Goal: Transaction & Acquisition: Purchase product/service

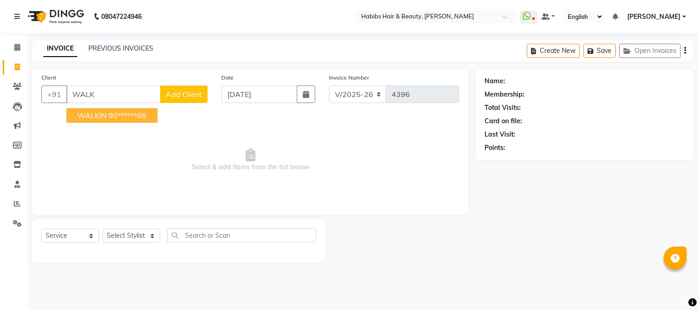
select select "3712"
select select "service"
click at [103, 112] on span "WALKIN" at bounding box center [91, 115] width 29 height 9
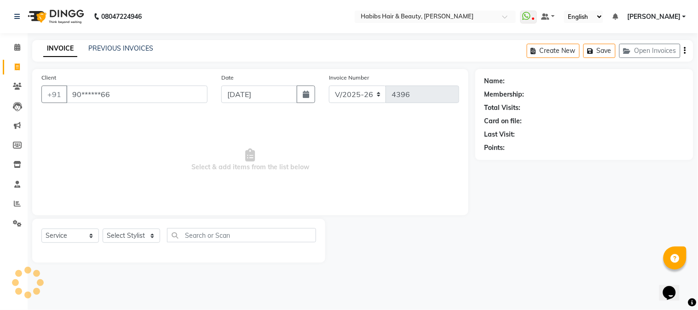
type input "90******66"
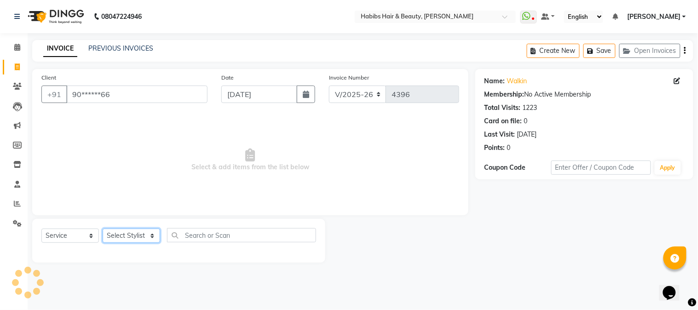
click at [121, 234] on select "Select Stylist Admin Akshay [PERSON_NAME] [PERSON_NAME] [PERSON_NAME] [PERSON_N…" at bounding box center [131, 236] width 57 height 14
select select "17833"
click at [103, 229] on select "Select Stylist Admin Akshay [PERSON_NAME] [PERSON_NAME] [PERSON_NAME] [PERSON_N…" at bounding box center [131, 236] width 57 height 14
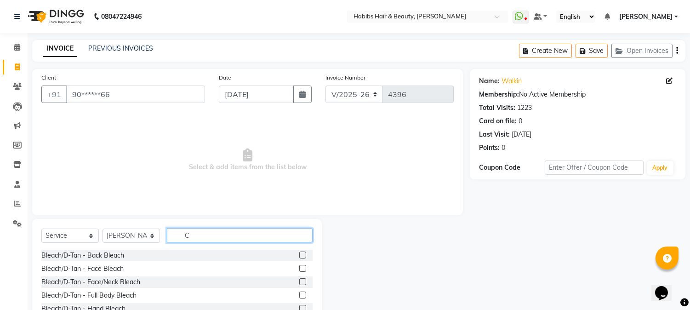
click at [201, 232] on input "C" at bounding box center [240, 235] width 146 height 14
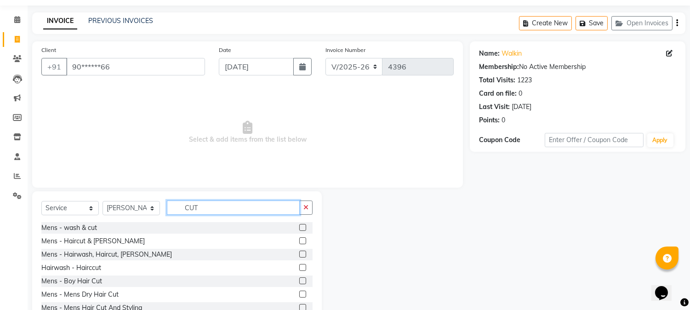
scroll to position [58, 0]
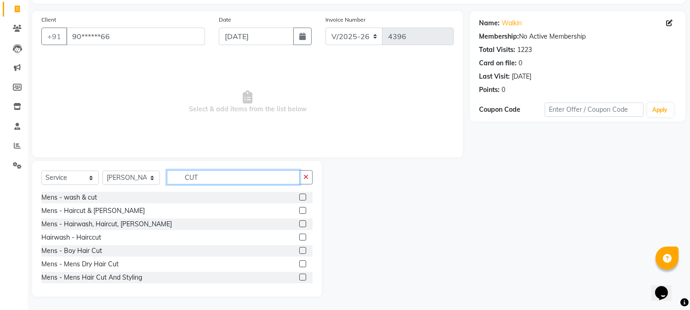
type input "CUT"
click at [299, 260] on label at bounding box center [302, 263] width 7 height 7
click at [299, 261] on input "checkbox" at bounding box center [302, 264] width 6 height 6
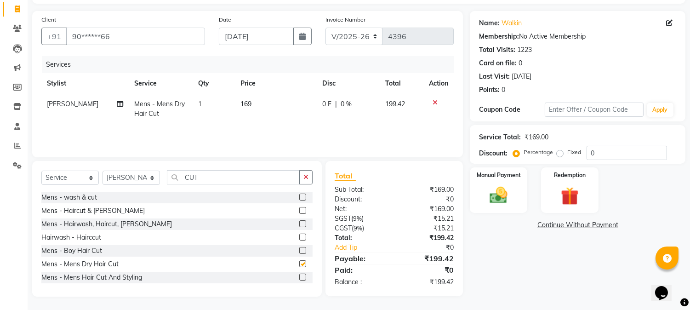
checkbox input "false"
click at [242, 103] on span "169" at bounding box center [246, 104] width 11 height 8
click at [235, 103] on td "1" at bounding box center [214, 109] width 42 height 30
select select "17833"
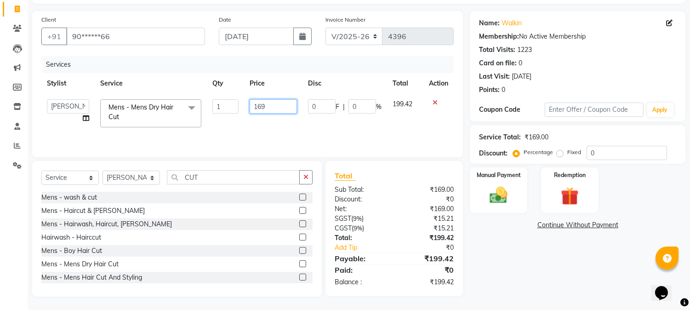
click at [257, 106] on input "169" at bounding box center [273, 106] width 47 height 14
type input "250"
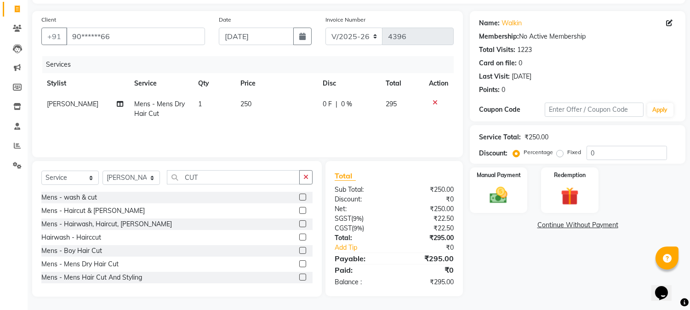
click at [295, 92] on th "Price" at bounding box center [276, 83] width 82 height 21
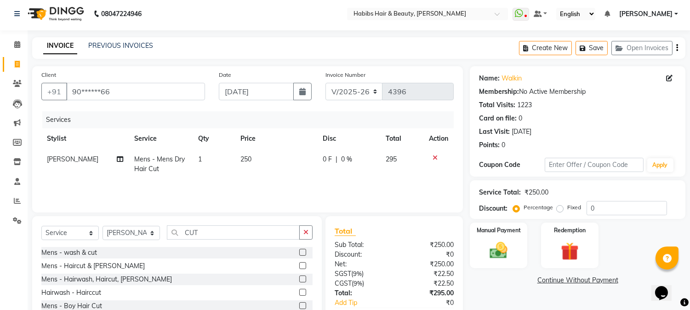
scroll to position [0, 0]
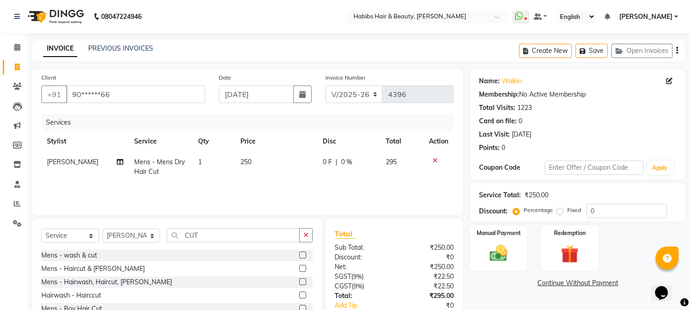
click at [678, 46] on div "Create New Save Open Invoices" at bounding box center [602, 51] width 166 height 22
click at [678, 51] on icon "button" at bounding box center [678, 51] width 2 height 0
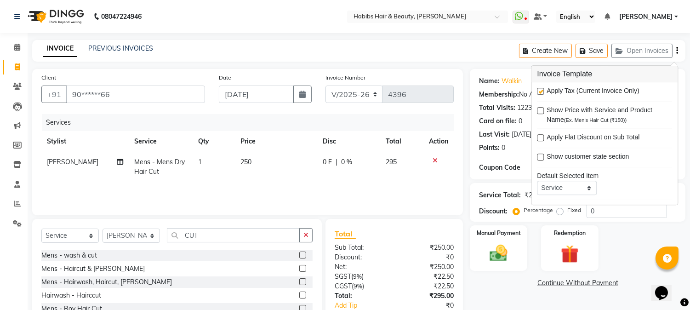
click at [543, 92] on label at bounding box center [540, 91] width 7 height 7
click at [543, 92] on input "checkbox" at bounding box center [540, 92] width 6 height 6
checkbox input "false"
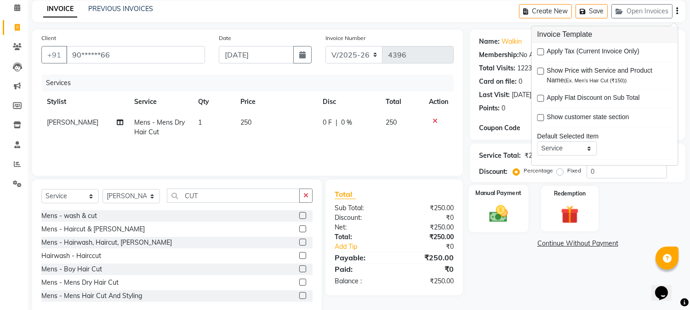
scroll to position [58, 0]
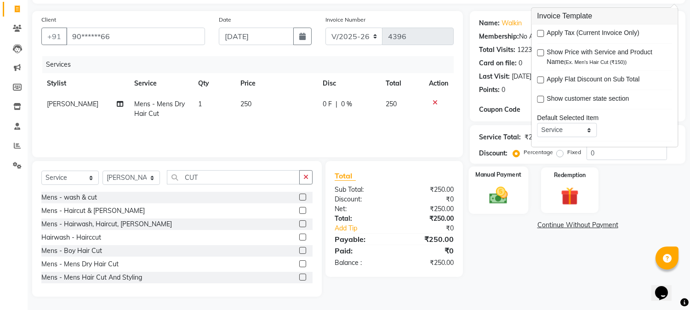
click at [486, 204] on img at bounding box center [499, 196] width 30 height 22
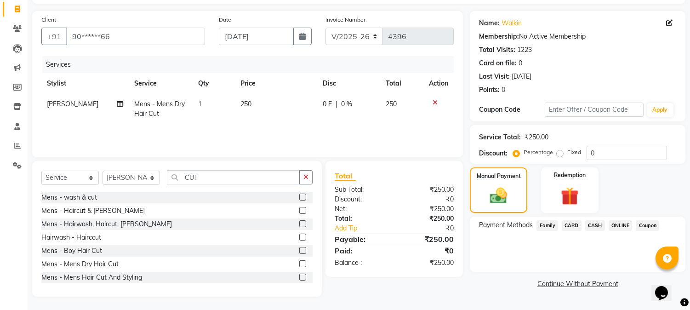
click at [616, 223] on span "ONLINE" at bounding box center [621, 225] width 24 height 11
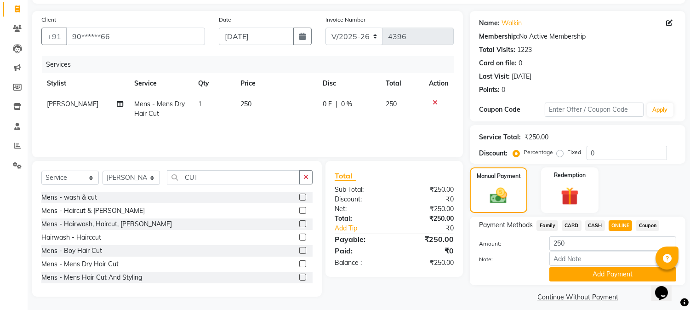
scroll to position [65, 0]
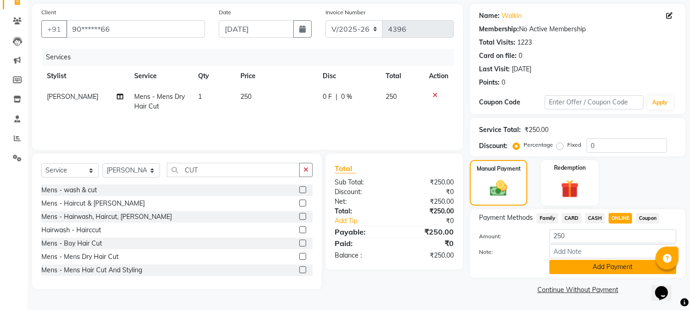
click at [615, 263] on button "Add Payment" at bounding box center [613, 267] width 127 height 14
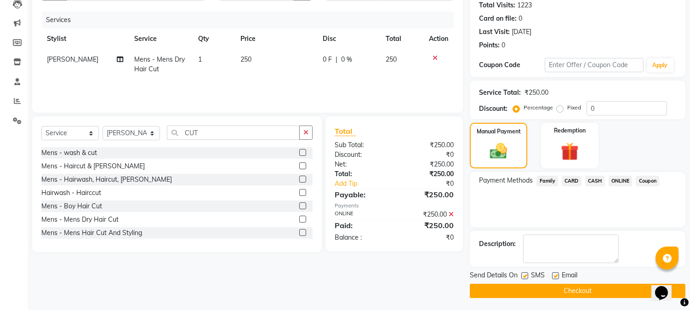
scroll to position [103, 0]
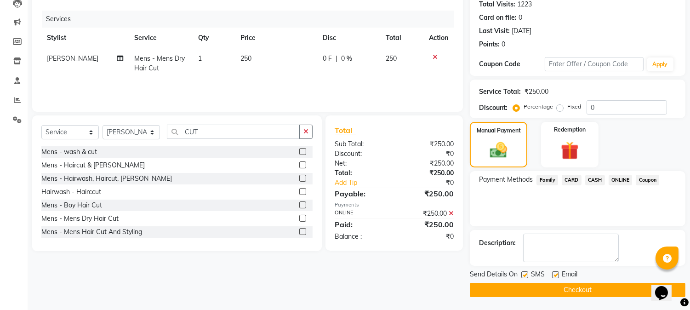
click at [568, 284] on button "Checkout" at bounding box center [578, 290] width 216 height 14
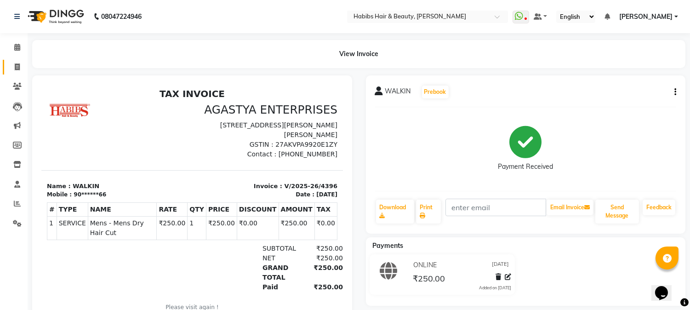
click at [15, 61] on link "Invoice" at bounding box center [14, 67] width 22 height 15
select select "service"
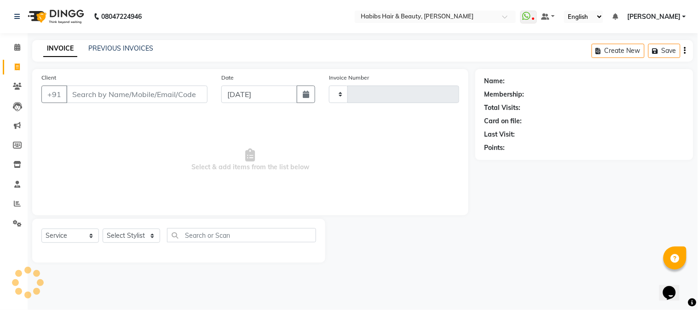
type input "4397"
select select "3712"
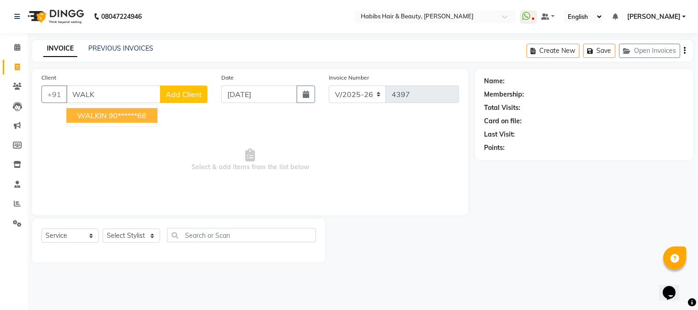
click at [91, 118] on span "WALKIN" at bounding box center [91, 115] width 29 height 9
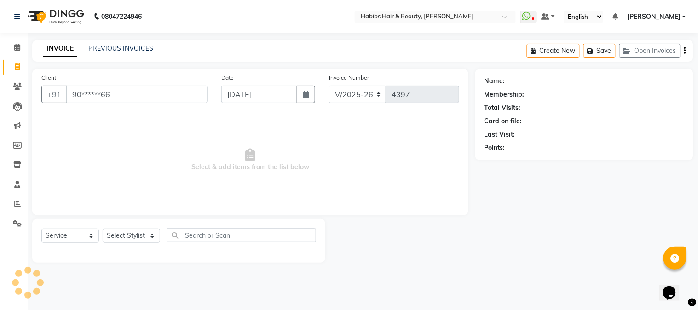
type input "90******66"
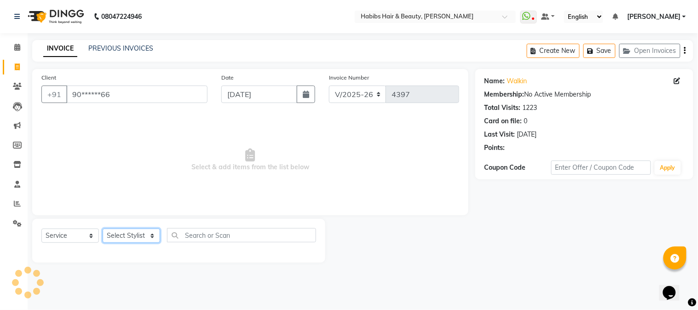
click at [122, 238] on select "Select Stylist Admin Akshay [PERSON_NAME] [PERSON_NAME] [PERSON_NAME] [PERSON_N…" at bounding box center [131, 236] width 57 height 14
select select "53779"
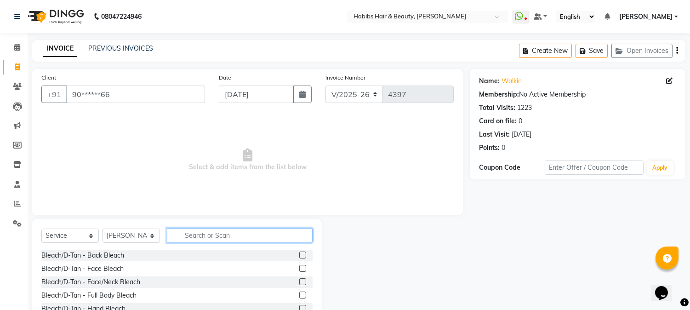
click at [227, 234] on input "text" at bounding box center [240, 235] width 146 height 14
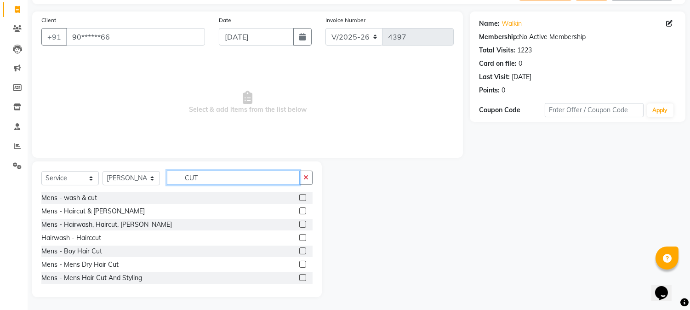
scroll to position [58, 0]
type input "CUT"
click at [299, 265] on label at bounding box center [302, 263] width 7 height 7
click at [299, 265] on input "checkbox" at bounding box center [302, 264] width 6 height 6
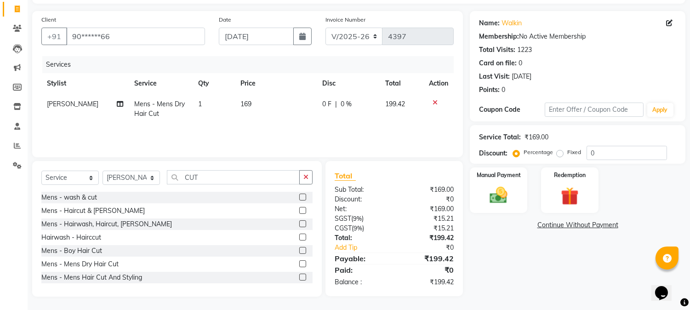
click at [299, 265] on label at bounding box center [302, 263] width 7 height 7
click at [299, 265] on input "checkbox" at bounding box center [302, 264] width 6 height 6
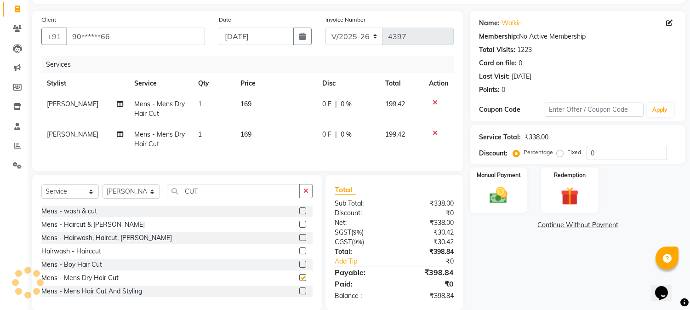
checkbox input "false"
click at [299, 228] on label at bounding box center [302, 224] width 7 height 7
click at [299, 228] on input "checkbox" at bounding box center [302, 225] width 6 height 6
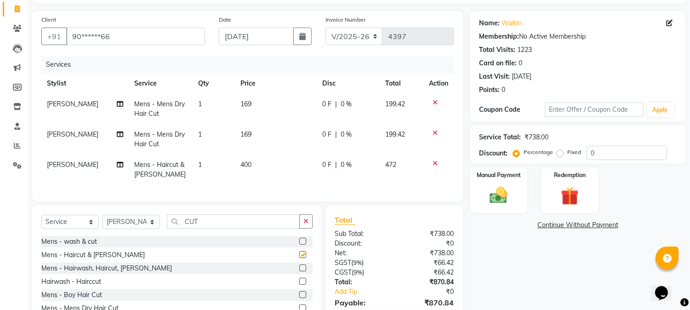
checkbox input "false"
click at [244, 108] on td "169" at bounding box center [276, 109] width 82 height 30
click at [235, 108] on td "1" at bounding box center [214, 109] width 42 height 30
select select "53779"
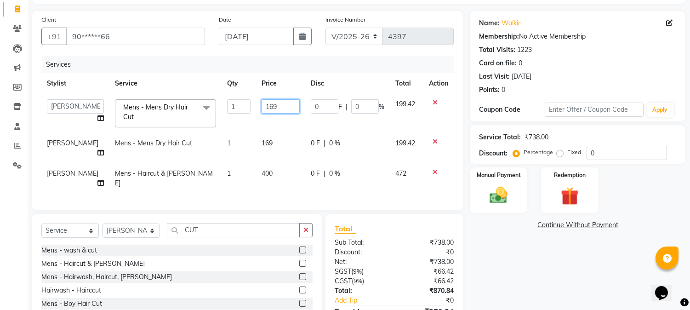
click at [262, 108] on input "169" at bounding box center [281, 106] width 38 height 14
type input "250"
click at [258, 139] on td "169" at bounding box center [280, 148] width 49 height 30
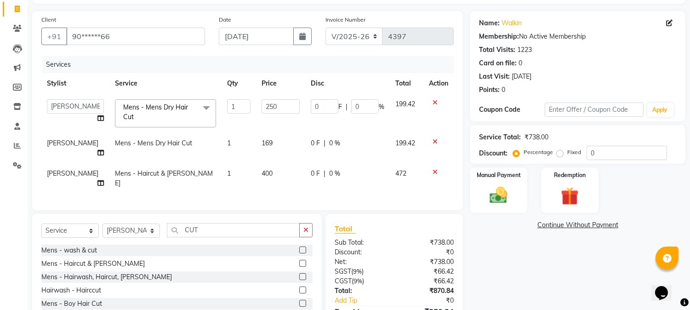
select select "53779"
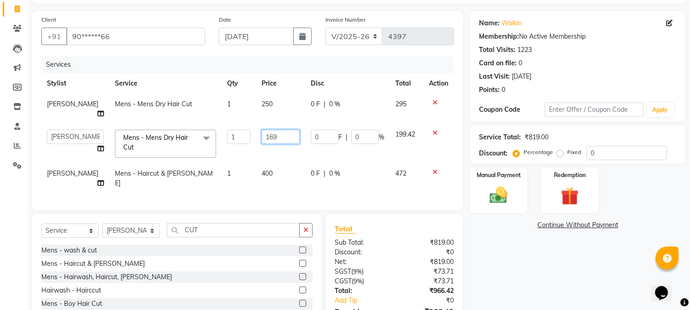
click at [263, 130] on input "169" at bounding box center [281, 137] width 38 height 14
type input "350"
click at [256, 163] on td "400" at bounding box center [280, 178] width 49 height 30
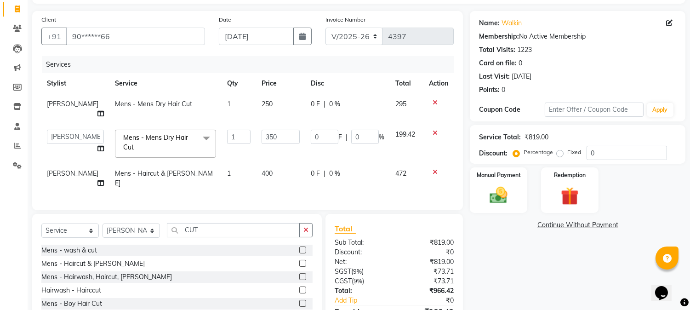
select select "53779"
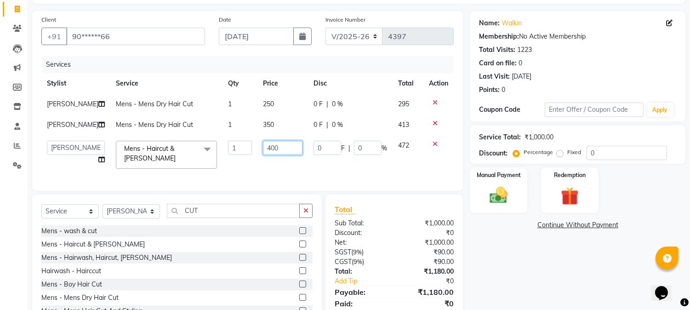
click at [263, 149] on input "400" at bounding box center [283, 148] width 40 height 14
type input "450"
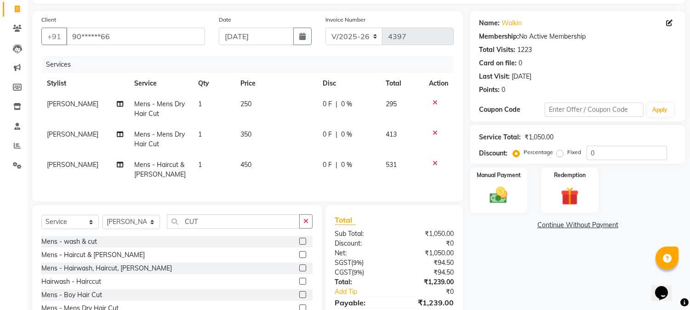
click at [288, 121] on tbody "[PERSON_NAME] Mens - Mens Dry Hair Cut 1 250 0 F | 0 % 295 [PERSON_NAME] Mens -…" at bounding box center [247, 139] width 413 height 91
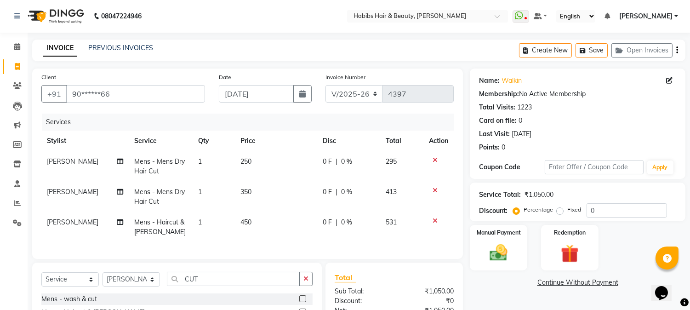
scroll to position [0, 0]
click at [677, 51] on icon "button" at bounding box center [678, 51] width 2 height 0
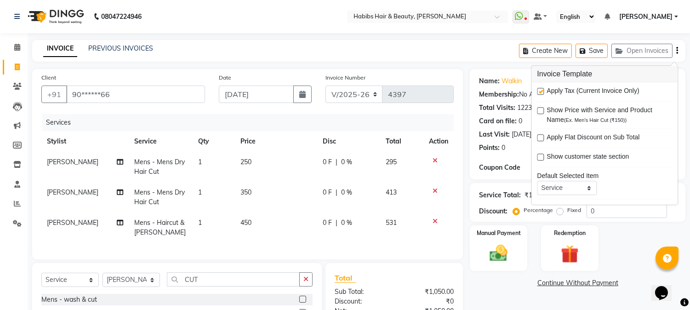
click at [543, 91] on label at bounding box center [540, 91] width 7 height 7
click at [543, 91] on input "checkbox" at bounding box center [540, 92] width 6 height 6
checkbox input "false"
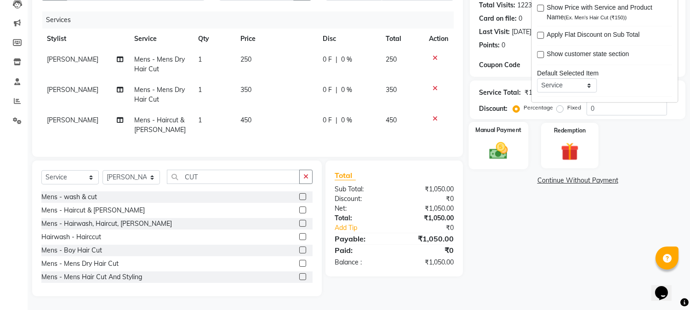
scroll to position [110, 0]
click at [508, 143] on img at bounding box center [499, 151] width 30 height 22
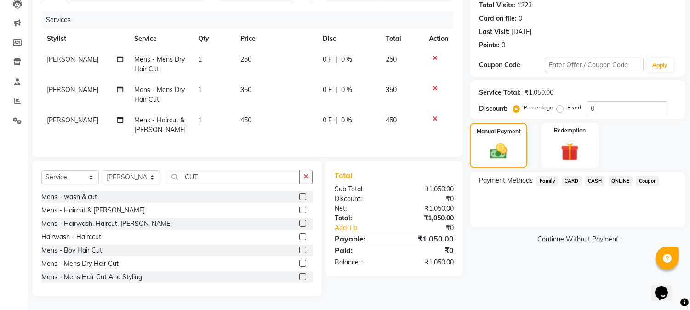
click at [599, 176] on span "CASH" at bounding box center [595, 181] width 20 height 11
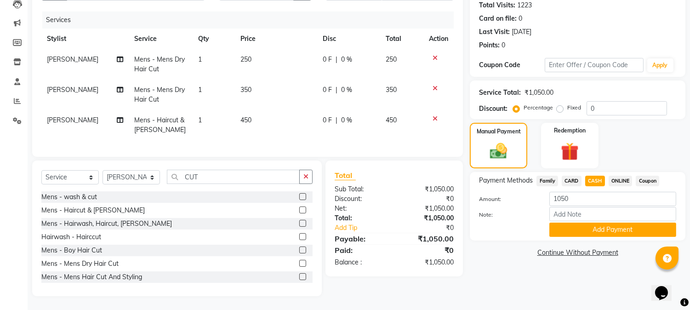
click at [575, 176] on span "CARD" at bounding box center [572, 181] width 20 height 11
click at [566, 192] on input "1050" at bounding box center [613, 199] width 127 height 14
type input "450"
click at [585, 223] on button "Add Payment" at bounding box center [613, 230] width 127 height 14
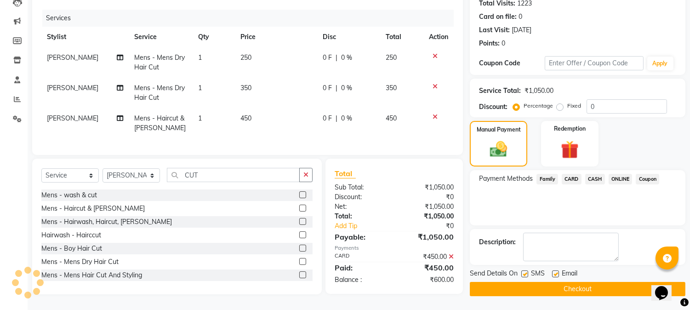
click at [597, 174] on span "CASH" at bounding box center [595, 179] width 20 height 11
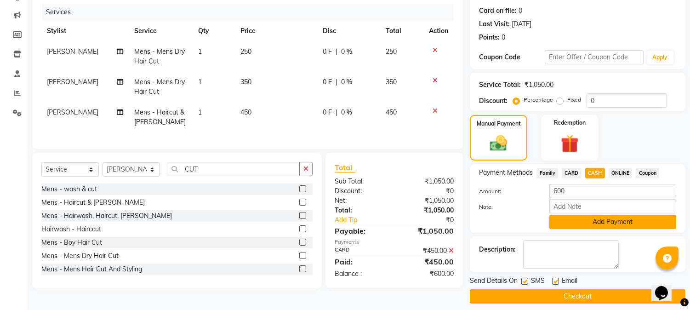
click at [586, 221] on button "Add Payment" at bounding box center [613, 222] width 127 height 14
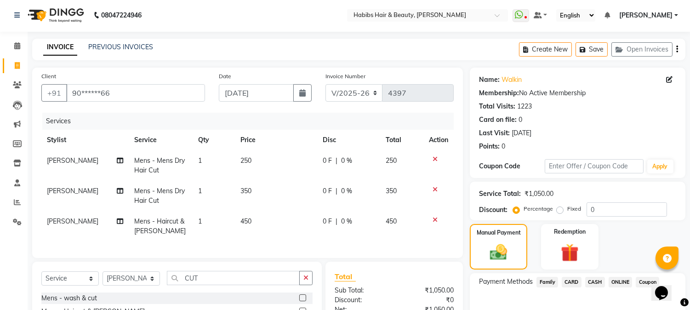
scroll to position [0, 0]
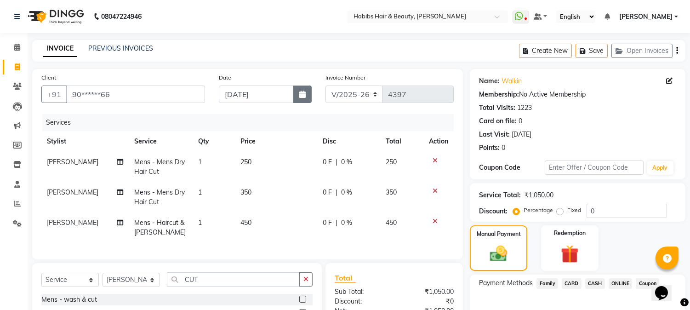
click at [302, 91] on icon "button" at bounding box center [302, 94] width 6 height 7
select select "9"
select select "2025"
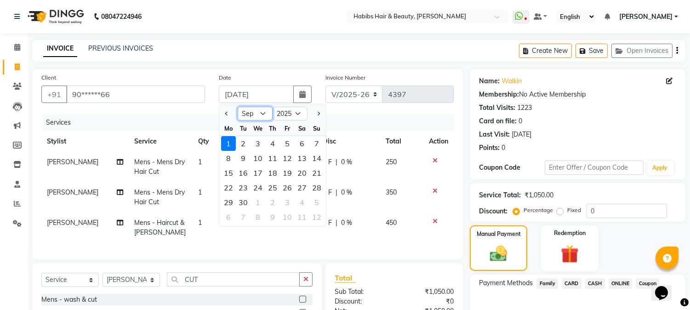
click at [265, 111] on select "Jan Feb Mar Apr May Jun [DATE] Aug Sep Oct Nov Dec" at bounding box center [255, 114] width 35 height 14
select select "8"
click at [238, 107] on select "Jan Feb Mar Apr May Jun [DATE] Aug Sep Oct Nov Dec" at bounding box center [255, 114] width 35 height 14
click at [318, 201] on div "31" at bounding box center [317, 202] width 15 height 15
type input "[DATE]"
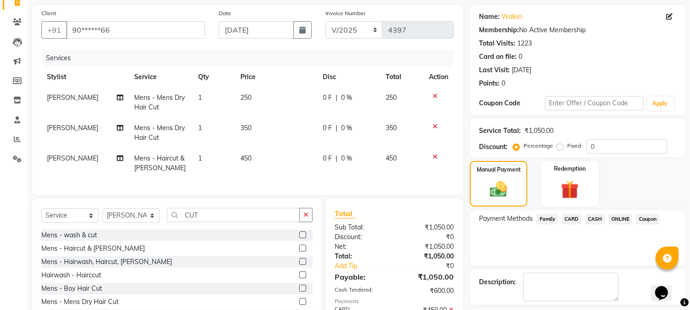
scroll to position [132, 0]
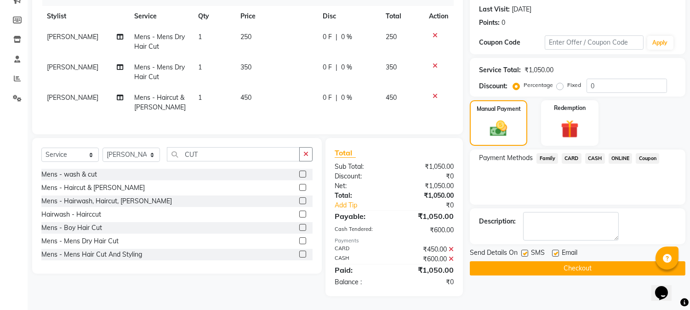
click at [563, 261] on button "Checkout" at bounding box center [578, 268] width 216 height 14
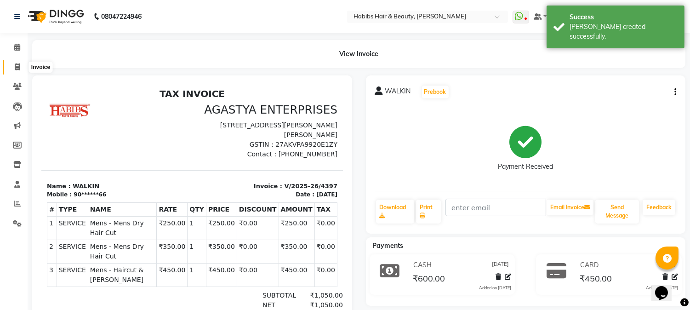
click at [17, 62] on span at bounding box center [17, 67] width 16 height 11
select select "service"
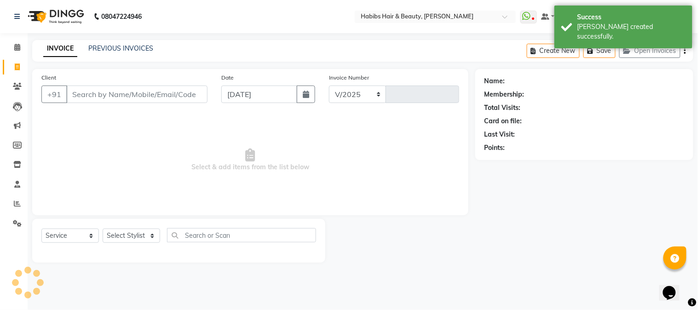
select select "3712"
type input "4398"
click at [195, 98] on input "Client" at bounding box center [136, 94] width 141 height 17
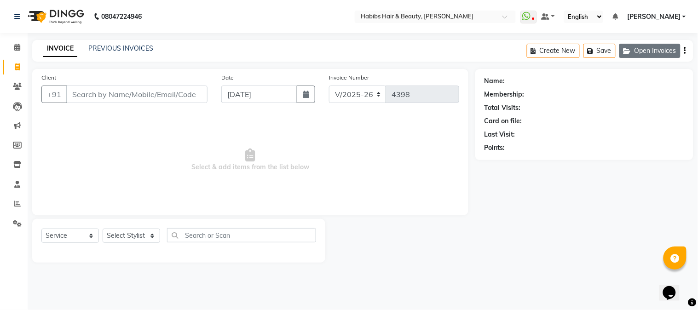
click at [629, 48] on icon "button" at bounding box center [628, 51] width 11 height 6
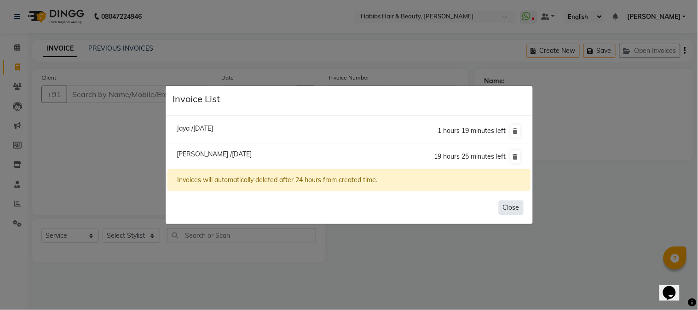
click at [514, 210] on button "Close" at bounding box center [511, 208] width 25 height 14
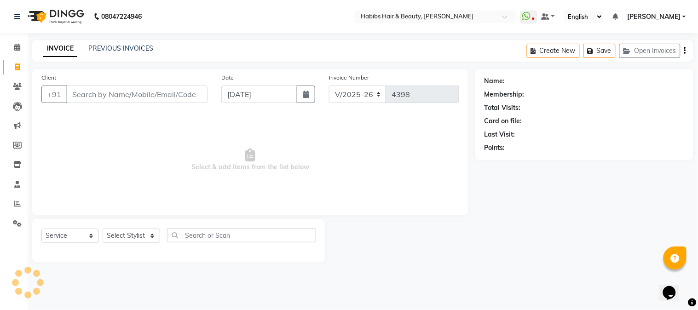
click at [116, 134] on span "Select & add items from the list below" at bounding box center [250, 160] width 418 height 92
click at [125, 86] on input "Client" at bounding box center [136, 94] width 141 height 17
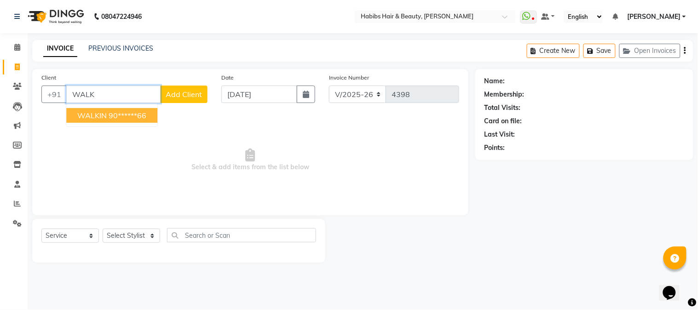
click at [125, 116] on ngb-highlight "90******66" at bounding box center [128, 115] width 38 height 9
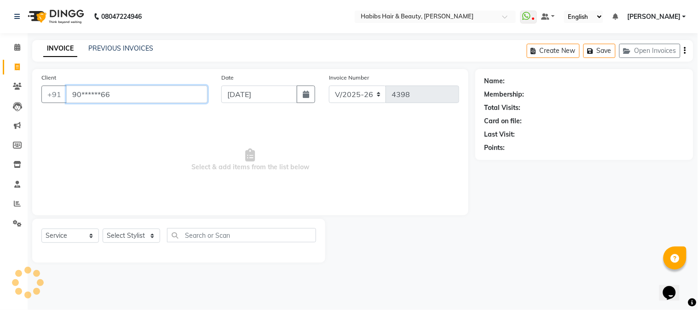
type input "90******66"
click at [133, 240] on select "Select Stylist Admin Akshay [PERSON_NAME] [PERSON_NAME] [PERSON_NAME] [PERSON_N…" at bounding box center [131, 236] width 57 height 14
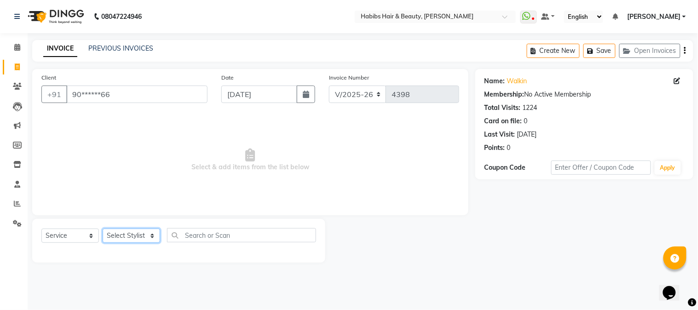
select select "53779"
click at [103, 229] on select "Select Stylist Admin Akshay [PERSON_NAME] [PERSON_NAME] [PERSON_NAME] [PERSON_N…" at bounding box center [131, 236] width 57 height 14
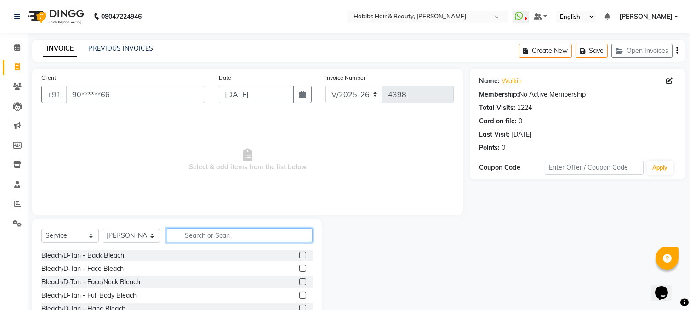
click at [238, 237] on input "text" at bounding box center [240, 235] width 146 height 14
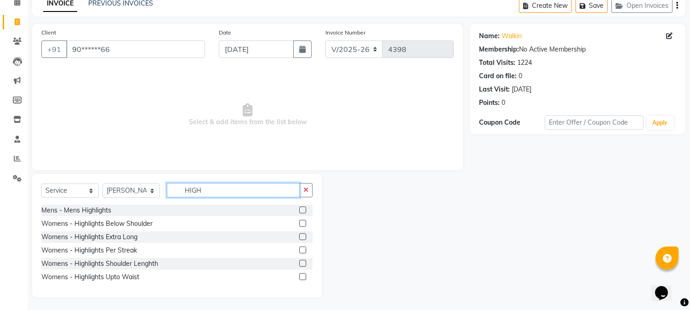
scroll to position [46, 0]
type input "HIGH"
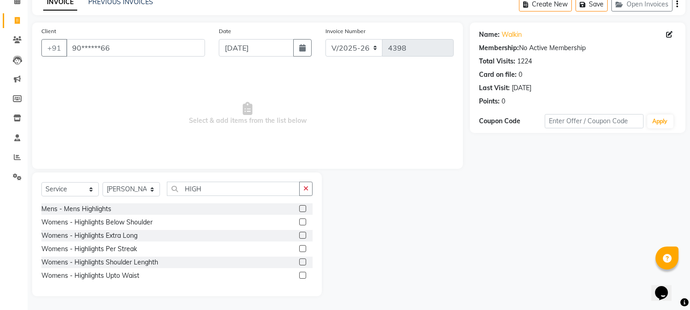
click at [302, 247] on label at bounding box center [302, 248] width 7 height 7
click at [302, 247] on input "checkbox" at bounding box center [302, 249] width 6 height 6
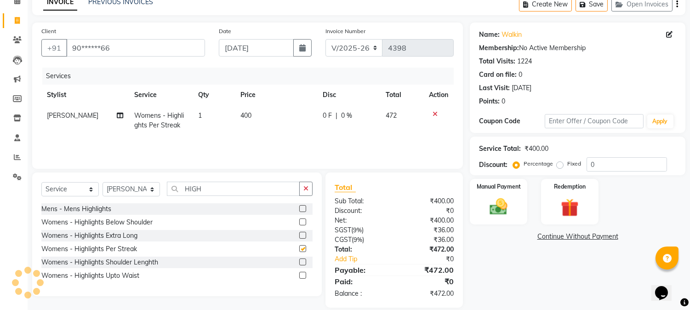
checkbox input "false"
click at [591, 2] on button "Save" at bounding box center [592, 4] width 32 height 14
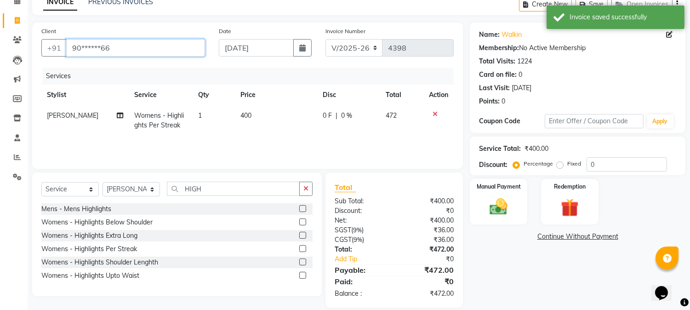
click at [159, 50] on input "90******66" at bounding box center [135, 47] width 139 height 17
click at [526, 3] on icon "button" at bounding box center [527, 4] width 9 height 6
select select "service"
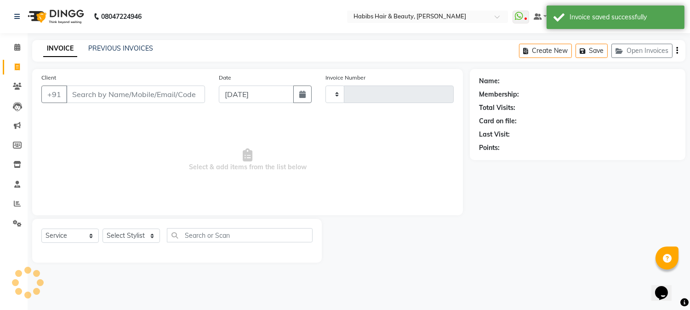
scroll to position [0, 0]
select select "3712"
type input "4398"
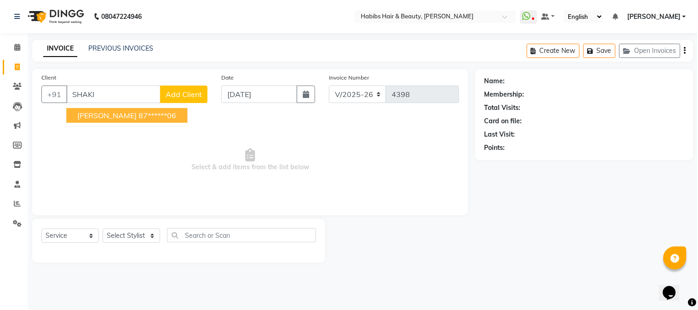
click at [138, 111] on ngb-highlight "87******06" at bounding box center [157, 115] width 38 height 9
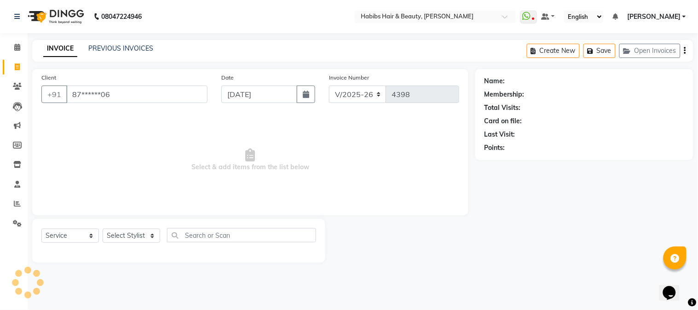
type input "87******06"
select select "1: Object"
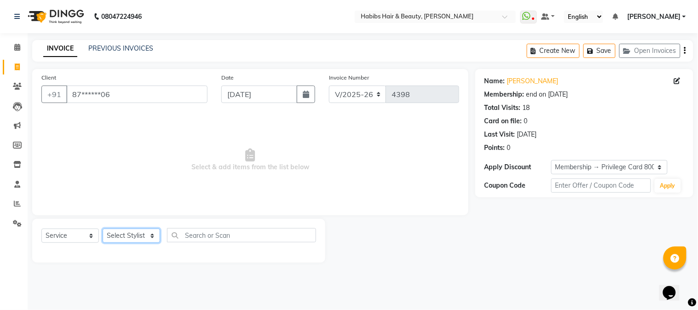
click at [138, 234] on select "Select Stylist Admin Akshay [PERSON_NAME] [PERSON_NAME] [PERSON_NAME] [PERSON_N…" at bounding box center [131, 236] width 57 height 14
select select "23452"
click at [103, 229] on select "Select Stylist Admin Akshay [PERSON_NAME] [PERSON_NAME] [PERSON_NAME] [PERSON_N…" at bounding box center [131, 236] width 57 height 14
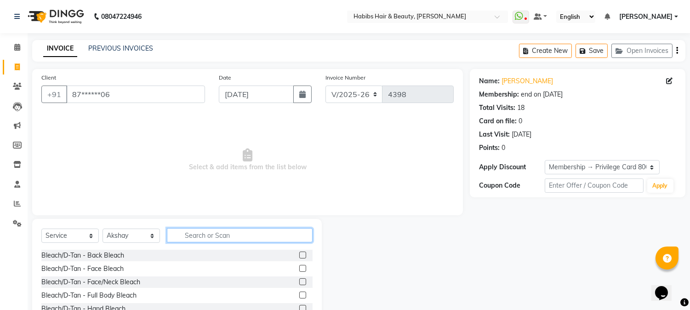
click at [181, 231] on input "text" at bounding box center [240, 235] width 146 height 14
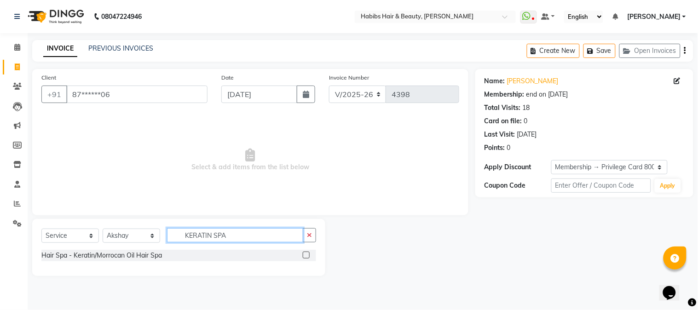
type input "KERATIN SPA"
click at [305, 252] on label at bounding box center [306, 255] width 7 height 7
click at [305, 253] on input "checkbox" at bounding box center [306, 256] width 6 height 6
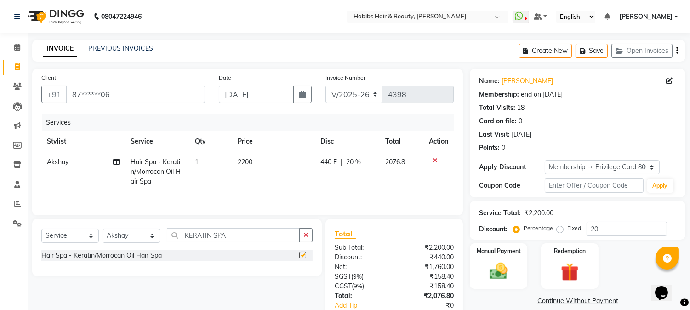
checkbox input "false"
click at [590, 46] on button "Save" at bounding box center [592, 51] width 32 height 14
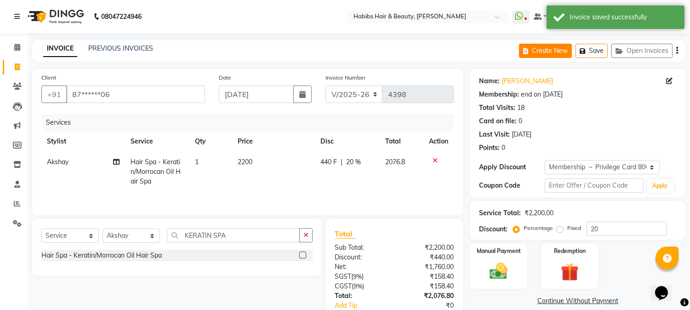
click at [534, 51] on button "Create New" at bounding box center [545, 51] width 53 height 14
select select "service"
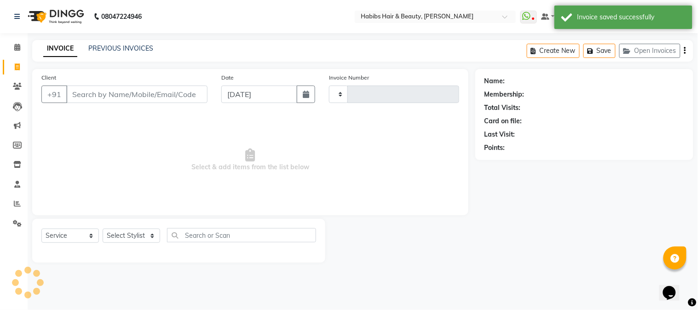
type input "4398"
select select "3712"
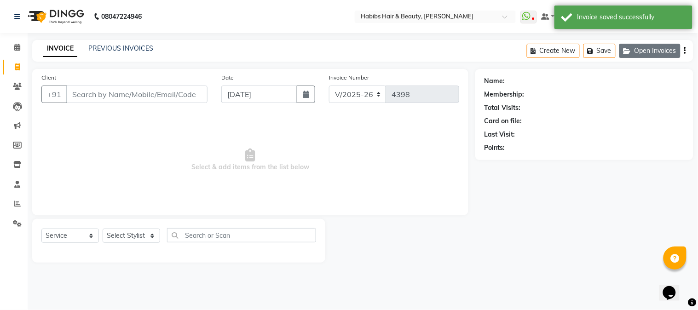
click at [662, 47] on button "Open Invoices" at bounding box center [649, 51] width 61 height 14
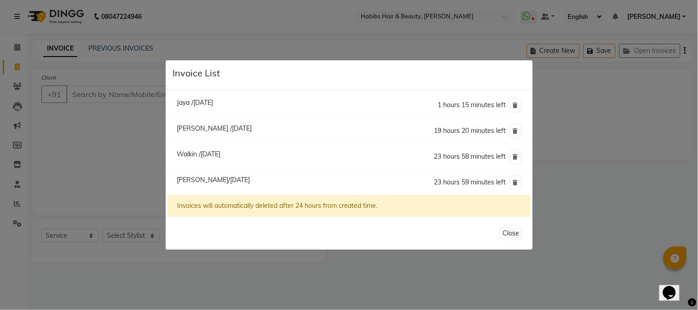
click at [220, 155] on span "Walkin /[DATE]" at bounding box center [199, 154] width 44 height 8
type input "90******66"
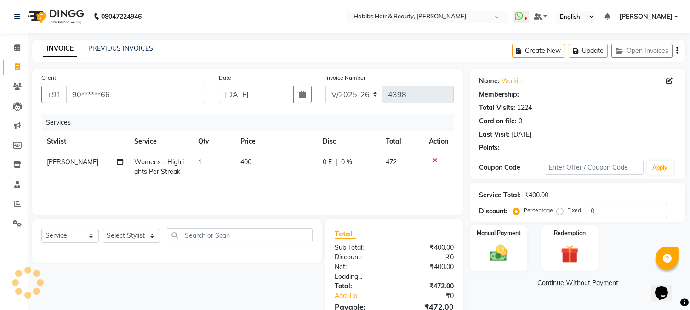
click at [239, 166] on td "400" at bounding box center [276, 167] width 82 height 30
select select "53779"
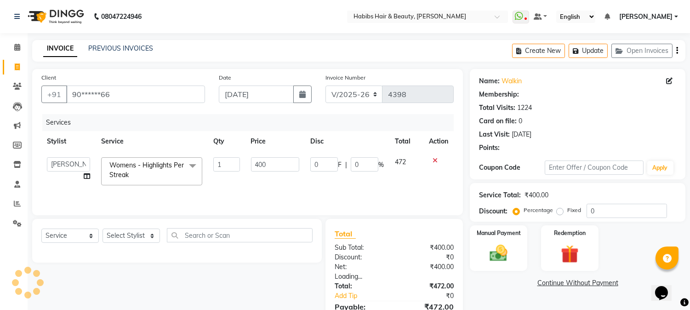
click at [239, 166] on input "1" at bounding box center [226, 164] width 26 height 14
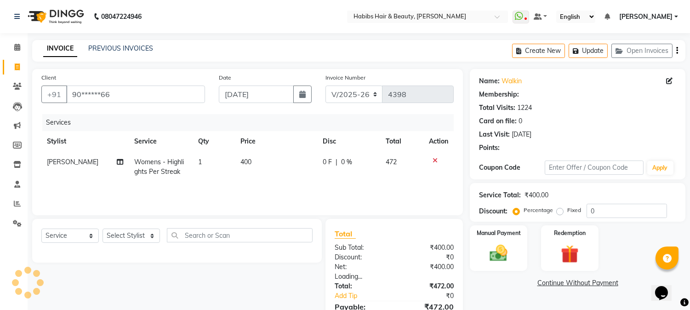
click at [257, 163] on td "400" at bounding box center [276, 167] width 82 height 30
select select "53779"
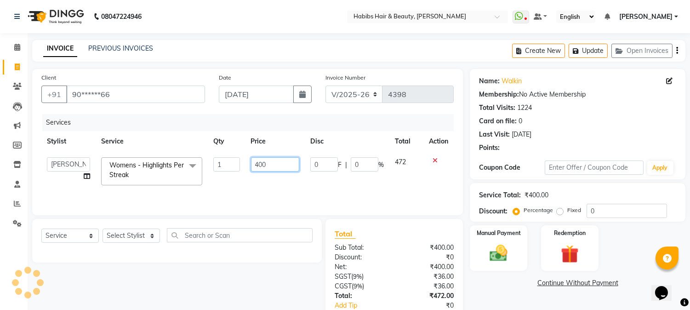
click at [257, 163] on input "400" at bounding box center [275, 164] width 48 height 14
type input "2119"
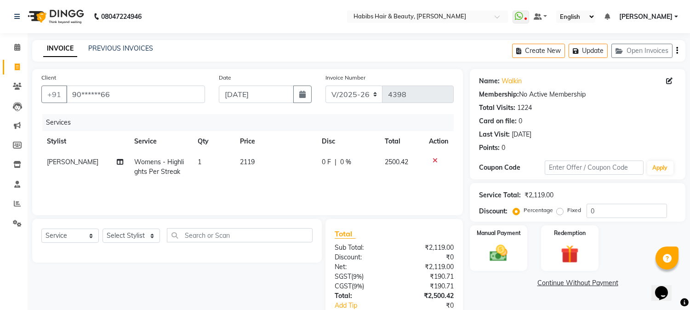
click at [286, 143] on th "Price" at bounding box center [276, 141] width 82 height 21
click at [287, 139] on th "Price" at bounding box center [276, 141] width 82 height 21
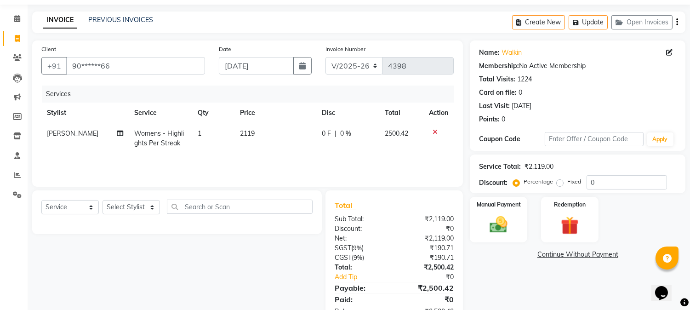
scroll to position [57, 0]
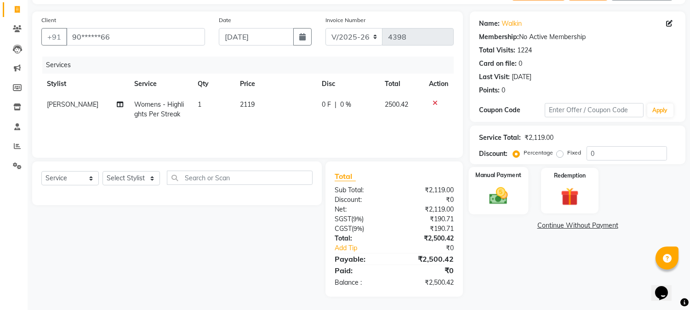
click at [499, 194] on img at bounding box center [499, 196] width 30 height 22
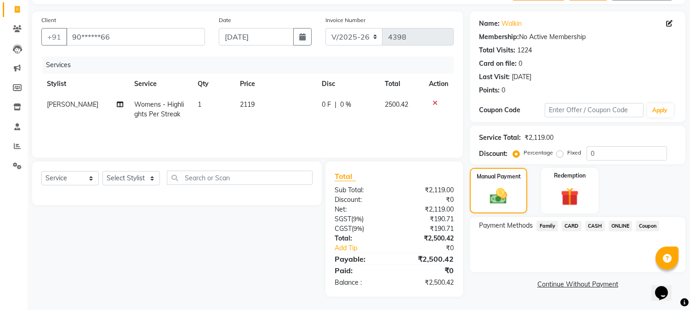
click at [596, 221] on span "CASH" at bounding box center [595, 226] width 20 height 11
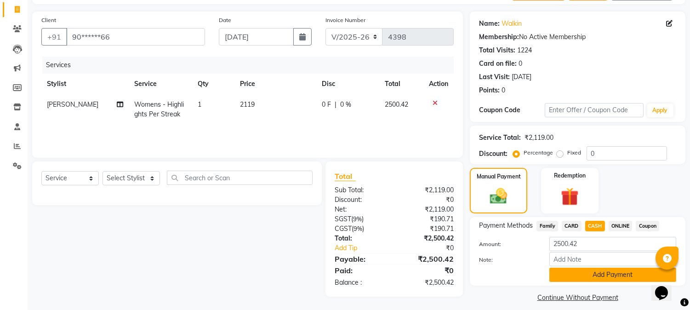
click at [582, 276] on button "Add Payment" at bounding box center [613, 275] width 127 height 14
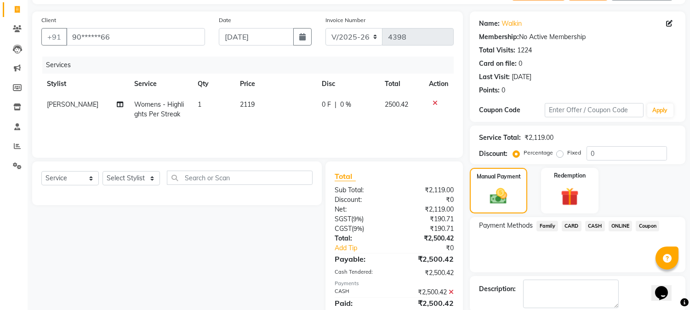
scroll to position [103, 0]
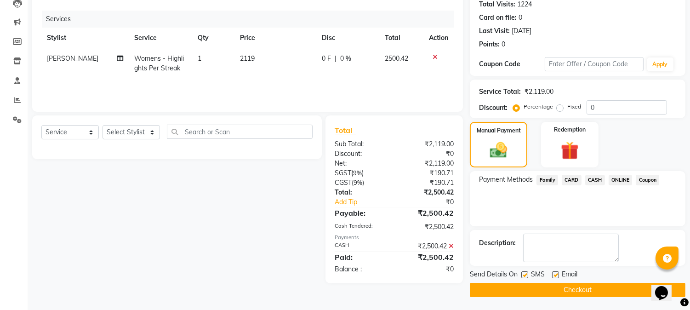
click at [561, 289] on button "Checkout" at bounding box center [578, 290] width 216 height 14
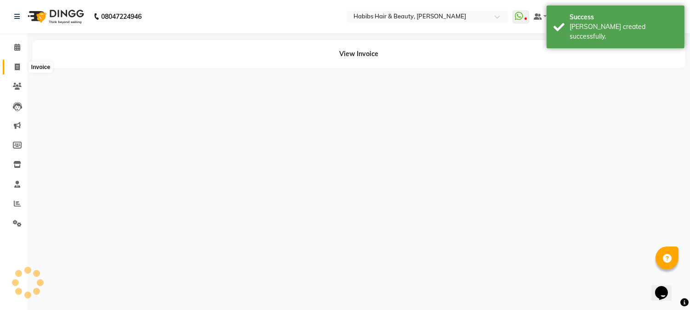
click at [17, 65] on icon at bounding box center [17, 66] width 5 height 7
select select "service"
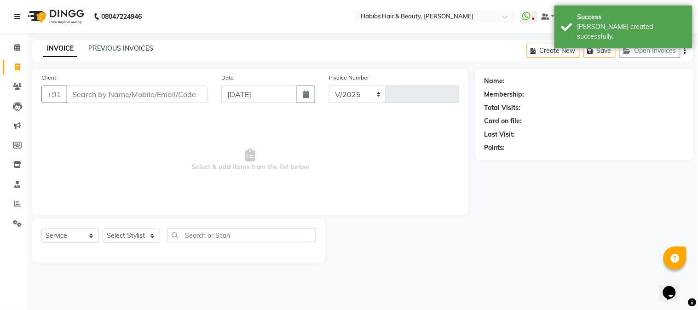
select select "3712"
type input "4399"
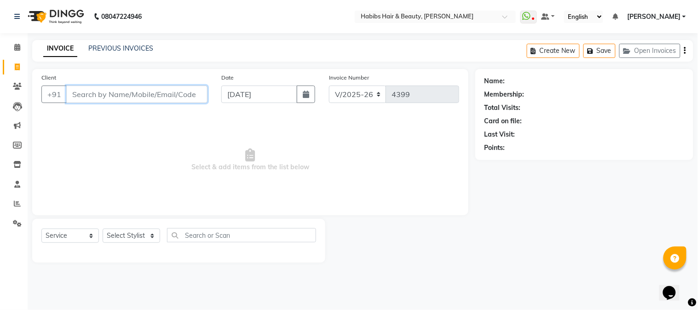
click at [155, 102] on input "Client" at bounding box center [136, 94] width 141 height 17
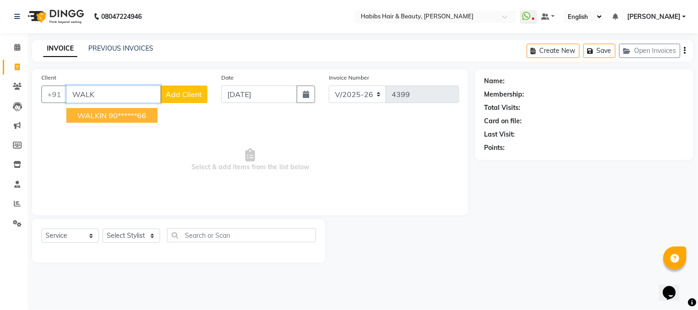
click at [151, 120] on button "WALKIN 90******66" at bounding box center [111, 115] width 91 height 15
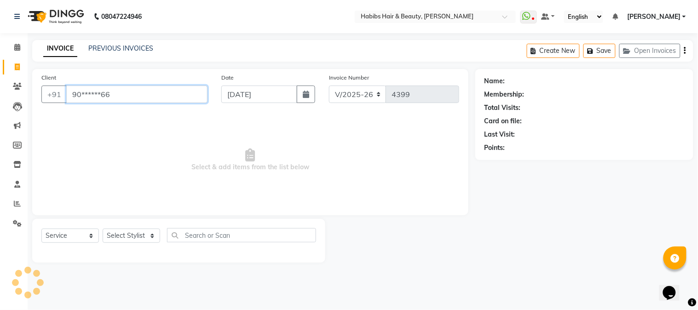
type input "90******66"
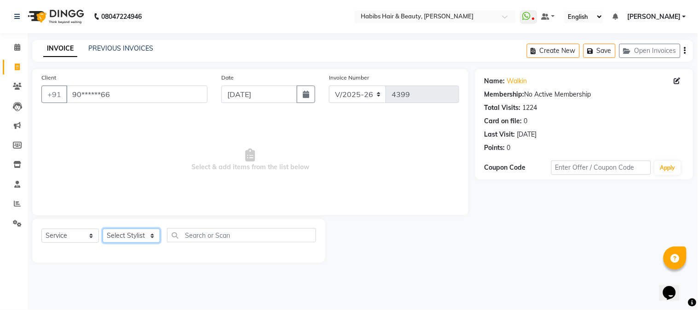
click at [134, 230] on select "Select Stylist Admin Akshay [PERSON_NAME] [PERSON_NAME] [PERSON_NAME] [PERSON_N…" at bounding box center [131, 236] width 57 height 14
select select "46991"
click at [103, 229] on select "Select Stylist Admin Akshay [PERSON_NAME] [PERSON_NAME] [PERSON_NAME] [PERSON_N…" at bounding box center [131, 236] width 57 height 14
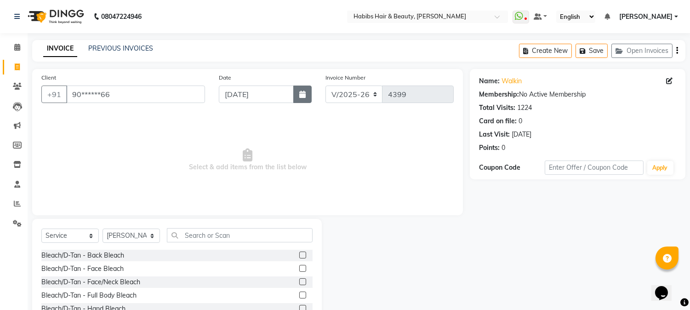
click at [301, 99] on button "button" at bounding box center [302, 94] width 18 height 17
select select "9"
select select "2025"
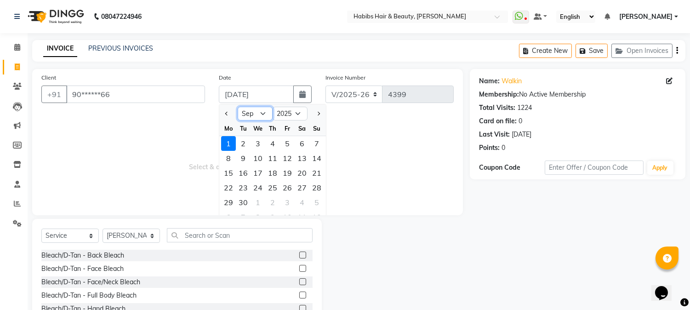
click at [263, 112] on select "Jan Feb Mar Apr May Jun [DATE] Aug Sep Oct Nov Dec" at bounding box center [255, 114] width 35 height 14
select select "8"
click at [238, 107] on select "Jan Feb Mar Apr May Jun [DATE] Aug Sep Oct Nov Dec" at bounding box center [255, 114] width 35 height 14
click at [320, 203] on div "31" at bounding box center [317, 202] width 15 height 15
type input "[DATE]"
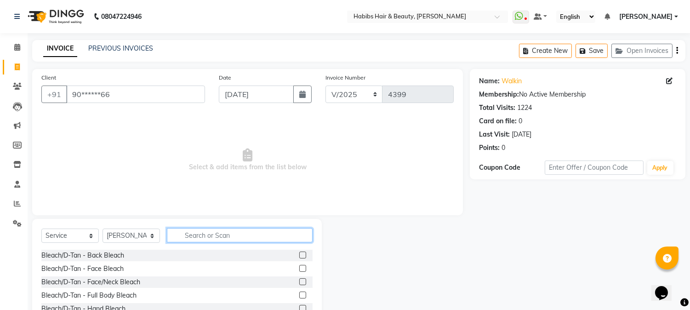
click at [240, 235] on input "text" at bounding box center [240, 235] width 146 height 14
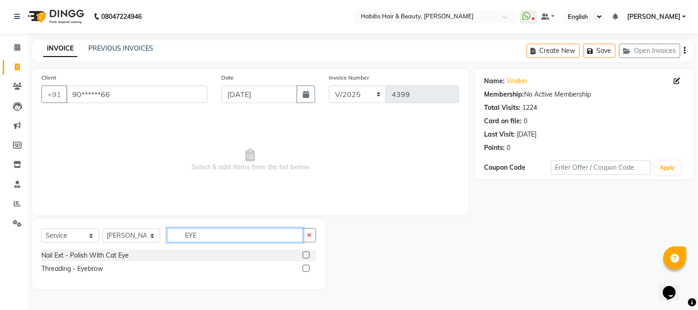
type input "EYE"
click at [306, 265] on label at bounding box center [306, 268] width 7 height 7
click at [306, 266] on input "checkbox" at bounding box center [306, 269] width 6 height 6
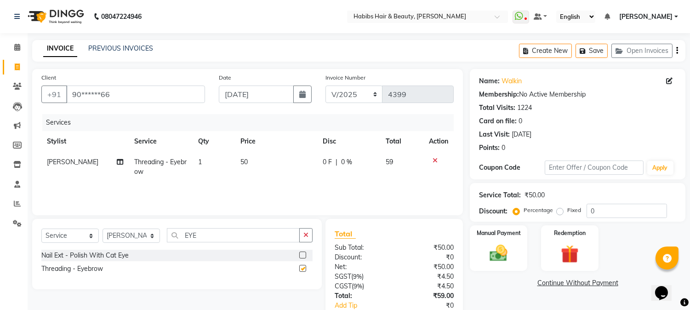
checkbox input "false"
click at [241, 166] on td "50" at bounding box center [276, 167] width 82 height 30
click at [235, 166] on td "1" at bounding box center [214, 167] width 42 height 30
select select "46991"
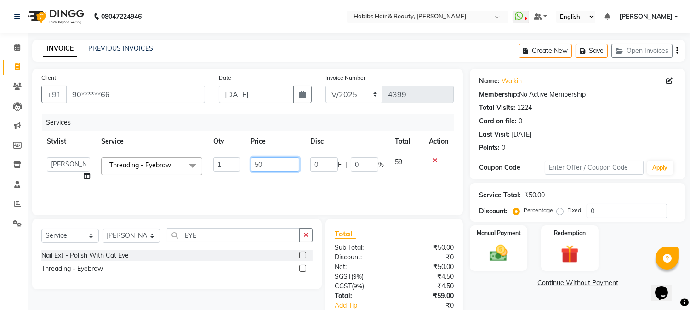
click at [255, 166] on input "50" at bounding box center [275, 164] width 48 height 14
type input "130"
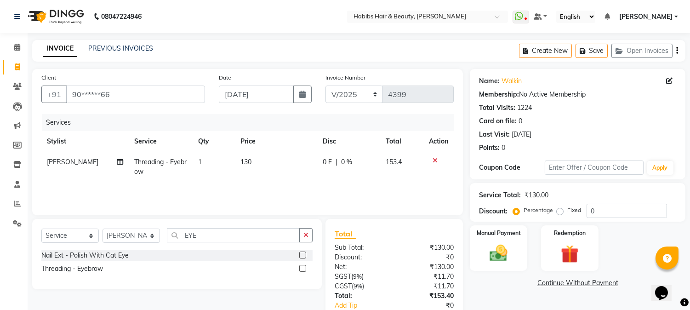
click at [271, 149] on th "Price" at bounding box center [276, 141] width 82 height 21
click at [116, 236] on select "Select Stylist Admin Akshay [PERSON_NAME] [PERSON_NAME] [PERSON_NAME] [PERSON_N…" at bounding box center [131, 236] width 57 height 14
select select "17833"
click at [103, 229] on select "Select Stylist Admin Akshay [PERSON_NAME] [PERSON_NAME] [PERSON_NAME] [PERSON_N…" at bounding box center [131, 236] width 57 height 14
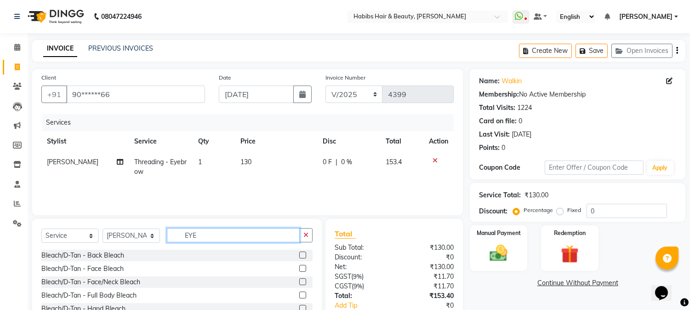
click at [189, 233] on input "EYE" at bounding box center [233, 235] width 133 height 14
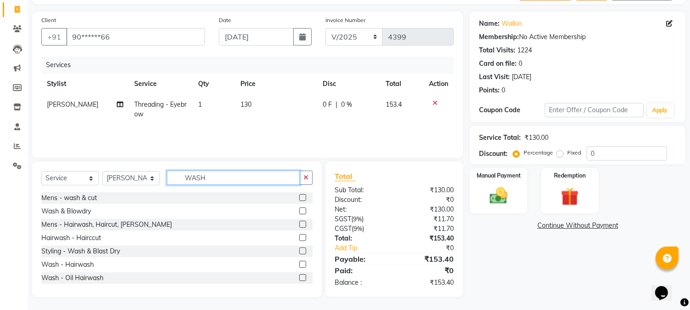
scroll to position [58, 0]
type input "WASH"
click at [299, 210] on label at bounding box center [302, 210] width 7 height 7
click at [299, 210] on input "checkbox" at bounding box center [302, 211] width 6 height 6
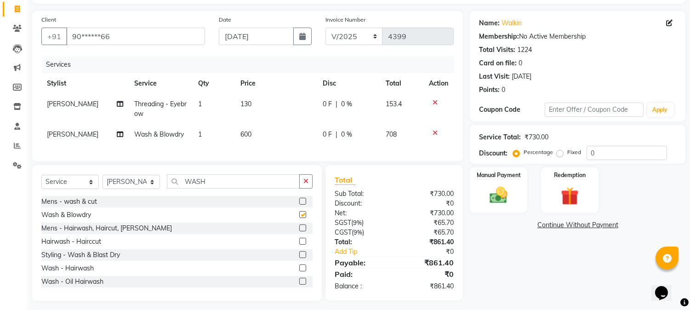
checkbox input "false"
click at [246, 134] on span "600" at bounding box center [246, 134] width 11 height 8
click at [246, 134] on td "600" at bounding box center [276, 134] width 82 height 21
select select "17833"
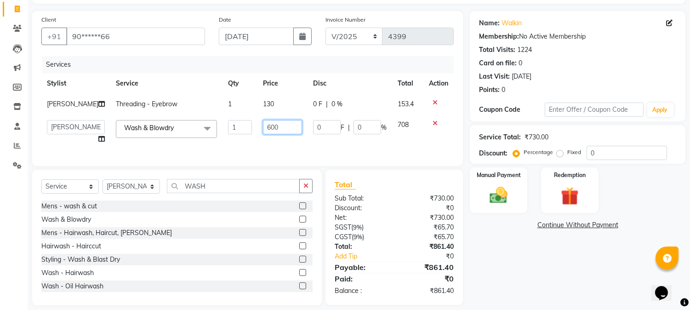
click at [263, 129] on input "600" at bounding box center [282, 127] width 39 height 14
type input "700"
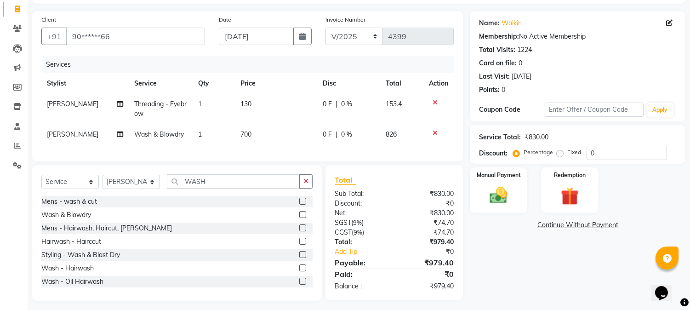
click at [303, 95] on td "130" at bounding box center [276, 109] width 82 height 30
select select "46991"
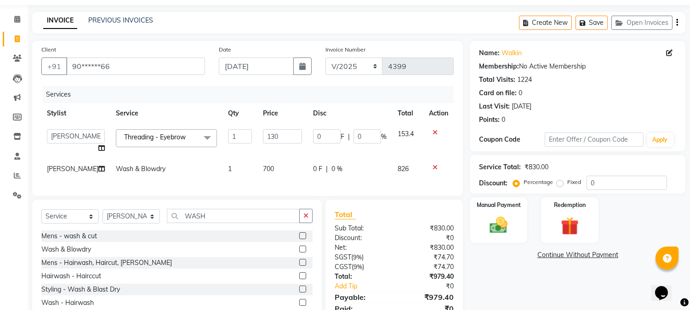
scroll to position [0, 0]
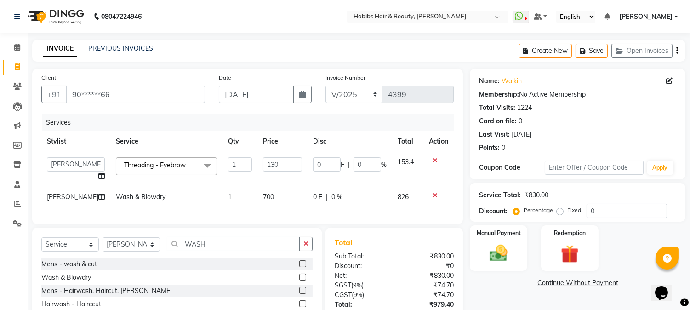
click at [677, 51] on icon "button" at bounding box center [678, 51] width 2 height 0
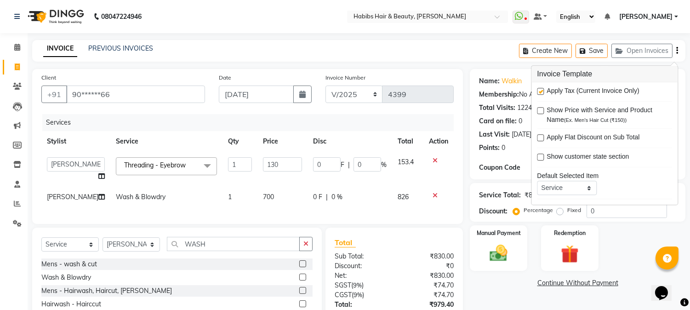
click at [539, 89] on label at bounding box center [540, 91] width 7 height 7
click at [539, 89] on input "checkbox" at bounding box center [540, 92] width 6 height 6
checkbox input "false"
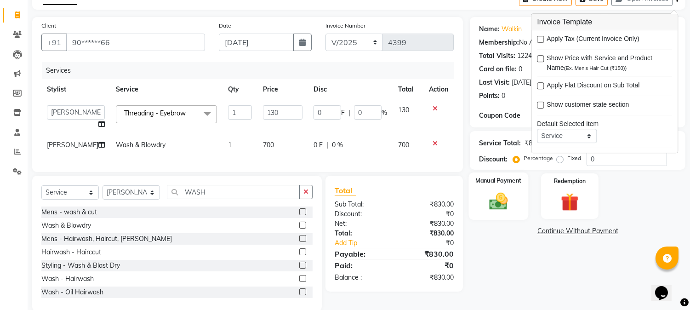
scroll to position [75, 0]
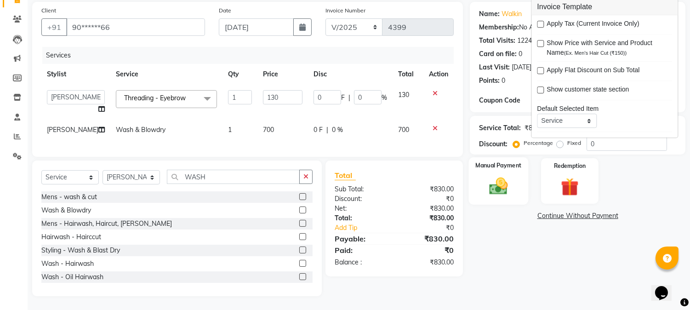
click at [501, 176] on img at bounding box center [499, 187] width 30 height 22
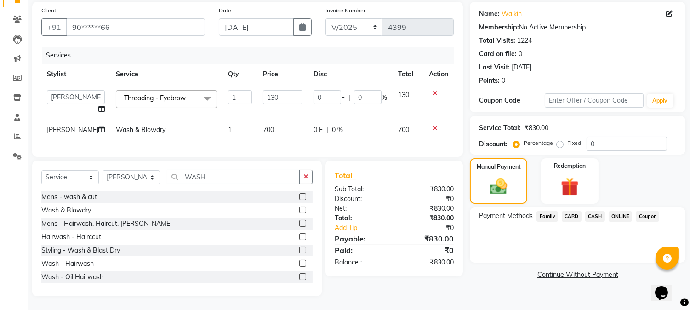
click at [614, 211] on span "ONLINE" at bounding box center [621, 216] width 24 height 11
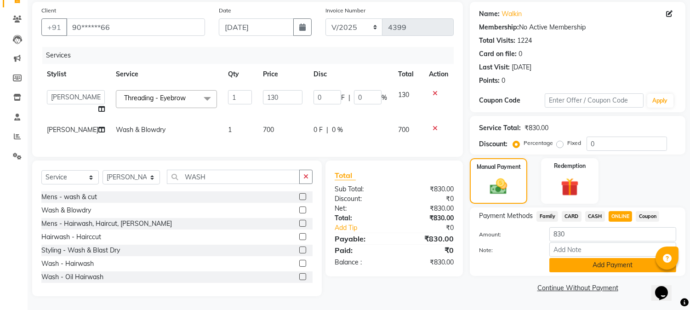
click at [582, 258] on button "Add Payment" at bounding box center [613, 265] width 127 height 14
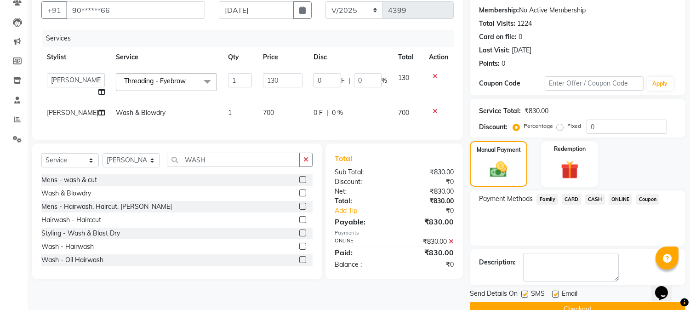
scroll to position [103, 0]
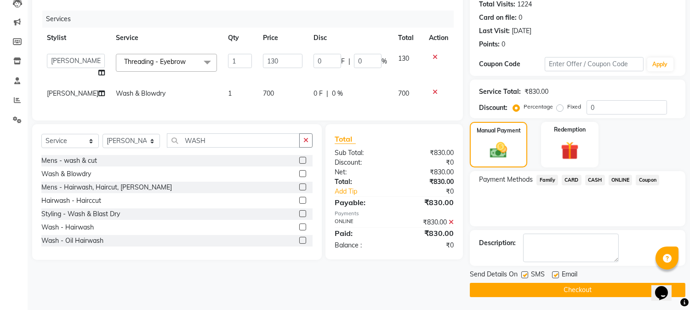
click at [557, 289] on button "Checkout" at bounding box center [578, 290] width 216 height 14
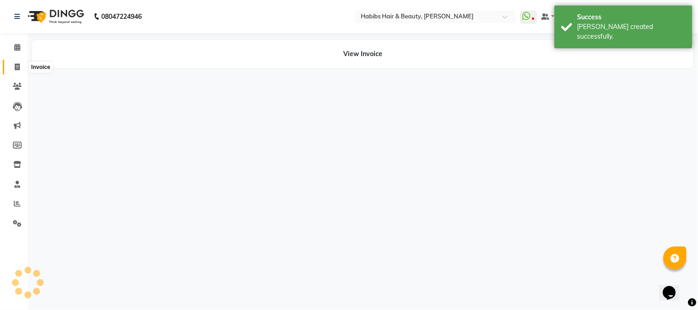
click at [21, 65] on span at bounding box center [17, 67] width 16 height 11
select select "service"
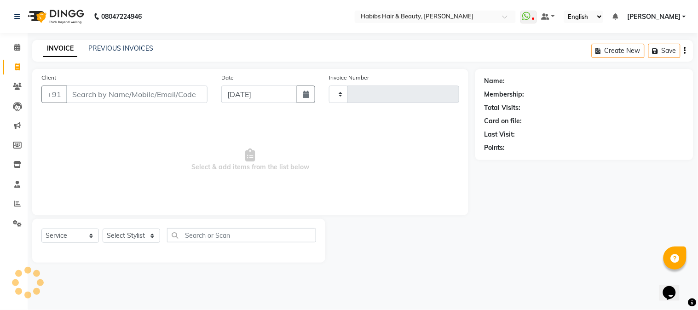
click at [171, 98] on input "Client" at bounding box center [136, 94] width 141 height 17
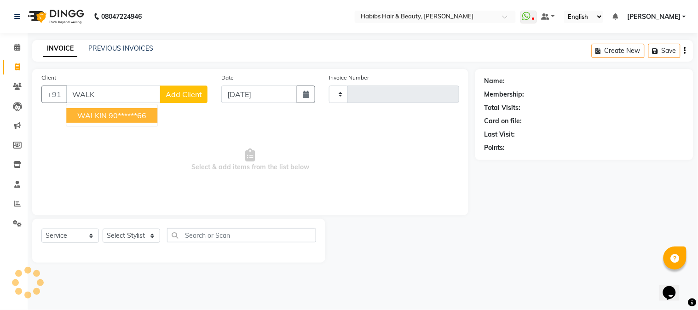
click at [131, 120] on button "WALKIN 90******66" at bounding box center [111, 115] width 91 height 15
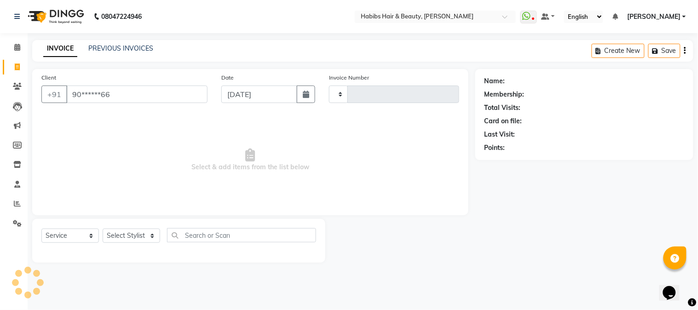
type input "90******66"
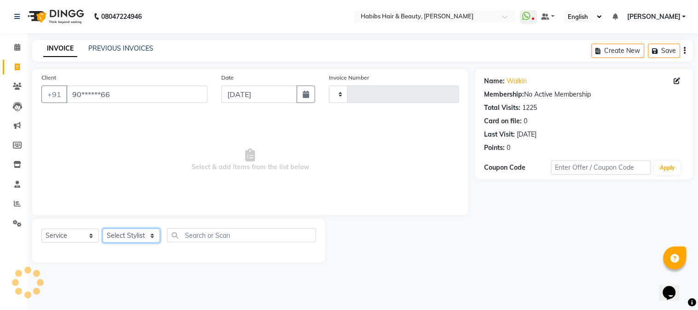
click at [136, 235] on select "Select Stylist Admin Akshay [PERSON_NAME] [PERSON_NAME] [PERSON_NAME] [PERSON_N…" at bounding box center [131, 236] width 57 height 14
select select "17834"
click at [103, 229] on select "Select Stylist Admin Akshay [PERSON_NAME] [PERSON_NAME] [PERSON_NAME] [PERSON_N…" at bounding box center [131, 236] width 57 height 14
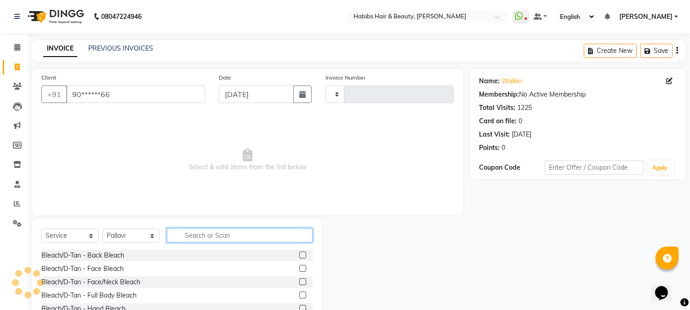
click at [187, 232] on input "text" at bounding box center [240, 235] width 146 height 14
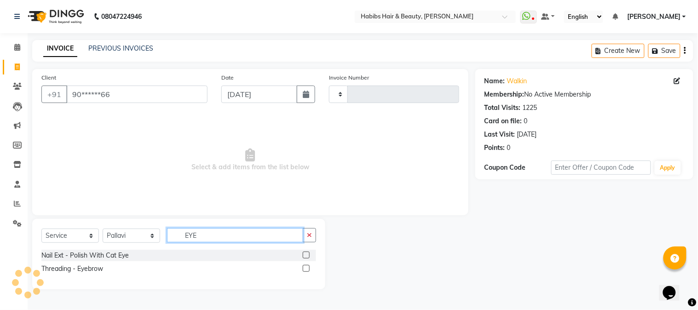
type input "EYE"
click at [307, 265] on label at bounding box center [306, 268] width 7 height 7
click at [307, 266] on input "checkbox" at bounding box center [306, 269] width 6 height 6
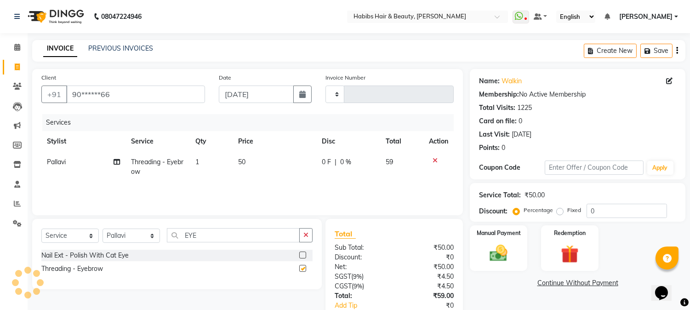
checkbox input "false"
click at [247, 171] on td "50" at bounding box center [275, 167] width 84 height 30
select select "17834"
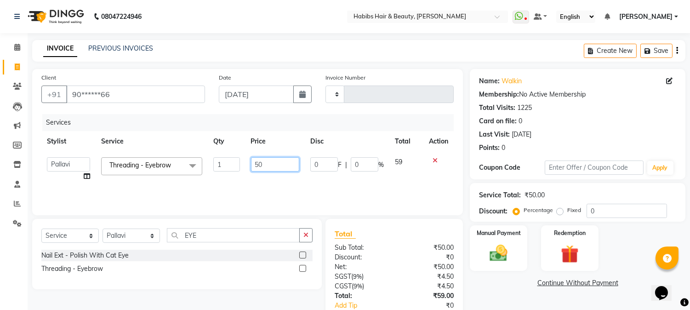
click at [256, 162] on input "50" at bounding box center [275, 164] width 48 height 14
type input "90"
click at [293, 126] on div "Services" at bounding box center [251, 122] width 419 height 17
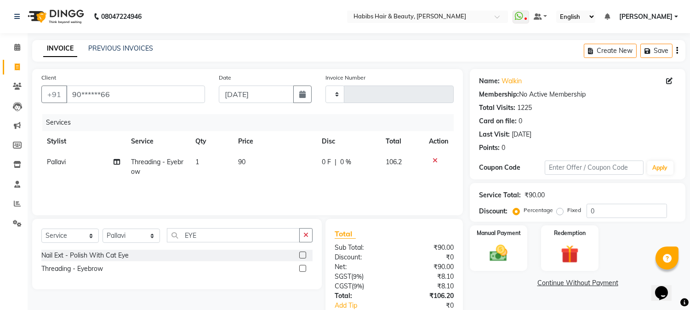
click at [677, 51] on icon "button" at bounding box center [678, 51] width 2 height 0
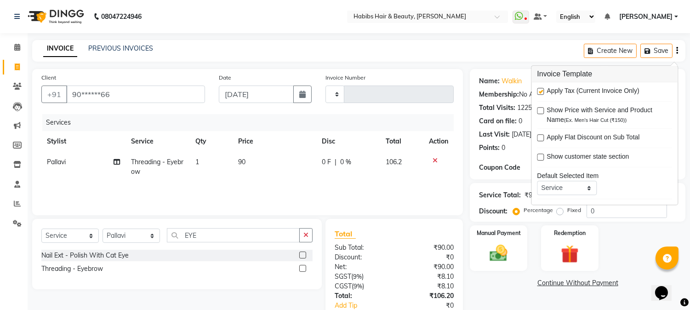
click at [538, 92] on label at bounding box center [540, 91] width 7 height 7
click at [538, 92] on input "checkbox" at bounding box center [540, 92] width 6 height 6
checkbox input "false"
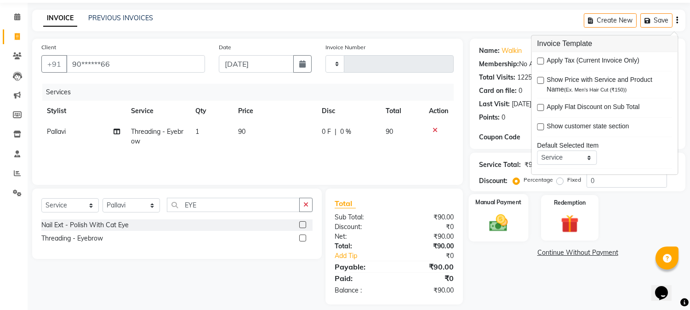
scroll to position [39, 0]
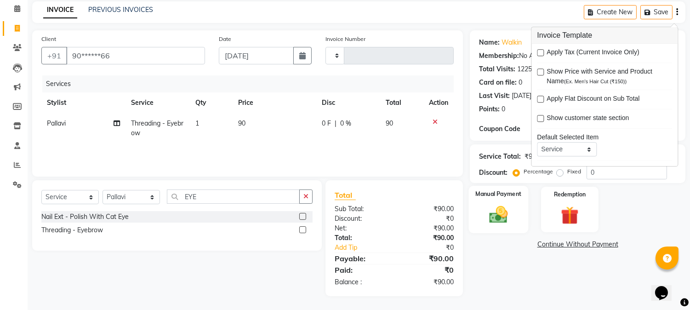
click at [489, 212] on img at bounding box center [499, 215] width 30 height 22
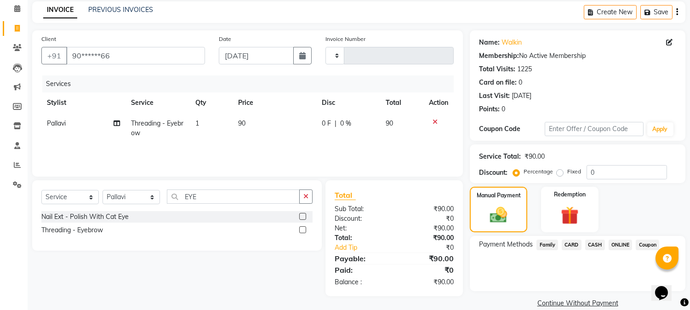
click at [623, 245] on span "ONLINE" at bounding box center [621, 245] width 24 height 11
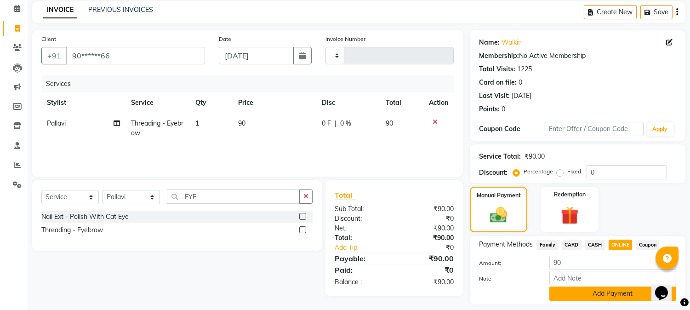
click at [598, 292] on button "Add Payment" at bounding box center [613, 294] width 127 height 14
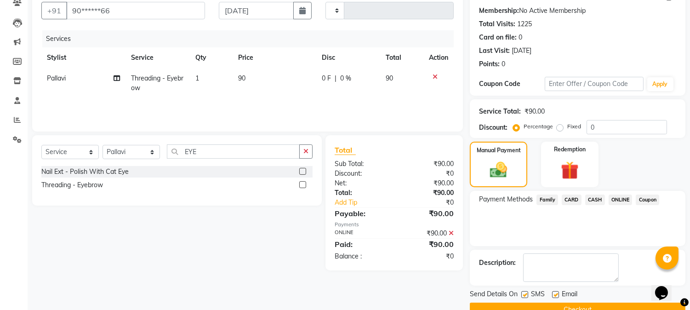
scroll to position [103, 0]
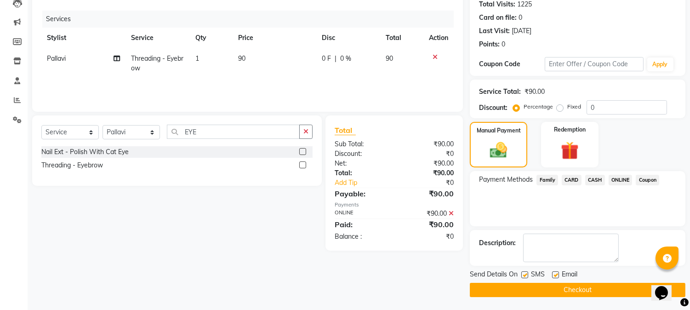
click at [583, 291] on button "Checkout" at bounding box center [578, 290] width 216 height 14
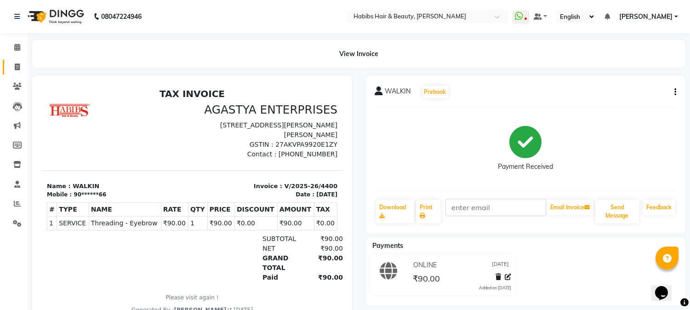
click at [16, 65] on icon at bounding box center [17, 66] width 5 height 7
select select "service"
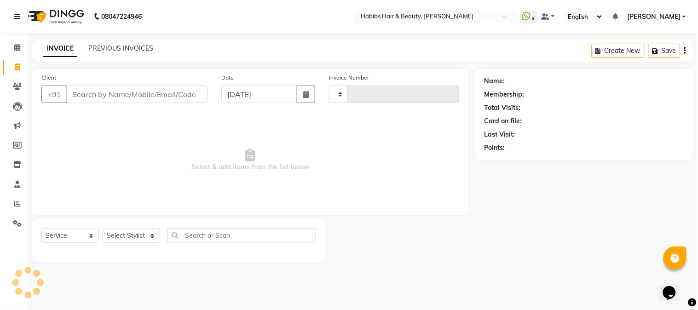
type input "4401"
select select "3712"
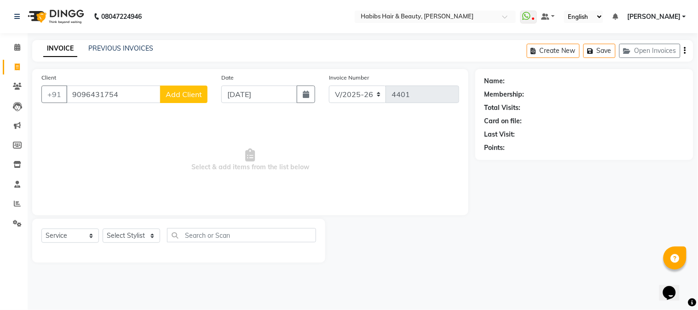
type input "9096431754"
click at [171, 98] on span "Add Client" at bounding box center [184, 94] width 36 height 9
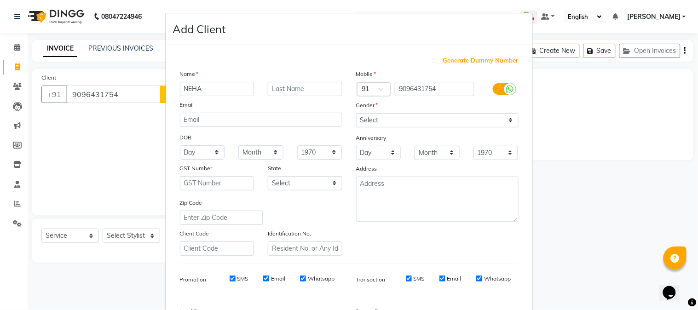
type input "NEHA"
click at [410, 120] on select "Select [DEMOGRAPHIC_DATA] [DEMOGRAPHIC_DATA] Other Prefer Not To Say" at bounding box center [437, 120] width 162 height 14
select select "[DEMOGRAPHIC_DATA]"
click at [356, 113] on select "Select [DEMOGRAPHIC_DATA] [DEMOGRAPHIC_DATA] Other Prefer Not To Say" at bounding box center [437, 120] width 162 height 14
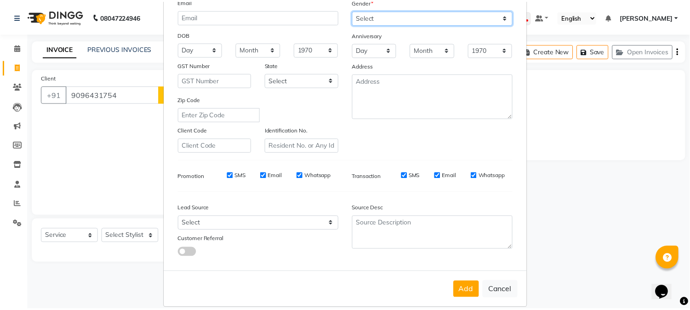
scroll to position [115, 0]
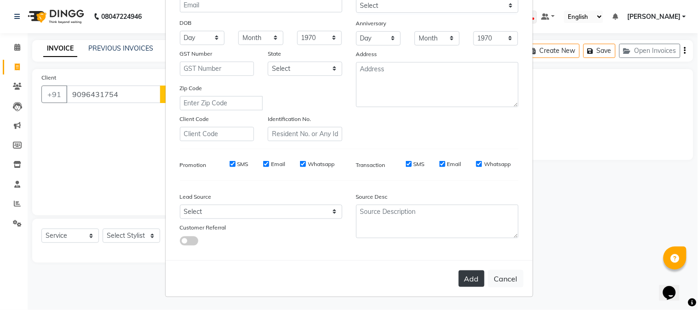
click at [474, 276] on button "Add" at bounding box center [472, 278] width 26 height 17
type input "90******54"
select select
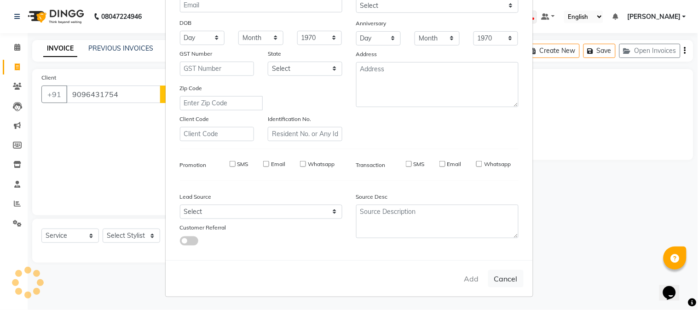
select select
checkbox input "false"
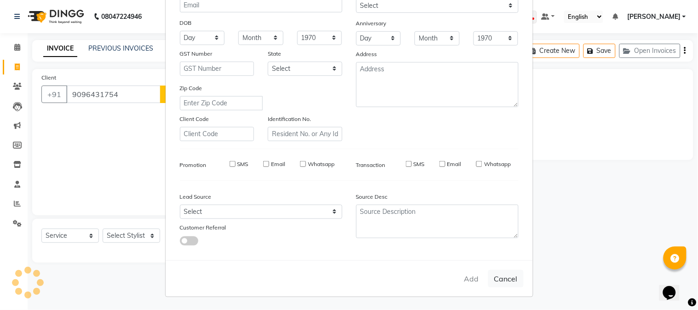
checkbox input "false"
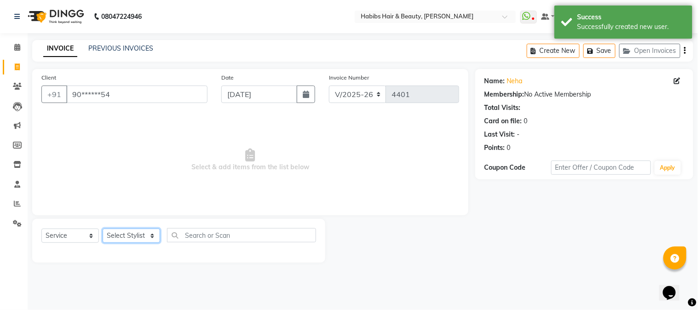
click at [140, 236] on select "Select Stylist Admin Akshay [PERSON_NAME] [PERSON_NAME] [PERSON_NAME] [PERSON_N…" at bounding box center [131, 236] width 57 height 14
select select "46991"
click at [103, 229] on select "Select Stylist Admin Akshay [PERSON_NAME] [PERSON_NAME] [PERSON_NAME] [PERSON_N…" at bounding box center [131, 236] width 57 height 14
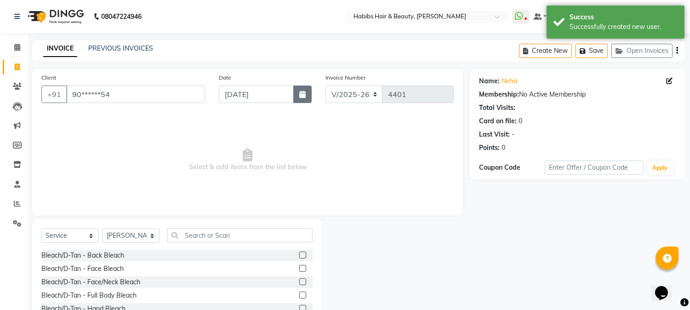
click at [300, 91] on icon "button" at bounding box center [302, 94] width 6 height 7
select select "9"
select select "2025"
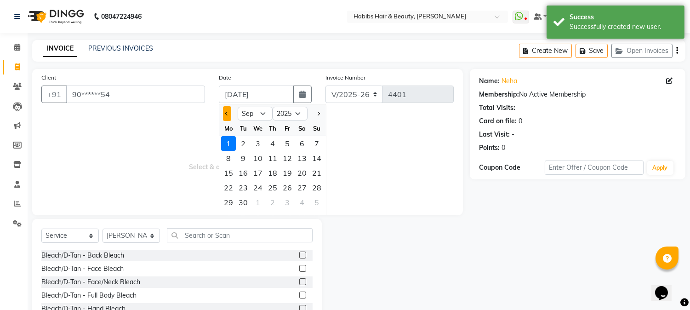
click at [226, 110] on button "Previous month" at bounding box center [227, 113] width 8 height 15
select select "8"
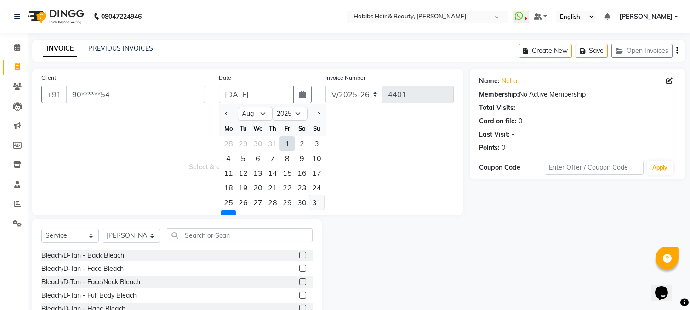
click at [320, 200] on div "31" at bounding box center [317, 202] width 15 height 15
type input "[DATE]"
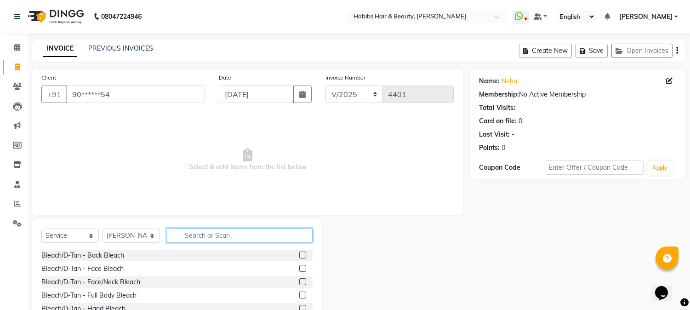
click at [189, 233] on input "text" at bounding box center [240, 235] width 146 height 14
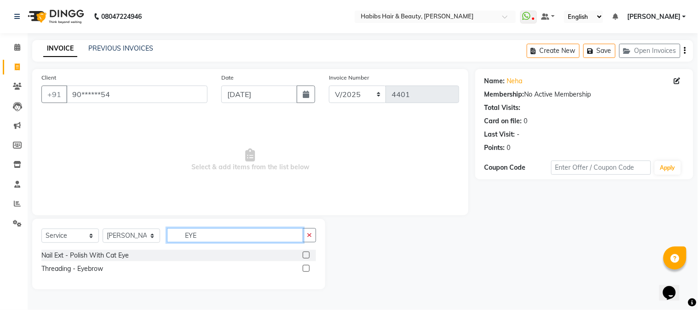
type input "EYE"
click at [306, 267] on label at bounding box center [306, 268] width 7 height 7
click at [306, 267] on input "checkbox" at bounding box center [306, 269] width 6 height 6
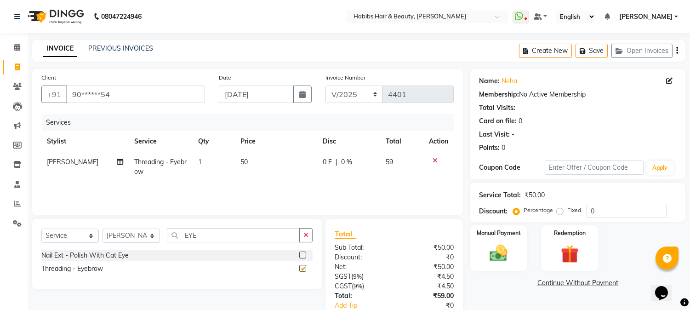
checkbox input "false"
click at [248, 166] on td "50" at bounding box center [276, 167] width 82 height 30
select select "46991"
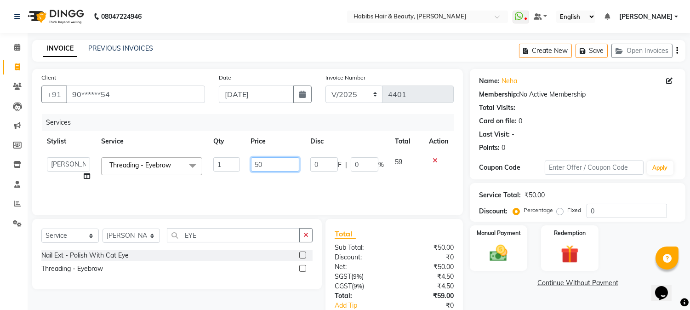
click at [254, 163] on input "50" at bounding box center [275, 164] width 48 height 14
type input "130"
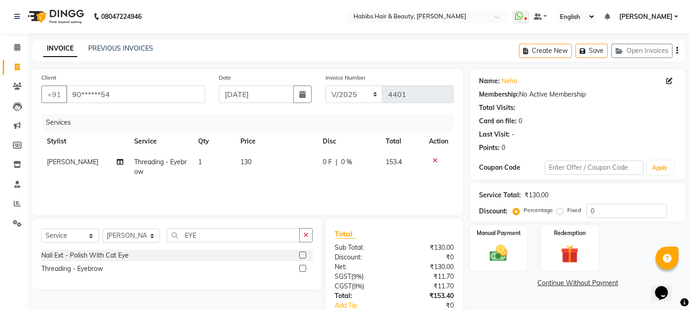
click at [304, 109] on div "Date [DATE]" at bounding box center [265, 92] width 107 height 38
click at [675, 49] on div "Create New Save Open Invoices" at bounding box center [602, 51] width 166 height 22
click at [677, 47] on button "button" at bounding box center [678, 51] width 2 height 22
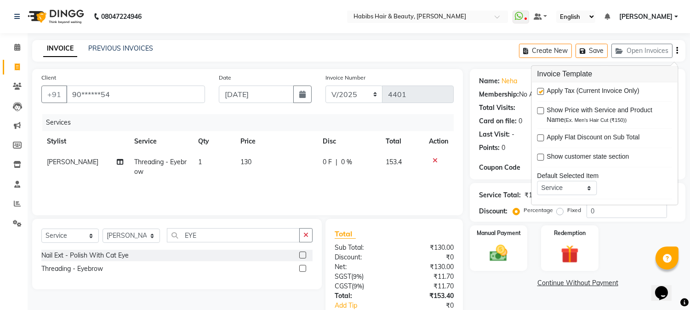
drag, startPoint x: 542, startPoint y: 89, endPoint x: 488, endPoint y: 201, distance: 124.3
click at [488, 201] on body "08047224946 Select Location × Habibs Hair & Beauty, [PERSON_NAME] WhatsApp Stat…" at bounding box center [345, 155] width 690 height 310
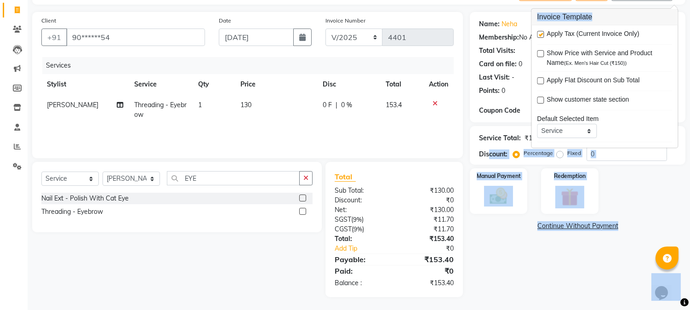
scroll to position [57, 0]
click at [543, 31] on label at bounding box center [540, 33] width 7 height 7
click at [543, 31] on input "checkbox" at bounding box center [540, 34] width 6 height 6
checkbox input "false"
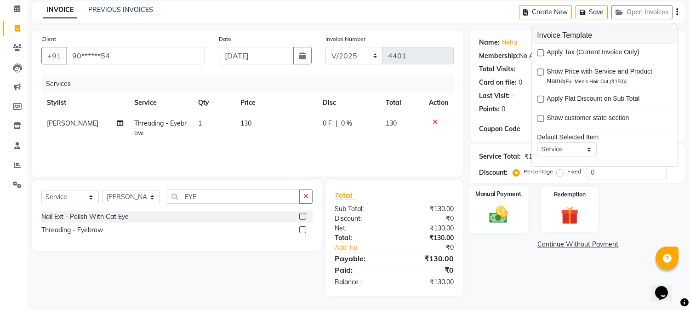
click at [517, 223] on div "Manual Payment" at bounding box center [499, 209] width 60 height 47
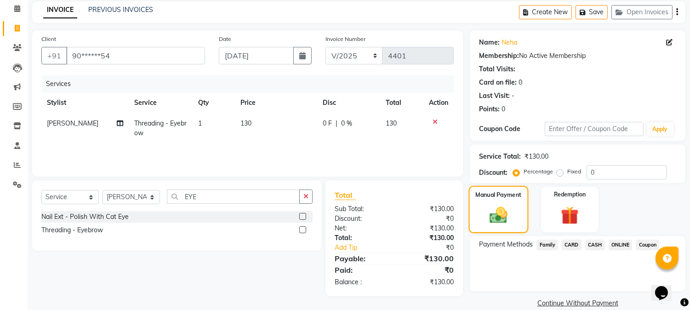
scroll to position [52, 0]
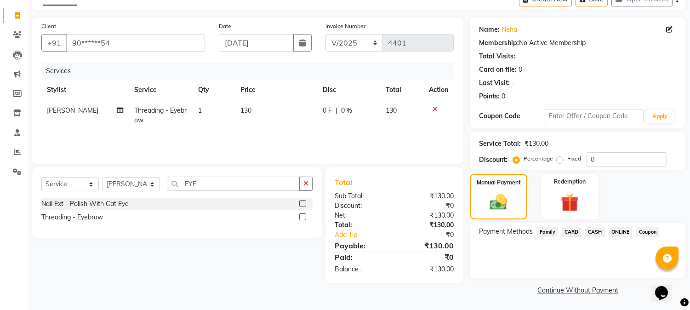
click at [613, 233] on span "ONLINE" at bounding box center [621, 232] width 24 height 11
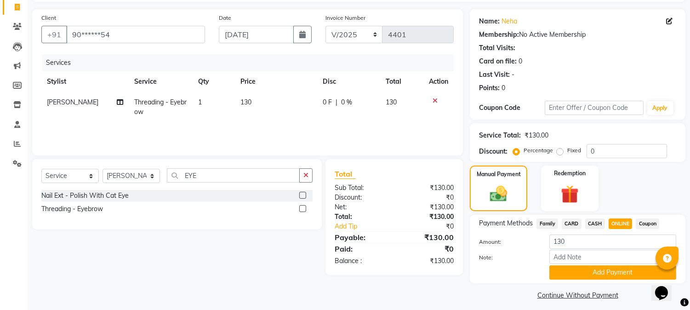
scroll to position [65, 0]
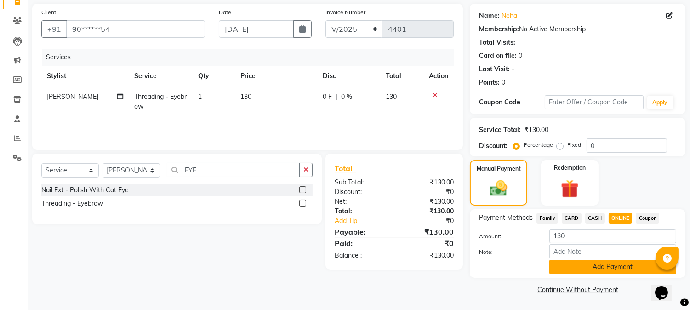
click at [606, 269] on button "Add Payment" at bounding box center [613, 267] width 127 height 14
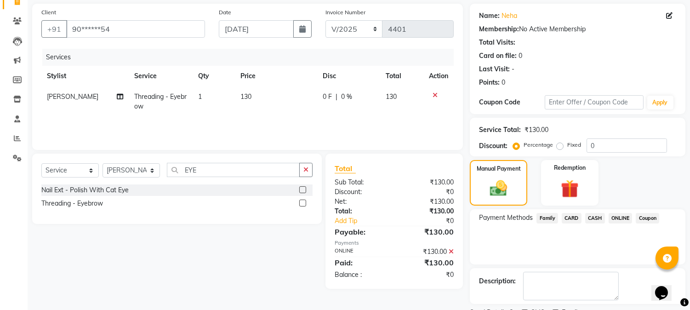
scroll to position [103, 0]
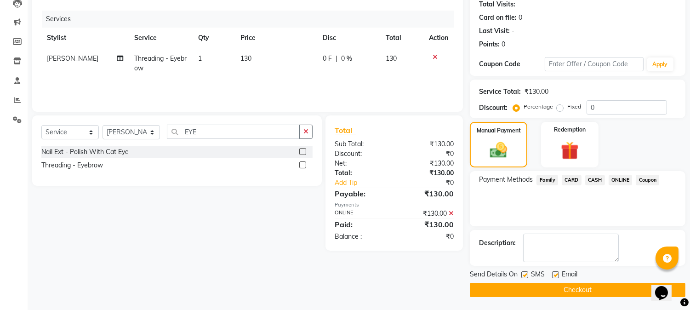
click at [586, 286] on button "Checkout" at bounding box center [578, 290] width 216 height 14
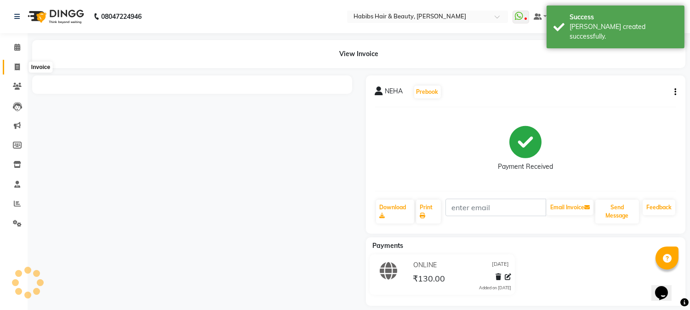
click at [20, 70] on span at bounding box center [17, 67] width 16 height 11
select select "service"
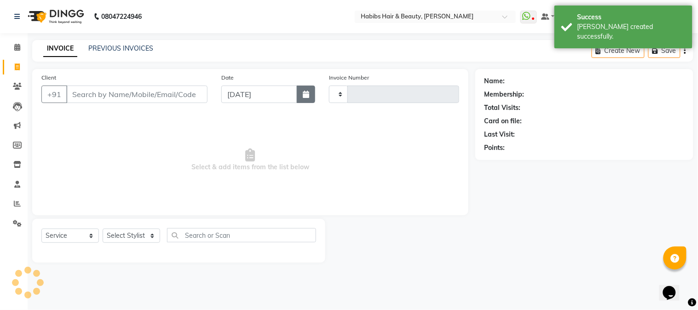
click at [304, 96] on icon "button" at bounding box center [306, 94] width 6 height 7
select select "9"
select select "2025"
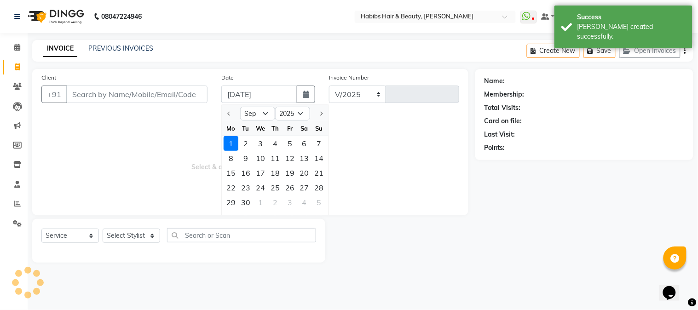
select select "3712"
type input "4402"
click at [231, 113] on span "Previous month" at bounding box center [230, 114] width 4 height 4
select select "8"
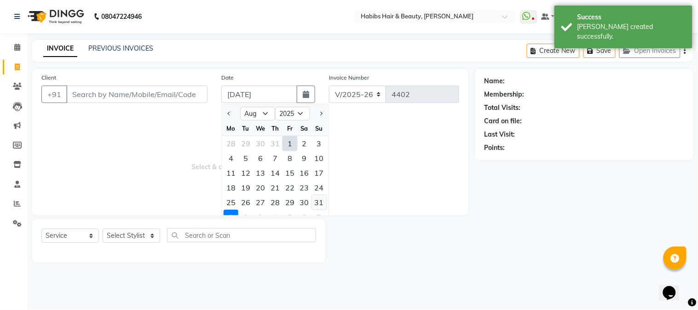
click at [319, 198] on div "31" at bounding box center [319, 202] width 15 height 15
type input "[DATE]"
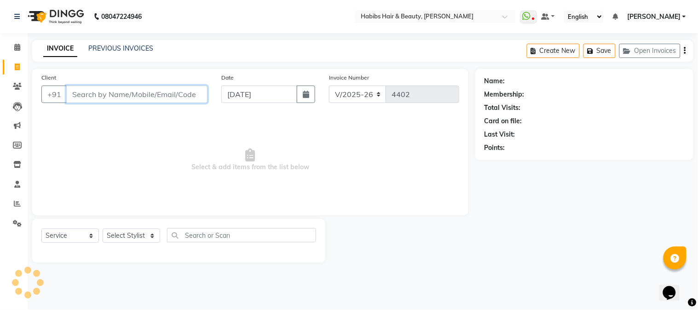
click at [153, 98] on input "Client" at bounding box center [136, 94] width 141 height 17
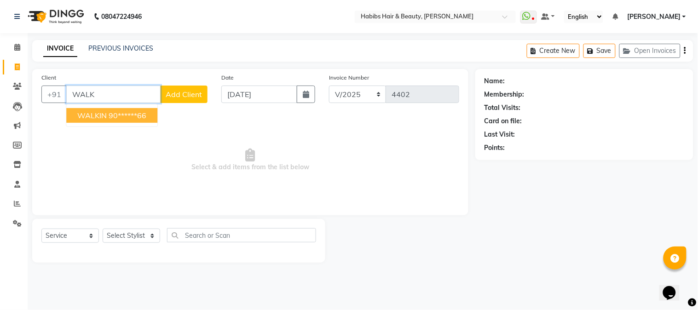
click at [138, 116] on ngb-highlight "90******66" at bounding box center [128, 115] width 38 height 9
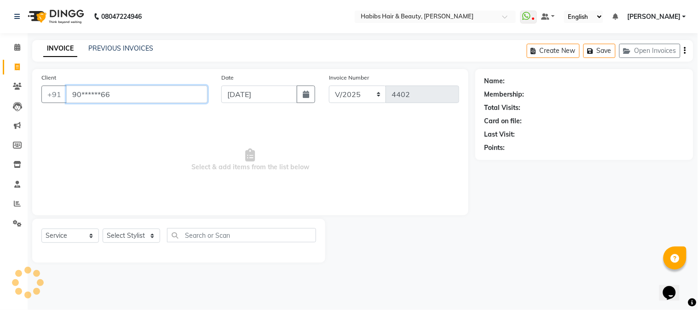
type input "90******66"
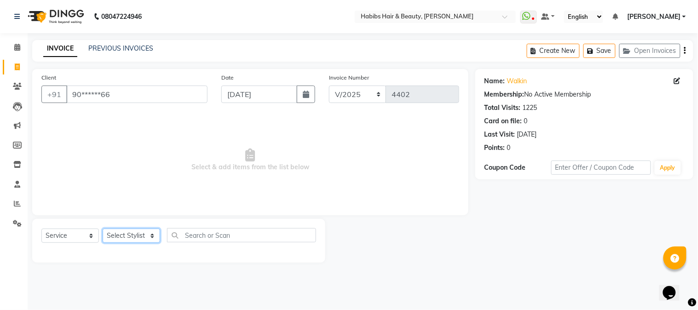
click at [125, 235] on select "Select Stylist Admin Akshay [PERSON_NAME] [PERSON_NAME] [PERSON_NAME] [PERSON_N…" at bounding box center [131, 236] width 57 height 14
select select "53779"
click at [103, 229] on select "Select Stylist Admin Akshay [PERSON_NAME] [PERSON_NAME] [PERSON_NAME] [PERSON_N…" at bounding box center [131, 236] width 57 height 14
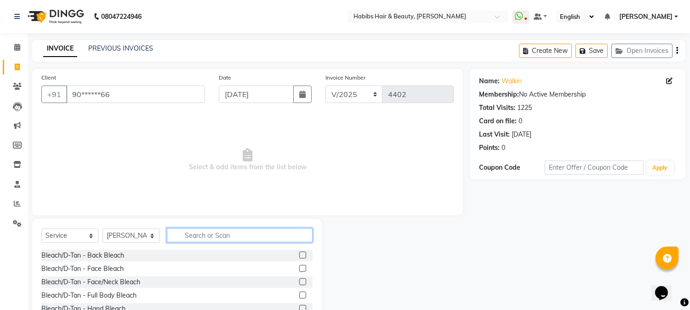
click at [207, 235] on input "text" at bounding box center [240, 235] width 146 height 14
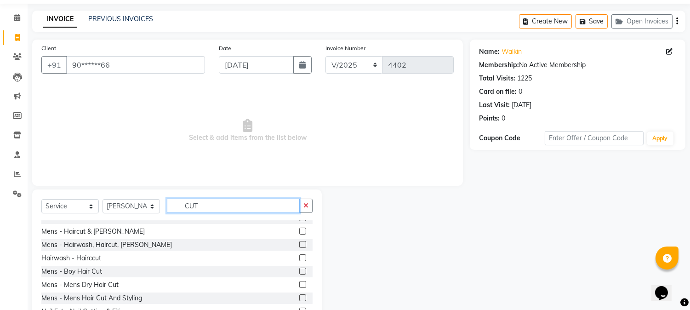
scroll to position [58, 0]
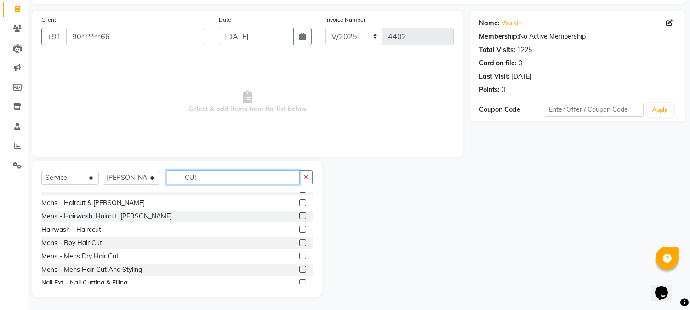
type input "CUT"
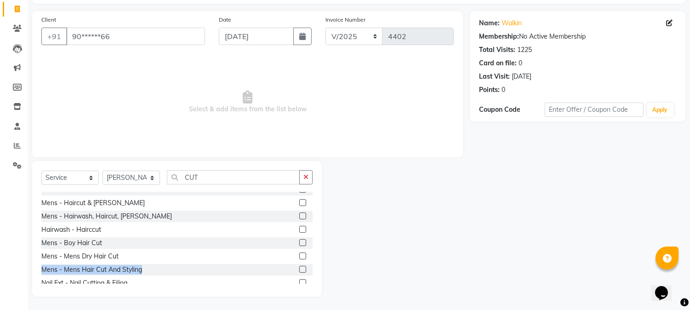
click at [293, 259] on div "Mens - wash & cut Mens - Haircut & [PERSON_NAME] Mens - Hairwash, Haircut, [PER…" at bounding box center [176, 238] width 271 height 92
click at [299, 259] on div at bounding box center [302, 258] width 6 height 10
click at [299, 254] on label at bounding box center [302, 256] width 7 height 7
click at [299, 254] on input "checkbox" at bounding box center [302, 256] width 6 height 6
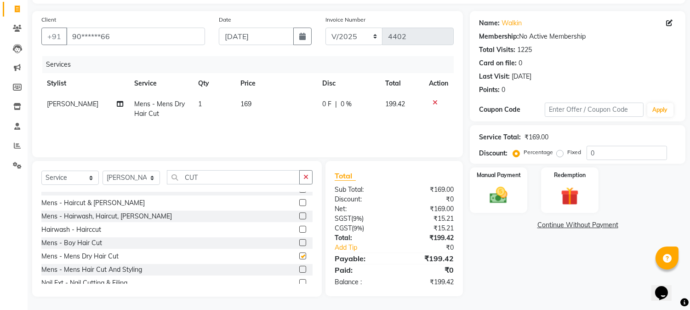
checkbox input "false"
click at [252, 104] on td "169" at bounding box center [276, 109] width 82 height 30
select select "53779"
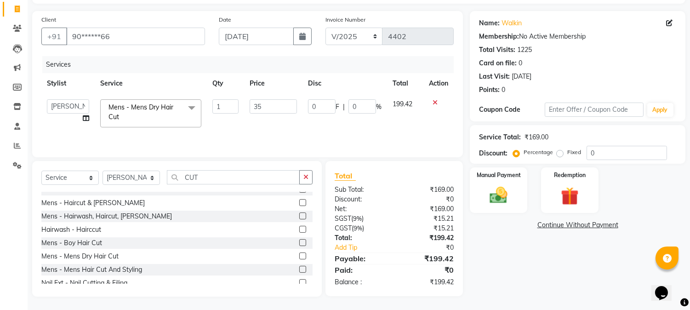
type input "350"
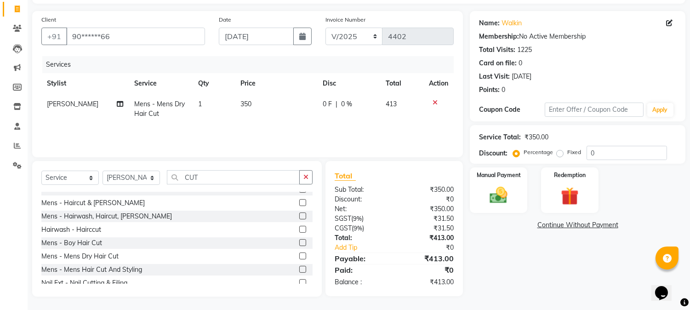
click at [327, 52] on div "Invoice Number V/2025 V/[PHONE_NUMBER]" at bounding box center [390, 34] width 142 height 38
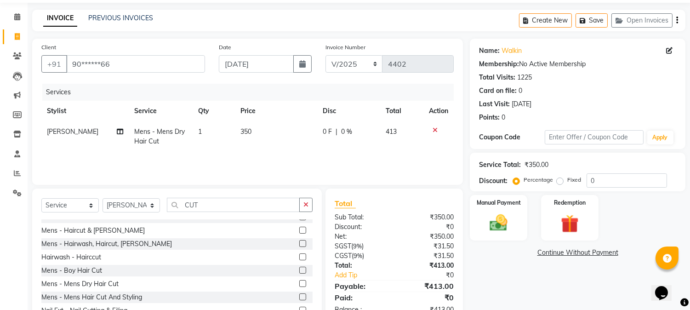
scroll to position [0, 0]
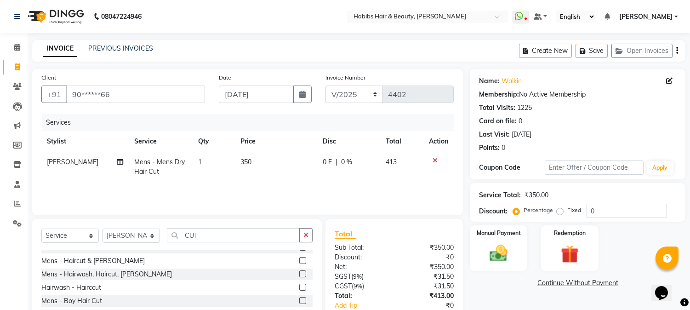
click at [675, 46] on div "Create New Save Open Invoices" at bounding box center [602, 51] width 166 height 22
click at [677, 51] on icon "button" at bounding box center [678, 51] width 2 height 0
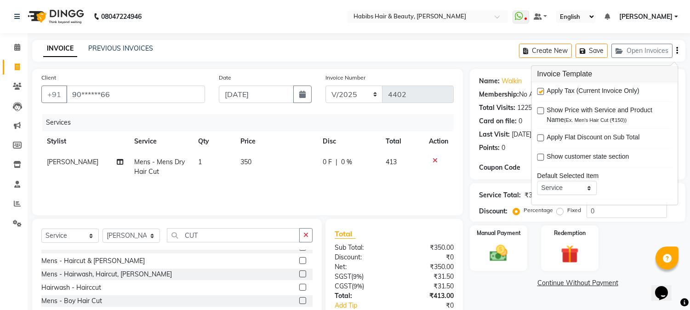
click at [541, 90] on label at bounding box center [540, 91] width 7 height 7
click at [541, 90] on input "checkbox" at bounding box center [540, 92] width 6 height 6
checkbox input "false"
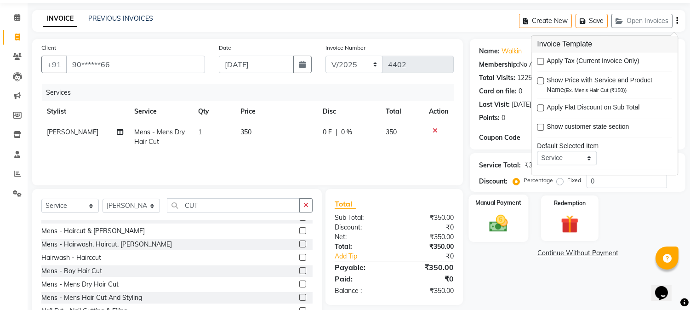
scroll to position [58, 0]
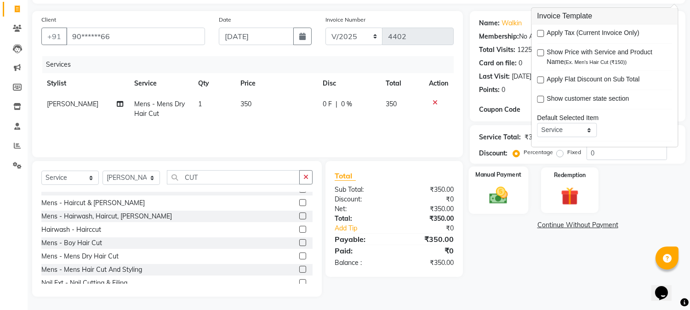
click at [497, 201] on img at bounding box center [499, 196] width 30 height 22
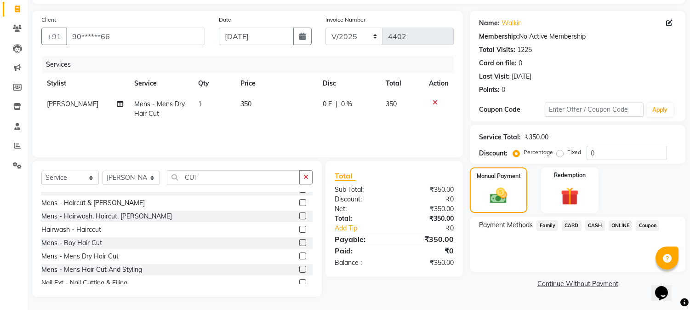
click at [621, 227] on span "ONLINE" at bounding box center [621, 225] width 24 height 11
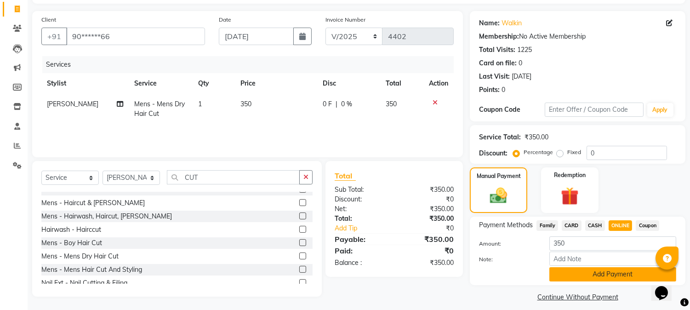
click at [591, 274] on button "Add Payment" at bounding box center [613, 274] width 127 height 14
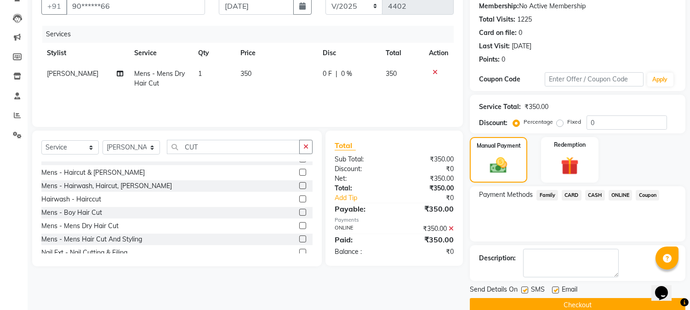
scroll to position [103, 0]
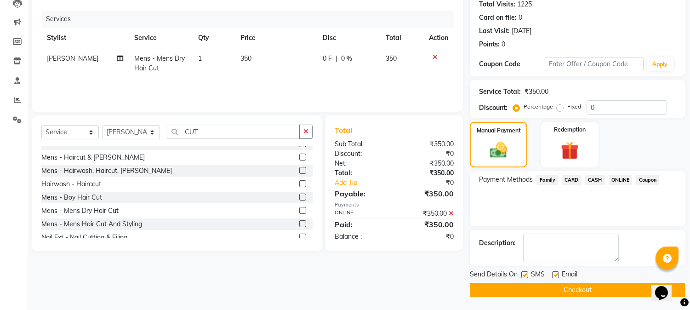
click at [578, 286] on button "Checkout" at bounding box center [578, 290] width 216 height 14
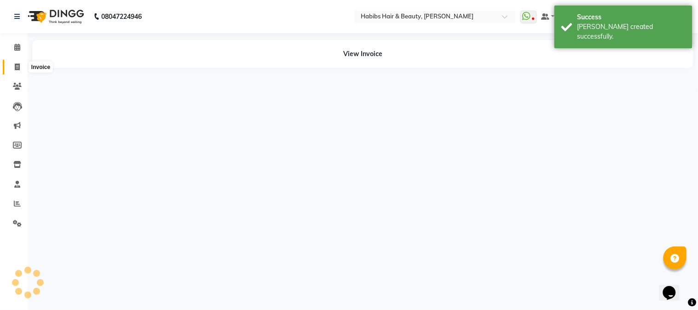
click at [17, 66] on icon at bounding box center [17, 66] width 5 height 7
select select "service"
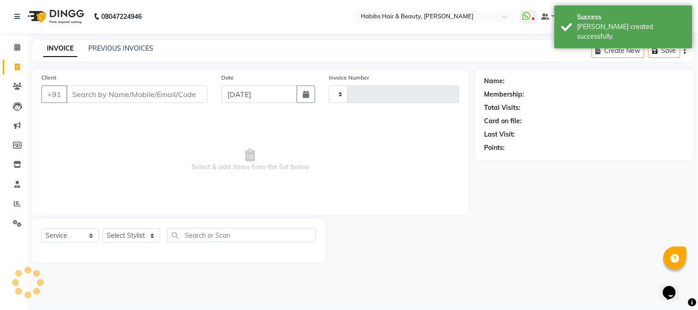
click at [81, 91] on input "Client" at bounding box center [136, 94] width 141 height 17
select select "3712"
type input "4403"
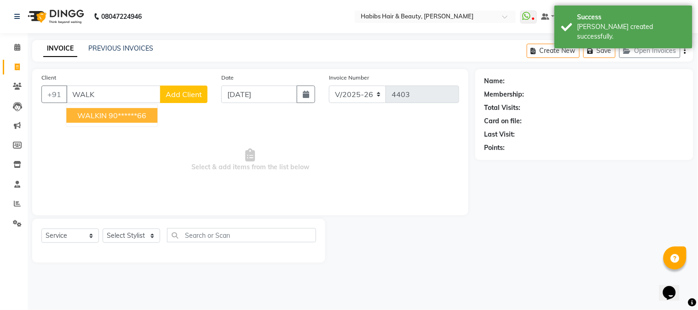
click at [96, 116] on span "WALKIN" at bounding box center [91, 115] width 29 height 9
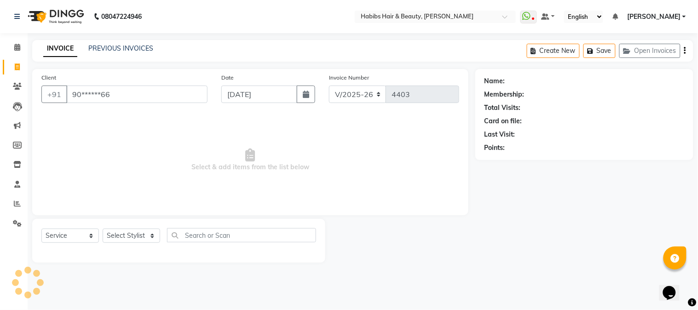
type input "90******66"
click at [125, 234] on select "Select Stylist Admin Akshay [PERSON_NAME] [PERSON_NAME] [PERSON_NAME] [PERSON_N…" at bounding box center [131, 236] width 57 height 14
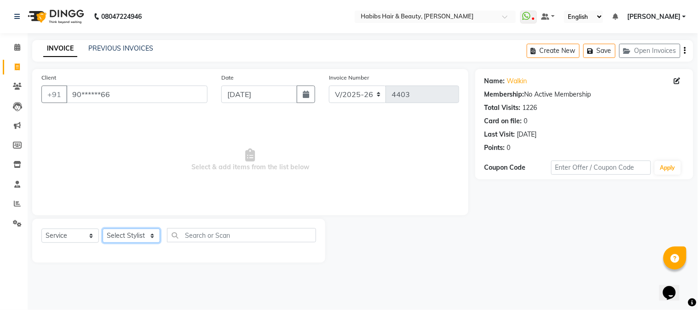
select select "24540"
click at [103, 229] on select "Select Stylist Admin Akshay [PERSON_NAME] [PERSON_NAME] [PERSON_NAME] [PERSON_N…" at bounding box center [131, 236] width 57 height 14
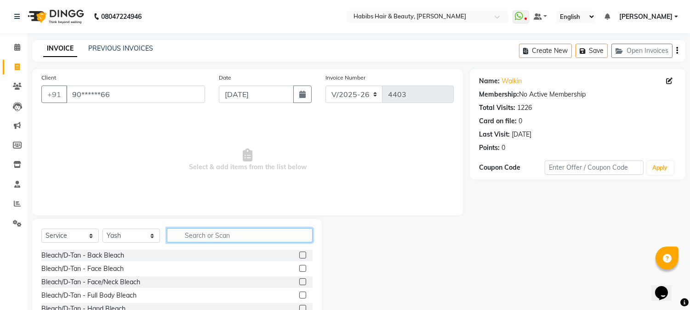
click at [202, 240] on input "text" at bounding box center [240, 235] width 146 height 14
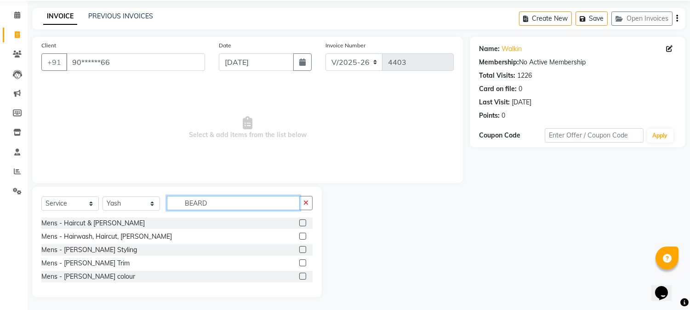
scroll to position [33, 0]
type input "BEARD"
click at [305, 264] on label at bounding box center [302, 261] width 7 height 7
click at [305, 264] on input "checkbox" at bounding box center [302, 262] width 6 height 6
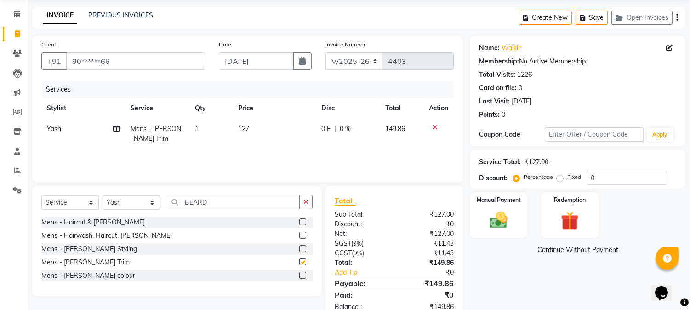
checkbox input "false"
click at [249, 147] on td "127" at bounding box center [274, 134] width 83 height 30
select select "24540"
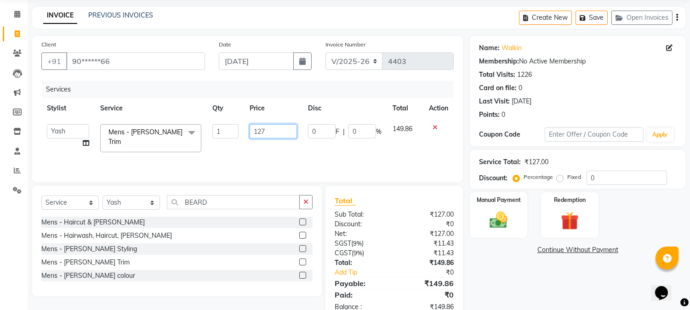
drag, startPoint x: 255, startPoint y: 142, endPoint x: 258, endPoint y: 135, distance: 6.8
click at [258, 135] on td "127" at bounding box center [273, 138] width 58 height 39
click at [258, 135] on input "127" at bounding box center [273, 131] width 47 height 14
type input "200"
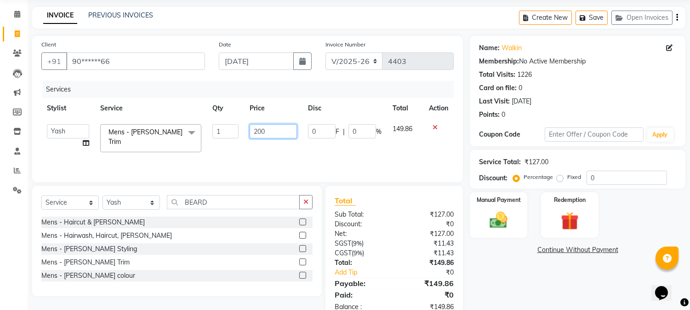
click at [265, 127] on input "200" at bounding box center [273, 131] width 47 height 14
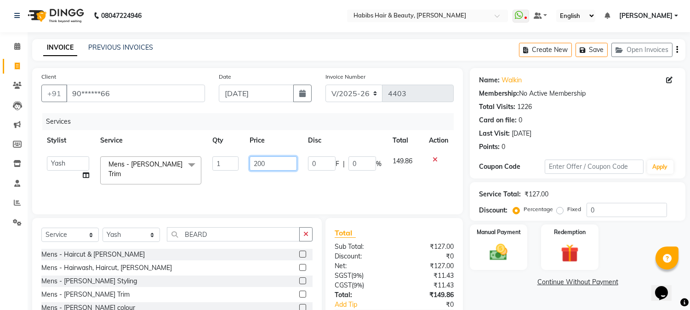
scroll to position [0, 0]
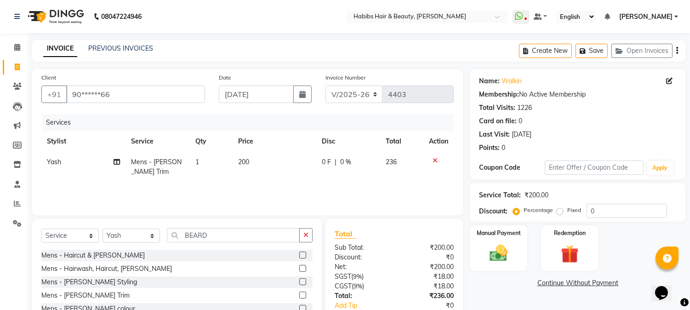
click at [677, 51] on icon "button" at bounding box center [678, 51] width 2 height 0
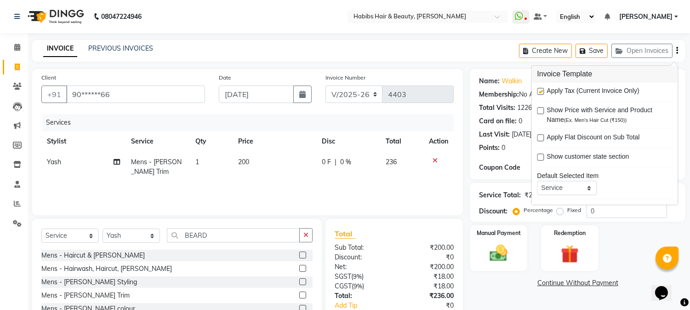
click at [541, 91] on label at bounding box center [540, 91] width 7 height 7
click at [541, 91] on input "checkbox" at bounding box center [540, 92] width 6 height 6
checkbox input "false"
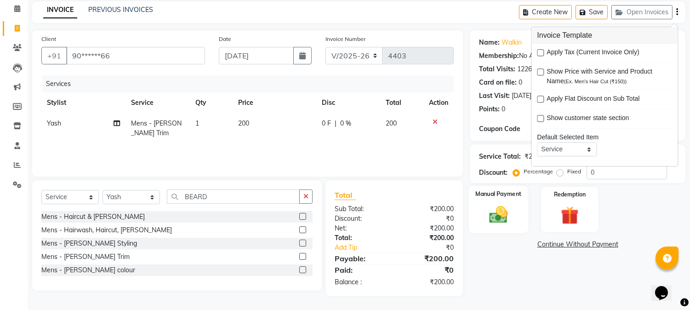
click at [514, 205] on div "Manual Payment" at bounding box center [499, 209] width 60 height 47
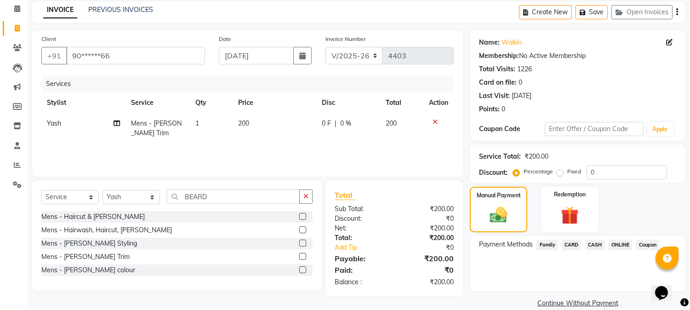
click at [617, 245] on span "ONLINE" at bounding box center [621, 245] width 24 height 11
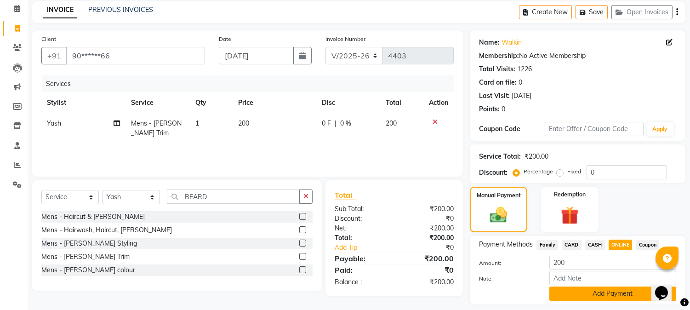
click at [603, 290] on button "Add Payment" at bounding box center [613, 294] width 127 height 14
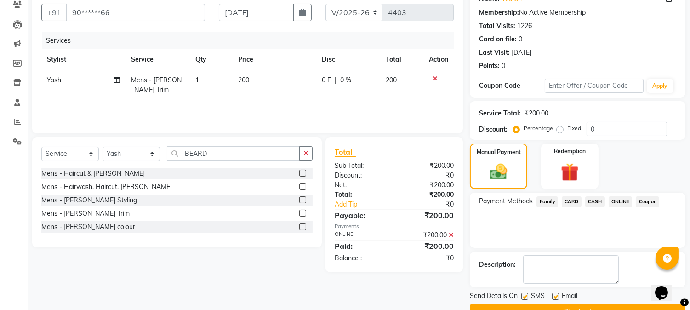
scroll to position [103, 0]
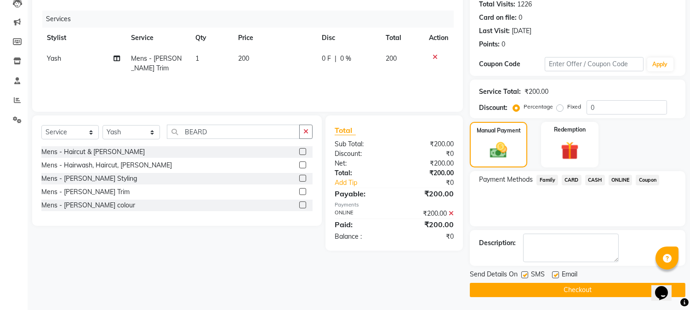
click at [587, 291] on button "Checkout" at bounding box center [578, 290] width 216 height 14
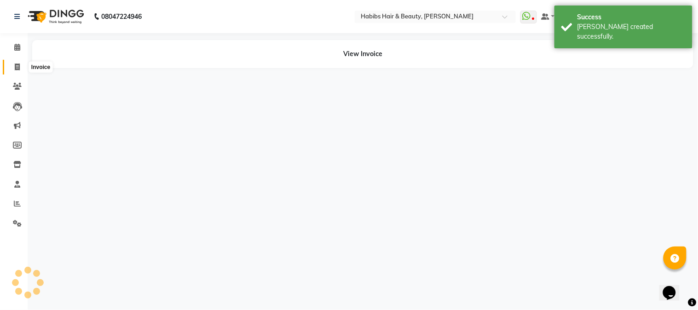
click at [18, 69] on icon at bounding box center [17, 66] width 5 height 7
select select "service"
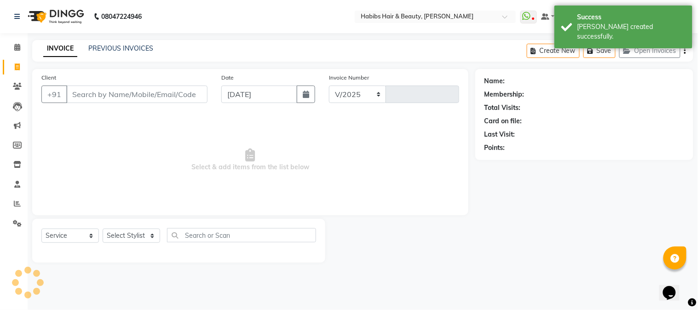
select select "3712"
type input "4404"
click at [139, 97] on input "Client" at bounding box center [136, 94] width 141 height 17
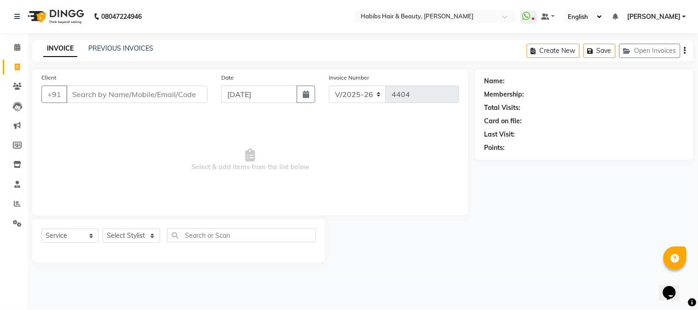
click at [143, 93] on input "Client" at bounding box center [136, 94] width 141 height 17
click at [144, 93] on input "Client" at bounding box center [136, 94] width 141 height 17
drag, startPoint x: 316, startPoint y: 91, endPoint x: 306, endPoint y: 93, distance: 9.9
click at [306, 93] on div "Date [DATE]" at bounding box center [268, 92] width 108 height 38
click at [306, 93] on icon "button" at bounding box center [306, 94] width 6 height 7
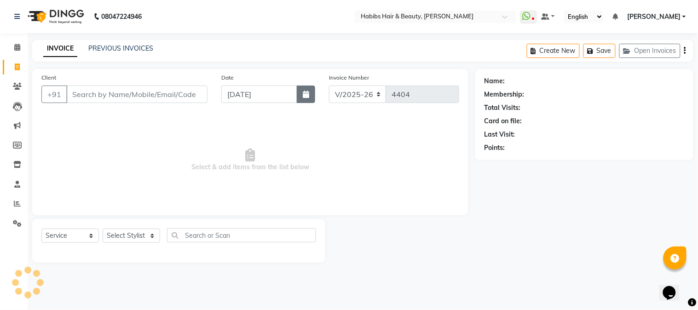
select select "9"
select select "2025"
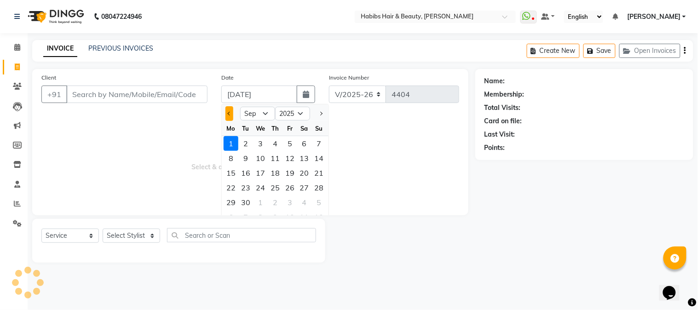
click at [228, 112] on button "Previous month" at bounding box center [229, 113] width 8 height 15
select select "8"
click at [316, 201] on div "31" at bounding box center [319, 202] width 15 height 15
type input "[DATE]"
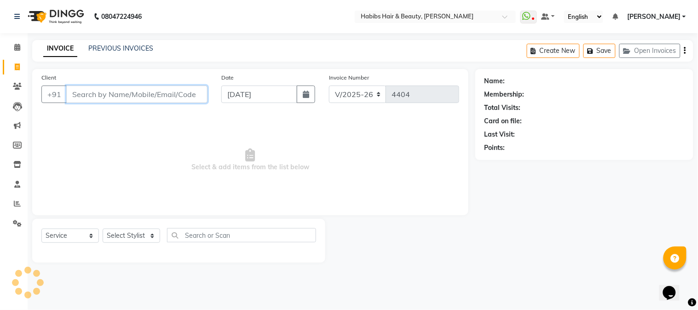
click at [160, 99] on input "Client" at bounding box center [136, 94] width 141 height 17
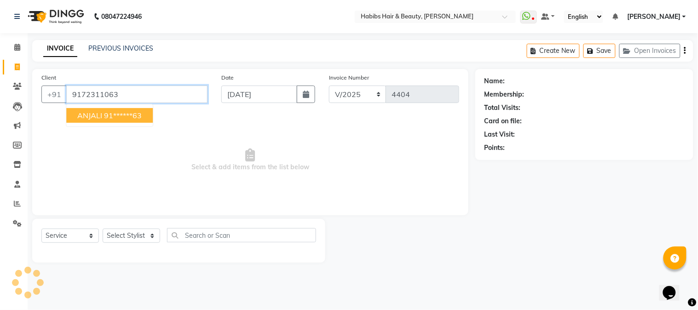
click at [112, 94] on input "9172311063" at bounding box center [136, 94] width 141 height 17
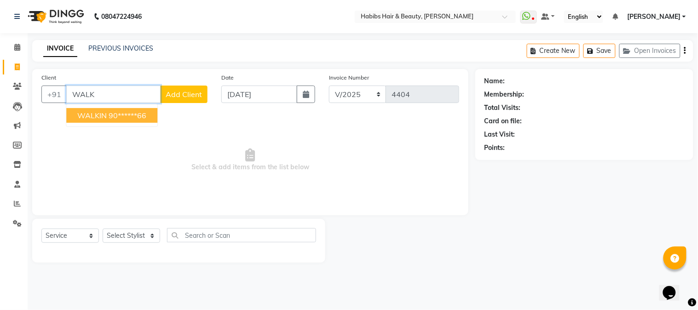
click at [126, 118] on ngb-highlight "90******66" at bounding box center [128, 115] width 38 height 9
type input "90******66"
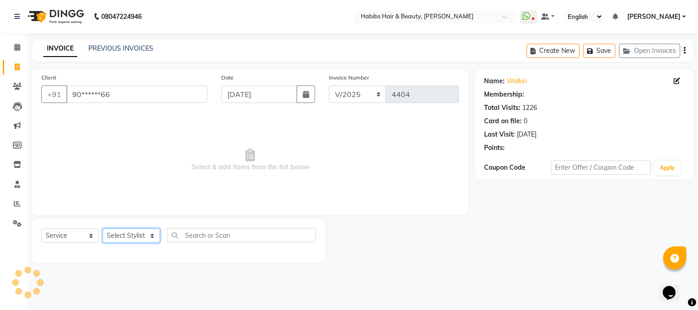
click at [132, 235] on select "Select Stylist Admin Akshay [PERSON_NAME] [PERSON_NAME] [PERSON_NAME] [PERSON_N…" at bounding box center [131, 236] width 57 height 14
select select "17833"
click at [103, 229] on select "Select Stylist Admin Akshay [PERSON_NAME] [PERSON_NAME] [PERSON_NAME] [PERSON_N…" at bounding box center [131, 236] width 57 height 14
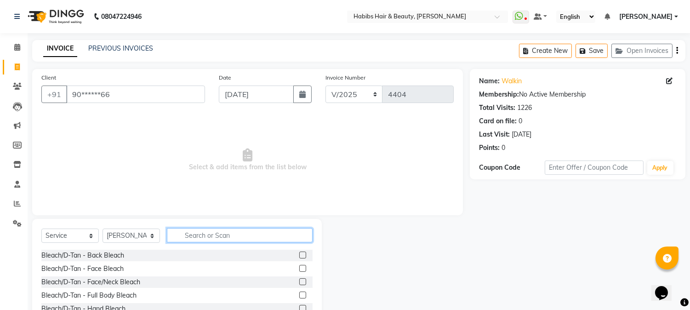
click at [184, 231] on input "text" at bounding box center [240, 235] width 146 height 14
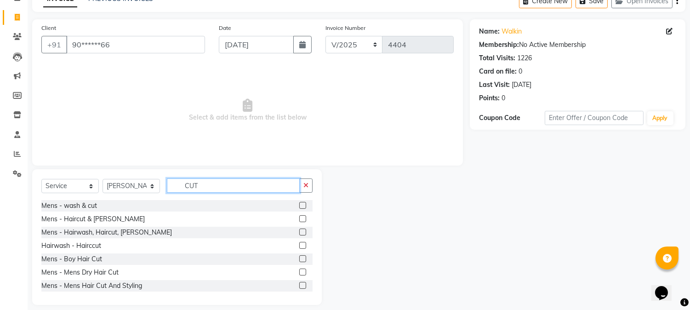
scroll to position [58, 0]
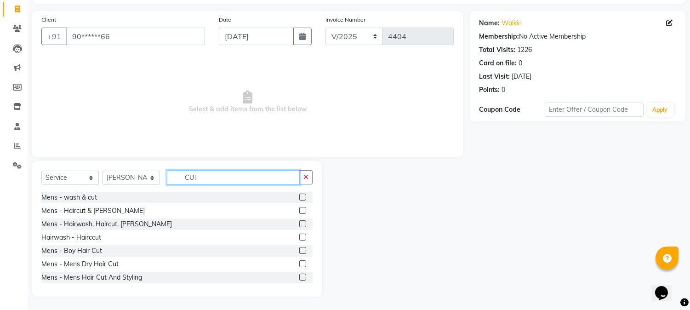
type input "CUT"
click at [299, 265] on label at bounding box center [302, 263] width 7 height 7
click at [299, 265] on input "checkbox" at bounding box center [302, 264] width 6 height 6
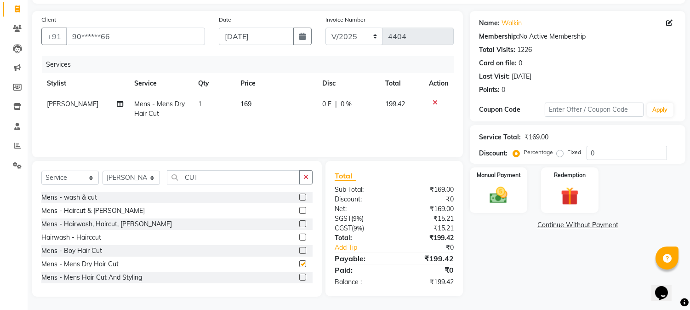
checkbox input "false"
click at [235, 99] on td "169" at bounding box center [276, 109] width 82 height 30
select select "17833"
click at [259, 108] on td "169" at bounding box center [276, 109] width 82 height 30
select select "17833"
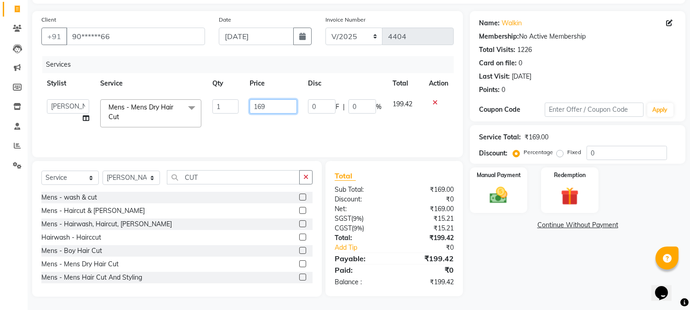
click at [259, 108] on input "169" at bounding box center [273, 106] width 47 height 14
type input "350"
click at [284, 90] on th "Price" at bounding box center [273, 83] width 58 height 21
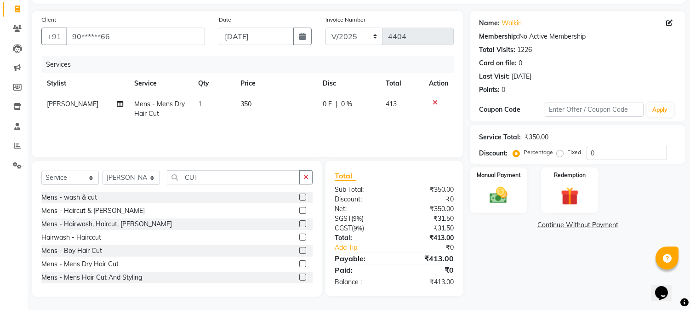
scroll to position [0, 0]
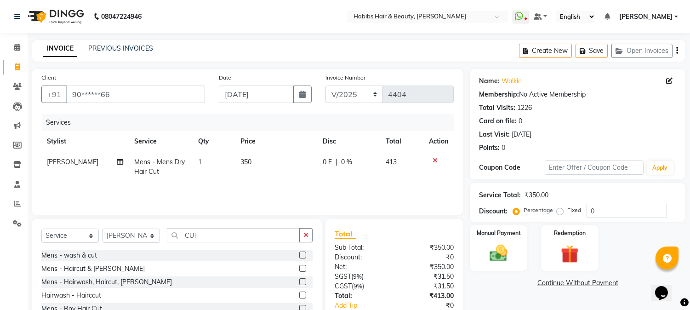
click at [678, 51] on icon "button" at bounding box center [678, 51] width 2 height 0
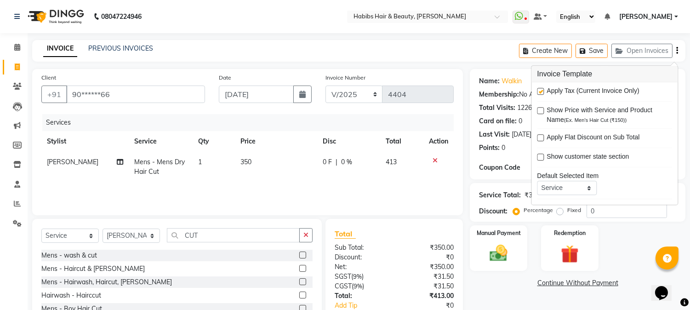
click at [543, 90] on label at bounding box center [540, 91] width 7 height 7
click at [543, 90] on input "checkbox" at bounding box center [540, 92] width 6 height 6
checkbox input "false"
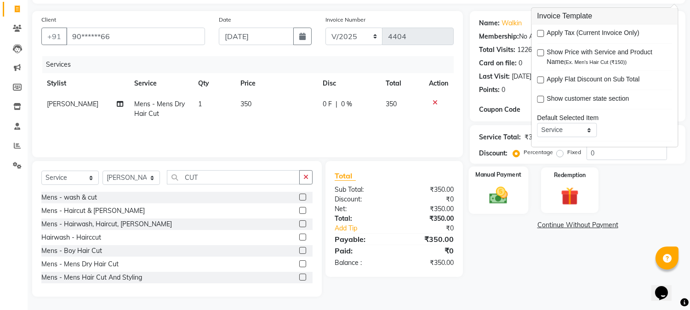
click at [512, 189] on img at bounding box center [499, 196] width 30 height 22
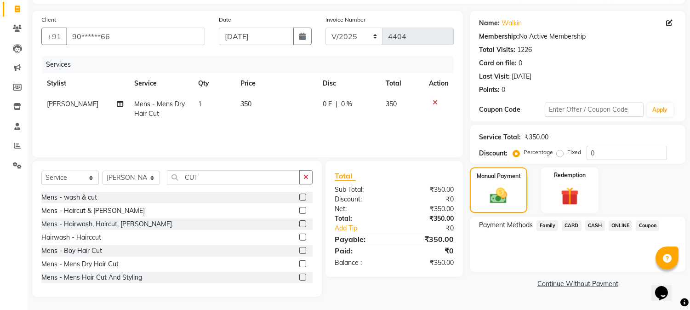
click at [621, 226] on span "ONLINE" at bounding box center [621, 225] width 24 height 11
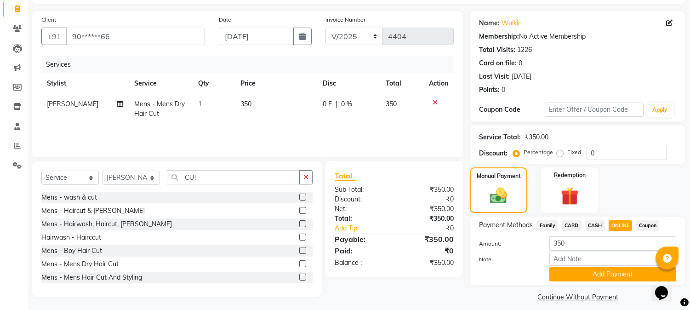
click at [595, 223] on span "CASH" at bounding box center [595, 225] width 20 height 11
click at [591, 270] on button "Add Payment" at bounding box center [613, 274] width 127 height 14
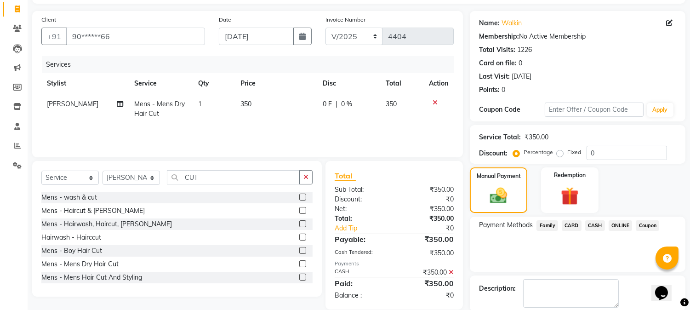
scroll to position [103, 0]
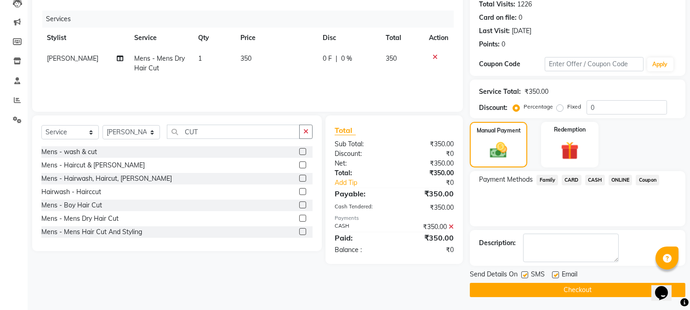
click at [579, 287] on button "Checkout" at bounding box center [578, 290] width 216 height 14
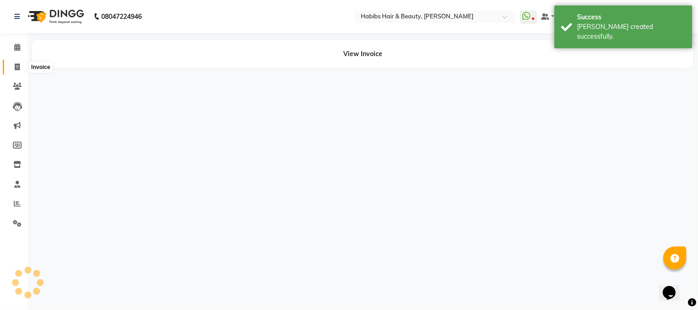
click at [19, 63] on icon at bounding box center [17, 66] width 5 height 7
select select "service"
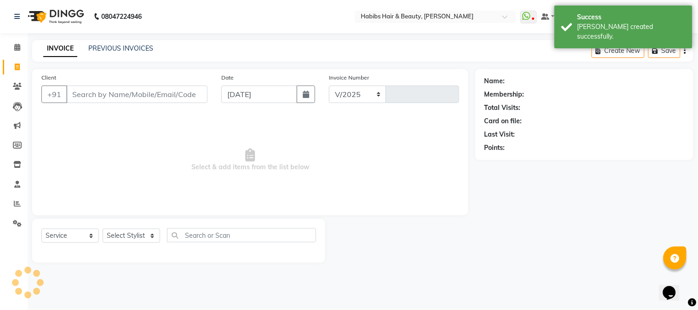
select select "3712"
type input "4405"
click at [153, 92] on input "Client" at bounding box center [136, 94] width 141 height 17
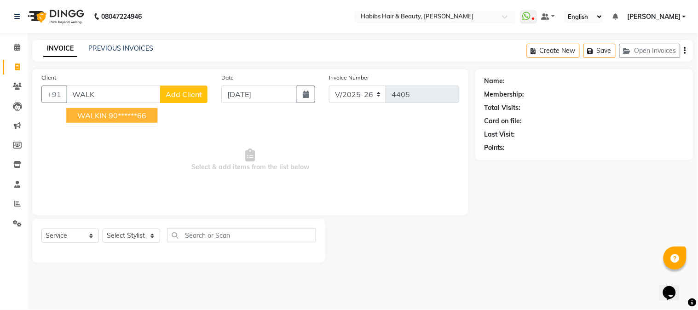
click at [139, 114] on ngb-highlight "90******66" at bounding box center [128, 115] width 38 height 9
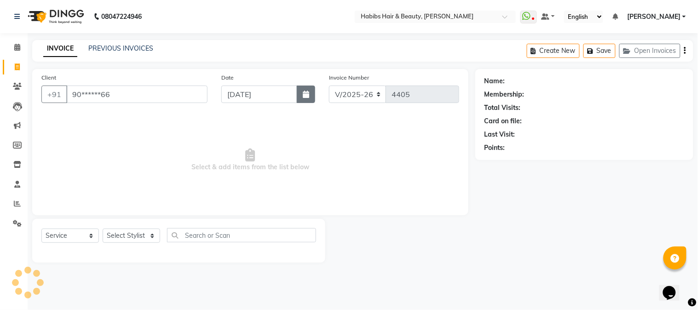
type input "90******66"
click at [309, 97] on icon "button" at bounding box center [306, 94] width 6 height 7
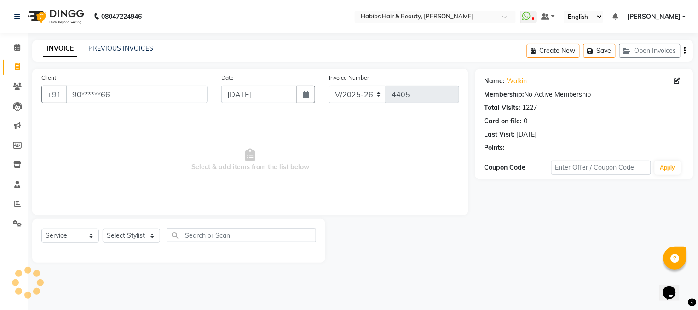
select select "9"
select select "2025"
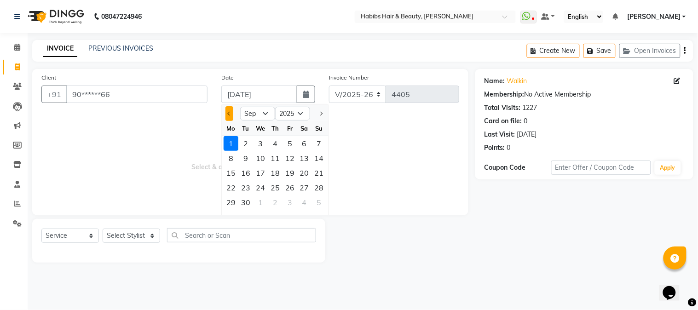
click at [230, 114] on span "Previous month" at bounding box center [230, 114] width 4 height 4
select select "8"
click at [323, 199] on div "31" at bounding box center [319, 202] width 15 height 15
type input "[DATE]"
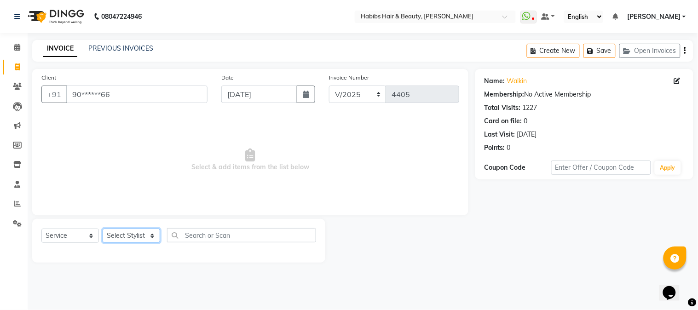
click at [135, 238] on select "Select Stylist Admin Akshay [PERSON_NAME] [PERSON_NAME] [PERSON_NAME] [PERSON_N…" at bounding box center [131, 236] width 57 height 14
click at [103, 229] on select "Select Stylist Admin Akshay [PERSON_NAME] [PERSON_NAME] [PERSON_NAME] [PERSON_N…" at bounding box center [131, 236] width 57 height 14
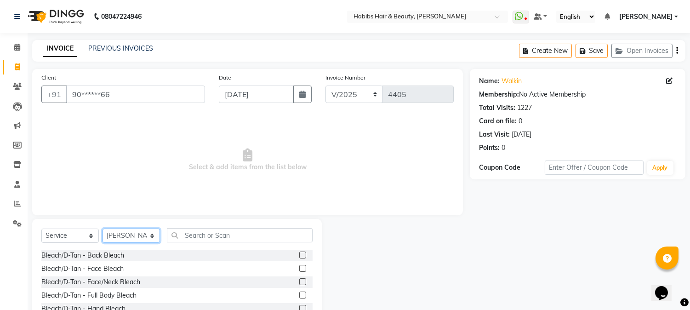
select select "17833"
click at [232, 235] on input "text" at bounding box center [240, 235] width 146 height 14
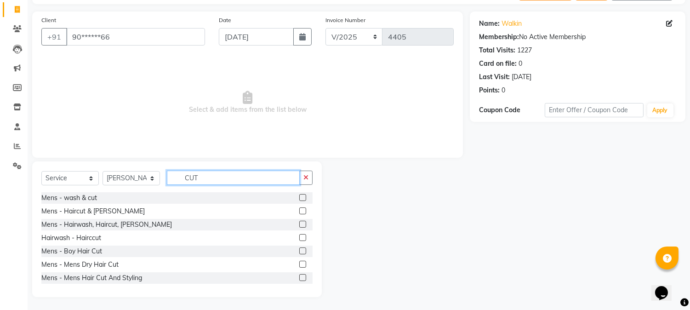
scroll to position [58, 0]
type input "CUT"
click at [299, 263] on label at bounding box center [302, 263] width 7 height 7
click at [299, 263] on input "checkbox" at bounding box center [302, 264] width 6 height 6
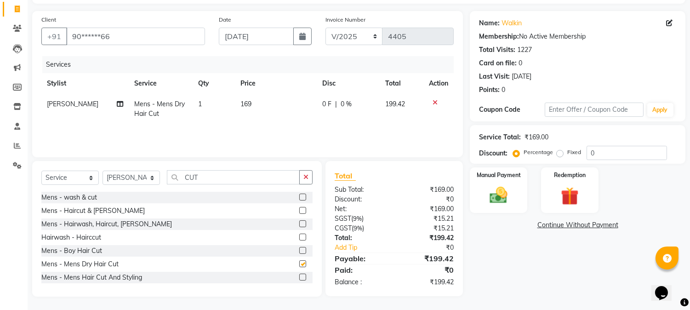
checkbox input "false"
click at [195, 175] on input "CUT" at bounding box center [233, 177] width 133 height 14
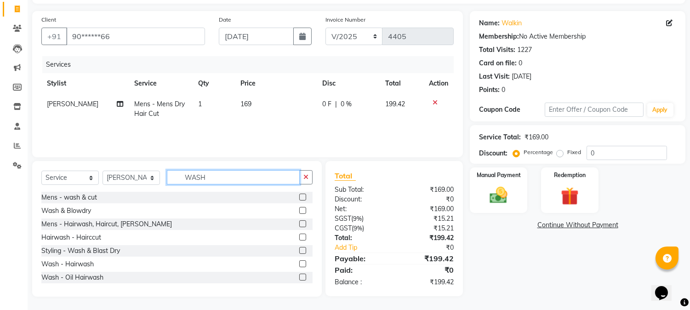
type input "WASH"
click at [299, 265] on label at bounding box center [302, 263] width 7 height 7
click at [299, 265] on input "checkbox" at bounding box center [302, 264] width 6 height 6
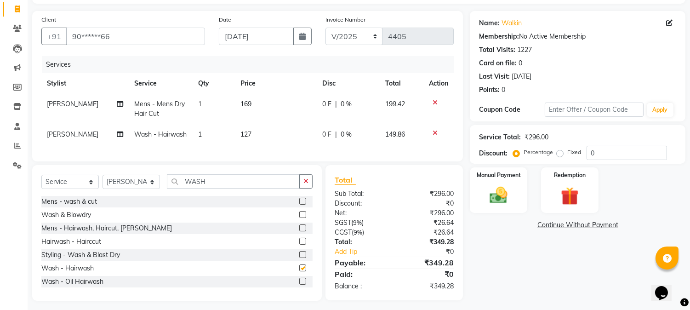
checkbox input "false"
click at [248, 135] on span "127" at bounding box center [246, 134] width 11 height 8
click at [248, 135] on td "127" at bounding box center [276, 134] width 82 height 21
select select "17833"
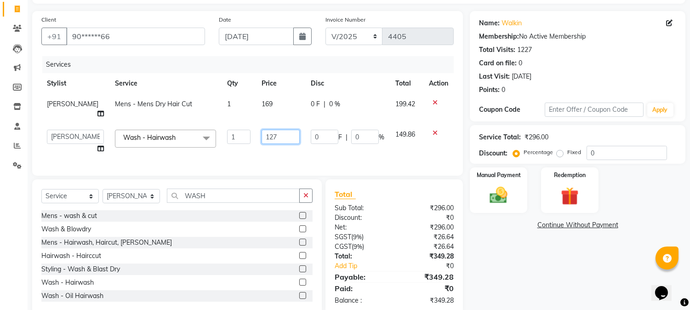
click at [262, 131] on input "127" at bounding box center [281, 137] width 38 height 14
type input "300"
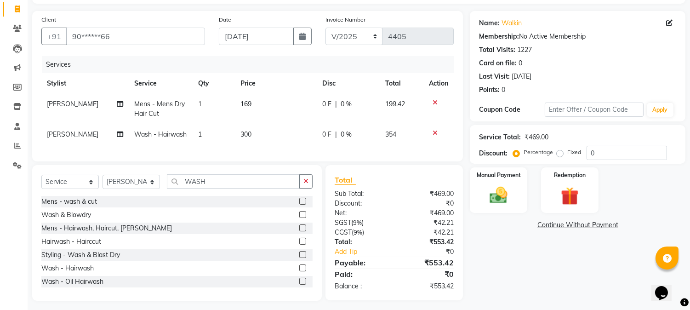
click at [255, 114] on tbody "[PERSON_NAME] Mens - Mens Dry Hair Cut 1 169 0 F | 0 % 199.42 [PERSON_NAME] Was…" at bounding box center [247, 119] width 413 height 51
click at [255, 114] on td "169" at bounding box center [276, 109] width 82 height 30
select select "17833"
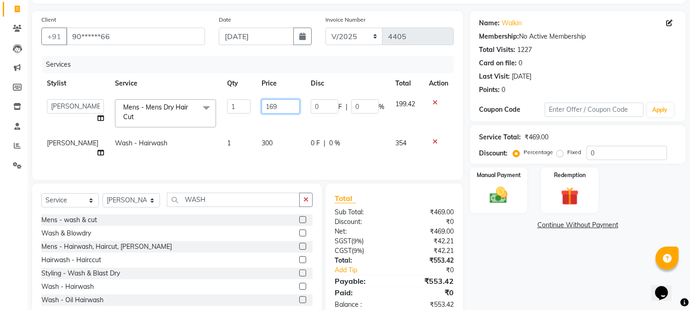
click at [262, 111] on input "169" at bounding box center [281, 106] width 38 height 14
type input "350"
click at [295, 81] on th "Price" at bounding box center [280, 83] width 49 height 21
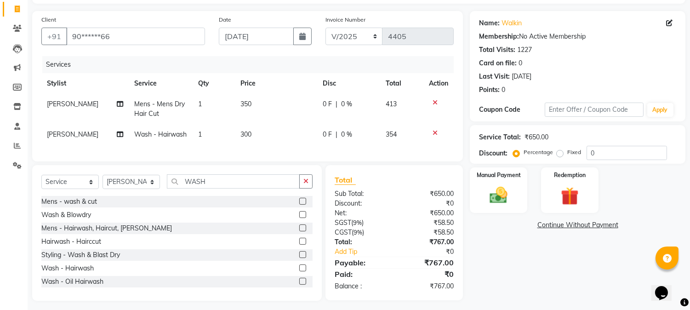
click at [69, 132] on td "[PERSON_NAME]" at bounding box center [85, 134] width 88 height 21
select select "17833"
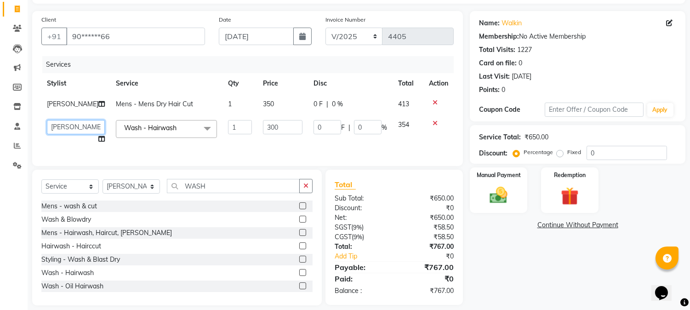
click at [69, 132] on select "Admin Akshay [PERSON_NAME] [PERSON_NAME] [PERSON_NAME] [PERSON_NAME][DATE] [PER…" at bounding box center [76, 127] width 58 height 14
select select "24540"
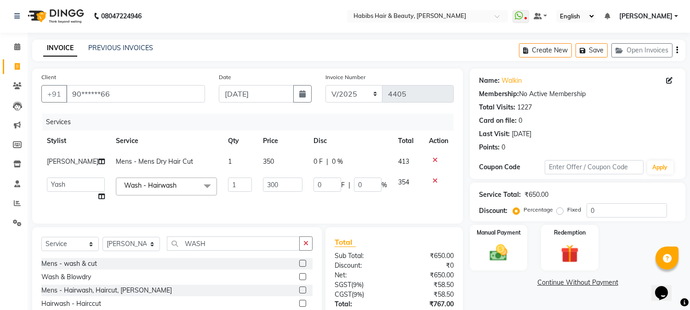
scroll to position [0, 0]
click at [677, 51] on icon "button" at bounding box center [678, 51] width 2 height 0
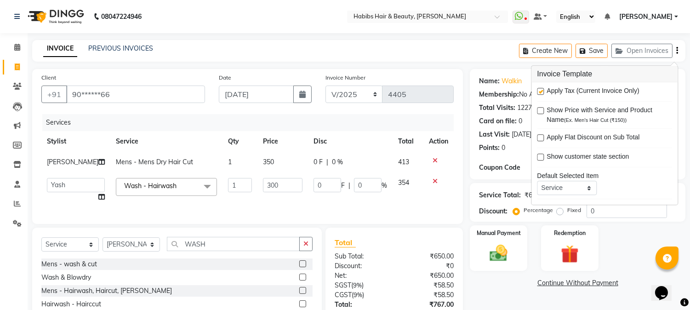
click at [540, 93] on label at bounding box center [540, 91] width 7 height 7
click at [540, 93] on input "checkbox" at bounding box center [540, 92] width 6 height 6
checkbox input "false"
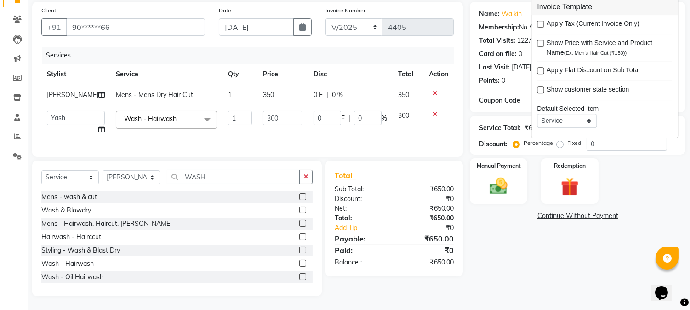
scroll to position [75, 0]
click at [486, 179] on img at bounding box center [499, 187] width 30 height 22
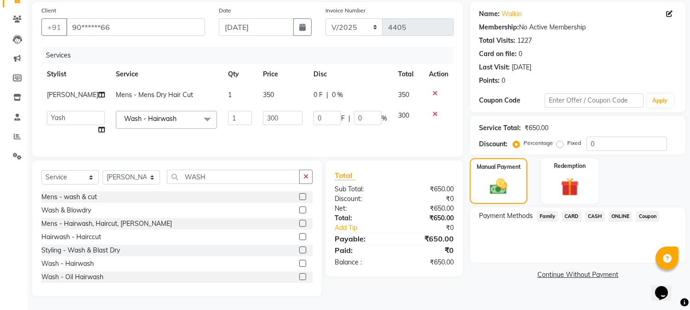
click at [598, 211] on span "CASH" at bounding box center [595, 216] width 20 height 11
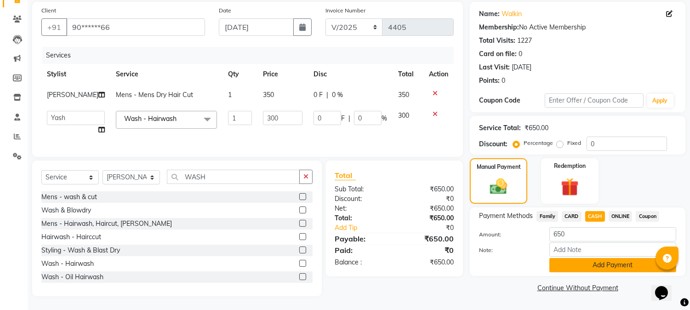
click at [577, 258] on button "Add Payment" at bounding box center [613, 265] width 127 height 14
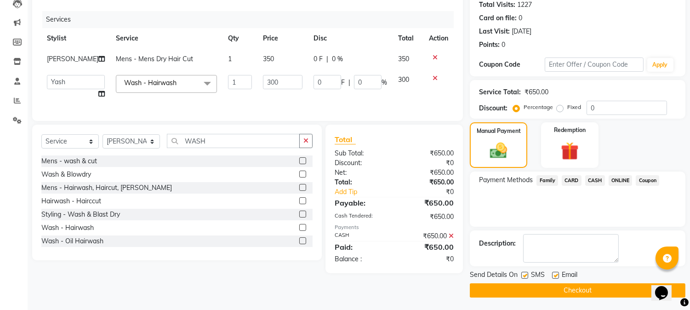
scroll to position [103, 0]
click at [559, 288] on button "Checkout" at bounding box center [578, 290] width 216 height 14
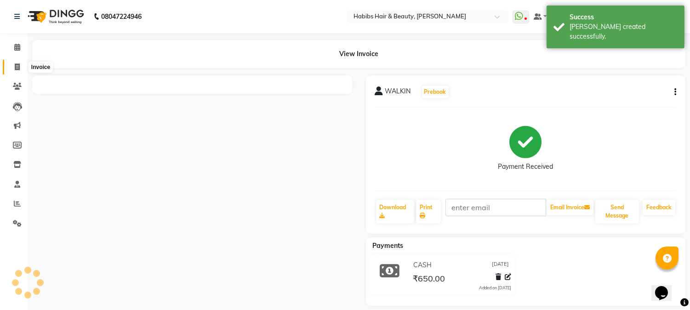
click at [19, 68] on icon at bounding box center [17, 66] width 5 height 7
select select "service"
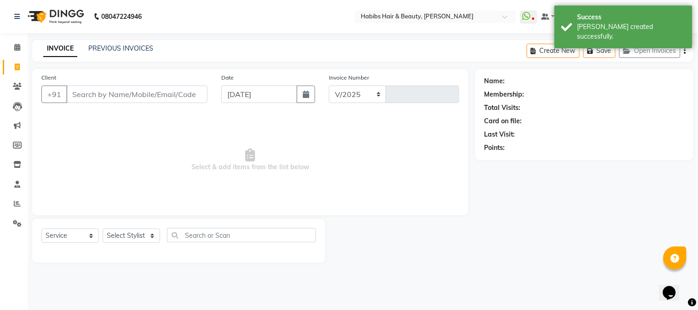
select select "3712"
type input "4406"
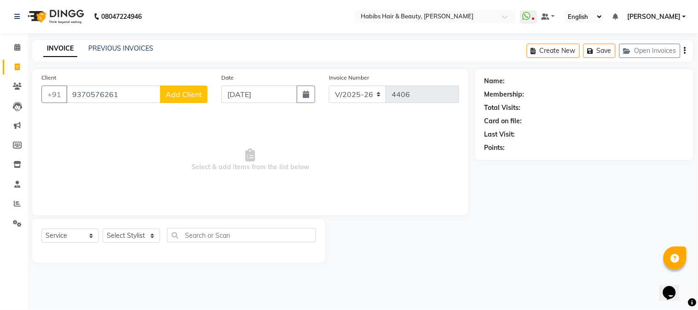
type input "9370576261"
click at [184, 93] on span "Add Client" at bounding box center [184, 94] width 36 height 9
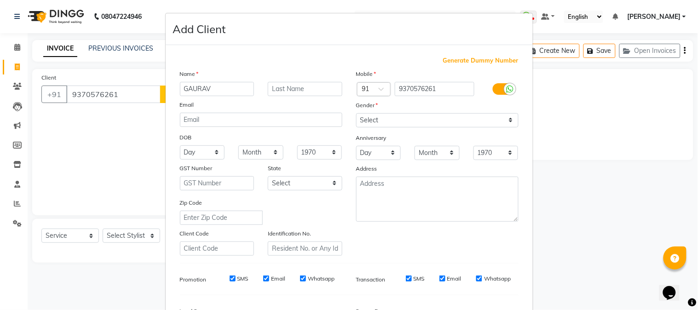
type input "GAURAV"
click at [410, 125] on select "Select [DEMOGRAPHIC_DATA] [DEMOGRAPHIC_DATA] Other Prefer Not To Say" at bounding box center [437, 120] width 162 height 14
select select "[DEMOGRAPHIC_DATA]"
click at [356, 113] on select "Select [DEMOGRAPHIC_DATA] [DEMOGRAPHIC_DATA] Other Prefer Not To Say" at bounding box center [437, 120] width 162 height 14
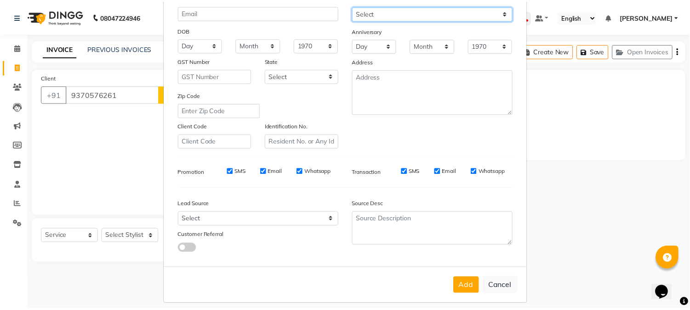
scroll to position [115, 0]
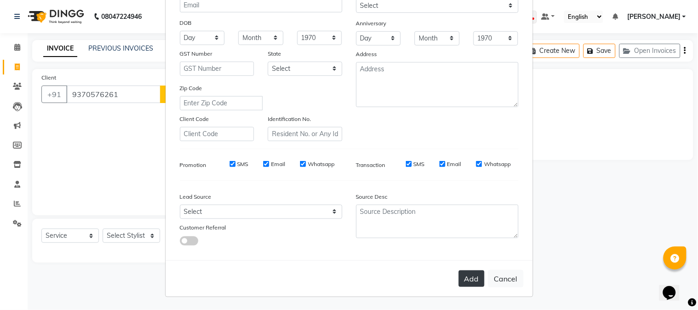
click at [462, 279] on button "Add" at bounding box center [472, 278] width 26 height 17
type input "93******61"
select select
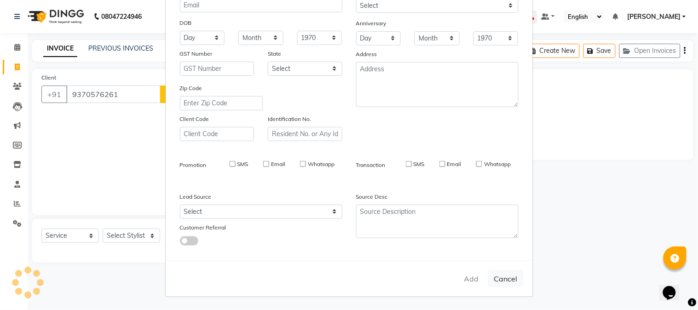
select select
checkbox input "false"
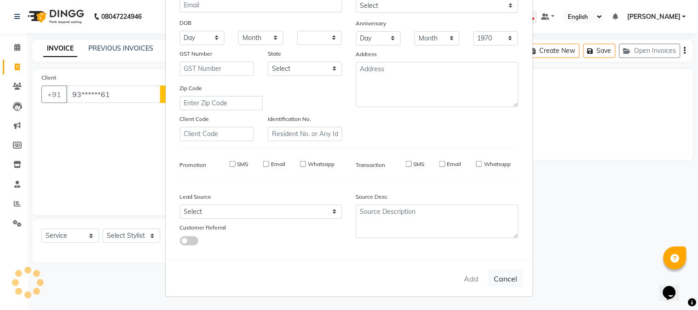
checkbox input "false"
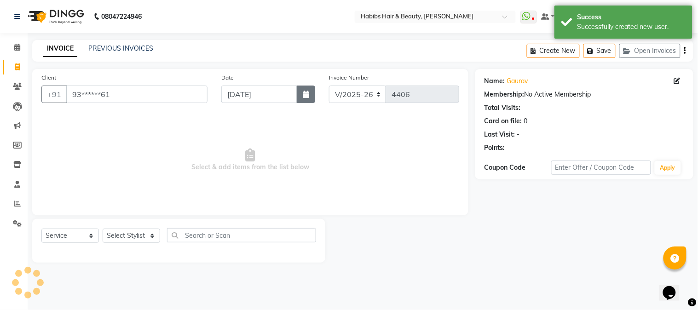
click at [299, 96] on button "button" at bounding box center [306, 94] width 18 height 17
select select "9"
select select "2025"
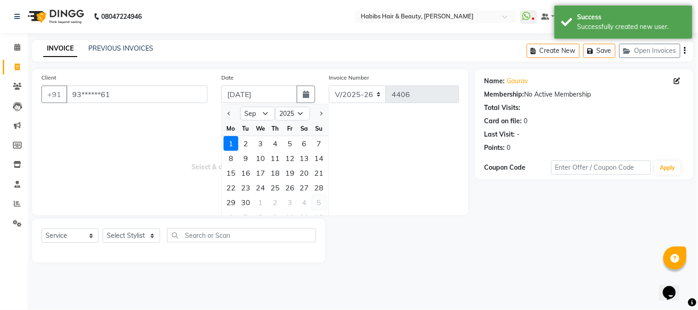
drag, startPoint x: 227, startPoint y: 109, endPoint x: 313, endPoint y: 208, distance: 131.4
click at [313, 208] on ngb-datepicker "Jan Feb Mar Apr May Jun [DATE] Aug Sep Oct Nov [DATE] 2016 2017 2018 2019 2020 …" at bounding box center [275, 165] width 108 height 123
click at [228, 113] on span "Previous month" at bounding box center [230, 114] width 4 height 4
select select "8"
click at [316, 201] on div "31" at bounding box center [319, 202] width 15 height 15
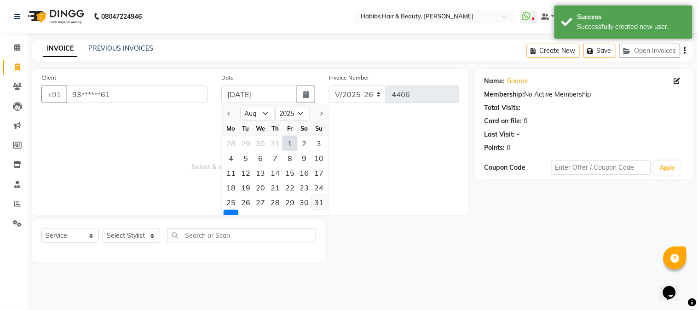
type input "[DATE]"
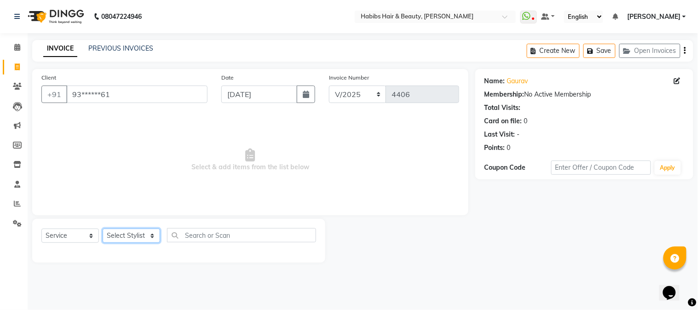
click at [135, 236] on select "Select Stylist Admin Akshay [PERSON_NAME] [PERSON_NAME] [PERSON_NAME] [PERSON_N…" at bounding box center [131, 236] width 57 height 14
select select "53779"
click at [103, 229] on select "Select Stylist Admin Akshay [PERSON_NAME] [PERSON_NAME] [PERSON_NAME] [PERSON_N…" at bounding box center [131, 236] width 57 height 14
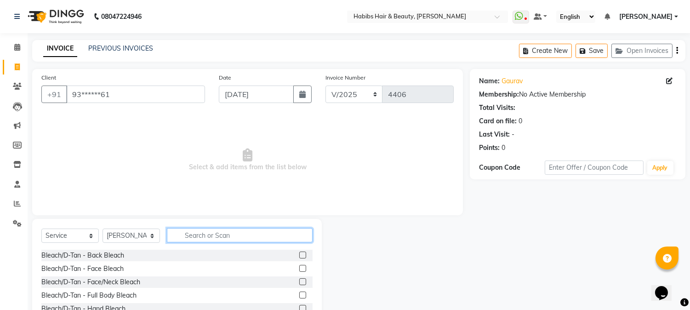
click at [207, 233] on input "text" at bounding box center [240, 235] width 146 height 14
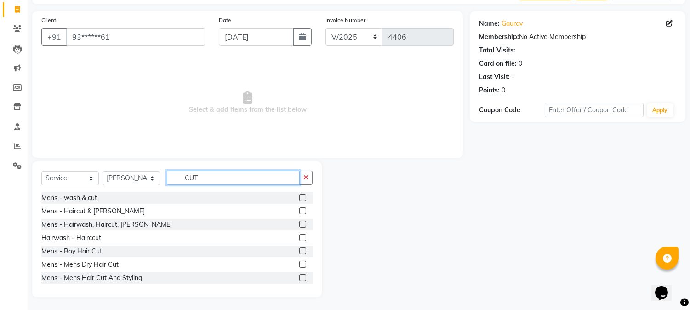
scroll to position [58, 0]
type input "CUT"
click at [299, 263] on label at bounding box center [302, 263] width 7 height 7
click at [299, 263] on input "checkbox" at bounding box center [302, 264] width 6 height 6
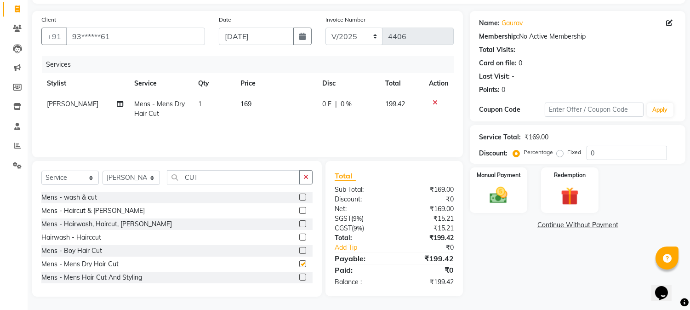
checkbox input "false"
click at [245, 104] on span "169" at bounding box center [246, 104] width 11 height 8
click at [245, 104] on td "169" at bounding box center [276, 109] width 82 height 30
select select "53779"
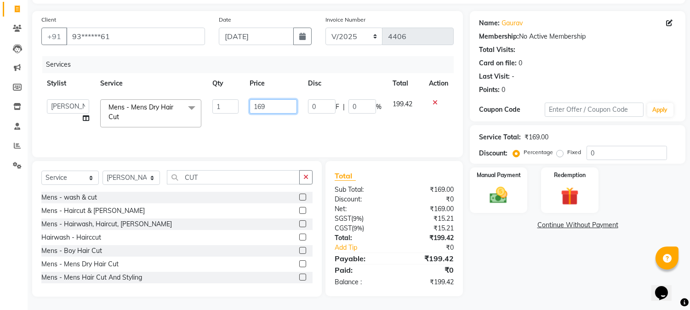
click at [252, 103] on input "169" at bounding box center [273, 106] width 47 height 14
type input "250"
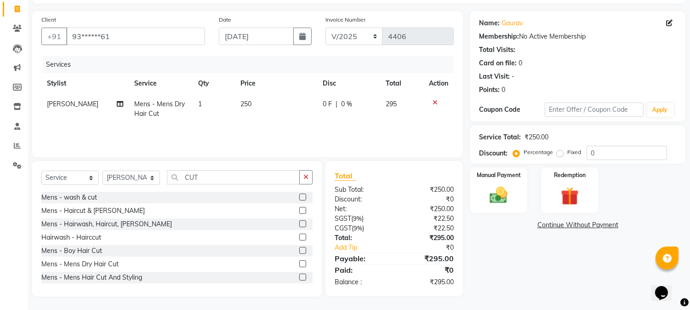
click at [285, 90] on th "Price" at bounding box center [276, 83] width 82 height 21
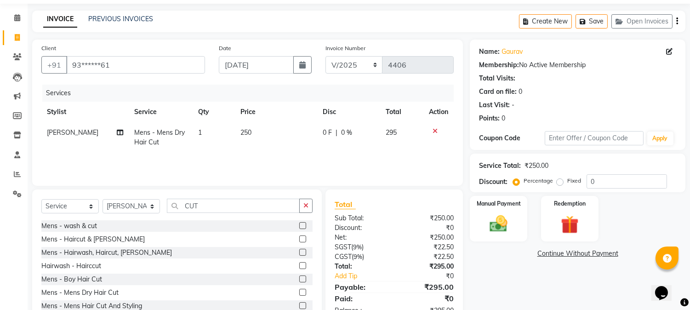
scroll to position [0, 0]
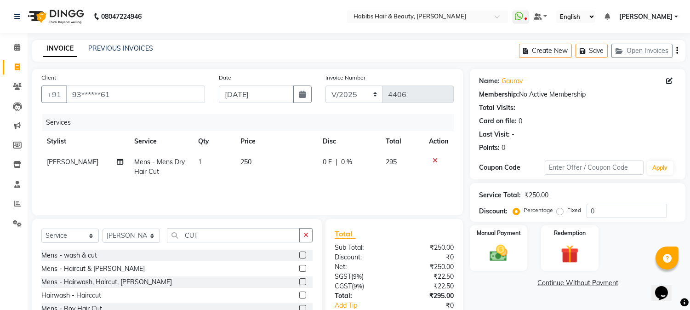
click at [677, 51] on icon "button" at bounding box center [678, 51] width 2 height 0
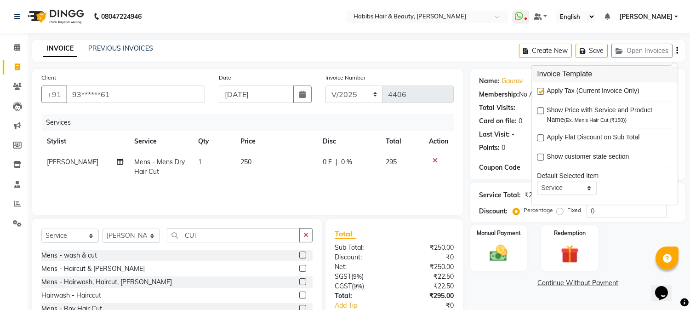
click at [541, 91] on label at bounding box center [540, 91] width 7 height 7
click at [541, 91] on input "checkbox" at bounding box center [540, 92] width 6 height 6
checkbox input "false"
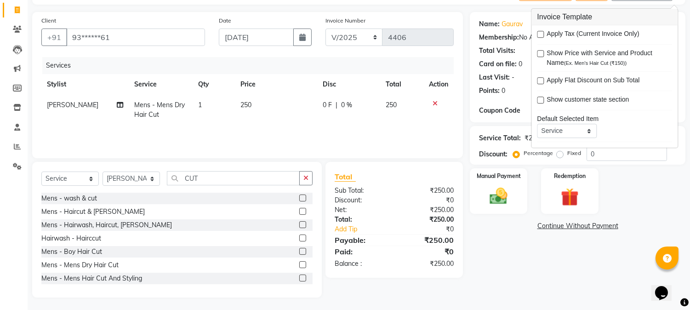
scroll to position [58, 0]
click at [511, 199] on img at bounding box center [499, 196] width 30 height 22
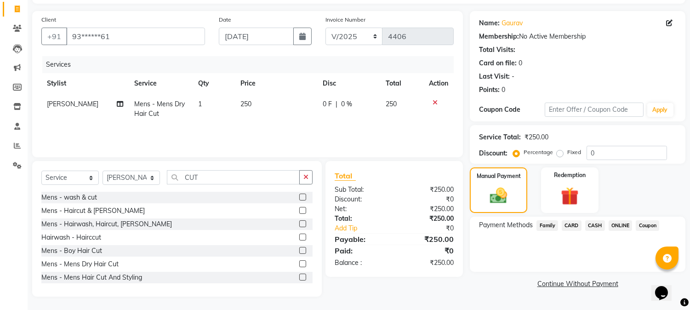
click at [594, 226] on span "CASH" at bounding box center [595, 225] width 20 height 11
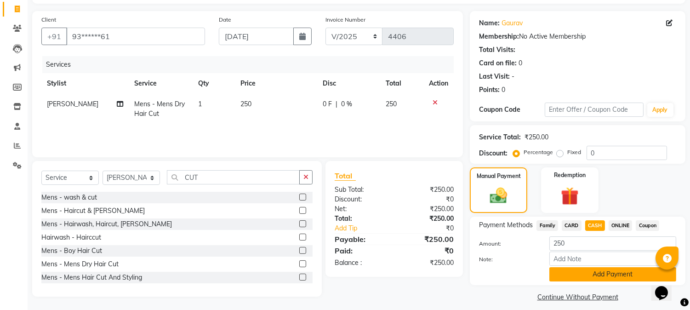
click at [586, 269] on button "Add Payment" at bounding box center [613, 274] width 127 height 14
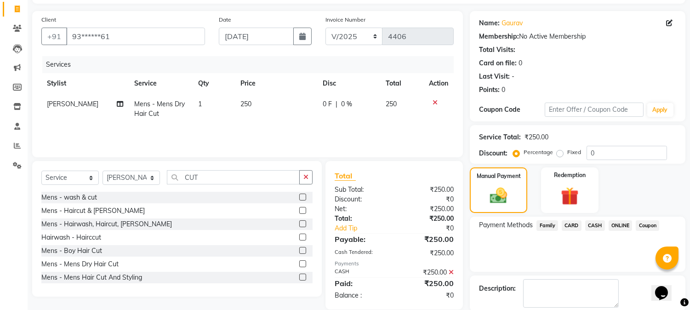
scroll to position [103, 0]
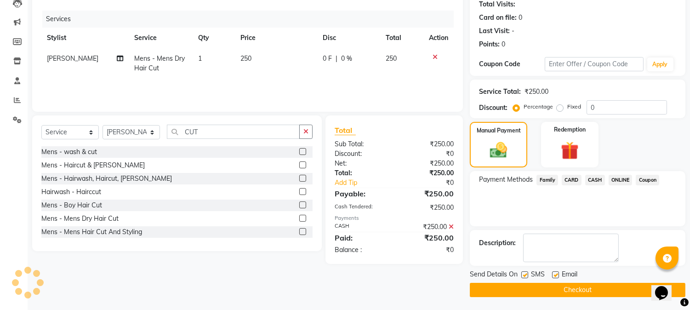
click at [575, 287] on button "Checkout" at bounding box center [578, 290] width 216 height 14
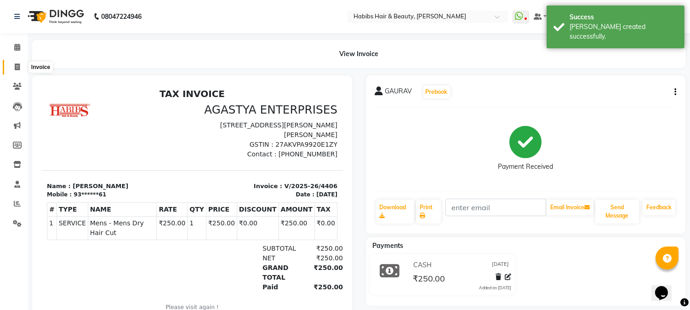
click at [16, 66] on icon at bounding box center [17, 66] width 5 height 7
select select "service"
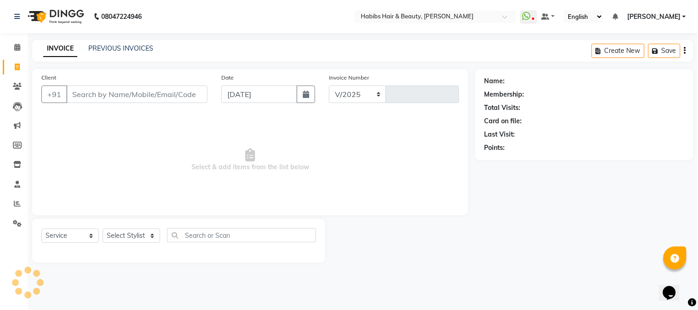
select select "3712"
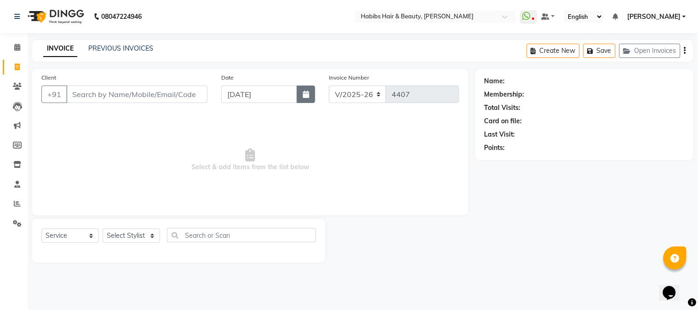
click at [307, 94] on icon "button" at bounding box center [306, 94] width 6 height 7
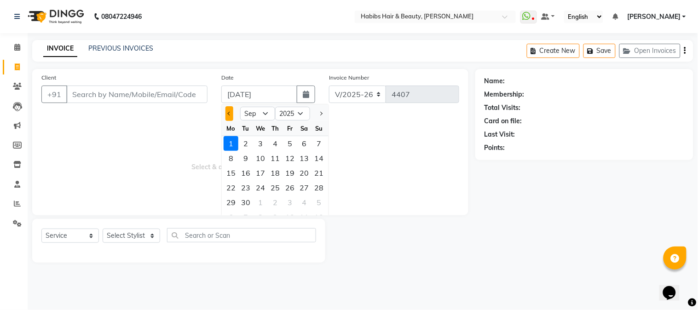
click at [228, 116] on button "Previous month" at bounding box center [229, 113] width 8 height 15
click at [320, 206] on div "31" at bounding box center [319, 202] width 15 height 15
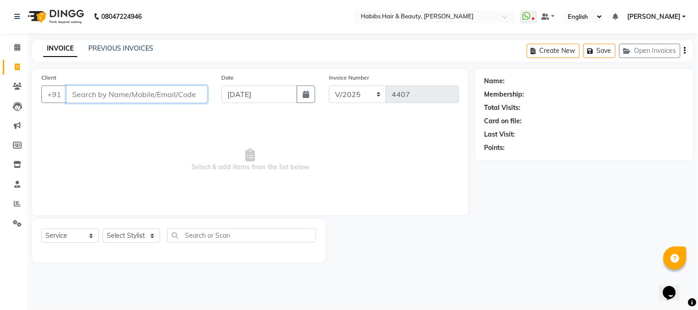
click at [143, 91] on input "Client" at bounding box center [136, 94] width 141 height 17
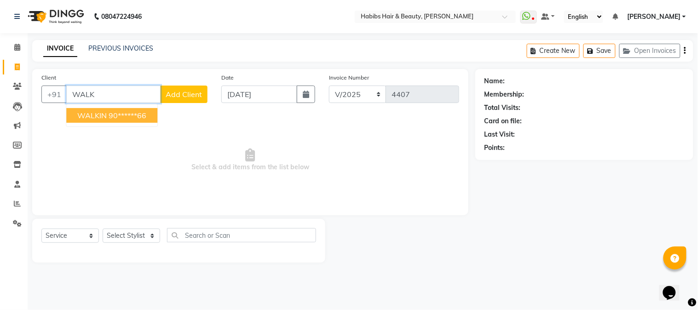
click at [145, 119] on ngb-highlight "90******66" at bounding box center [128, 115] width 38 height 9
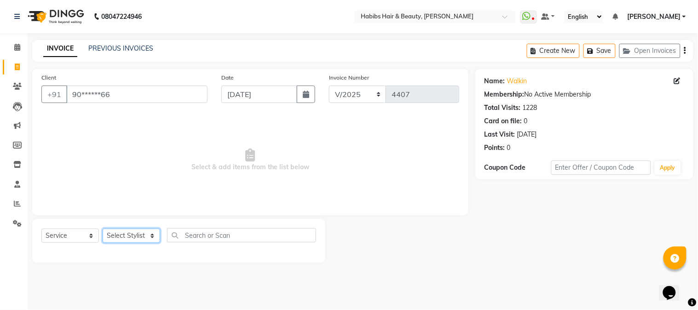
click at [127, 233] on select "Select Stylist Admin Akshay [PERSON_NAME] [PERSON_NAME] [PERSON_NAME] [PERSON_N…" at bounding box center [131, 236] width 57 height 14
click at [103, 229] on select "Select Stylist Admin Akshay [PERSON_NAME] [PERSON_NAME] [PERSON_NAME] [PERSON_N…" at bounding box center [131, 236] width 57 height 14
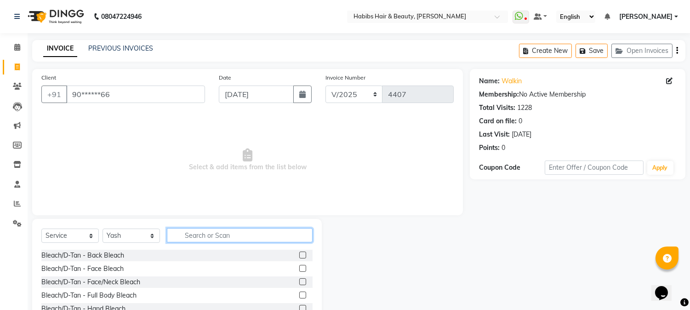
click at [207, 238] on input "text" at bounding box center [240, 235] width 146 height 14
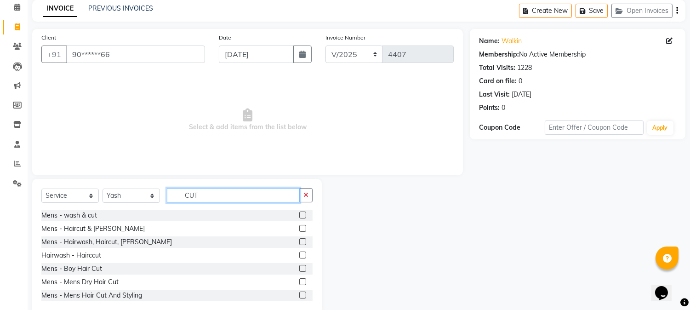
scroll to position [58, 0]
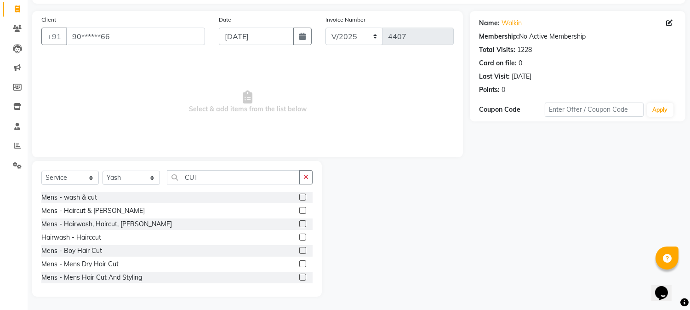
click at [299, 222] on label at bounding box center [302, 223] width 7 height 7
click at [299, 222] on input "checkbox" at bounding box center [302, 224] width 6 height 6
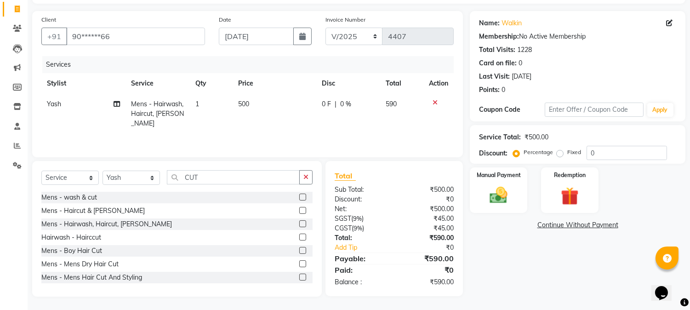
click at [299, 261] on label at bounding box center [302, 263] width 7 height 7
click at [299, 261] on input "checkbox" at bounding box center [302, 264] width 6 height 6
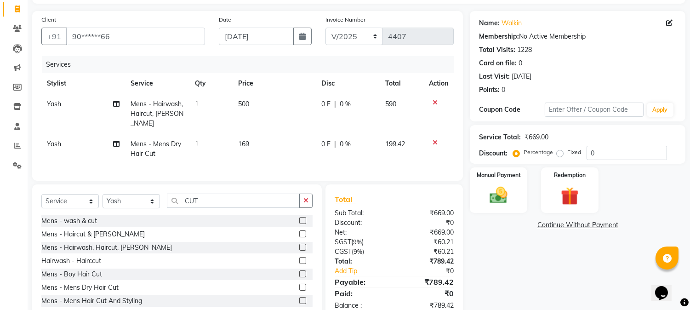
click at [247, 107] on span "500" at bounding box center [243, 104] width 11 height 8
click at [247, 107] on td "500" at bounding box center [274, 114] width 83 height 40
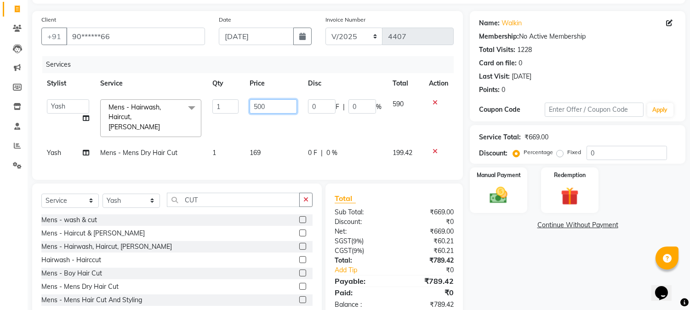
click at [255, 107] on input "500" at bounding box center [273, 106] width 47 height 14
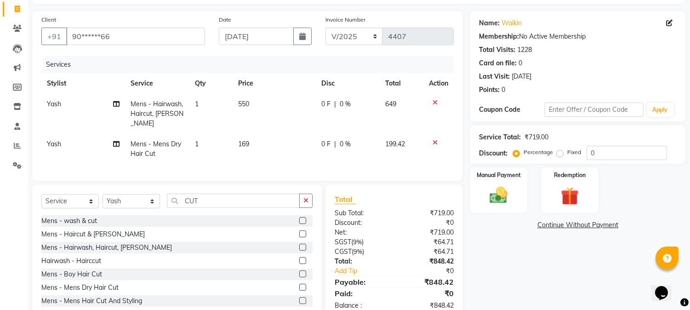
click at [256, 138] on td "169" at bounding box center [274, 149] width 83 height 30
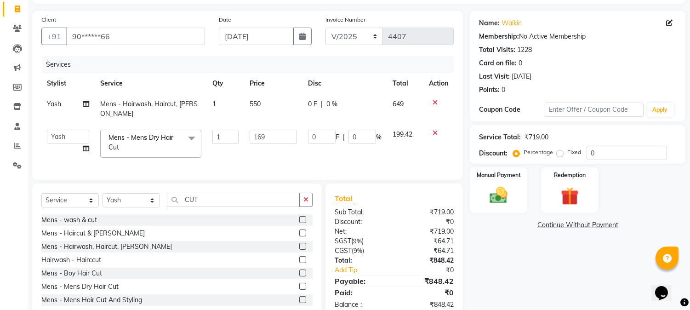
click at [256, 138] on td "169" at bounding box center [273, 143] width 58 height 39
click at [258, 130] on input "169" at bounding box center [273, 137] width 47 height 14
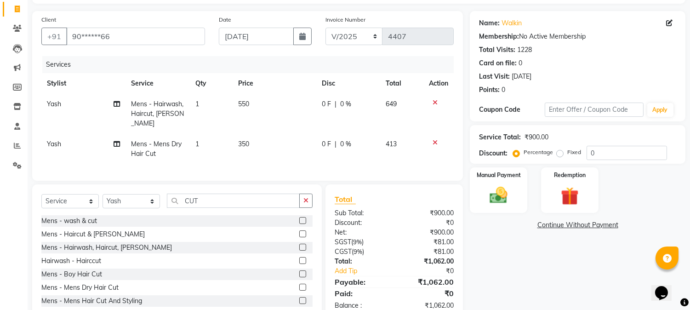
click at [275, 106] on td "550" at bounding box center [275, 114] width 84 height 40
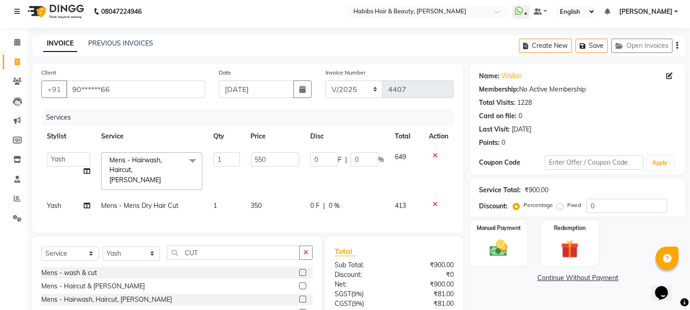
scroll to position [0, 0]
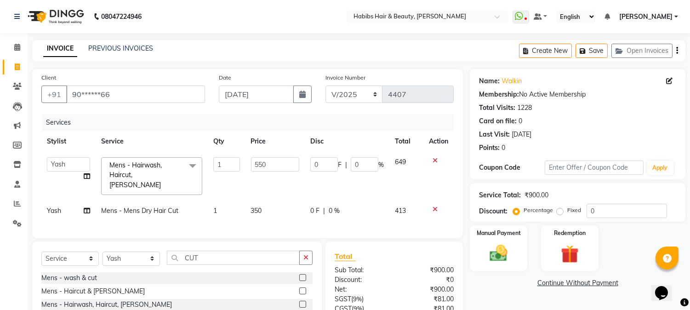
click at [678, 51] on icon "button" at bounding box center [678, 51] width 2 height 0
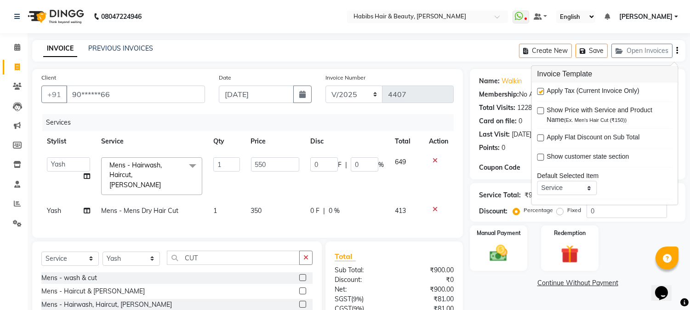
click at [539, 90] on label at bounding box center [540, 91] width 7 height 7
click at [539, 90] on input "checkbox" at bounding box center [540, 92] width 6 height 6
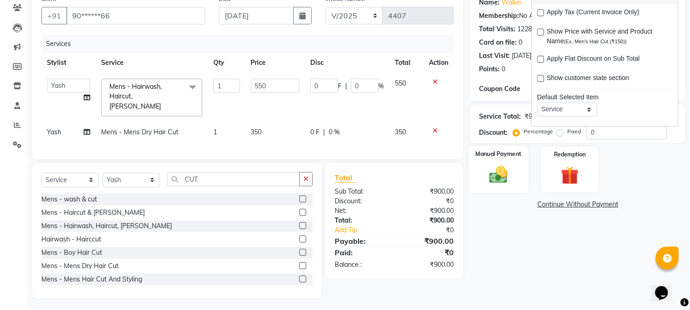
click at [490, 167] on img at bounding box center [499, 175] width 30 height 22
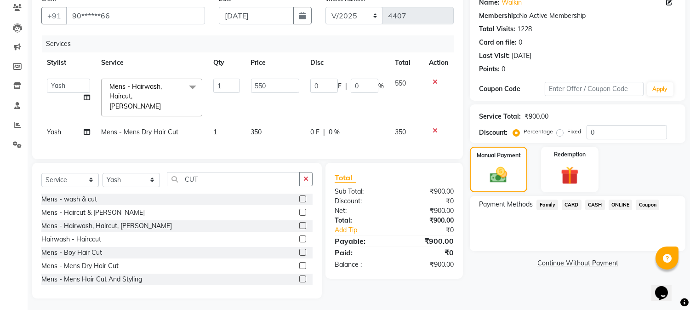
click at [613, 207] on span "ONLINE" at bounding box center [621, 205] width 24 height 11
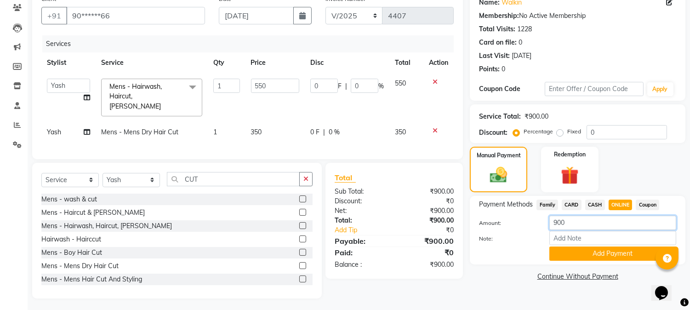
click at [561, 218] on input "900" at bounding box center [613, 223] width 127 height 14
click at [598, 257] on button "Add Payment" at bounding box center [613, 254] width 127 height 14
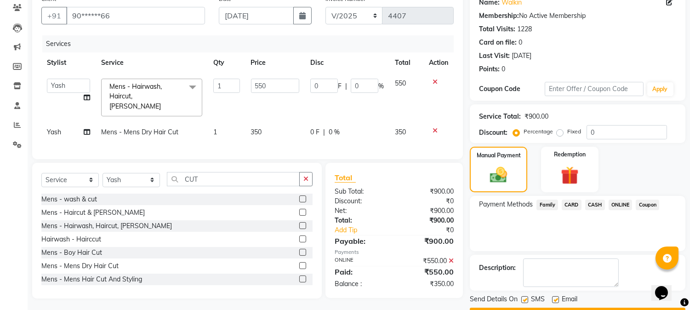
click at [592, 203] on span "CASH" at bounding box center [595, 205] width 20 height 11
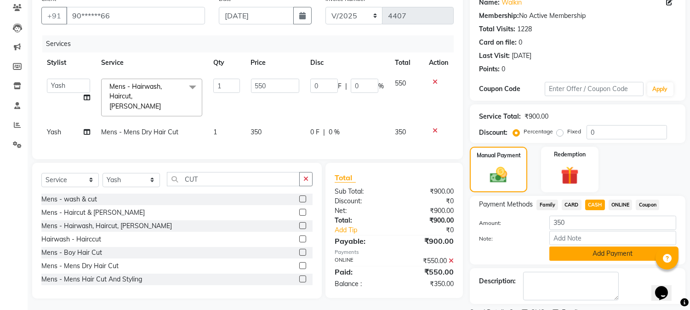
click at [578, 255] on button "Add Payment" at bounding box center [613, 254] width 127 height 14
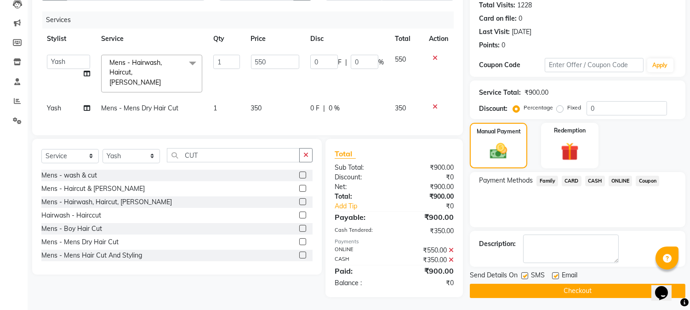
scroll to position [103, 0]
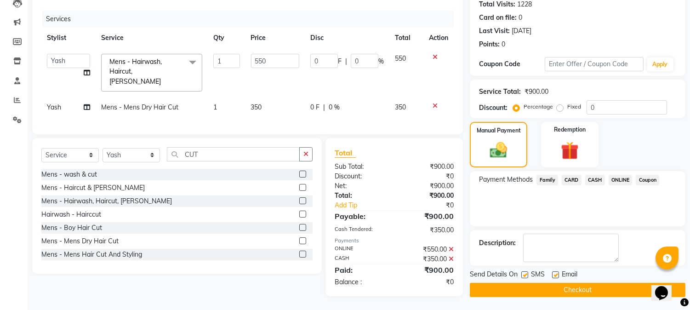
click at [559, 287] on button "Checkout" at bounding box center [578, 290] width 216 height 14
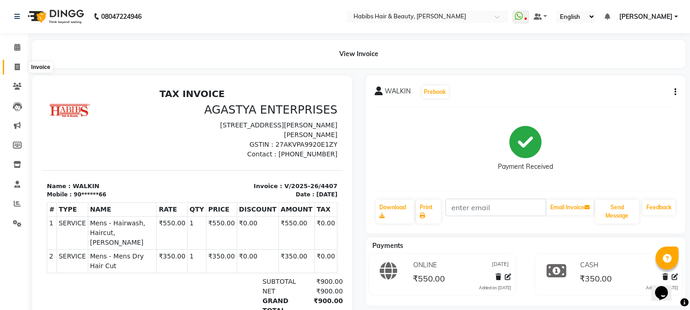
click at [19, 66] on icon at bounding box center [17, 66] width 5 height 7
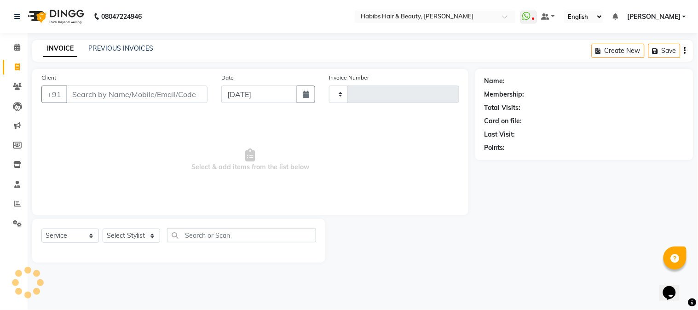
click at [104, 89] on input "Client" at bounding box center [136, 94] width 141 height 17
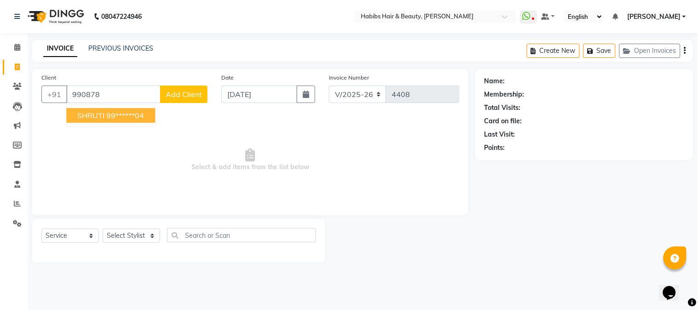
click at [106, 113] on ngb-highlight "99******04" at bounding box center [125, 115] width 38 height 9
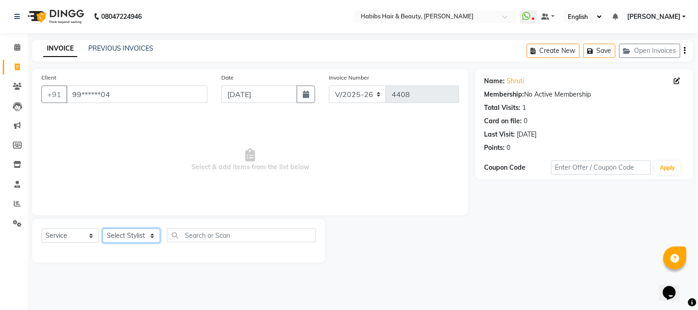
click at [141, 233] on select "Select Stylist Admin Akshay [PERSON_NAME] [PERSON_NAME] [PERSON_NAME] [PERSON_N…" at bounding box center [131, 236] width 57 height 14
click at [103, 229] on select "Select Stylist Admin Akshay [PERSON_NAME] [PERSON_NAME] [PERSON_NAME] [PERSON_N…" at bounding box center [131, 236] width 57 height 14
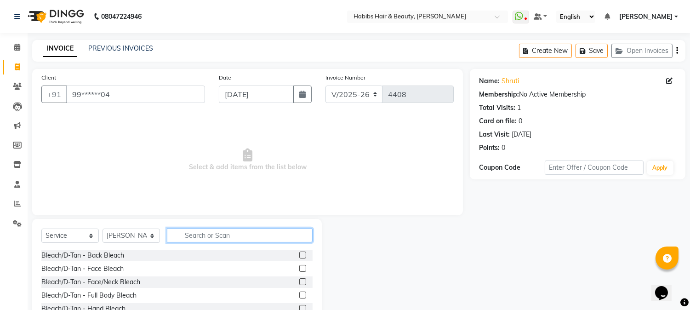
click at [241, 233] on input "text" at bounding box center [240, 235] width 146 height 14
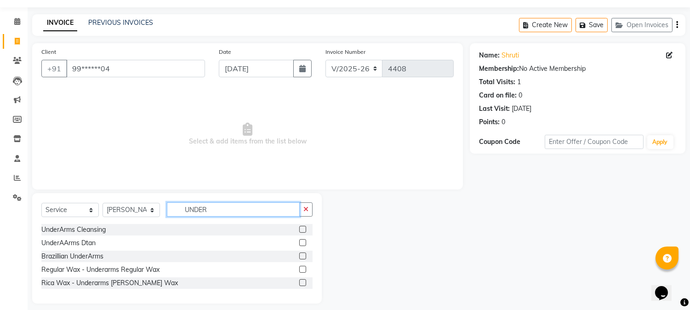
scroll to position [33, 0]
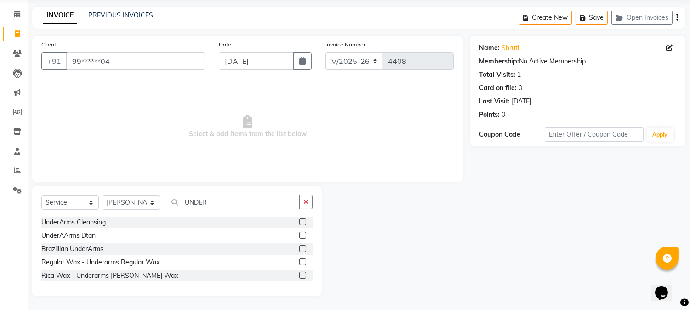
click at [302, 273] on label at bounding box center [302, 275] width 7 height 7
click at [302, 273] on input "checkbox" at bounding box center [302, 276] width 6 height 6
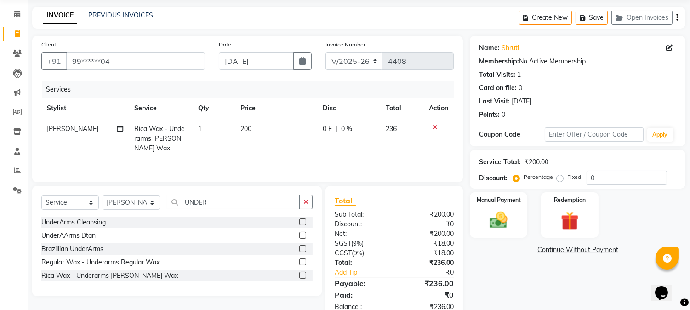
scroll to position [0, 0]
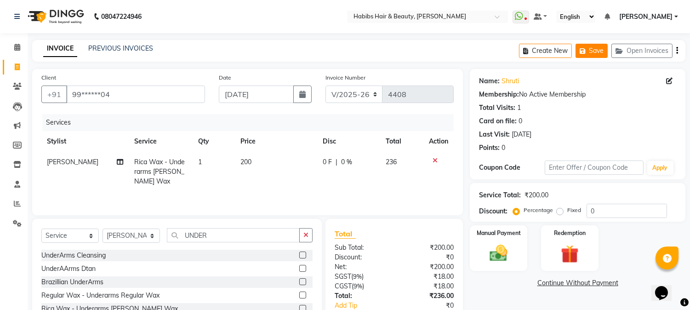
click at [601, 52] on button "Save" at bounding box center [592, 51] width 32 height 14
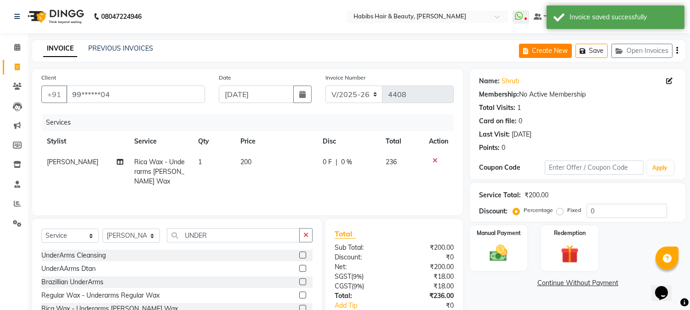
click at [555, 48] on button "Create New" at bounding box center [545, 51] width 53 height 14
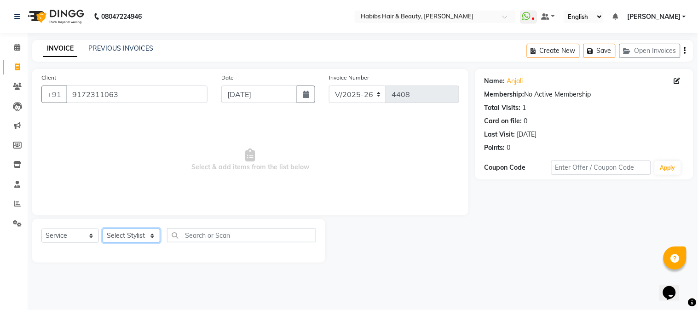
click at [135, 234] on select "Select Stylist Admin Akshay [PERSON_NAME] [PERSON_NAME] [PERSON_NAME] [PERSON_N…" at bounding box center [131, 236] width 57 height 14
click at [103, 229] on select "Select Stylist Admin Akshay [PERSON_NAME] [PERSON_NAME] [PERSON_NAME] [PERSON_N…" at bounding box center [131, 236] width 57 height 14
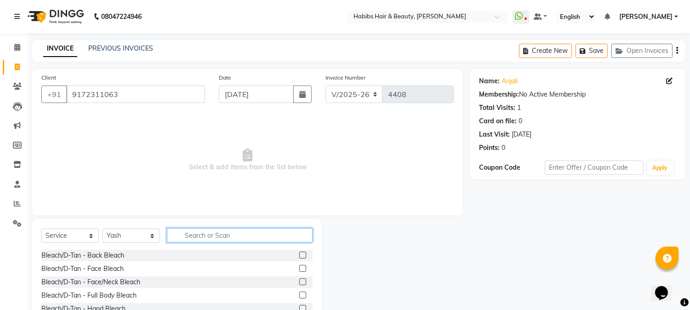
click at [208, 235] on input "text" at bounding box center [240, 235] width 146 height 14
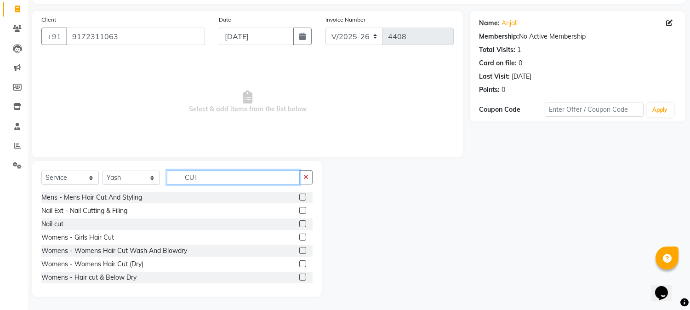
scroll to position [81, 0]
click at [299, 275] on label at bounding box center [302, 276] width 7 height 7
click at [299, 275] on input "checkbox" at bounding box center [302, 277] width 6 height 6
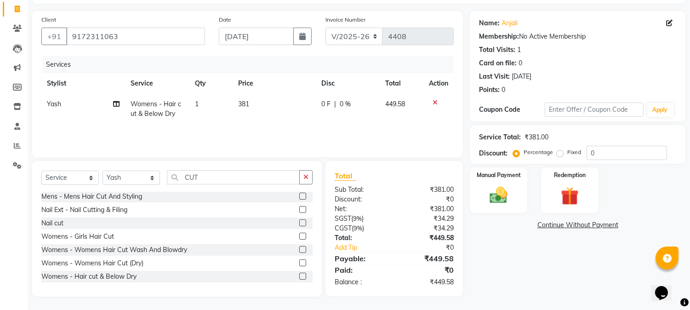
click at [245, 103] on span "381" at bounding box center [243, 104] width 11 height 8
click at [245, 103] on td "381" at bounding box center [274, 109] width 83 height 30
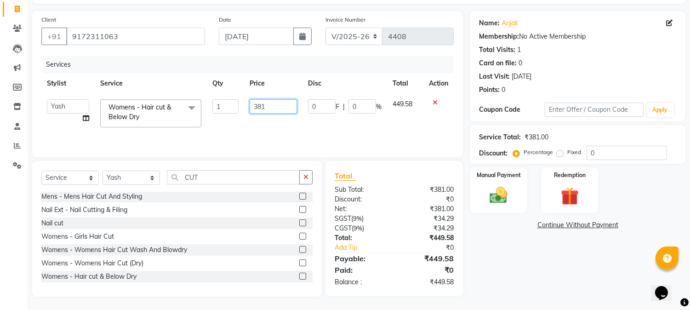
click at [260, 103] on input "381" at bounding box center [273, 106] width 47 height 14
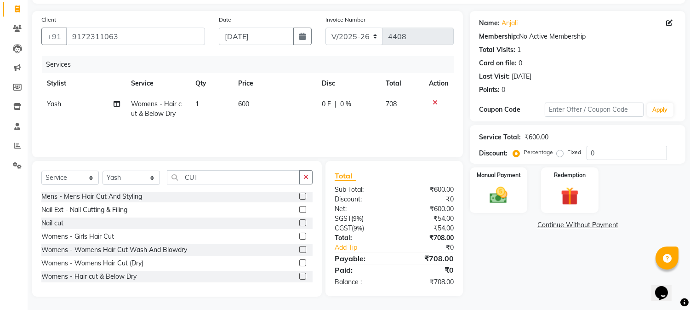
click at [310, 68] on div "Services" at bounding box center [251, 64] width 419 height 17
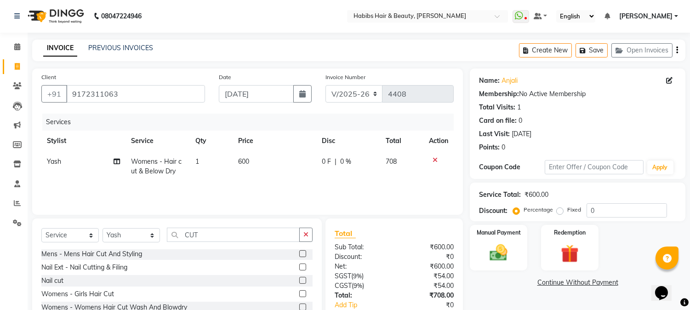
scroll to position [0, 0]
click at [677, 51] on icon "button" at bounding box center [678, 51] width 2 height 0
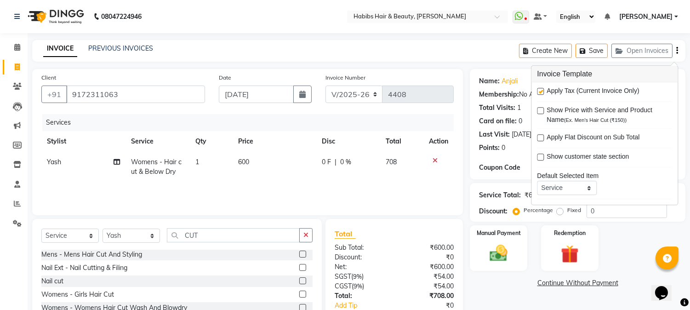
click at [540, 92] on label at bounding box center [540, 91] width 7 height 7
click at [540, 92] on input "checkbox" at bounding box center [540, 92] width 6 height 6
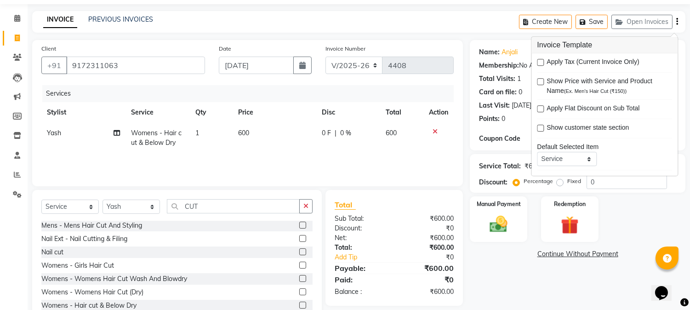
scroll to position [58, 0]
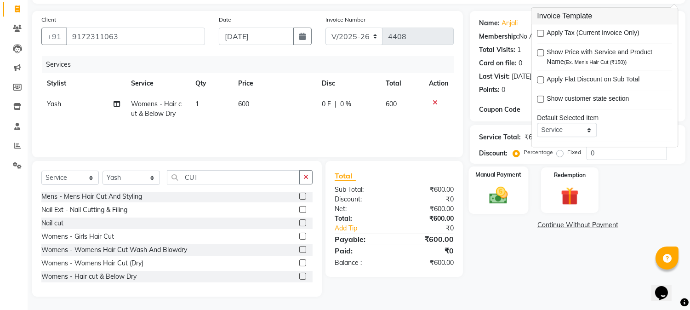
click at [492, 194] on img at bounding box center [499, 196] width 30 height 22
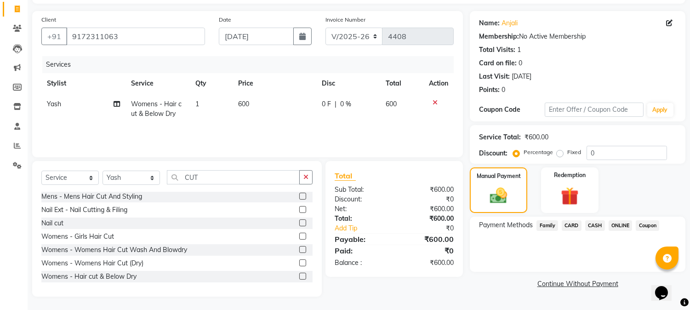
click at [591, 223] on span "CASH" at bounding box center [595, 225] width 20 height 11
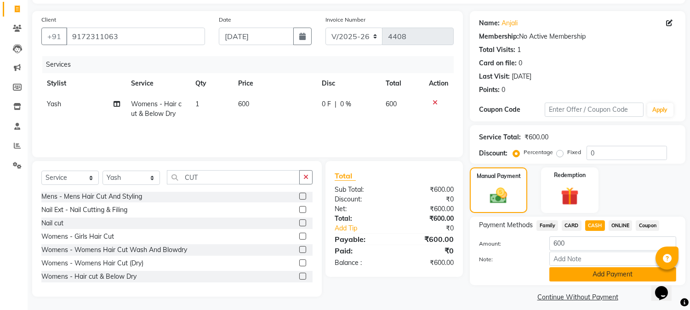
click at [577, 274] on button "Add Payment" at bounding box center [613, 274] width 127 height 14
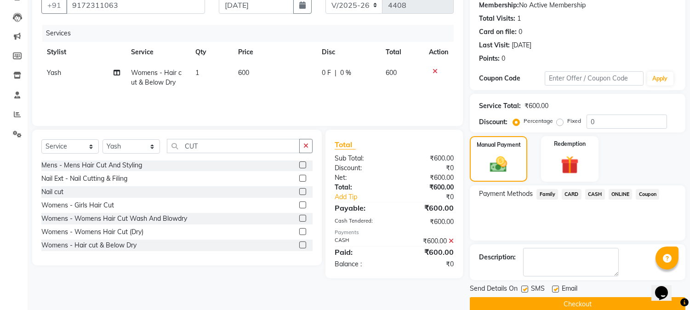
scroll to position [103, 0]
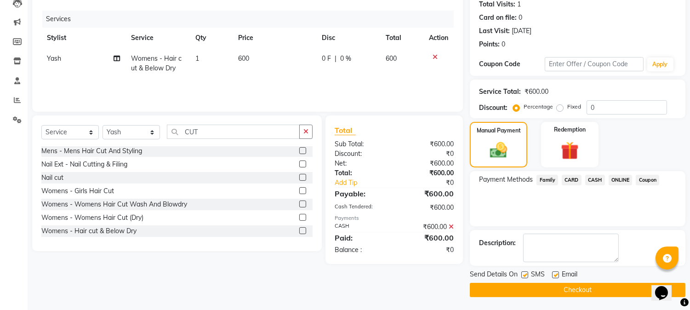
click at [565, 290] on button "Checkout" at bounding box center [578, 290] width 216 height 14
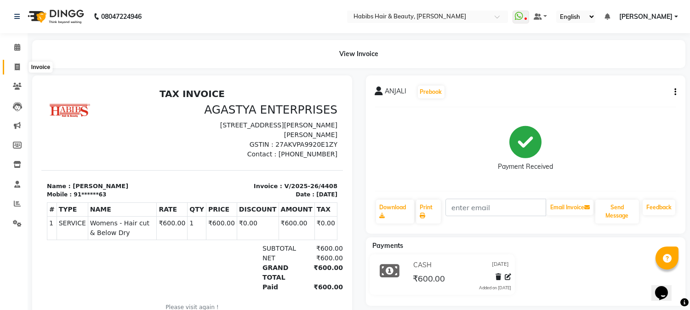
click at [16, 63] on span at bounding box center [17, 67] width 16 height 11
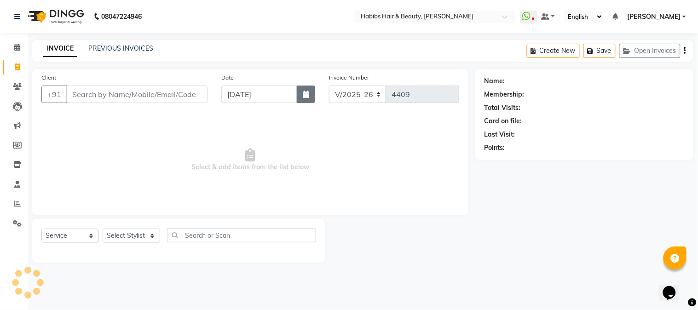
click at [300, 94] on button "button" at bounding box center [306, 94] width 18 height 17
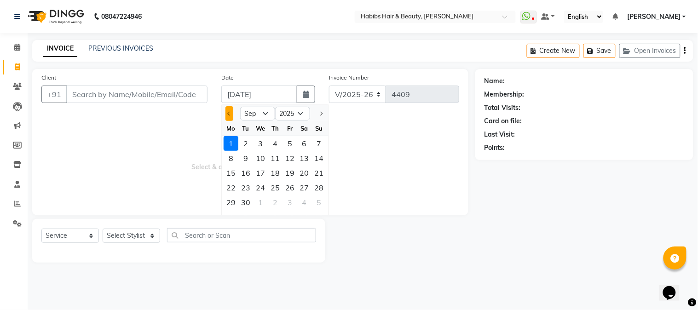
click at [229, 114] on span "Previous month" at bounding box center [230, 114] width 4 height 4
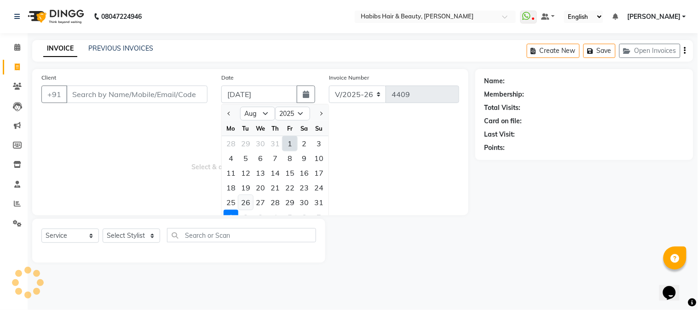
click at [246, 201] on div "26" at bounding box center [245, 202] width 15 height 15
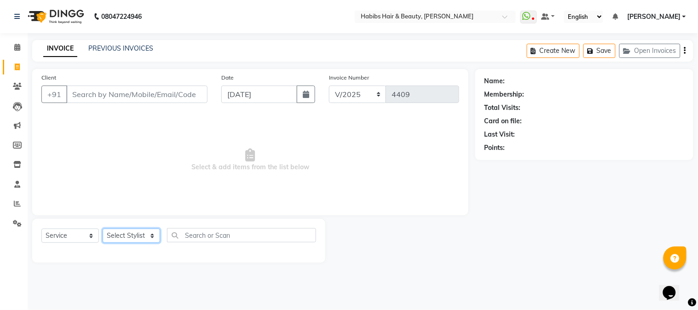
click at [142, 235] on select "Select Stylist Admin Akshay [PERSON_NAME] [PERSON_NAME] [PERSON_NAME] [PERSON_N…" at bounding box center [131, 236] width 57 height 14
click at [103, 229] on select "Select Stylist Admin Akshay [PERSON_NAME] [PERSON_NAME] [PERSON_NAME] [PERSON_N…" at bounding box center [131, 236] width 57 height 14
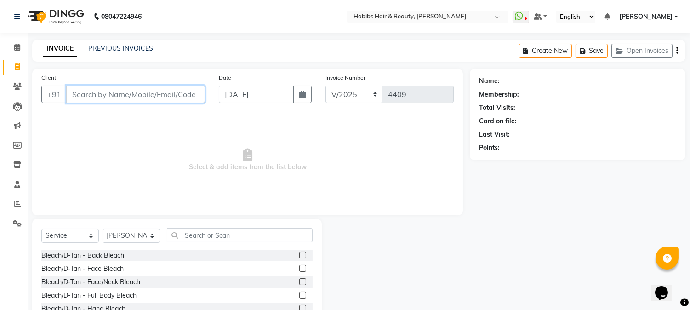
click at [134, 92] on input "Client" at bounding box center [135, 94] width 139 height 17
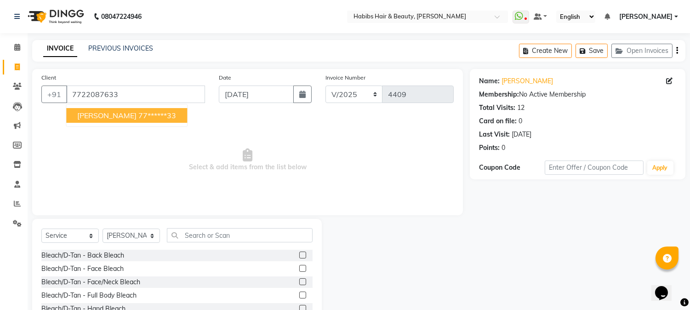
click at [138, 111] on ngb-highlight "77******33" at bounding box center [157, 115] width 38 height 9
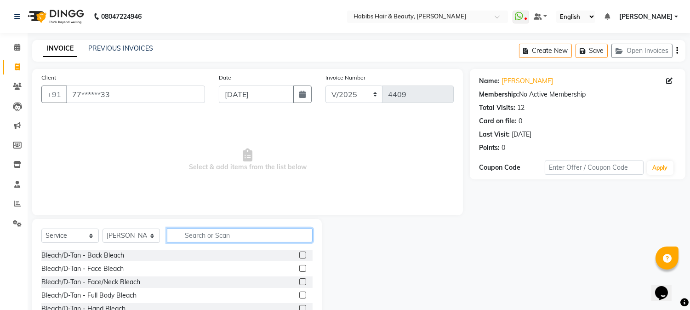
click at [192, 236] on input "text" at bounding box center [240, 235] width 146 height 14
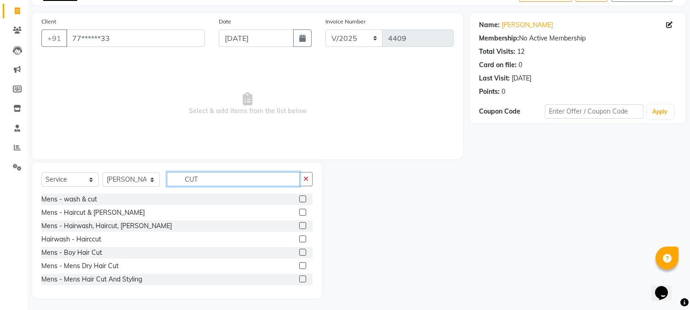
scroll to position [58, 0]
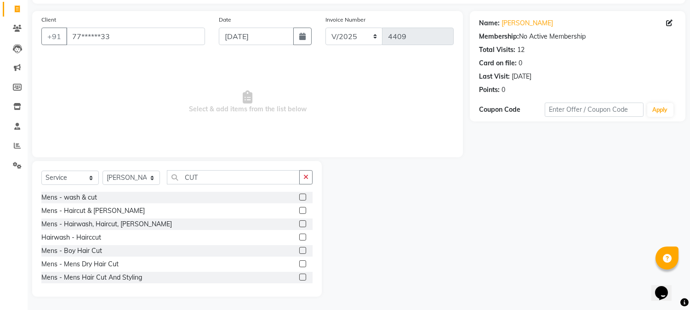
click at [299, 265] on label at bounding box center [302, 263] width 7 height 7
click at [299, 265] on input "checkbox" at bounding box center [302, 264] width 6 height 6
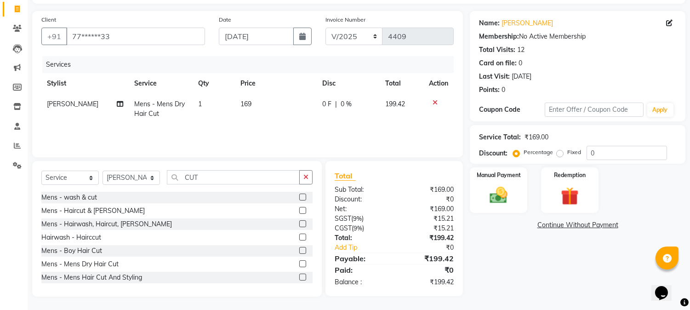
click at [247, 101] on span "169" at bounding box center [246, 104] width 11 height 8
click at [247, 101] on td "169" at bounding box center [276, 109] width 82 height 30
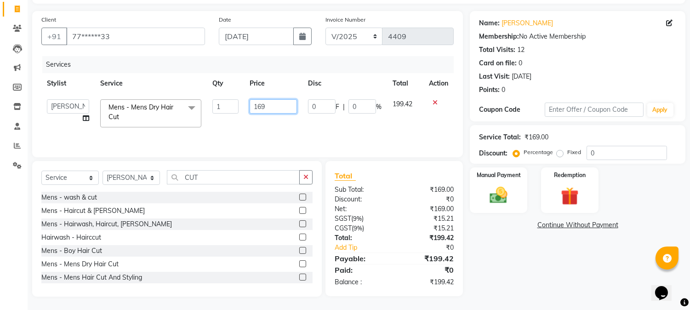
click at [257, 103] on input "169" at bounding box center [273, 106] width 47 height 14
click at [281, 89] on th "Price" at bounding box center [273, 83] width 58 height 21
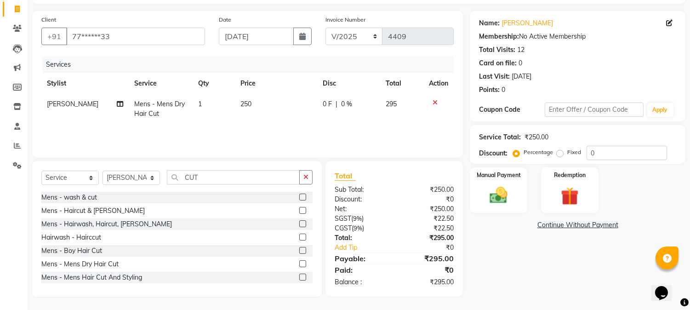
scroll to position [0, 0]
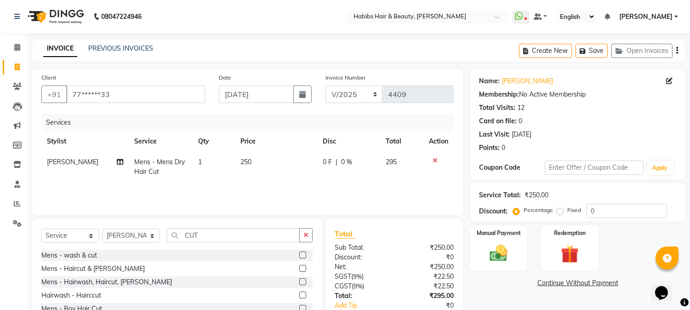
click at [677, 51] on icon "button" at bounding box center [678, 51] width 2 height 0
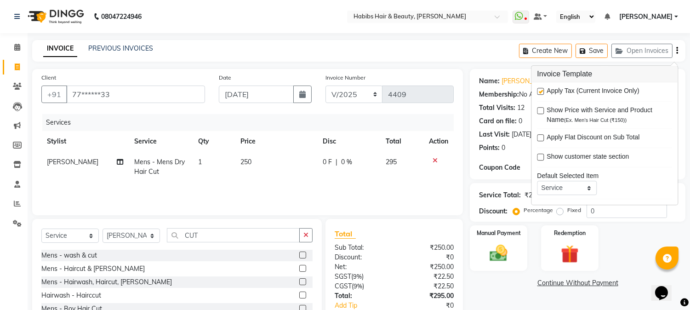
click at [543, 89] on label at bounding box center [540, 91] width 7 height 7
click at [543, 89] on input "checkbox" at bounding box center [540, 92] width 6 height 6
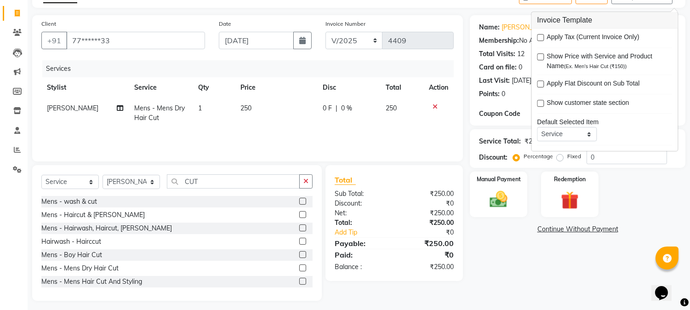
scroll to position [58, 0]
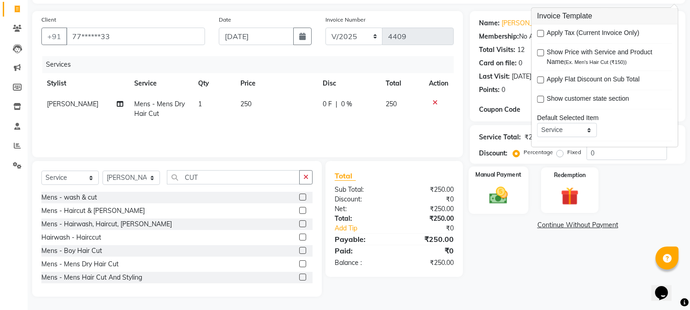
click at [494, 205] on img at bounding box center [499, 196] width 30 height 22
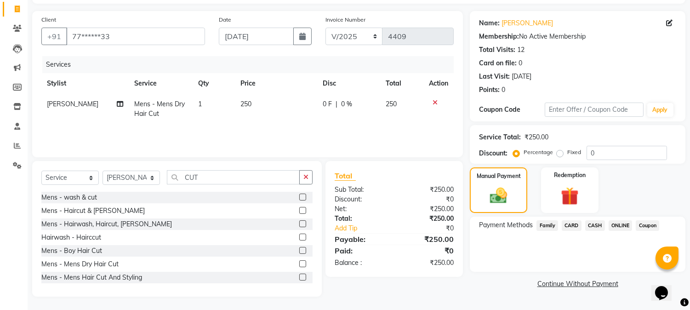
click at [615, 220] on span "ONLINE" at bounding box center [621, 225] width 24 height 11
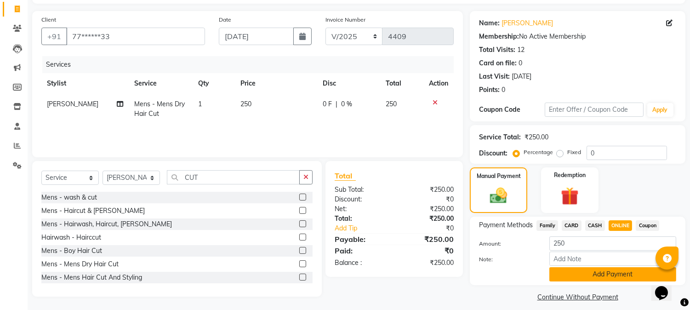
click at [569, 275] on button "Add Payment" at bounding box center [613, 274] width 127 height 14
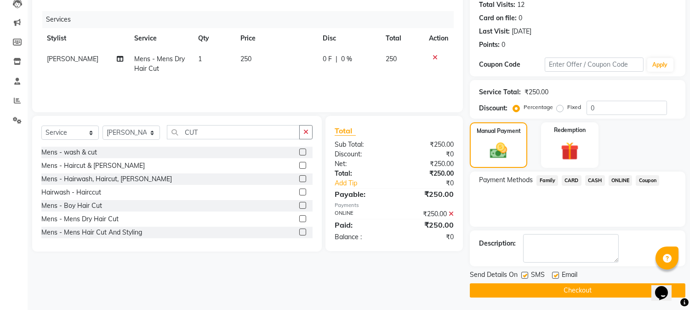
scroll to position [103, 0]
click at [557, 286] on button "Checkout" at bounding box center [578, 290] width 216 height 14
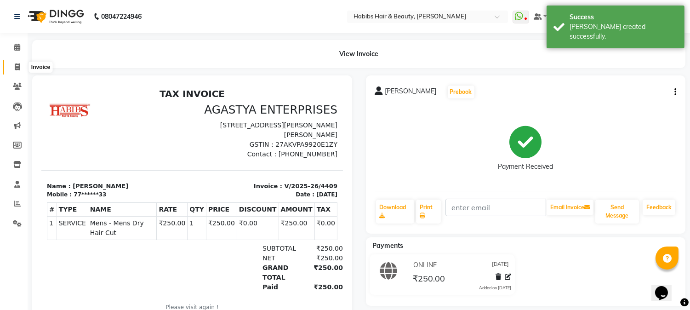
click at [20, 66] on span at bounding box center [17, 67] width 16 height 11
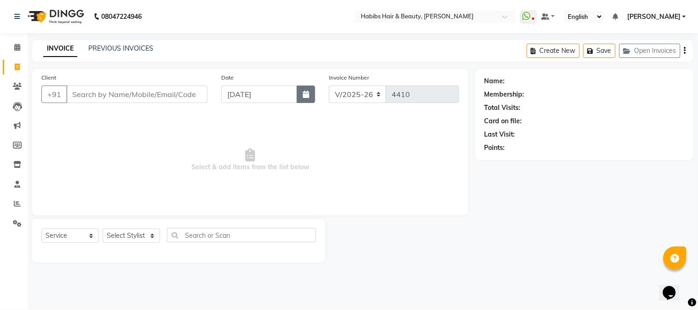
click at [303, 98] on icon "button" at bounding box center [306, 94] width 6 height 7
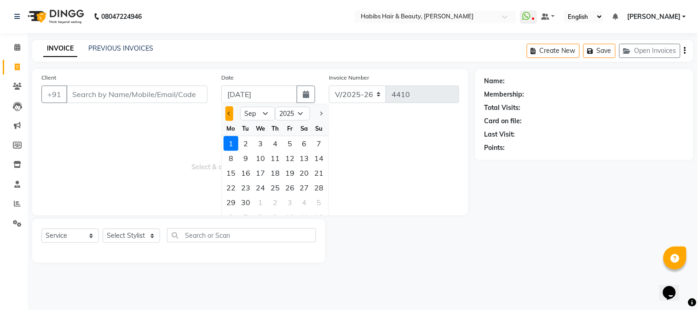
click at [230, 117] on button "Previous month" at bounding box center [229, 113] width 8 height 15
click at [246, 198] on div "26" at bounding box center [245, 202] width 15 height 15
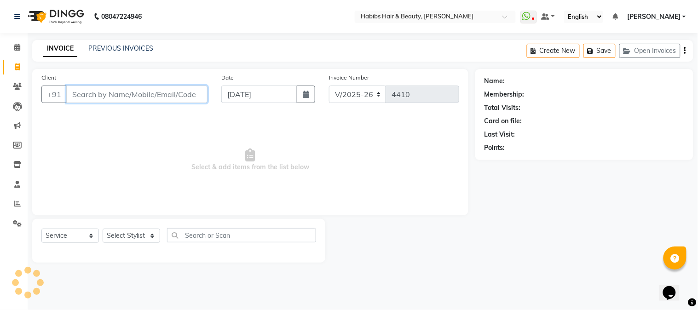
click at [162, 98] on input "Client" at bounding box center [136, 94] width 141 height 17
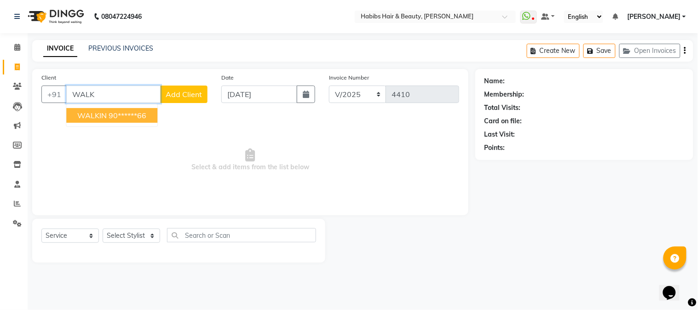
click at [146, 112] on ngb-highlight "90******66" at bounding box center [128, 115] width 38 height 9
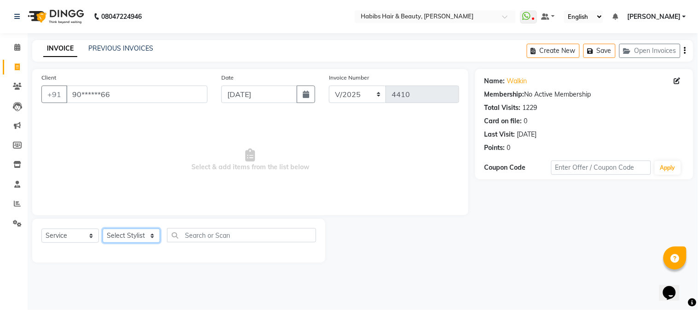
click at [126, 236] on select "Select Stylist Admin Akshay [PERSON_NAME] [PERSON_NAME] [PERSON_NAME] [PERSON_N…" at bounding box center [131, 236] width 57 height 14
click at [103, 229] on select "Select Stylist Admin Akshay [PERSON_NAME] [PERSON_NAME] [PERSON_NAME] [PERSON_N…" at bounding box center [131, 236] width 57 height 14
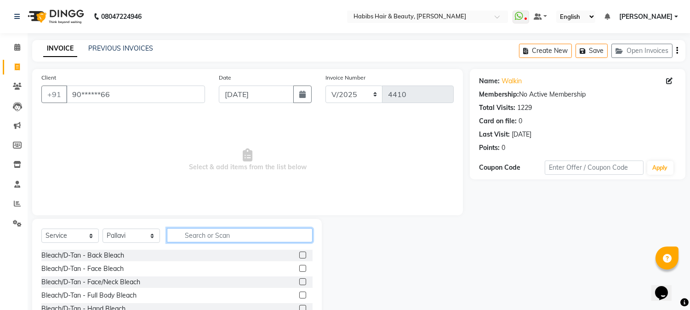
click at [213, 233] on input "text" at bounding box center [240, 235] width 146 height 14
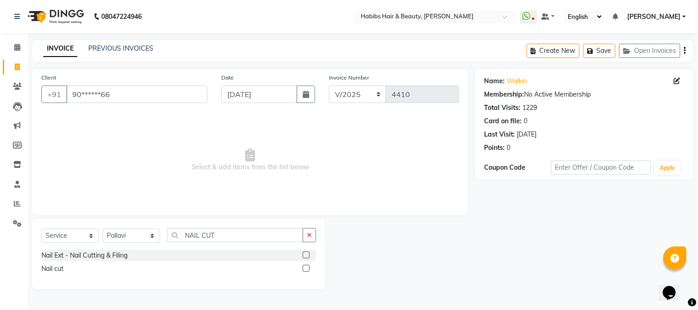
click at [307, 269] on label at bounding box center [306, 268] width 7 height 7
click at [307, 269] on input "checkbox" at bounding box center [306, 269] width 6 height 6
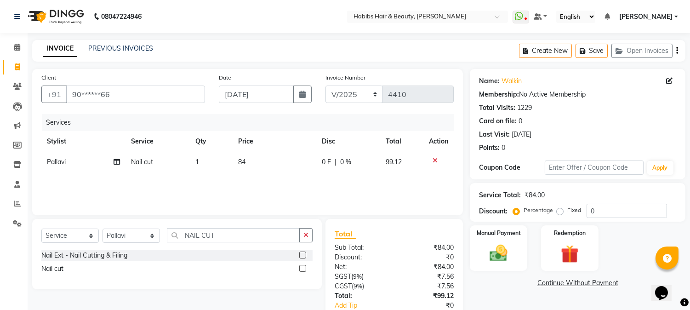
click at [242, 167] on td "84" at bounding box center [275, 162] width 84 height 21
click at [233, 167] on td "1" at bounding box center [211, 162] width 43 height 21
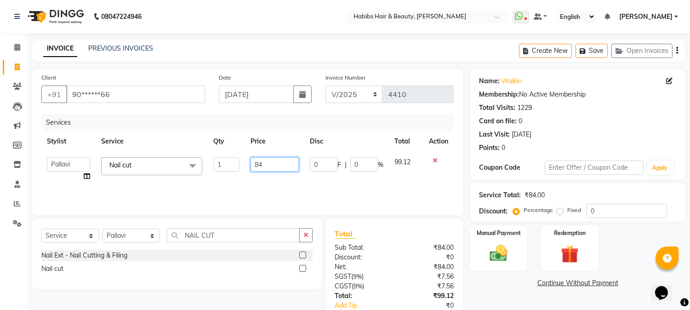
click at [254, 163] on input "84" at bounding box center [275, 164] width 48 height 14
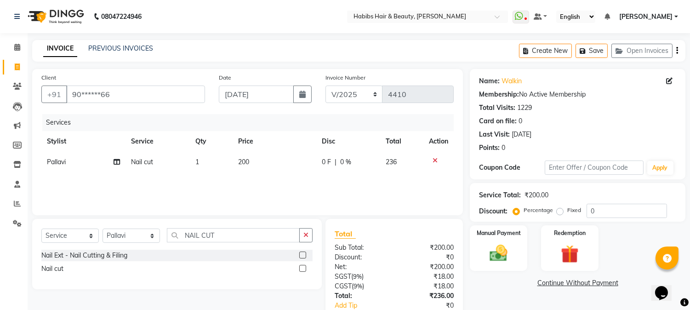
click at [291, 133] on th "Price" at bounding box center [275, 141] width 84 height 21
click at [677, 51] on icon "button" at bounding box center [678, 51] width 2 height 0
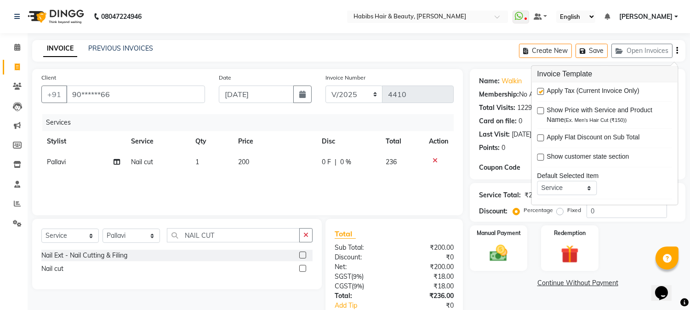
click at [540, 95] on div at bounding box center [540, 93] width 6 height 10
click at [540, 93] on label at bounding box center [540, 91] width 7 height 7
click at [540, 93] on input "checkbox" at bounding box center [540, 92] width 6 height 6
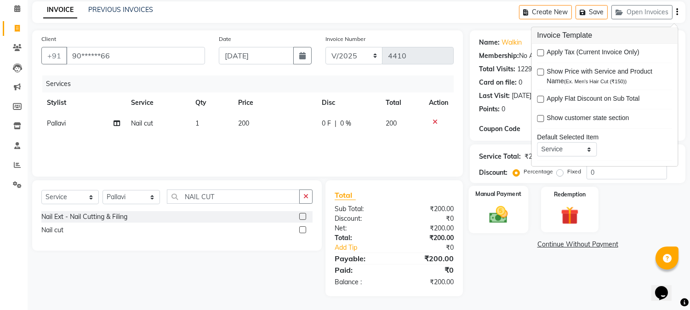
click at [491, 211] on img at bounding box center [499, 215] width 30 height 22
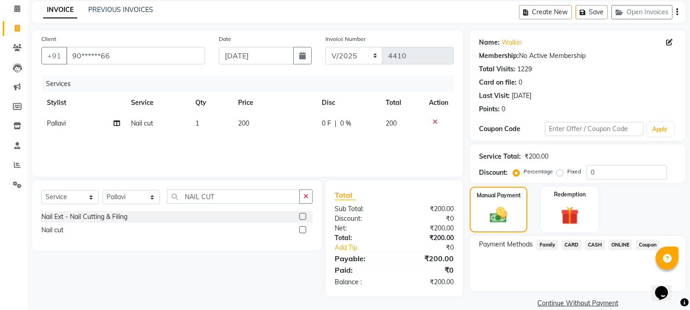
click at [589, 247] on span "CASH" at bounding box center [595, 245] width 20 height 11
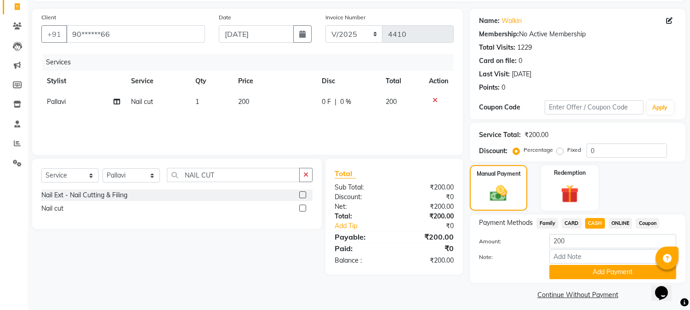
scroll to position [65, 0]
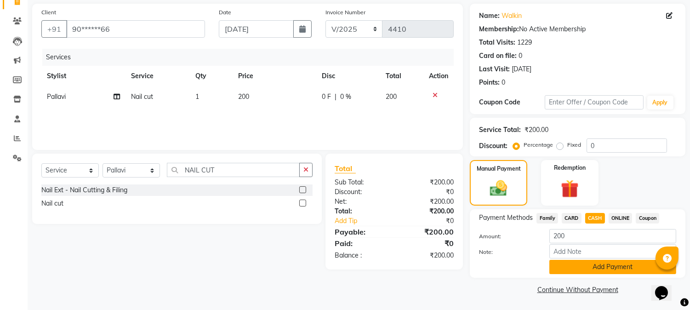
click at [584, 265] on button "Add Payment" at bounding box center [613, 267] width 127 height 14
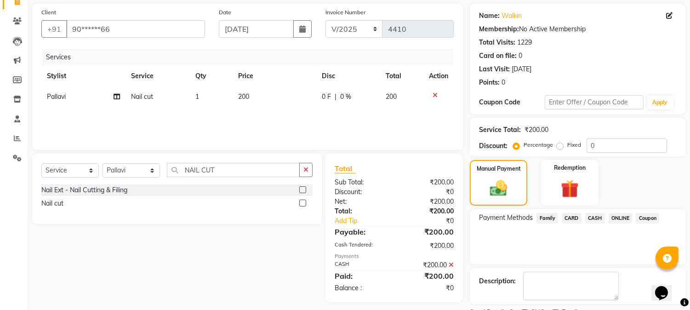
scroll to position [103, 0]
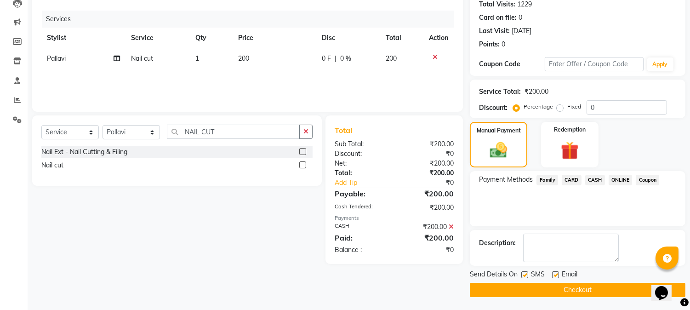
click at [567, 288] on button "Checkout" at bounding box center [578, 290] width 216 height 14
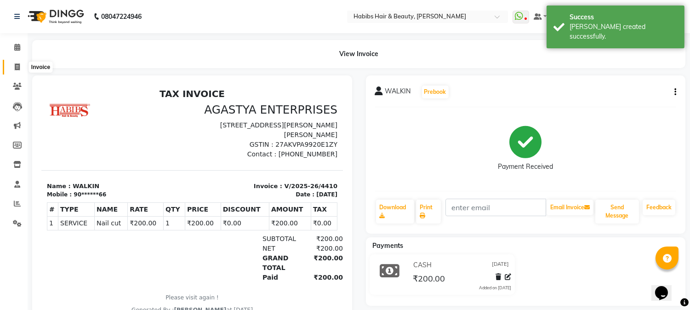
click at [19, 65] on icon at bounding box center [17, 66] width 5 height 7
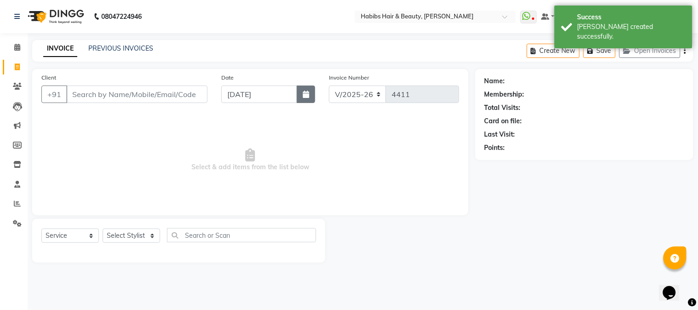
click at [304, 91] on icon "button" at bounding box center [306, 94] width 6 height 7
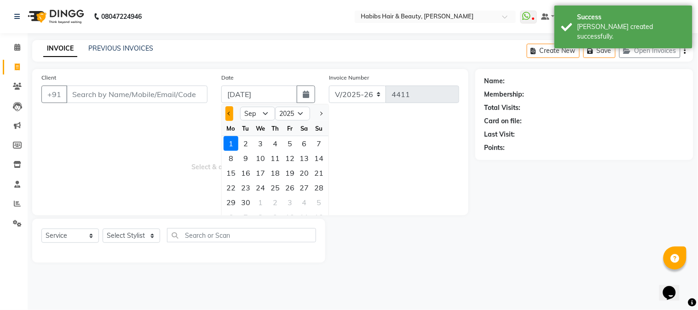
click at [229, 112] on span "Previous month" at bounding box center [230, 114] width 4 height 4
click at [249, 201] on div "26" at bounding box center [245, 202] width 15 height 15
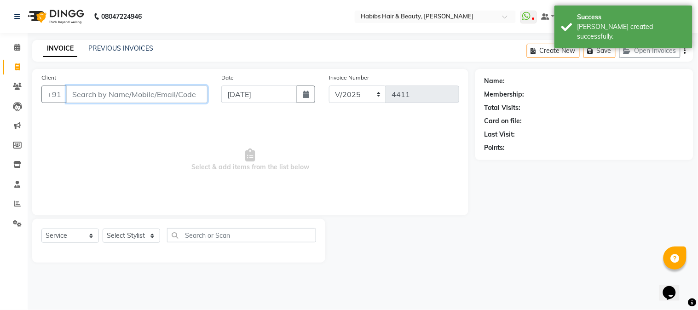
click at [191, 97] on input "Client" at bounding box center [136, 94] width 141 height 17
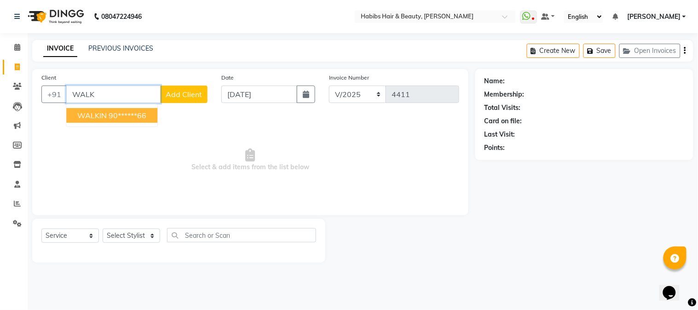
click at [144, 112] on ngb-highlight "90******66" at bounding box center [128, 115] width 38 height 9
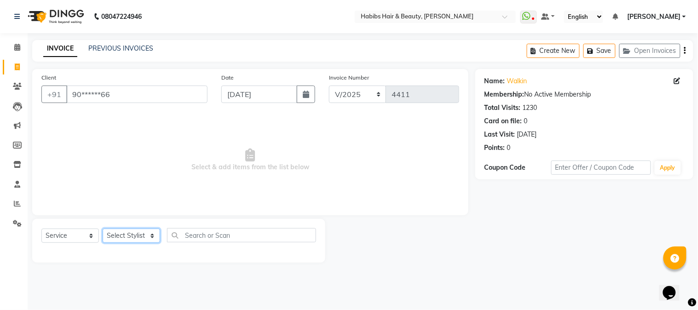
click at [127, 234] on select "Select Stylist Admin Akshay [PERSON_NAME] [PERSON_NAME] [PERSON_NAME] [PERSON_N…" at bounding box center [131, 236] width 57 height 14
click at [103, 229] on select "Select Stylist Admin Akshay [PERSON_NAME] [PERSON_NAME] [PERSON_NAME] [PERSON_N…" at bounding box center [131, 236] width 57 height 14
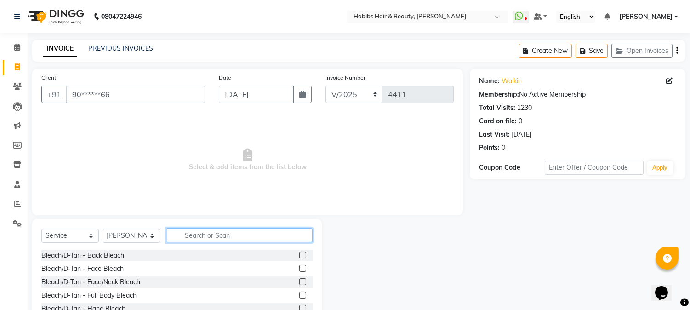
click at [207, 239] on input "text" at bounding box center [240, 235] width 146 height 14
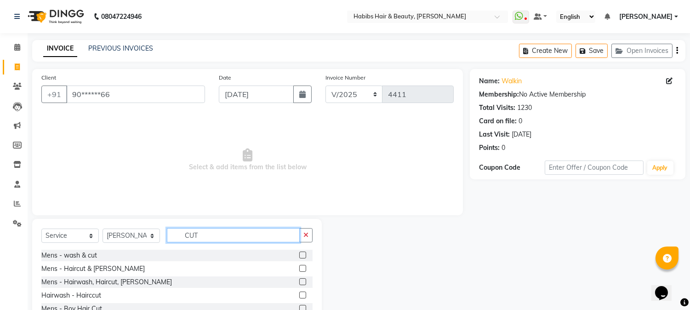
scroll to position [58, 0]
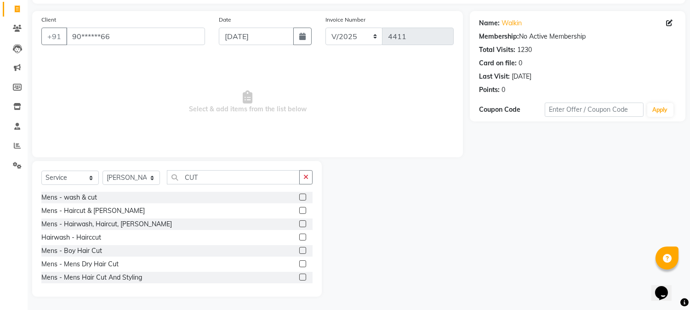
click at [299, 209] on label at bounding box center [302, 210] width 7 height 7
click at [299, 209] on input "checkbox" at bounding box center [302, 211] width 6 height 6
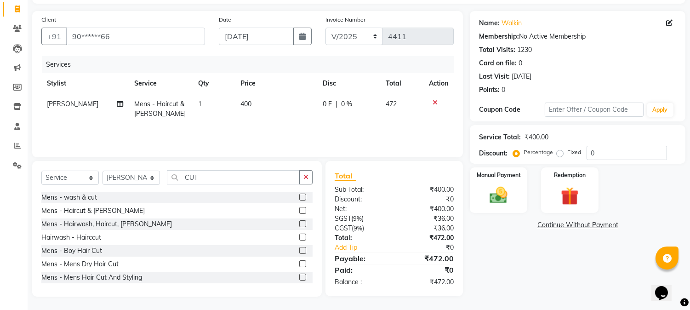
click at [248, 100] on span "400" at bounding box center [246, 104] width 11 height 8
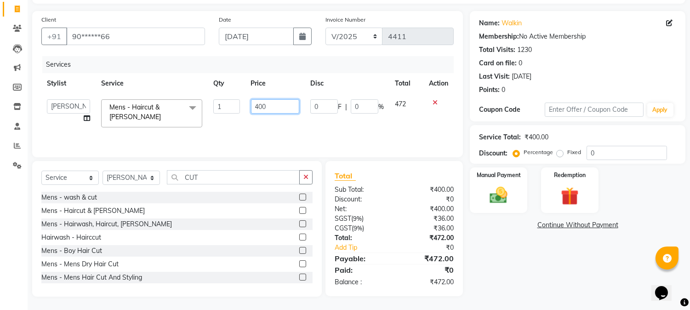
drag, startPoint x: 248, startPoint y: 99, endPoint x: 258, endPoint y: 102, distance: 9.6
click at [258, 102] on td "400" at bounding box center [275, 113] width 59 height 39
click at [258, 102] on input "400" at bounding box center [275, 106] width 48 height 14
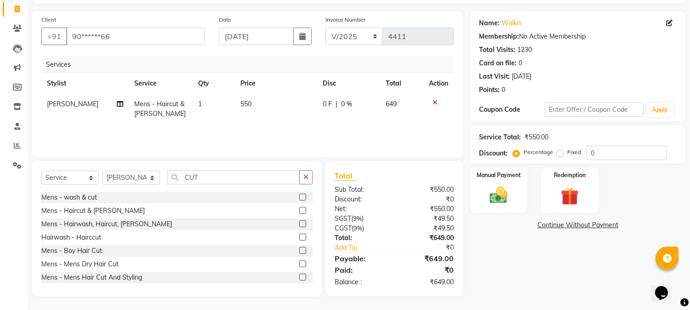
click at [309, 72] on div "Services" at bounding box center [251, 64] width 419 height 17
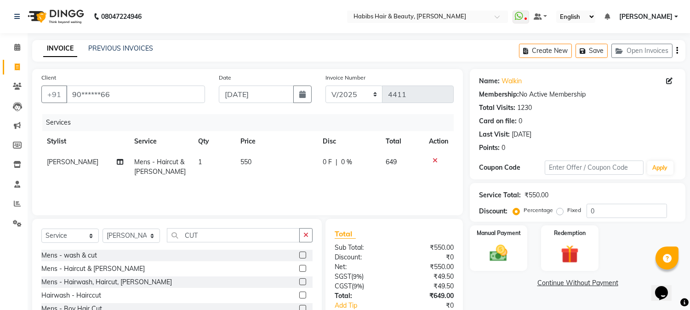
click at [677, 51] on icon "button" at bounding box center [678, 51] width 2 height 0
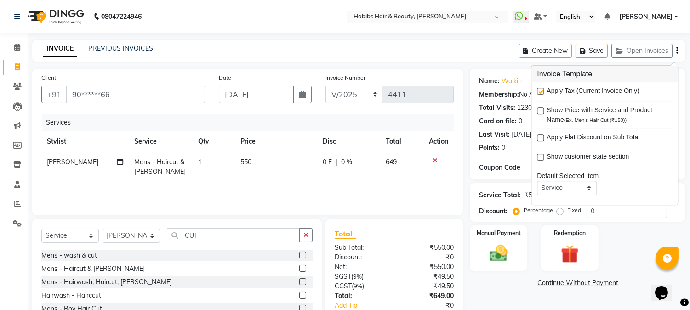
click at [539, 89] on label at bounding box center [540, 91] width 7 height 7
click at [539, 89] on input "checkbox" at bounding box center [540, 92] width 6 height 6
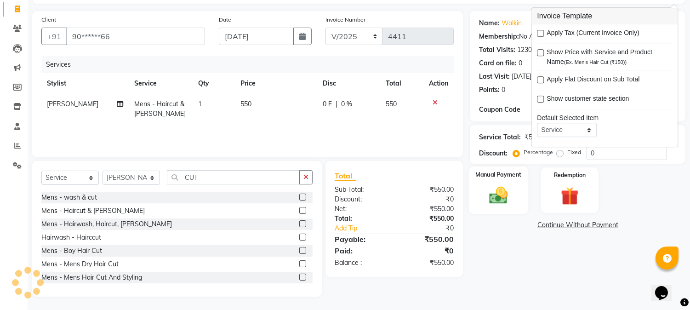
click at [494, 189] on img at bounding box center [499, 196] width 30 height 22
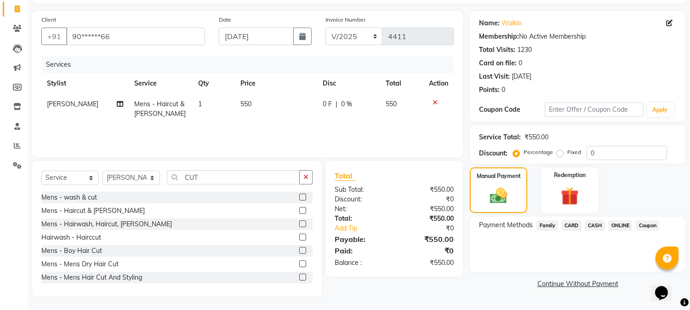
click at [576, 224] on span "CARD" at bounding box center [572, 225] width 20 height 11
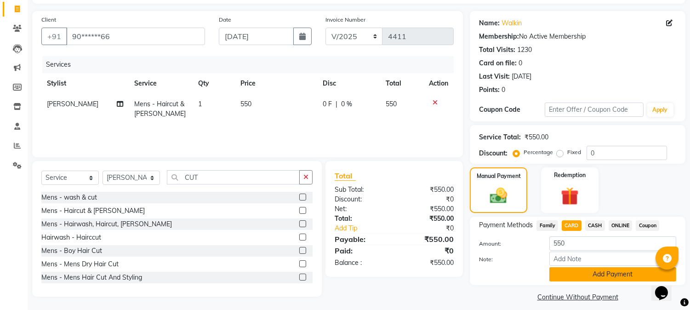
click at [567, 268] on button "Add Payment" at bounding box center [613, 274] width 127 height 14
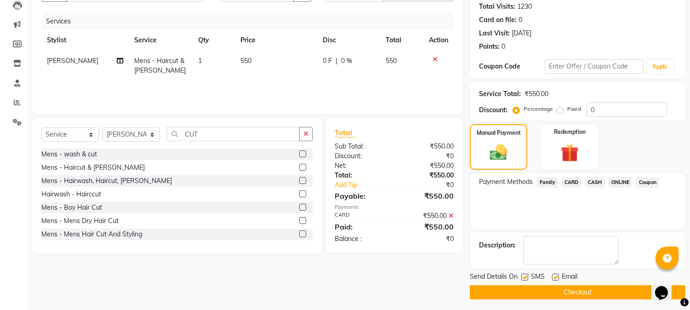
scroll to position [103, 0]
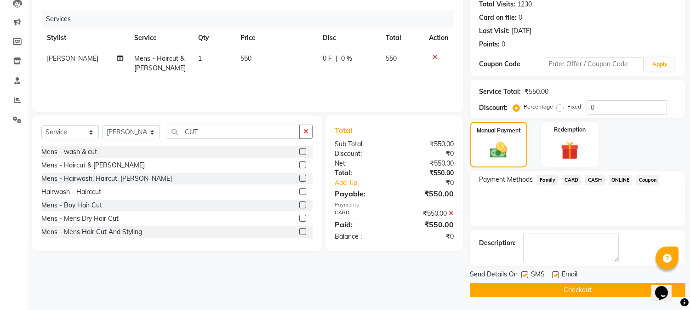
click at [569, 287] on button "Checkout" at bounding box center [578, 290] width 216 height 14
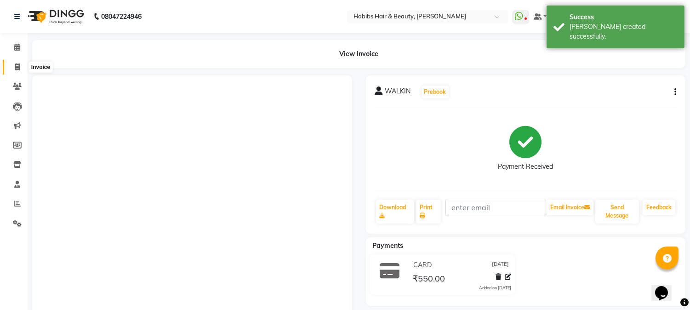
click at [15, 67] on icon at bounding box center [17, 66] width 5 height 7
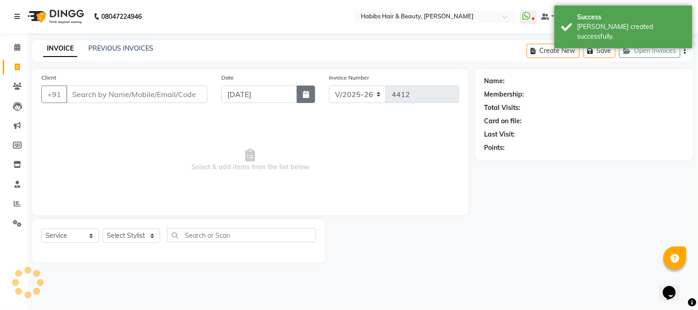
click at [302, 89] on button "button" at bounding box center [306, 94] width 18 height 17
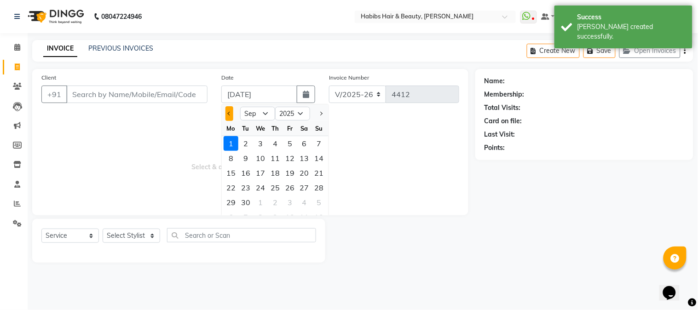
click at [229, 108] on button "Previous month" at bounding box center [229, 113] width 8 height 15
click at [246, 205] on div "26" at bounding box center [245, 202] width 15 height 15
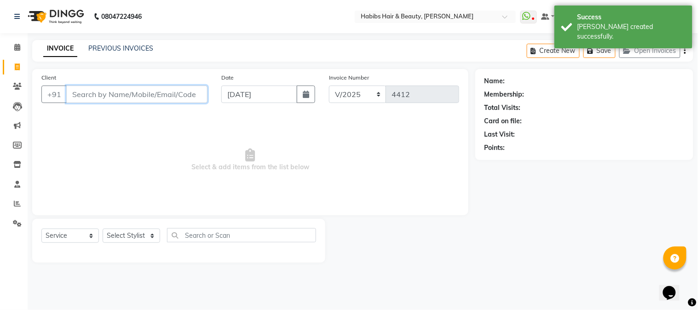
click at [178, 96] on input "Client" at bounding box center [136, 94] width 141 height 17
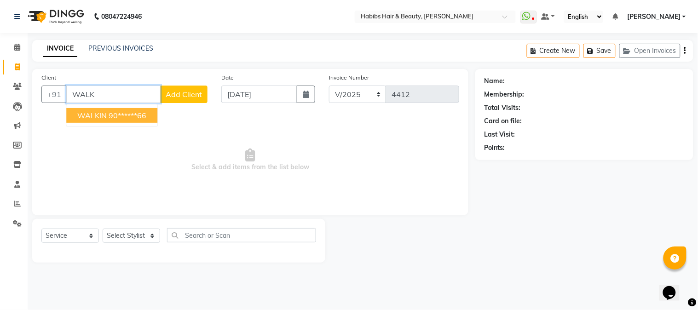
click at [120, 115] on ngb-highlight "90******66" at bounding box center [128, 115] width 38 height 9
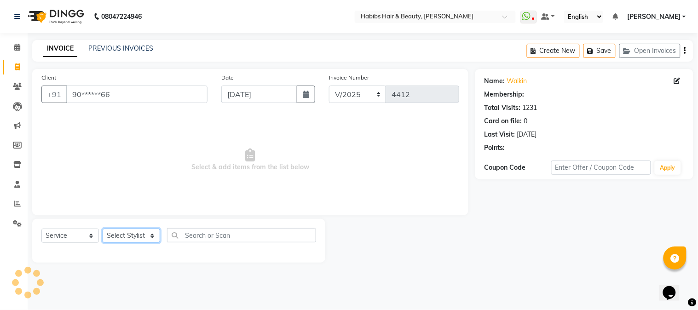
click at [123, 234] on select "Select Stylist Admin Akshay [PERSON_NAME] [PERSON_NAME] [PERSON_NAME] [PERSON_N…" at bounding box center [131, 236] width 57 height 14
click at [103, 229] on select "Select Stylist Admin Akshay [PERSON_NAME] [PERSON_NAME] [PERSON_NAME] [PERSON_N…" at bounding box center [131, 236] width 57 height 14
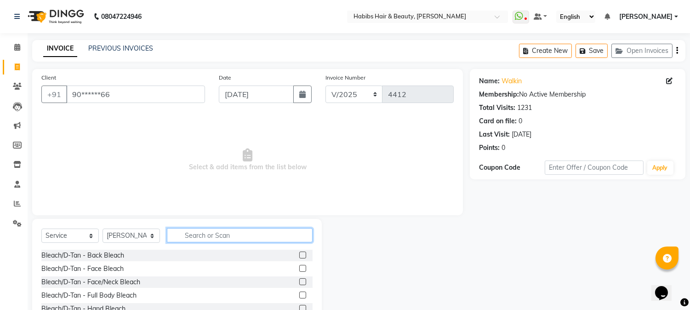
click at [200, 236] on input "text" at bounding box center [240, 235] width 146 height 14
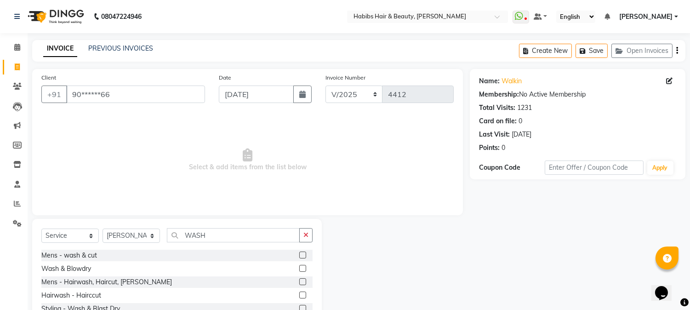
click at [299, 267] on label at bounding box center [302, 268] width 7 height 7
click at [299, 267] on input "checkbox" at bounding box center [302, 269] width 6 height 6
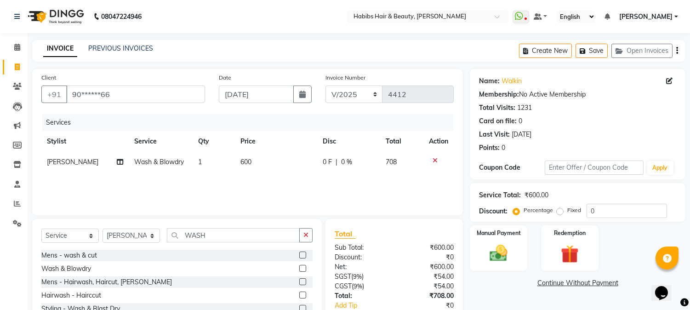
click at [246, 160] on span "600" at bounding box center [246, 162] width 11 height 8
click at [246, 160] on td "600" at bounding box center [276, 162] width 82 height 21
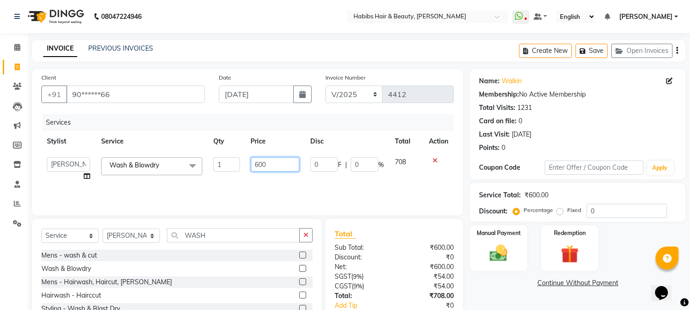
click at [254, 159] on input "600" at bounding box center [275, 164] width 48 height 14
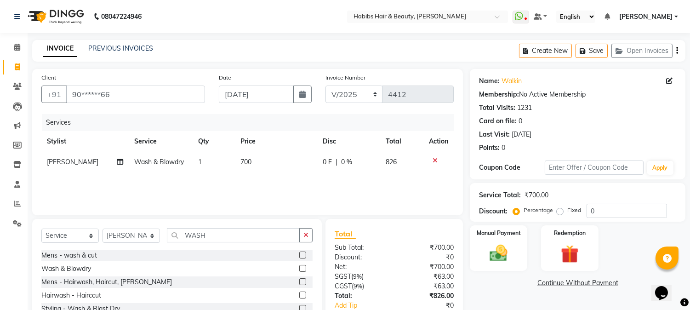
click at [287, 144] on th "Price" at bounding box center [276, 141] width 82 height 21
click at [677, 51] on icon "button" at bounding box center [678, 51] width 2 height 0
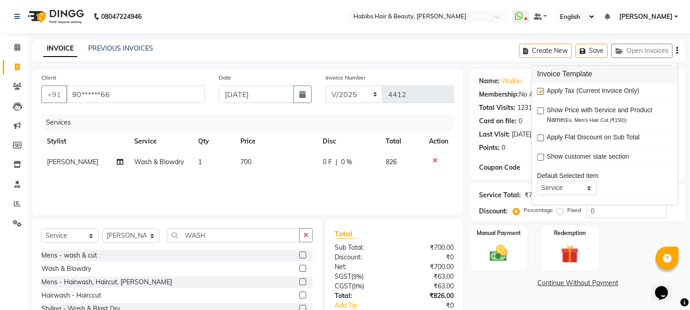
click at [539, 89] on label at bounding box center [540, 91] width 7 height 7
click at [539, 89] on input "checkbox" at bounding box center [540, 92] width 6 height 6
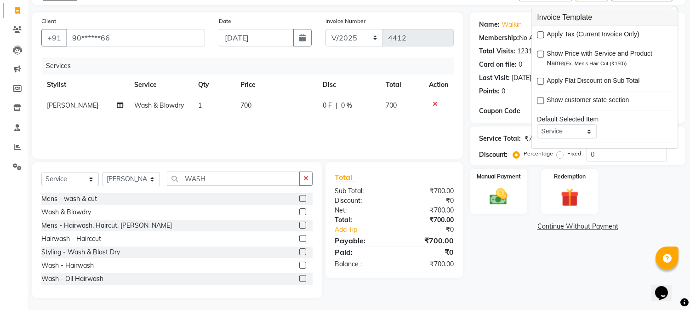
scroll to position [58, 0]
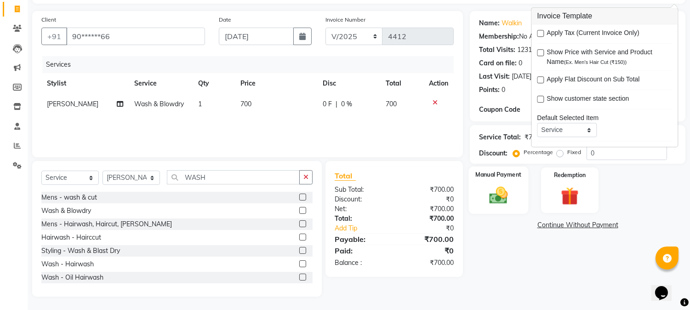
click at [499, 191] on img at bounding box center [499, 196] width 30 height 22
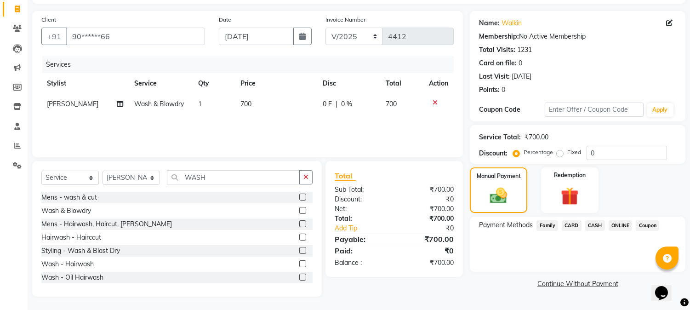
click at [617, 226] on span "ONLINE" at bounding box center [621, 225] width 24 height 11
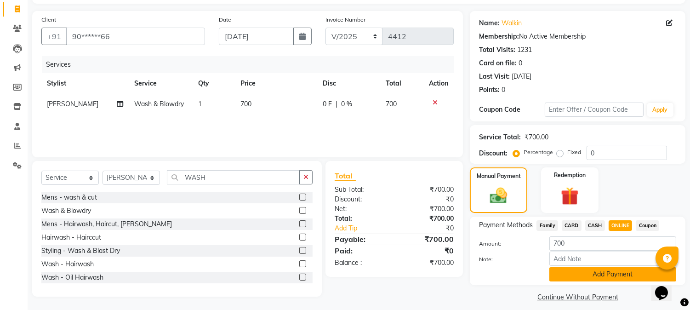
click at [606, 275] on button "Add Payment" at bounding box center [613, 274] width 127 height 14
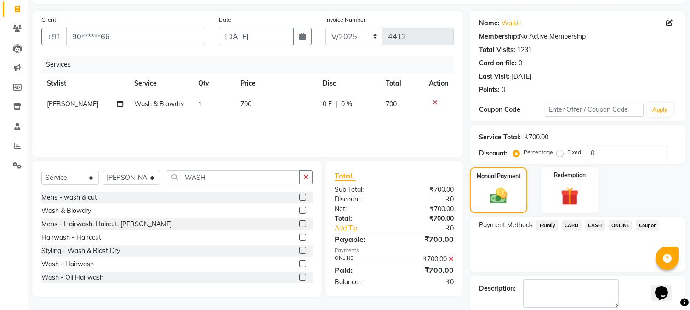
scroll to position [103, 0]
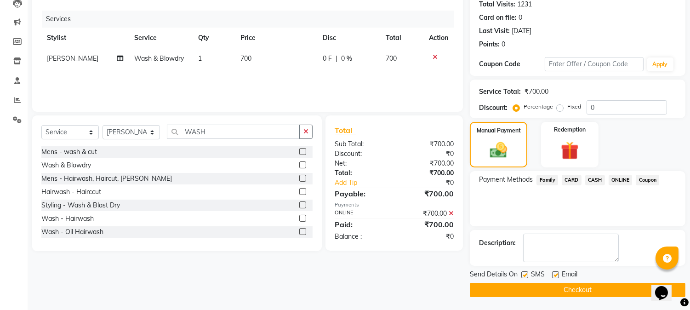
click at [582, 287] on button "Checkout" at bounding box center [578, 290] width 216 height 14
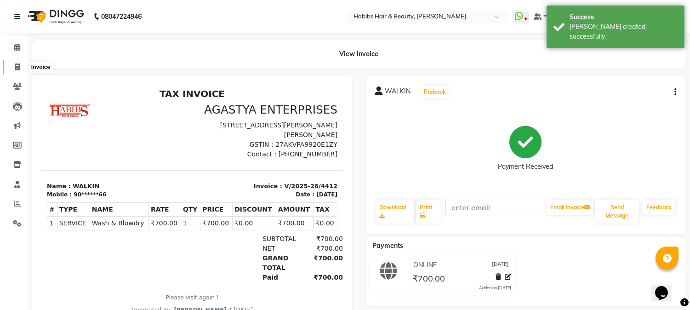
click at [16, 65] on icon at bounding box center [17, 66] width 5 height 7
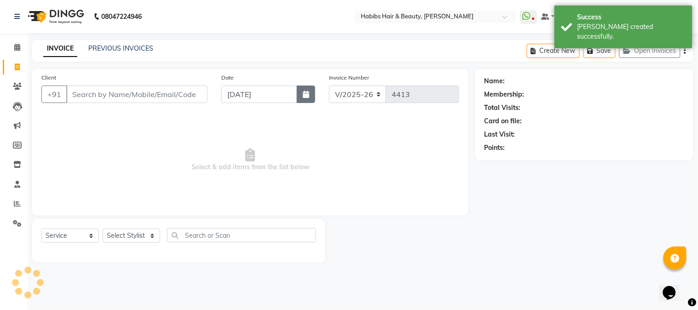
click at [301, 89] on button "button" at bounding box center [306, 94] width 18 height 17
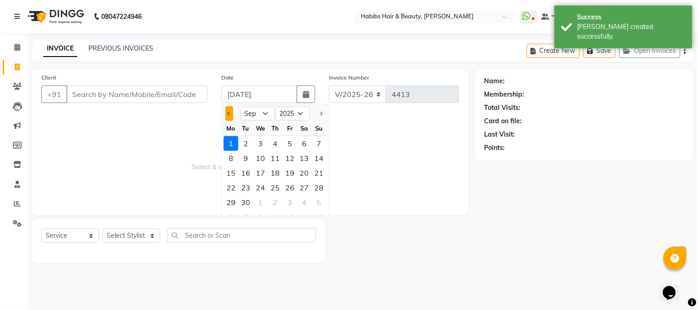
click at [229, 109] on button "Previous month" at bounding box center [229, 113] width 8 height 15
click at [246, 198] on div "26" at bounding box center [245, 202] width 15 height 15
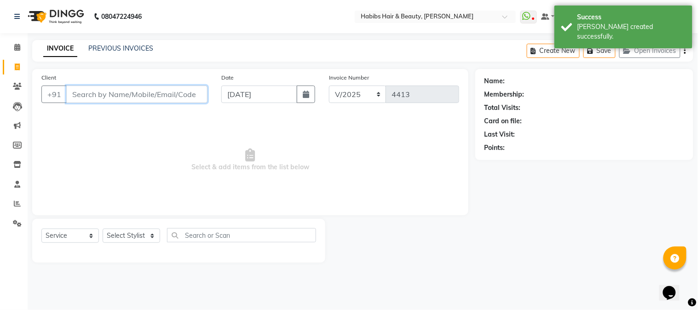
click at [120, 92] on input "Client" at bounding box center [136, 94] width 141 height 17
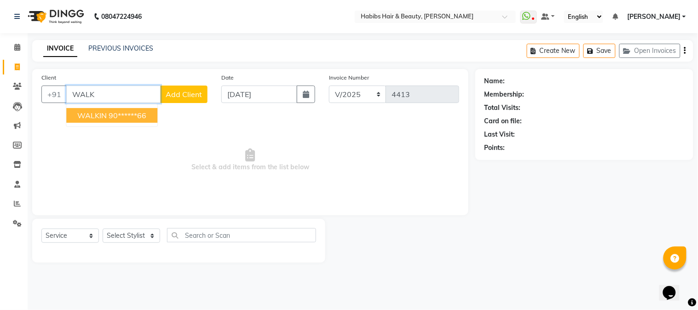
click at [111, 115] on ngb-highlight "90******66" at bounding box center [128, 115] width 38 height 9
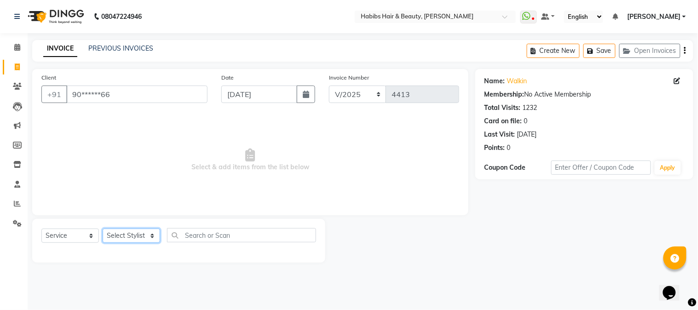
click at [136, 236] on select "Select Stylist Admin Akshay [PERSON_NAME] [PERSON_NAME] [PERSON_NAME] [PERSON_N…" at bounding box center [131, 236] width 57 height 14
click at [103, 229] on select "Select Stylist Admin Akshay [PERSON_NAME] [PERSON_NAME] [PERSON_NAME] [PERSON_N…" at bounding box center [131, 236] width 57 height 14
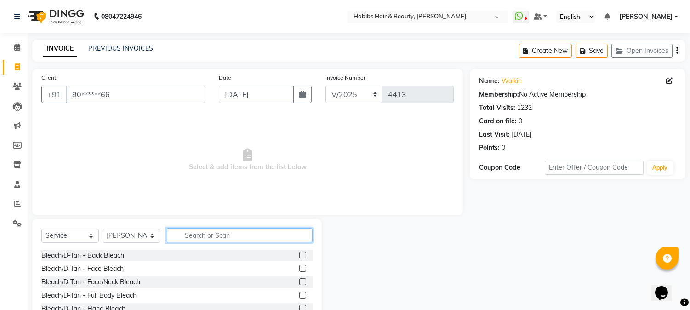
click at [204, 235] on input "text" at bounding box center [240, 235] width 146 height 14
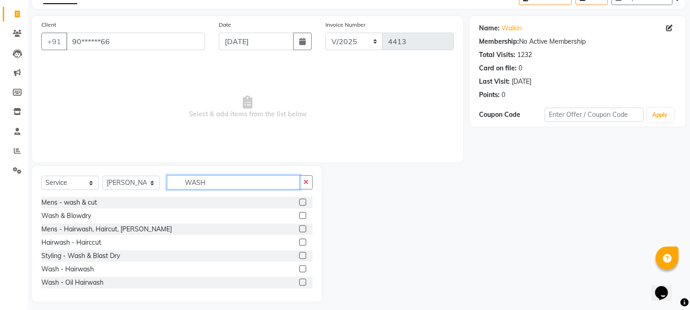
scroll to position [58, 0]
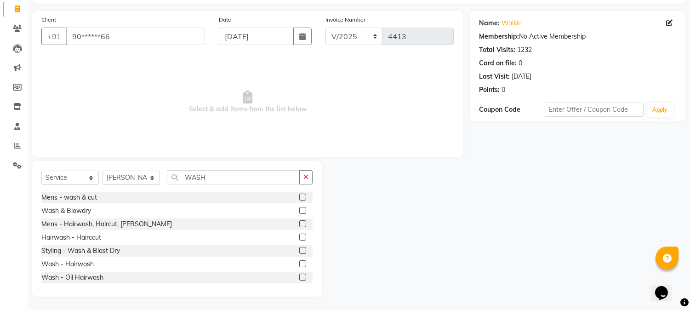
click at [299, 209] on label at bounding box center [302, 210] width 7 height 7
click at [299, 209] on input "checkbox" at bounding box center [302, 211] width 6 height 6
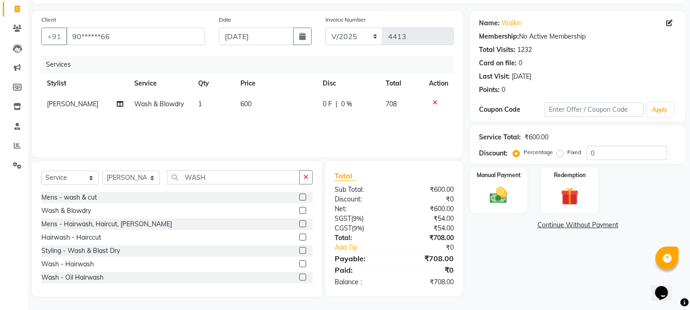
click at [241, 107] on span "600" at bounding box center [246, 104] width 11 height 8
click at [235, 107] on td "1" at bounding box center [214, 104] width 42 height 21
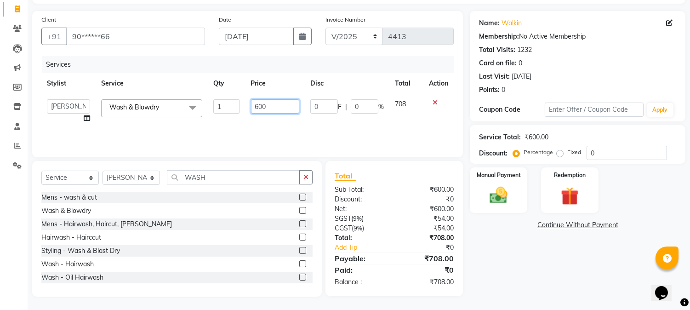
click at [256, 105] on input "600" at bounding box center [275, 106] width 48 height 14
click at [306, 81] on tr "Stylist Service Qty Price Disc Total Action" at bounding box center [247, 83] width 413 height 21
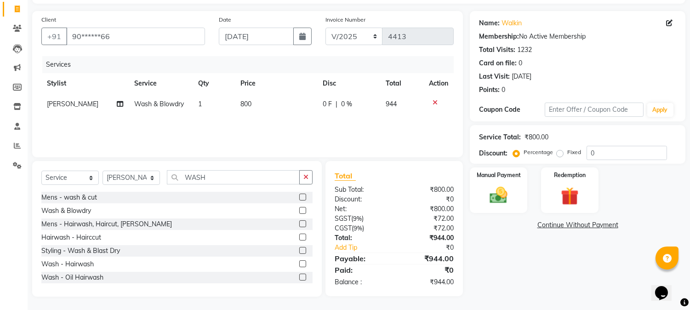
scroll to position [0, 0]
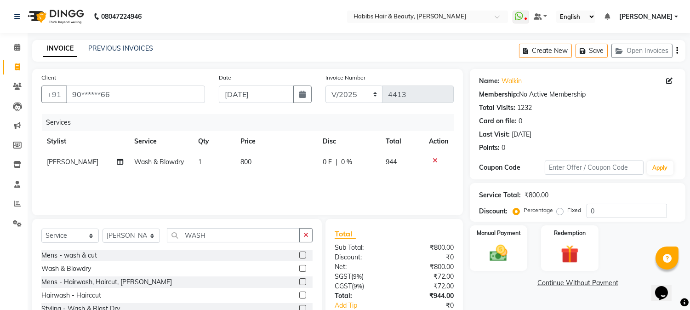
click at [678, 51] on icon "button" at bounding box center [678, 51] width 2 height 0
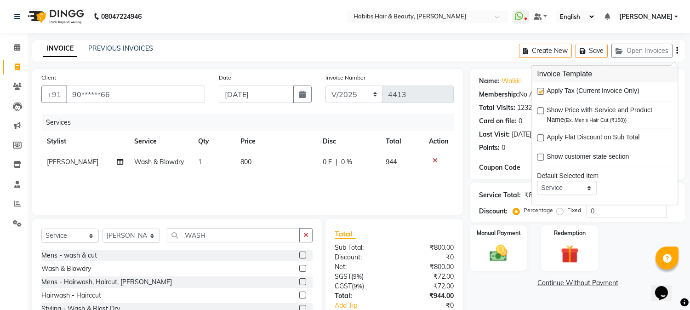
click at [541, 91] on label at bounding box center [540, 91] width 7 height 7
click at [541, 91] on input "checkbox" at bounding box center [540, 92] width 6 height 6
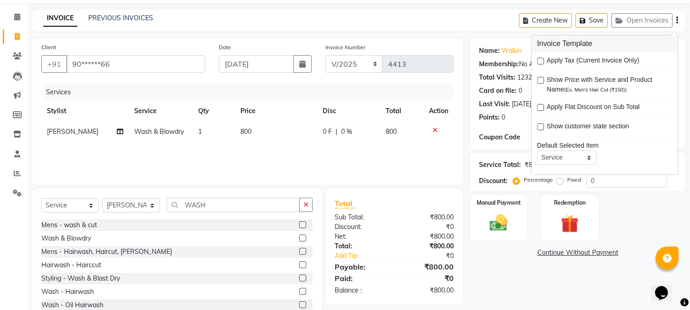
scroll to position [58, 0]
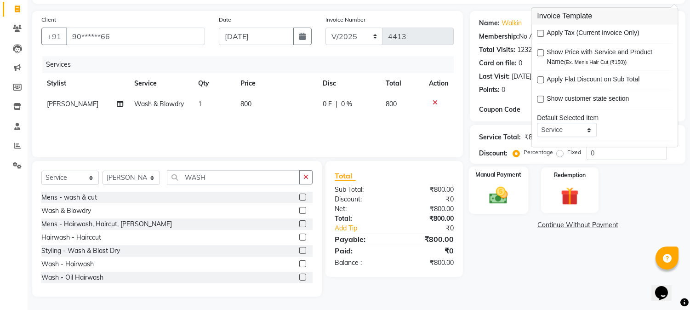
click at [502, 191] on img at bounding box center [499, 196] width 30 height 22
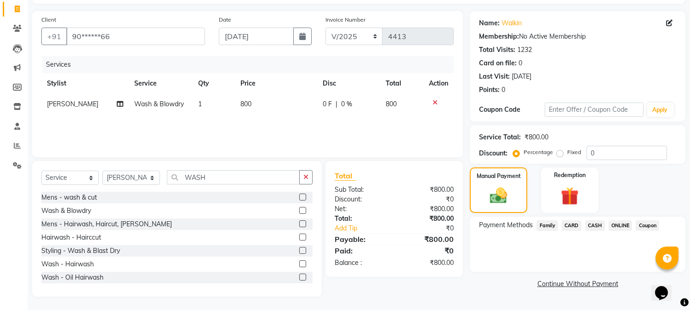
click at [615, 227] on span "ONLINE" at bounding box center [621, 225] width 24 height 11
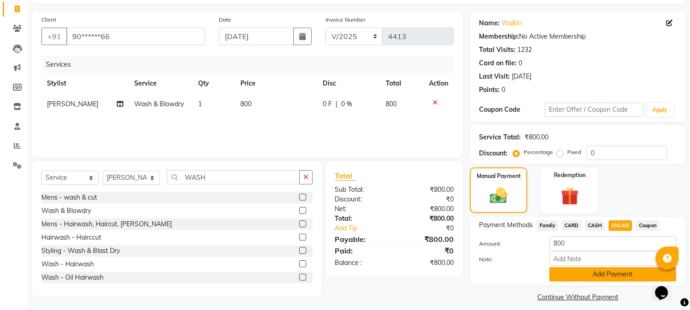
click at [597, 269] on button "Add Payment" at bounding box center [613, 274] width 127 height 14
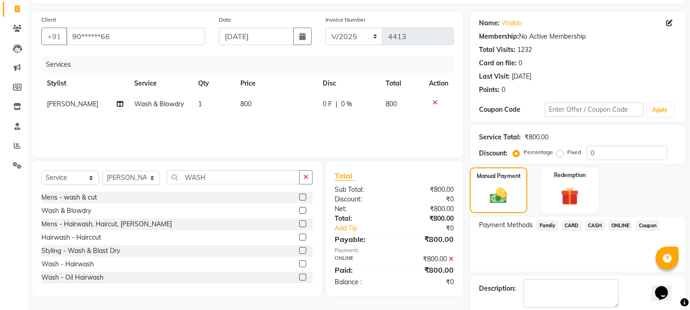
scroll to position [103, 0]
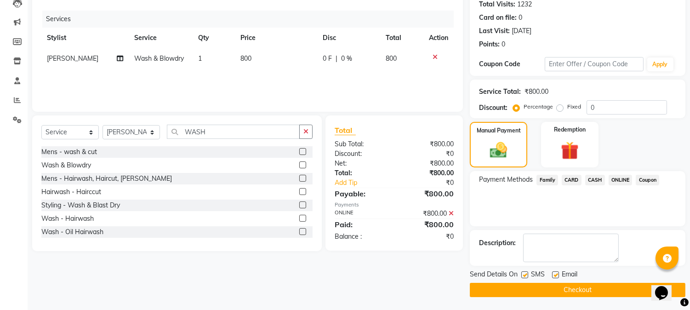
click at [582, 286] on button "Checkout" at bounding box center [578, 290] width 216 height 14
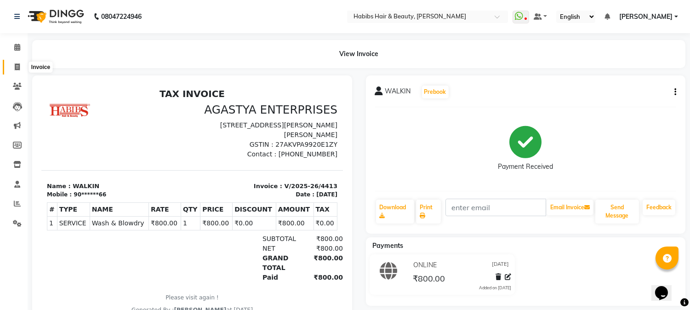
click at [17, 67] on icon at bounding box center [17, 66] width 5 height 7
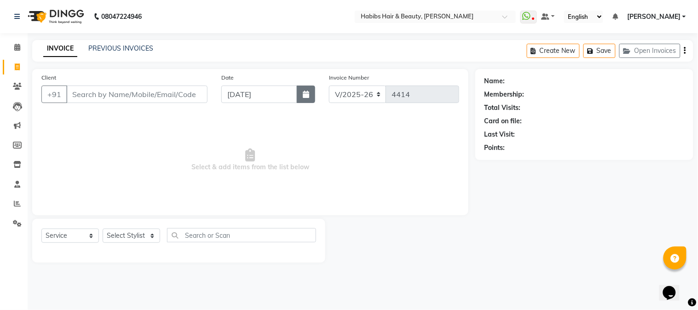
click at [300, 90] on button "button" at bounding box center [306, 94] width 18 height 17
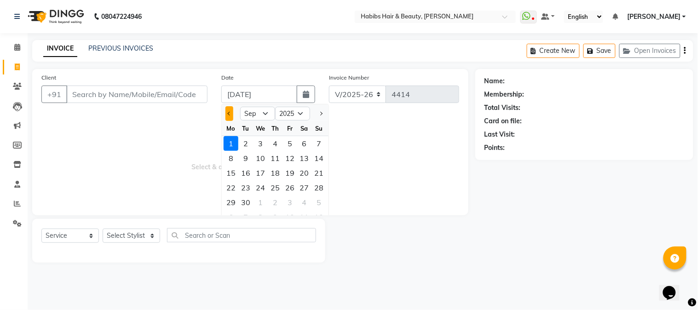
click at [227, 115] on button "Previous month" at bounding box center [229, 113] width 8 height 15
click at [247, 199] on div "26" at bounding box center [245, 202] width 15 height 15
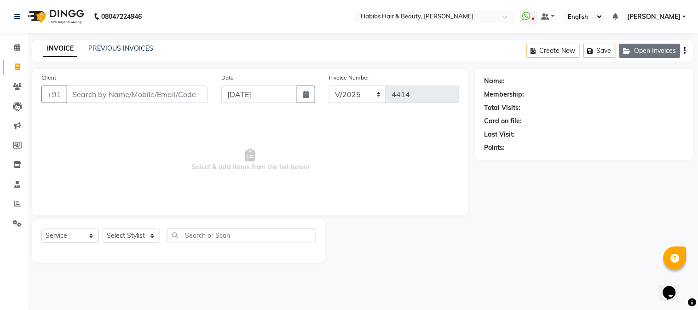
click at [622, 54] on button "Open Invoices" at bounding box center [649, 51] width 61 height 14
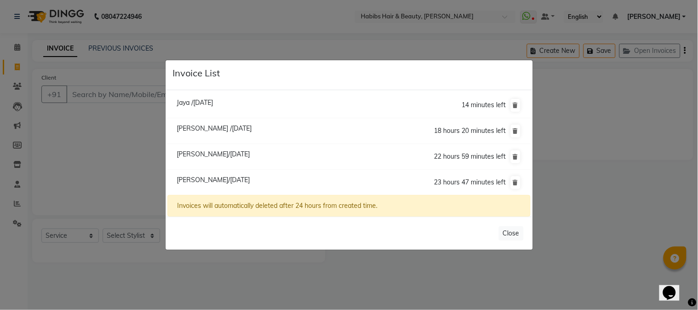
click at [224, 181] on span "[PERSON_NAME]/[DATE]" at bounding box center [213, 180] width 73 height 8
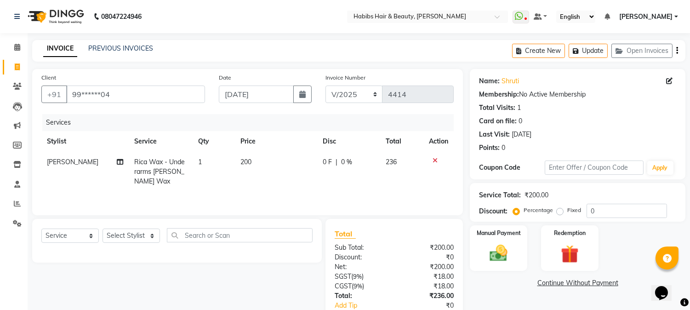
click at [677, 51] on icon "button" at bounding box center [678, 51] width 2 height 0
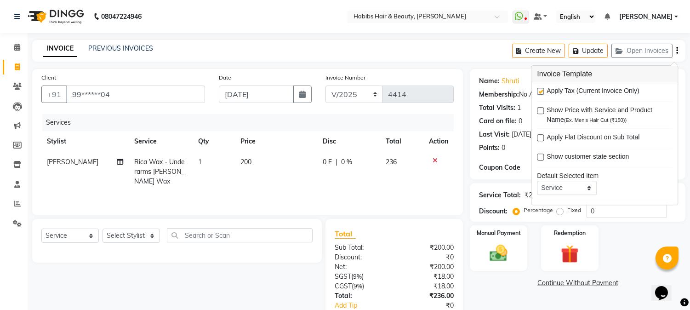
click at [541, 88] on label at bounding box center [540, 91] width 7 height 7
click at [541, 89] on input "checkbox" at bounding box center [540, 92] width 6 height 6
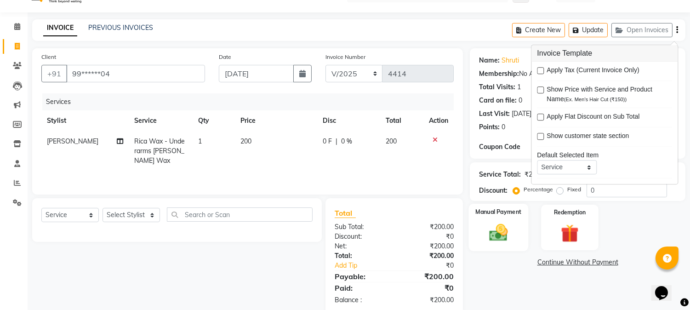
scroll to position [39, 0]
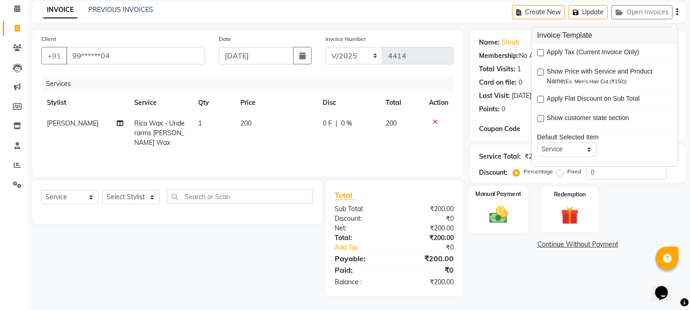
click at [502, 217] on img at bounding box center [499, 215] width 30 height 22
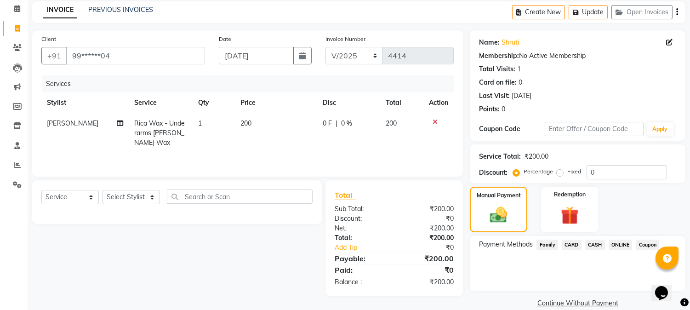
click at [612, 243] on span "ONLINE" at bounding box center [621, 245] width 24 height 11
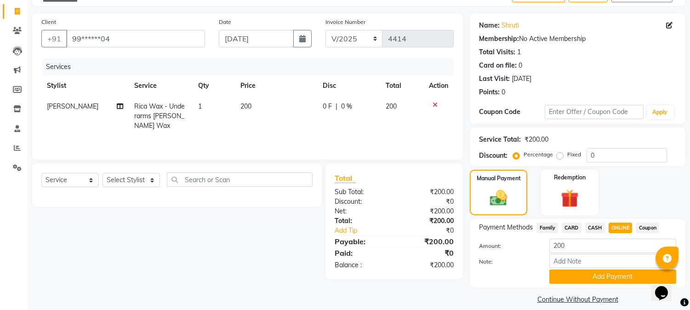
scroll to position [65, 0]
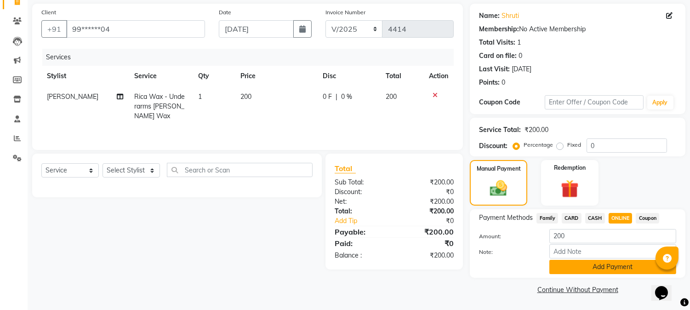
click at [596, 261] on button "Add Payment" at bounding box center [613, 267] width 127 height 14
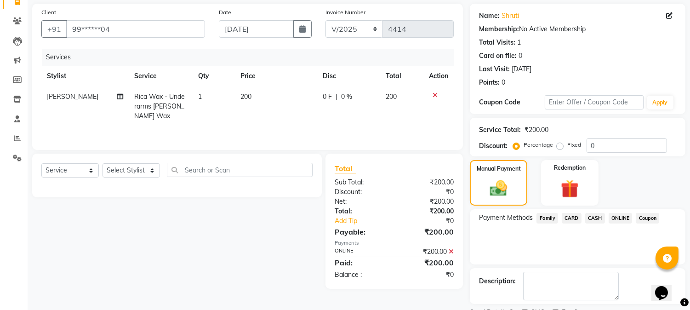
scroll to position [103, 0]
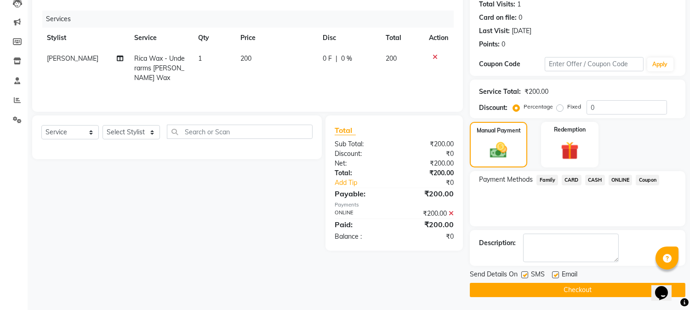
click at [572, 289] on button "Checkout" at bounding box center [578, 290] width 216 height 14
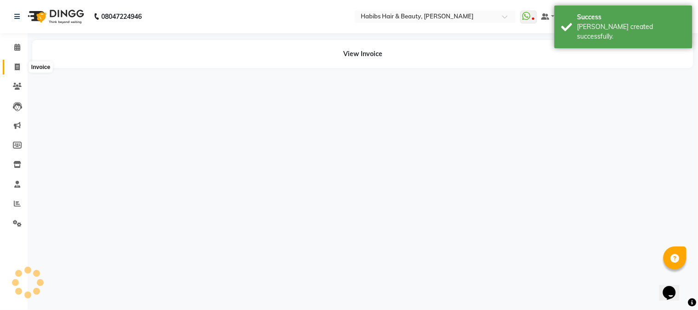
click at [15, 62] on span at bounding box center [17, 67] width 16 height 11
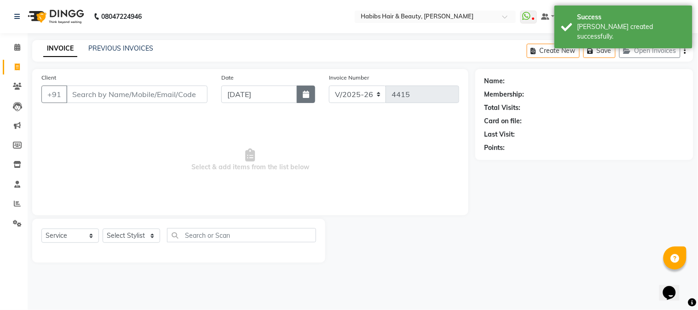
click at [310, 89] on button "button" at bounding box center [306, 94] width 18 height 17
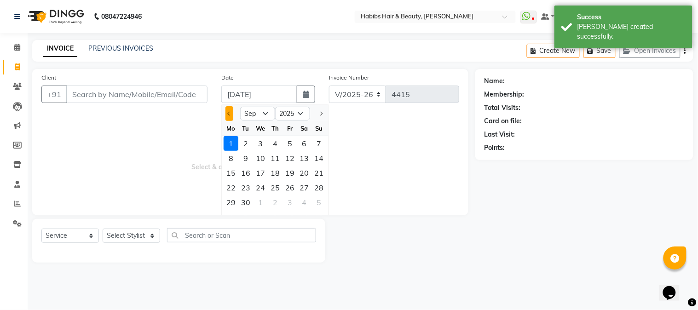
click at [228, 111] on button "Previous month" at bounding box center [229, 113] width 8 height 15
click at [249, 201] on div "26" at bounding box center [245, 202] width 15 height 15
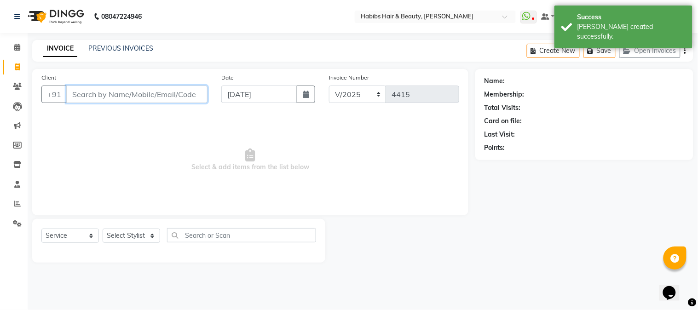
click at [170, 95] on input "Client" at bounding box center [136, 94] width 141 height 17
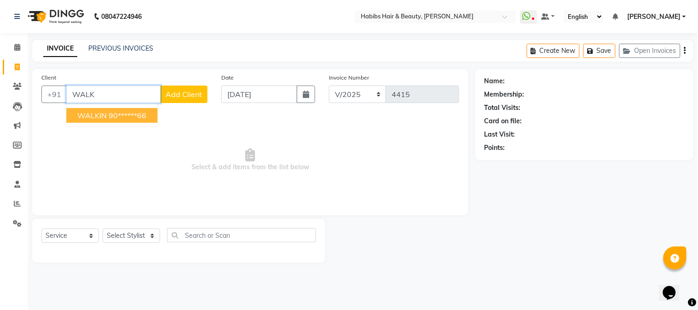
click at [130, 119] on ngb-highlight "90******66" at bounding box center [128, 115] width 38 height 9
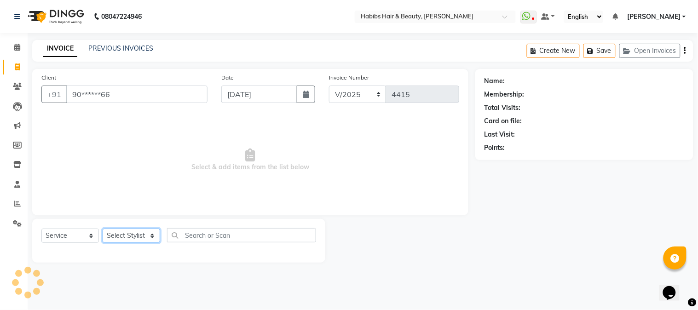
click at [121, 240] on select "Select Stylist Admin Akshay [PERSON_NAME] [PERSON_NAME] [PERSON_NAME] [PERSON_N…" at bounding box center [131, 236] width 57 height 14
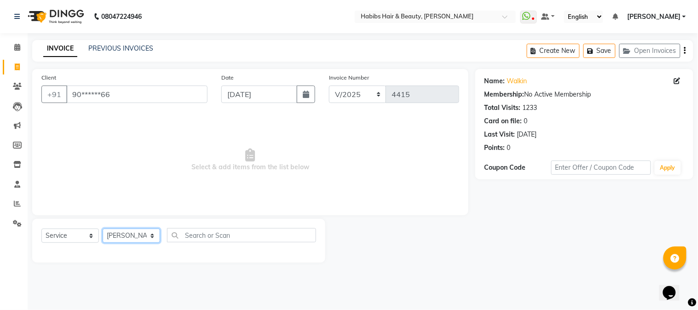
click at [103, 229] on select "Select Stylist Admin Akshay [PERSON_NAME] [PERSON_NAME] [PERSON_NAME] [PERSON_N…" at bounding box center [131, 236] width 57 height 14
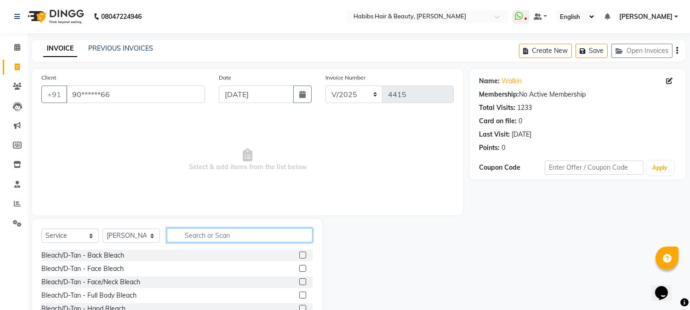
click at [203, 231] on input "text" at bounding box center [240, 235] width 146 height 14
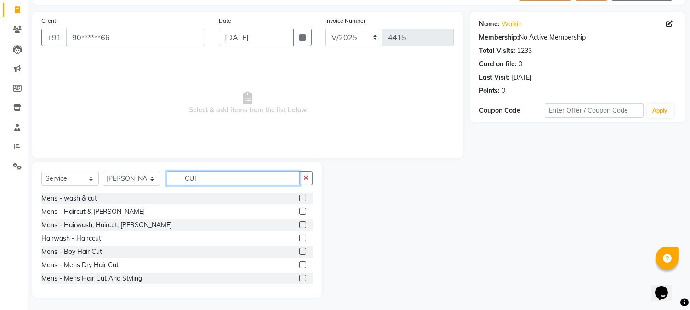
scroll to position [58, 0]
click at [299, 264] on label at bounding box center [302, 263] width 7 height 7
click at [299, 264] on input "checkbox" at bounding box center [302, 264] width 6 height 6
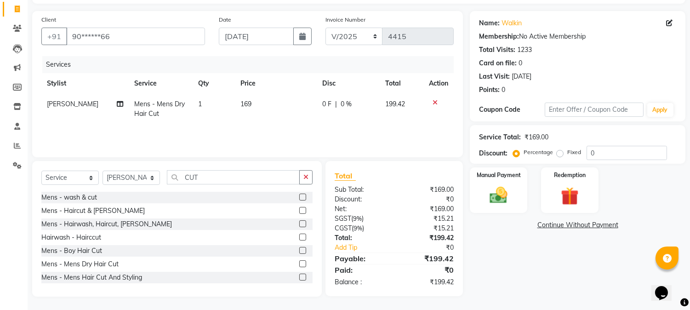
click at [249, 107] on td "169" at bounding box center [276, 109] width 82 height 30
click at [304, 89] on tr "Stylist Service Qty Price Disc Total Action" at bounding box center [247, 83] width 413 height 21
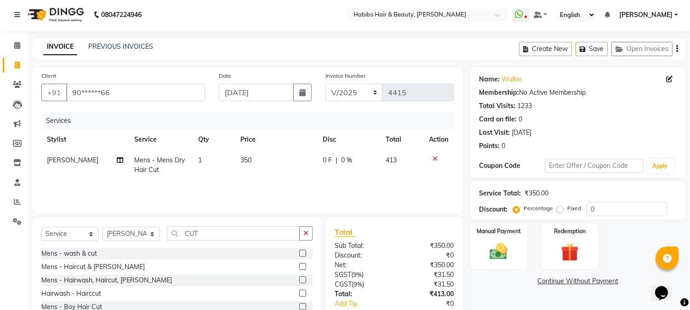
scroll to position [0, 0]
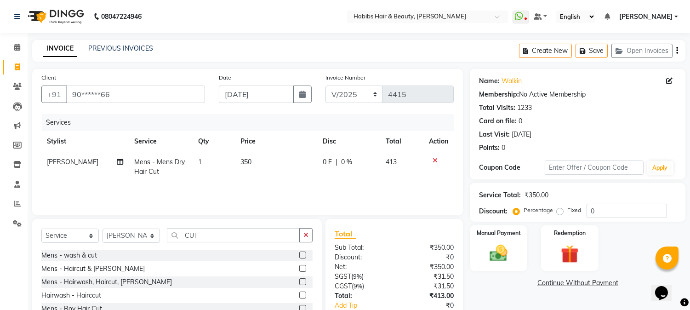
click at [678, 51] on icon "button" at bounding box center [678, 51] width 2 height 0
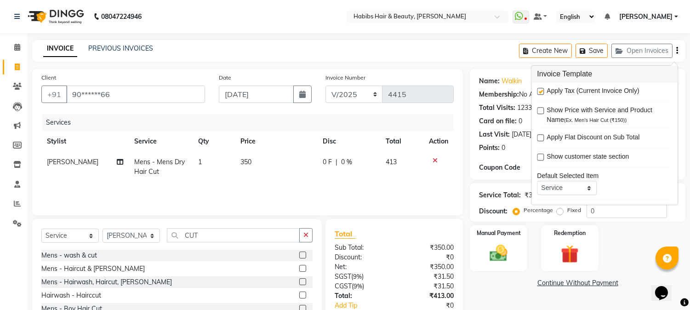
click at [539, 92] on label at bounding box center [540, 91] width 7 height 7
click at [539, 92] on input "checkbox" at bounding box center [540, 92] width 6 height 6
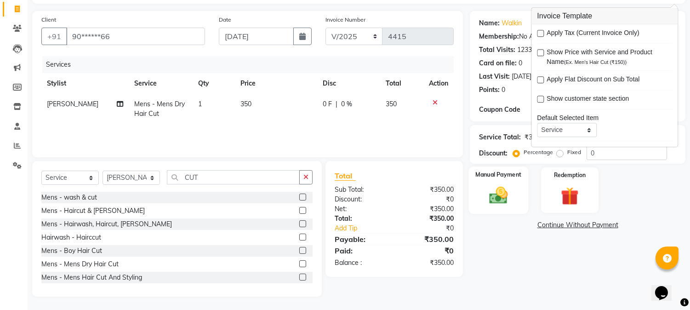
click at [502, 200] on img at bounding box center [499, 196] width 30 height 22
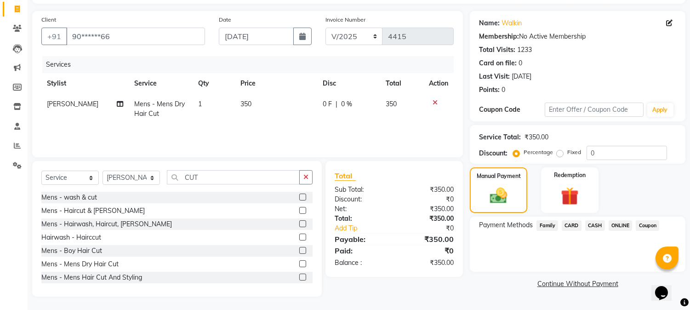
click at [590, 225] on span "CASH" at bounding box center [595, 225] width 20 height 11
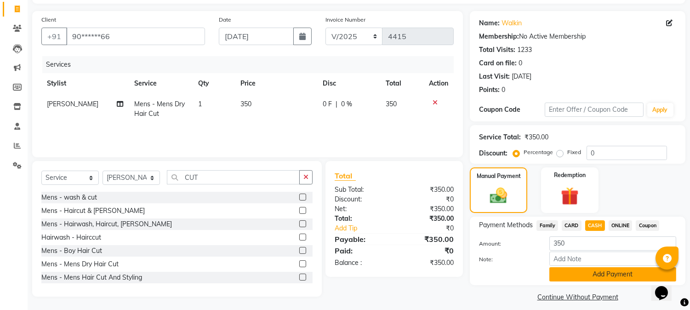
click at [579, 270] on button "Add Payment" at bounding box center [613, 274] width 127 height 14
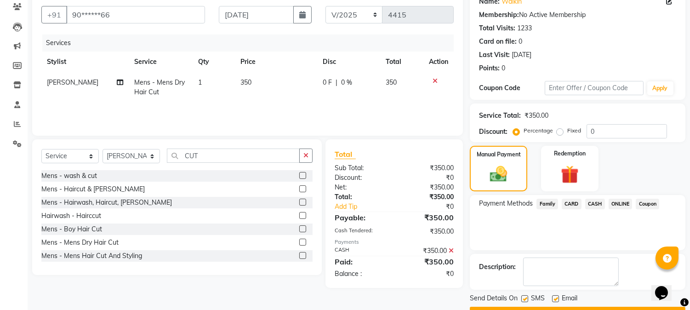
scroll to position [103, 0]
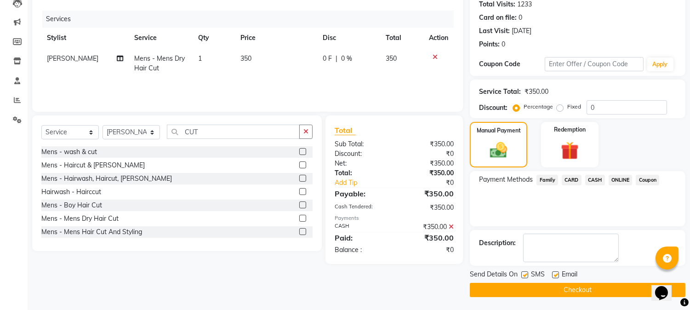
click at [555, 293] on button "Checkout" at bounding box center [578, 290] width 216 height 14
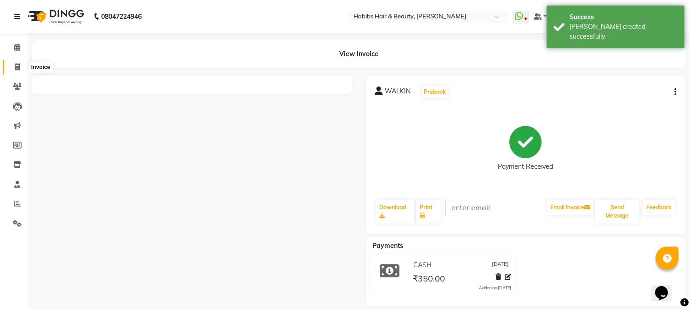
click at [19, 66] on icon at bounding box center [17, 66] width 5 height 7
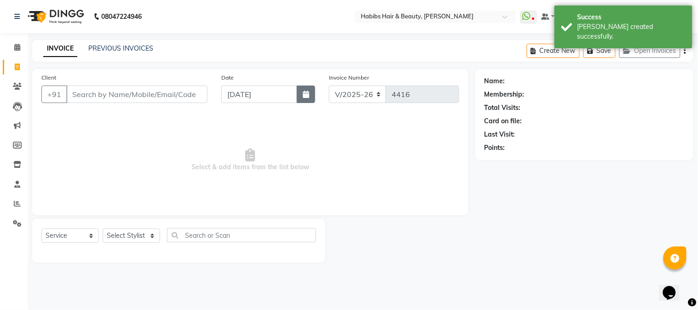
click at [309, 91] on icon "button" at bounding box center [306, 94] width 6 height 7
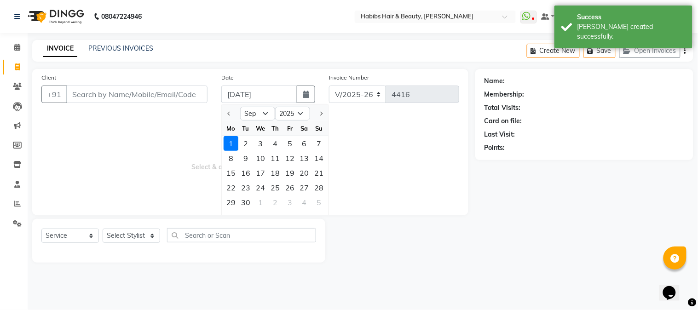
click at [233, 118] on div at bounding box center [231, 113] width 18 height 15
click at [231, 115] on button "Previous month" at bounding box center [229, 113] width 8 height 15
click at [249, 200] on div "26" at bounding box center [245, 202] width 15 height 15
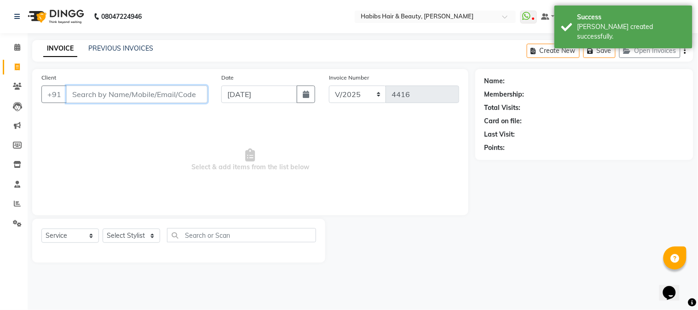
click at [158, 95] on input "Client" at bounding box center [136, 94] width 141 height 17
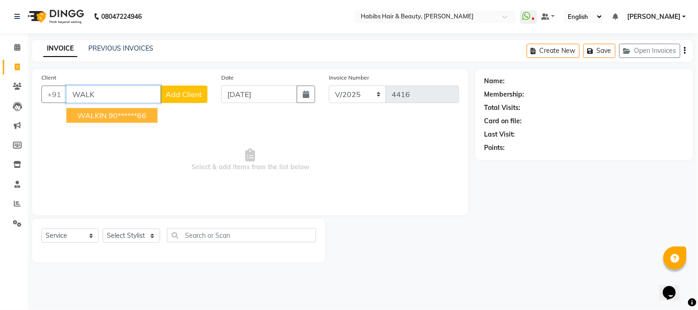
click at [146, 113] on ngb-highlight "90******66" at bounding box center [128, 115] width 38 height 9
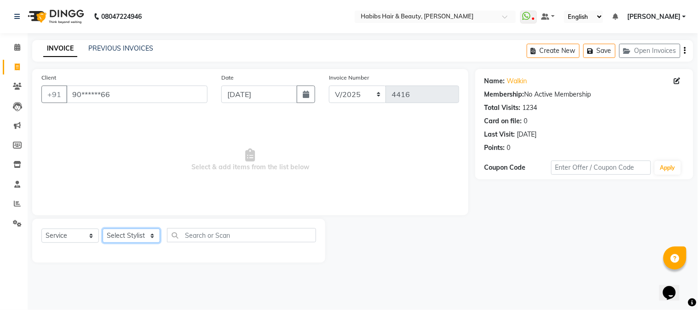
click at [141, 233] on select "Select Stylist Admin Akshay [PERSON_NAME] [PERSON_NAME] [PERSON_NAME] [PERSON_N…" at bounding box center [131, 236] width 57 height 14
click at [103, 229] on select "Select Stylist Admin Akshay [PERSON_NAME] [PERSON_NAME] [PERSON_NAME] [PERSON_N…" at bounding box center [131, 236] width 57 height 14
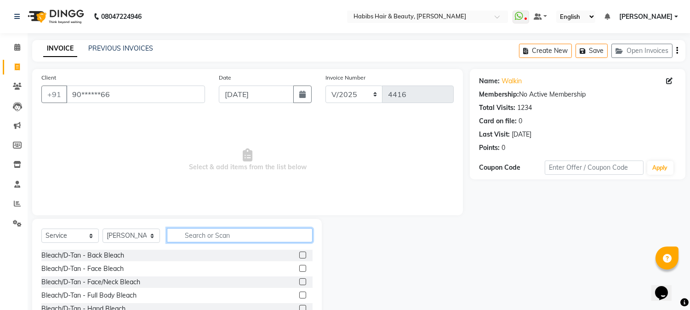
click at [220, 236] on input "text" at bounding box center [240, 235] width 146 height 14
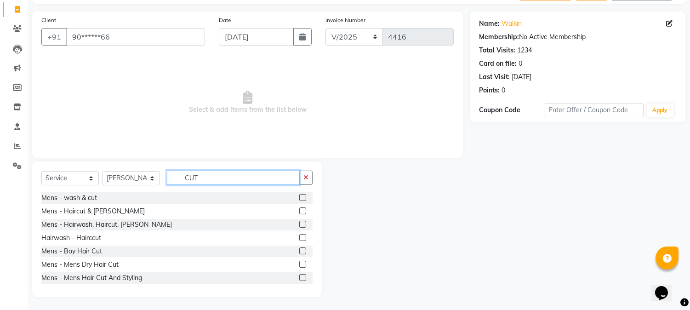
scroll to position [58, 0]
click at [299, 263] on label at bounding box center [302, 263] width 7 height 7
click at [299, 263] on input "checkbox" at bounding box center [302, 264] width 6 height 6
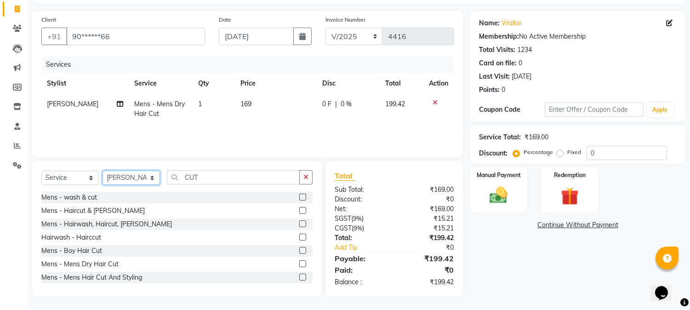
click at [112, 177] on select "Select Stylist Admin Akshay [PERSON_NAME] [PERSON_NAME] [PERSON_NAME] [PERSON_N…" at bounding box center [131, 178] width 57 height 14
click at [103, 171] on select "Select Stylist Admin Akshay [PERSON_NAME] [PERSON_NAME] [PERSON_NAME] [PERSON_N…" at bounding box center [131, 178] width 57 height 14
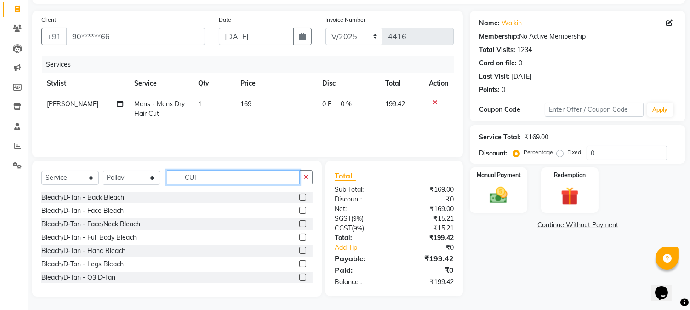
click at [190, 178] on input "CUT" at bounding box center [233, 177] width 133 height 14
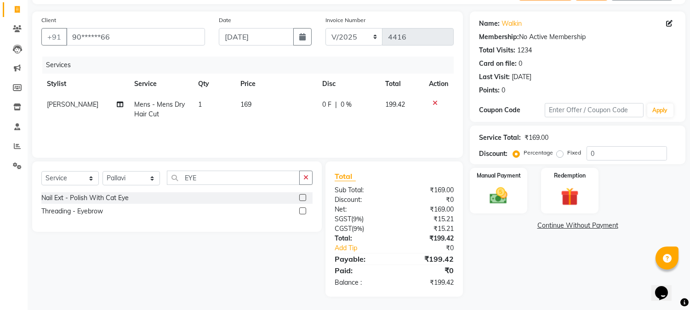
click at [305, 210] on label at bounding box center [302, 210] width 7 height 7
click at [305, 210] on input "checkbox" at bounding box center [302, 211] width 6 height 6
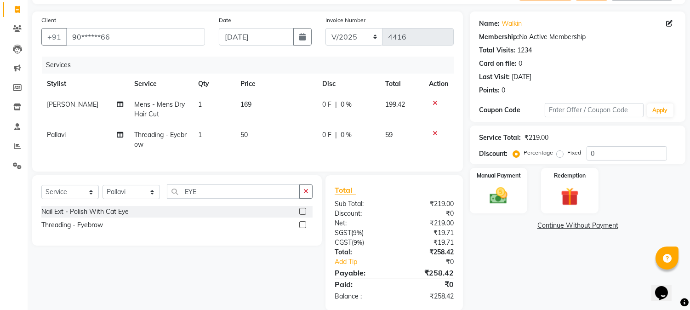
click at [241, 135] on span "50" at bounding box center [244, 135] width 7 height 8
click at [235, 135] on td "1" at bounding box center [214, 140] width 42 height 30
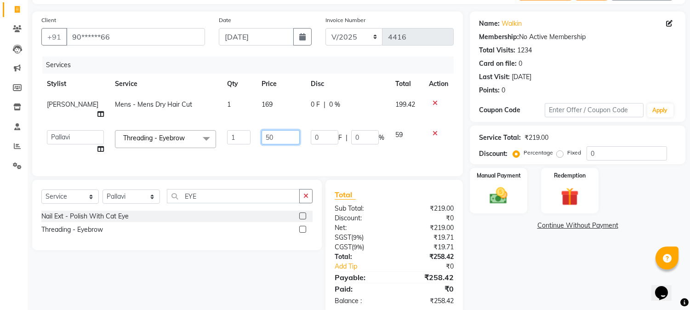
click at [262, 130] on input "50" at bounding box center [281, 137] width 38 height 14
click at [256, 105] on td "169" at bounding box center [280, 109] width 49 height 30
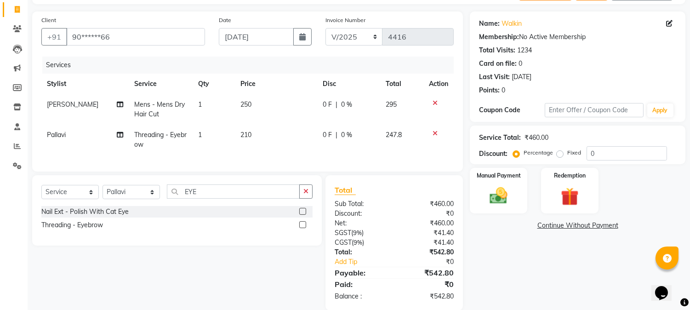
click at [285, 77] on th "Price" at bounding box center [276, 84] width 82 height 21
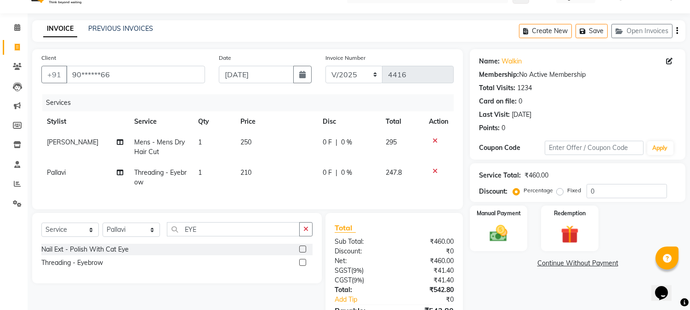
scroll to position [0, 0]
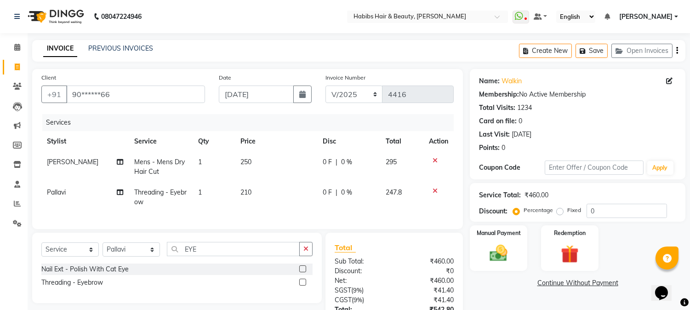
click at [677, 51] on icon "button" at bounding box center [678, 51] width 2 height 0
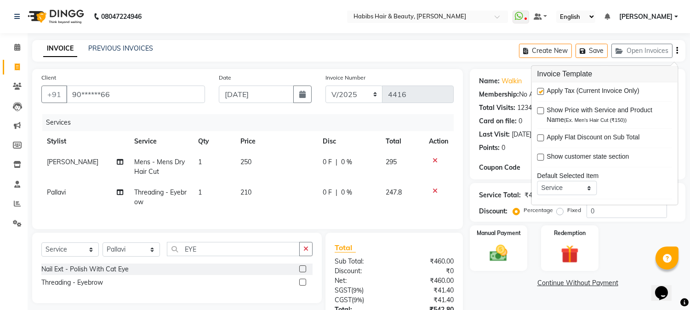
click at [541, 93] on label at bounding box center [540, 91] width 7 height 7
click at [541, 93] on input "checkbox" at bounding box center [540, 92] width 6 height 6
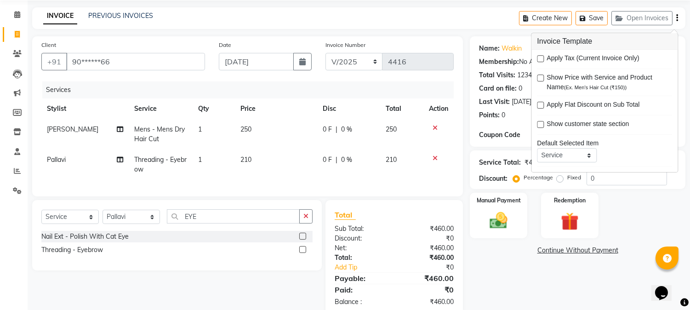
scroll to position [60, 0]
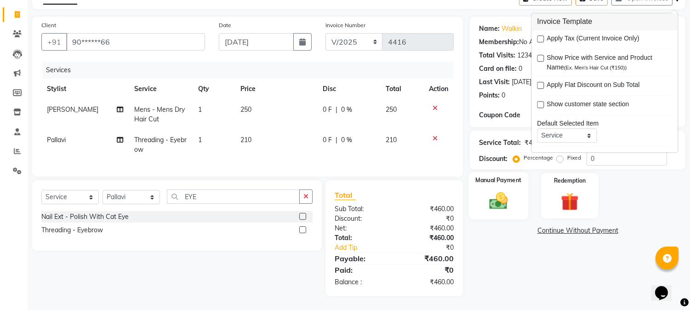
click at [490, 205] on div "Manual Payment" at bounding box center [499, 195] width 60 height 47
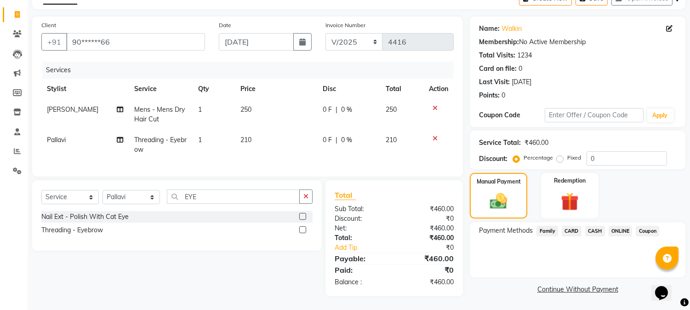
click at [621, 226] on span "ONLINE" at bounding box center [621, 231] width 24 height 11
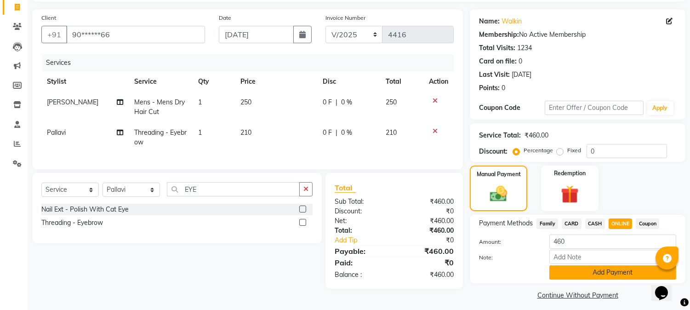
click at [596, 273] on button "Add Payment" at bounding box center [613, 272] width 127 height 14
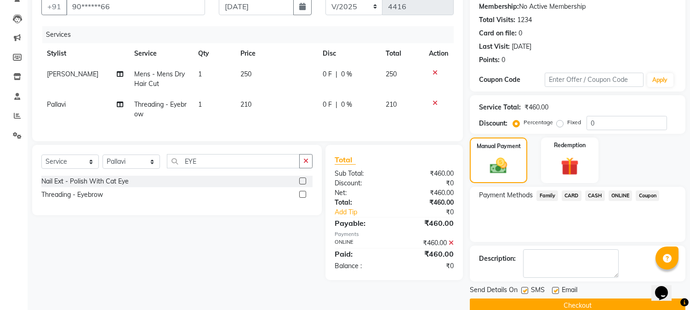
scroll to position [103, 0]
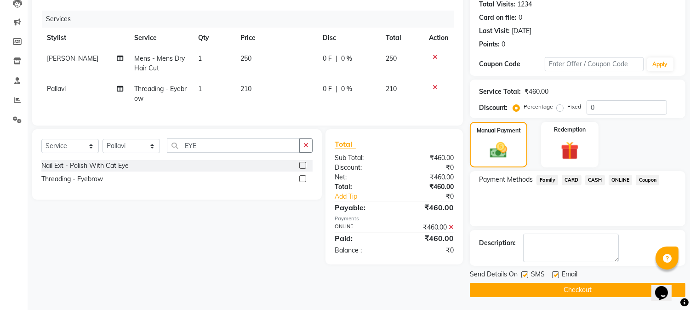
click at [574, 287] on button "Checkout" at bounding box center [578, 290] width 216 height 14
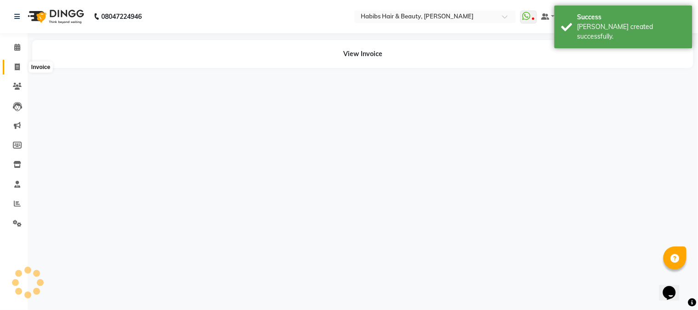
click at [18, 64] on icon at bounding box center [17, 66] width 5 height 7
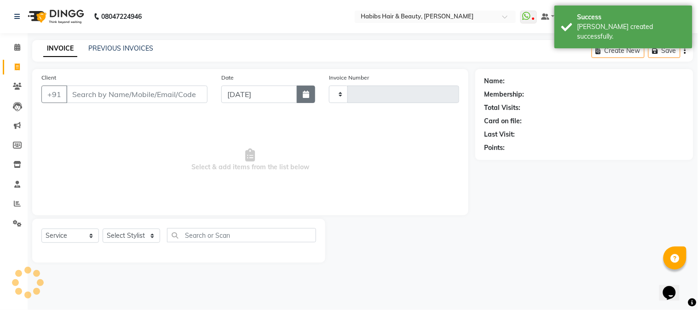
click at [304, 91] on icon "button" at bounding box center [306, 94] width 6 height 7
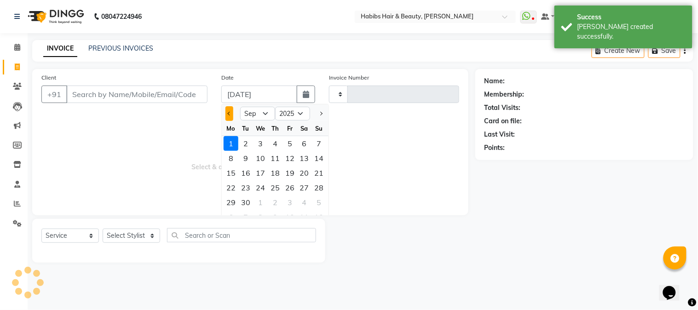
click at [228, 116] on button "Previous month" at bounding box center [229, 113] width 8 height 15
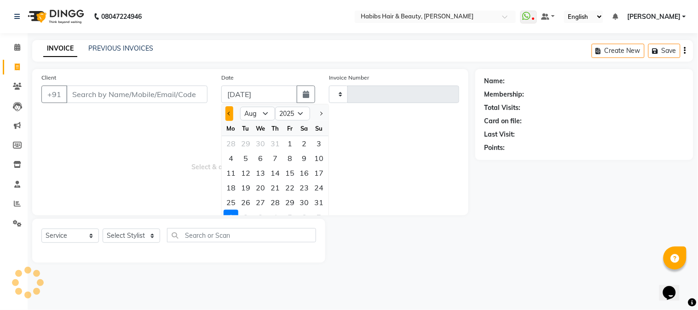
click at [227, 114] on button "Previous month" at bounding box center [229, 113] width 8 height 15
click at [228, 109] on button "Previous month" at bounding box center [229, 113] width 8 height 15
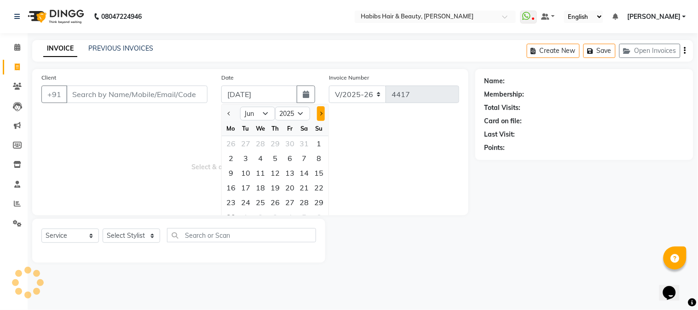
click at [318, 110] on button "Next month" at bounding box center [321, 113] width 8 height 15
click at [244, 201] on div "26" at bounding box center [245, 202] width 15 height 15
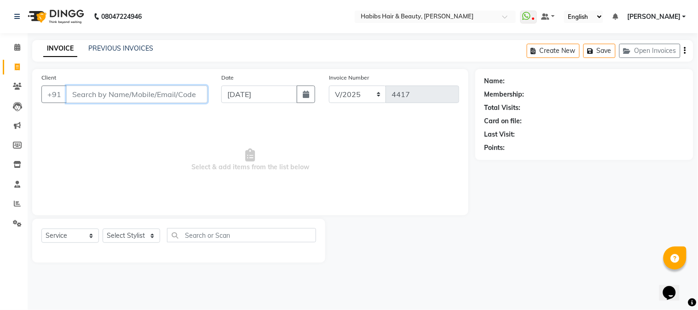
click at [136, 98] on input "Client" at bounding box center [136, 94] width 141 height 17
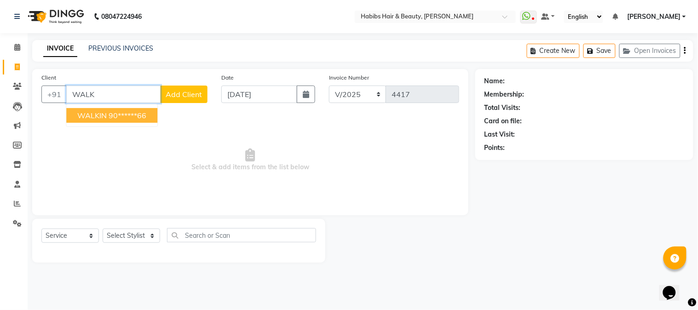
drag, startPoint x: 128, startPoint y: 111, endPoint x: 115, endPoint y: 116, distance: 13.6
click at [115, 116] on ngb-highlight "90******66" at bounding box center [128, 115] width 38 height 9
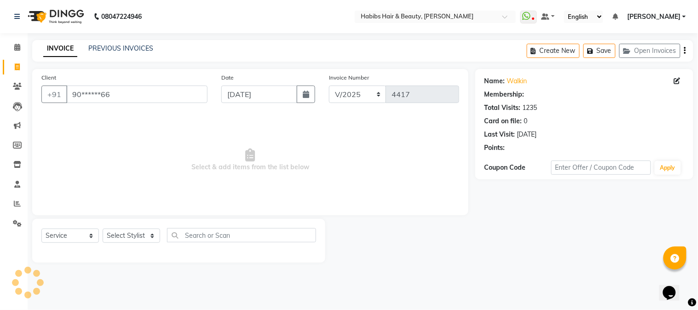
click at [115, 116] on span "Select & add items from the list below" at bounding box center [250, 160] width 418 height 92
click at [138, 233] on select "Select Stylist Admin Akshay [PERSON_NAME] [PERSON_NAME] [PERSON_NAME] [PERSON_N…" at bounding box center [131, 236] width 57 height 14
click at [103, 229] on select "Select Stylist Admin Akshay [PERSON_NAME] [PERSON_NAME] [PERSON_NAME] [PERSON_N…" at bounding box center [131, 236] width 57 height 14
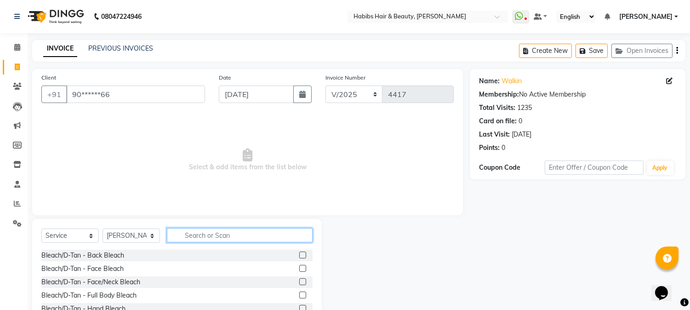
click at [192, 235] on input "text" at bounding box center [240, 235] width 146 height 14
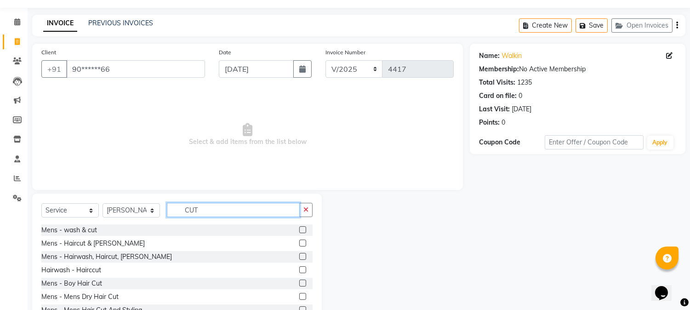
scroll to position [58, 0]
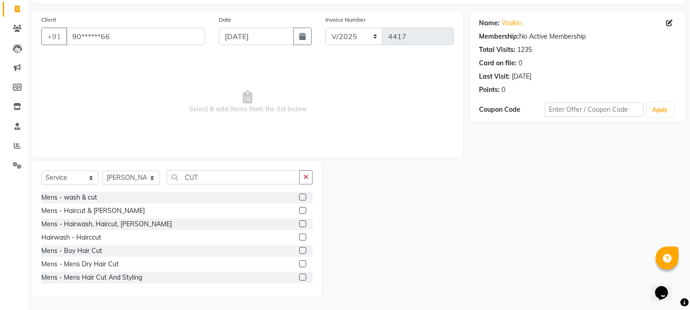
click at [299, 225] on label at bounding box center [302, 223] width 7 height 7
click at [299, 225] on input "checkbox" at bounding box center [302, 224] width 6 height 6
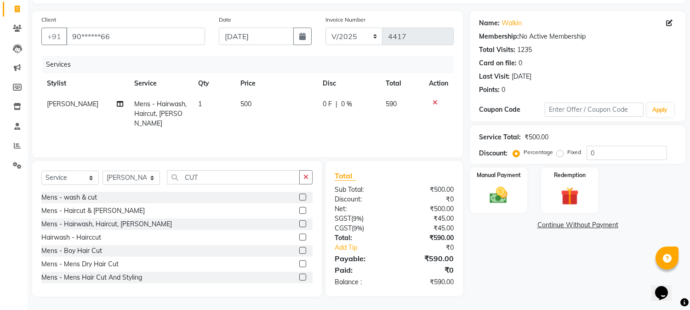
click at [247, 102] on span "500" at bounding box center [246, 104] width 11 height 8
click at [247, 102] on td "500" at bounding box center [276, 114] width 82 height 40
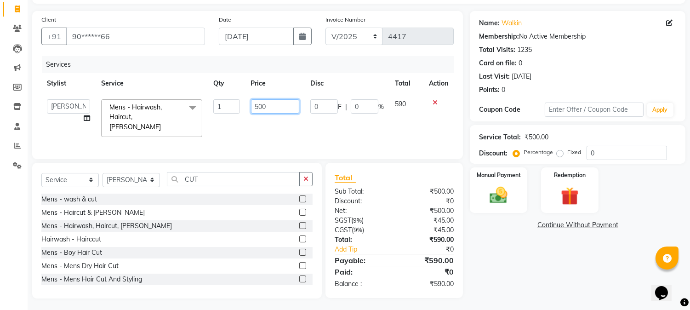
click at [260, 104] on input "500" at bounding box center [275, 106] width 48 height 14
click at [297, 75] on th "Price" at bounding box center [275, 83] width 59 height 21
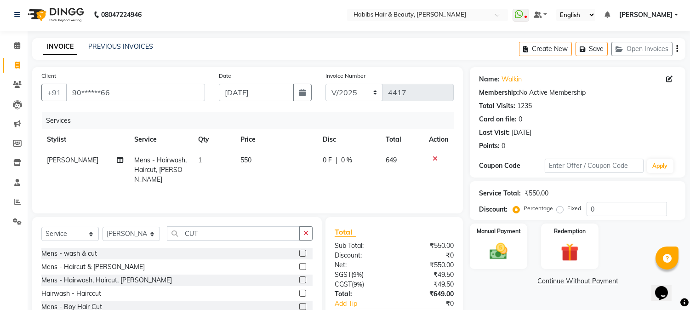
scroll to position [0, 0]
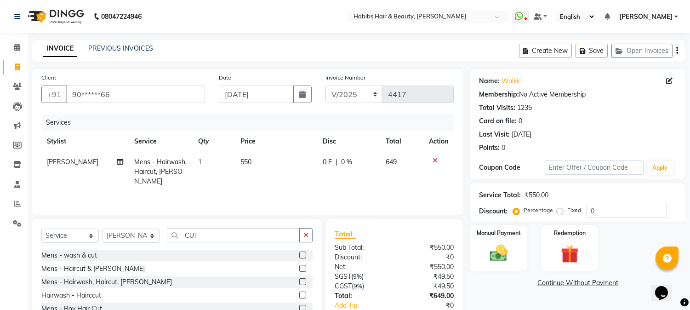
click at [677, 51] on icon "button" at bounding box center [678, 51] width 2 height 0
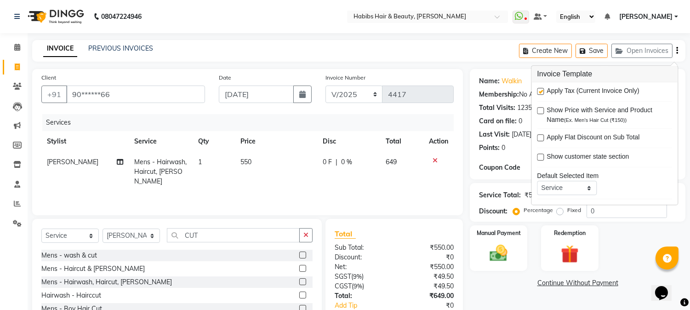
click at [541, 90] on label at bounding box center [540, 91] width 7 height 7
click at [541, 90] on input "checkbox" at bounding box center [540, 92] width 6 height 6
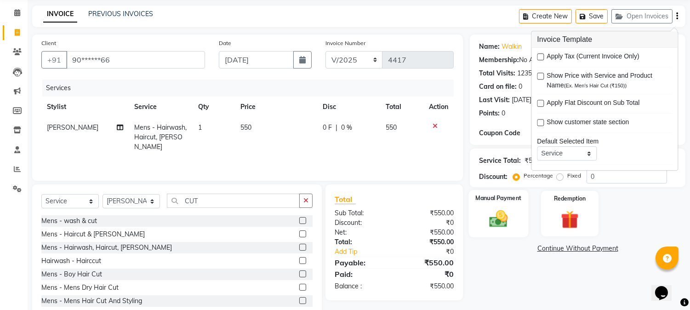
scroll to position [58, 0]
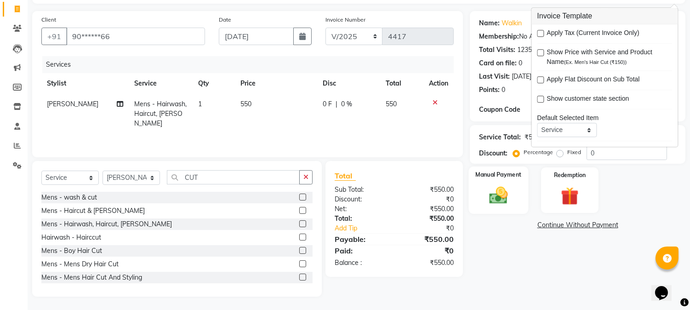
click at [497, 198] on img at bounding box center [499, 196] width 30 height 22
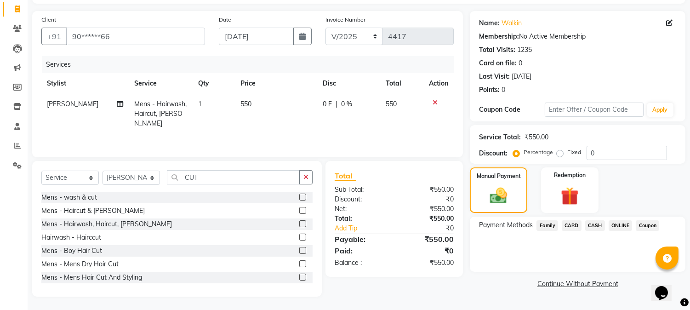
click at [614, 226] on span "ONLINE" at bounding box center [621, 225] width 24 height 11
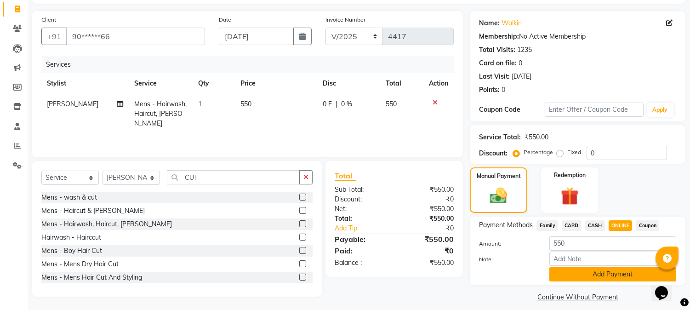
click at [591, 276] on button "Add Payment" at bounding box center [613, 274] width 127 height 14
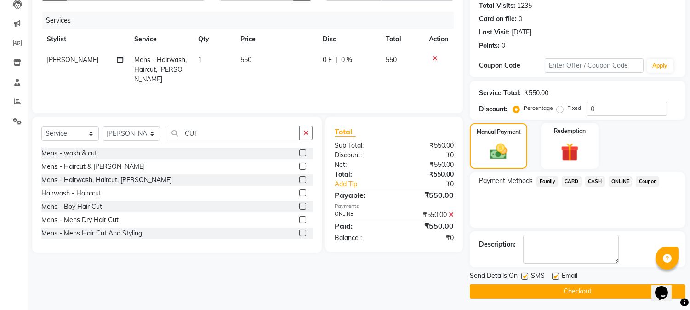
scroll to position [103, 0]
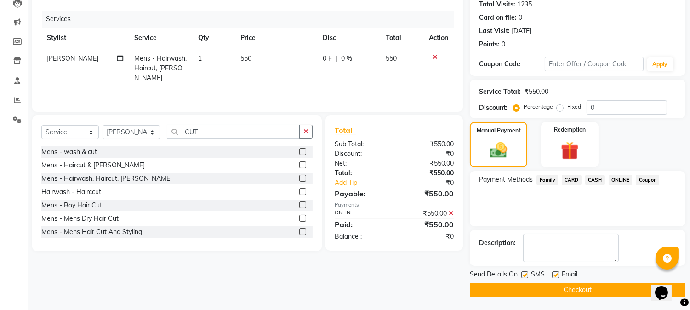
click at [578, 285] on button "Checkout" at bounding box center [578, 290] width 216 height 14
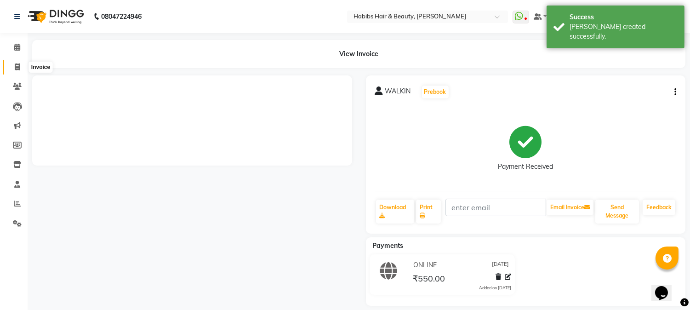
click at [17, 66] on icon at bounding box center [17, 66] width 5 height 7
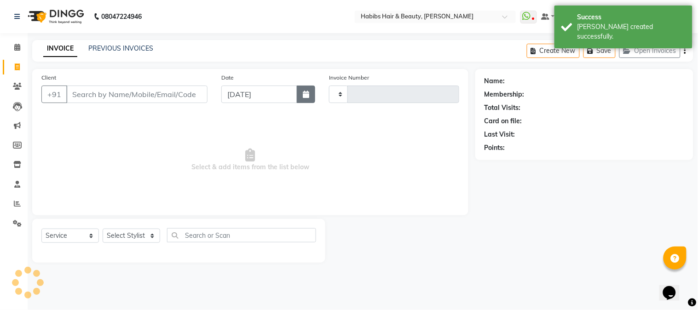
click at [309, 91] on icon "button" at bounding box center [306, 94] width 6 height 7
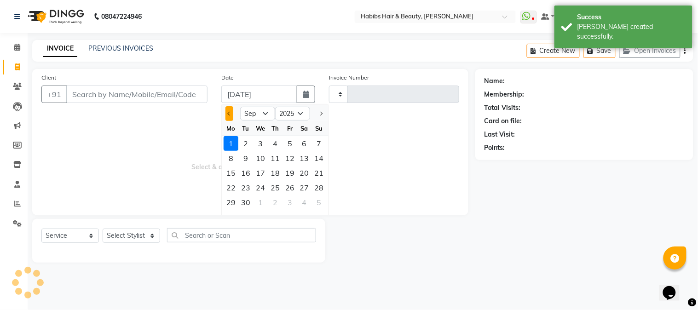
click at [232, 107] on button "Previous month" at bounding box center [229, 113] width 8 height 15
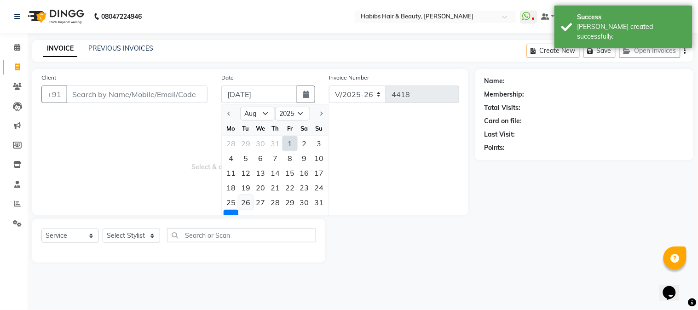
click at [246, 206] on div "26" at bounding box center [245, 202] width 15 height 15
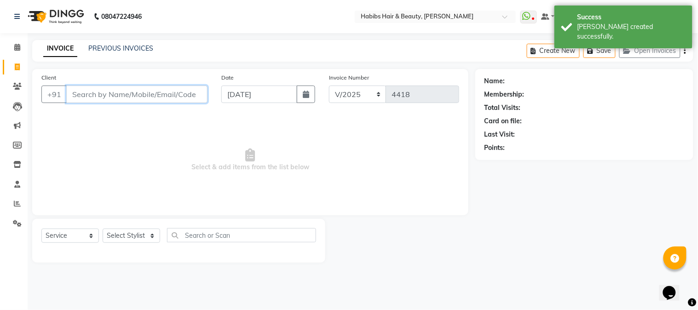
click at [127, 100] on input "Client" at bounding box center [136, 94] width 141 height 17
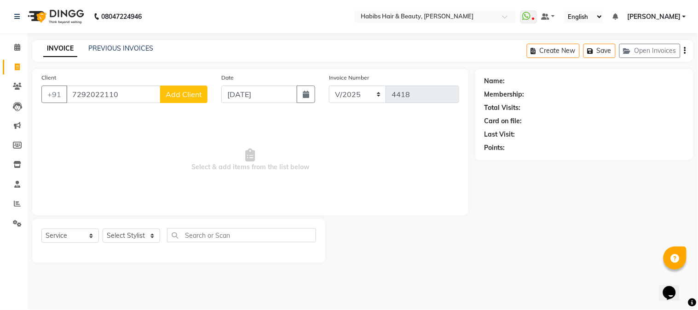
click at [181, 100] on button "Add Client" at bounding box center [183, 94] width 47 height 17
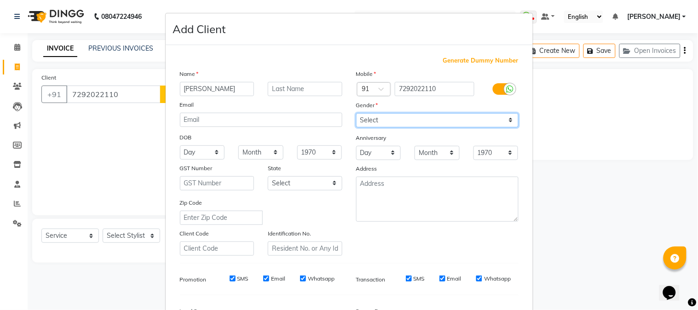
click at [393, 121] on select "Select [DEMOGRAPHIC_DATA] [DEMOGRAPHIC_DATA] Other Prefer Not To Say" at bounding box center [437, 120] width 162 height 14
click at [356, 113] on select "Select [DEMOGRAPHIC_DATA] [DEMOGRAPHIC_DATA] Other Prefer Not To Say" at bounding box center [437, 120] width 162 height 14
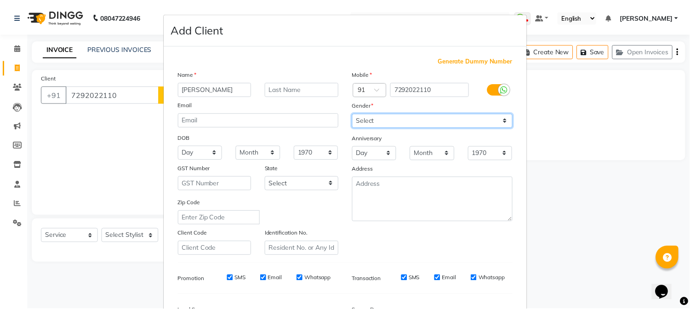
scroll to position [115, 0]
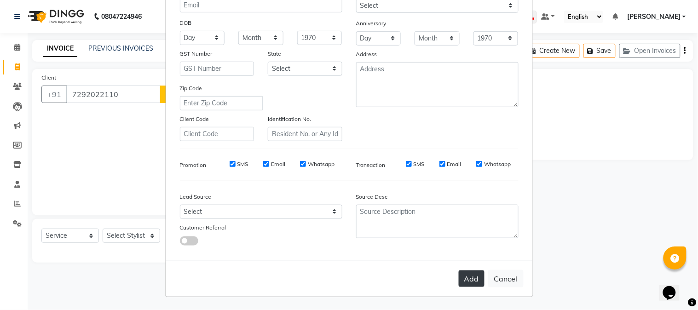
click at [460, 275] on button "Add" at bounding box center [472, 278] width 26 height 17
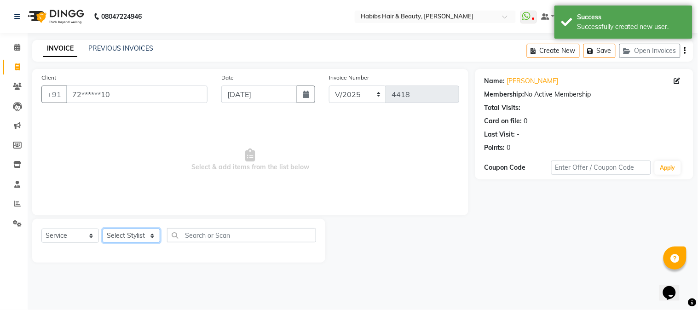
click at [120, 230] on select "Select Stylist Admin Akshay [PERSON_NAME] [PERSON_NAME] [PERSON_NAME] [PERSON_N…" at bounding box center [131, 236] width 57 height 14
click at [103, 229] on select "Select Stylist Admin Akshay [PERSON_NAME] [PERSON_NAME] [PERSON_NAME] [PERSON_N…" at bounding box center [131, 236] width 57 height 14
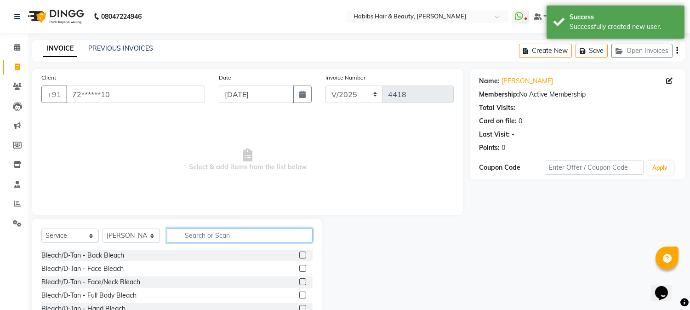
click at [187, 235] on input "text" at bounding box center [240, 235] width 146 height 14
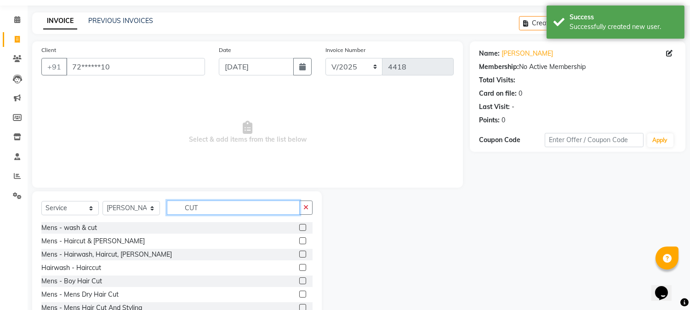
scroll to position [58, 0]
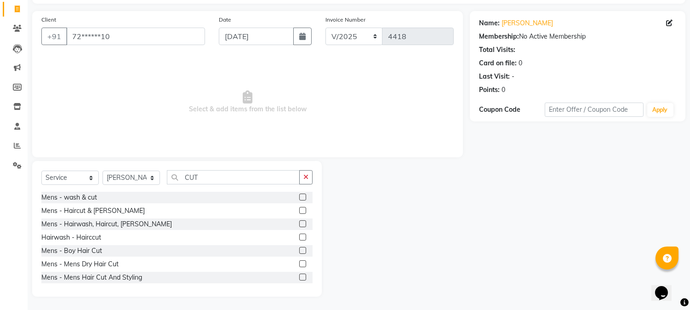
click at [299, 265] on label at bounding box center [302, 263] width 7 height 7
click at [299, 265] on input "checkbox" at bounding box center [302, 264] width 6 height 6
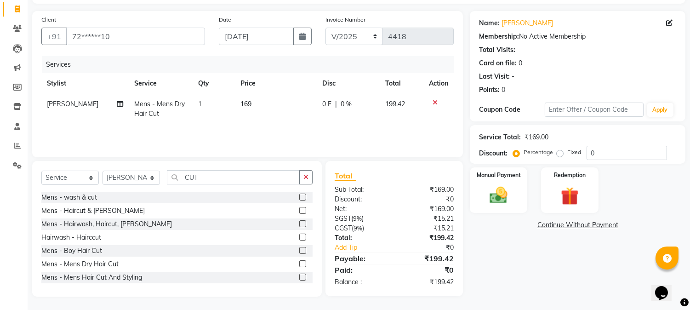
click at [241, 100] on span "169" at bounding box center [246, 104] width 11 height 8
click at [235, 99] on td "1" at bounding box center [214, 109] width 42 height 30
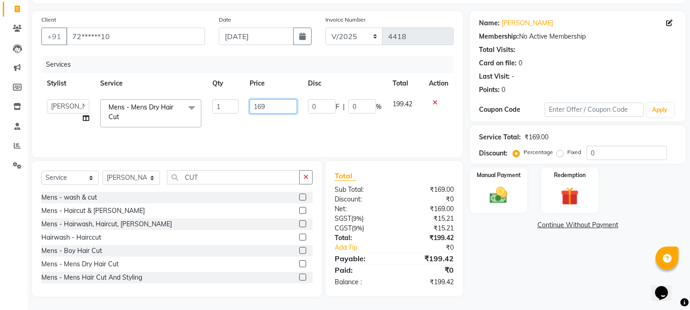
click at [252, 103] on input "169" at bounding box center [273, 106] width 47 height 14
click at [306, 86] on tr "Stylist Service Qty Price Disc Total Action" at bounding box center [247, 83] width 413 height 21
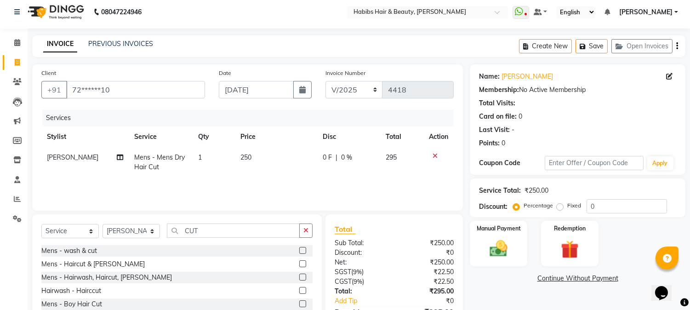
scroll to position [0, 0]
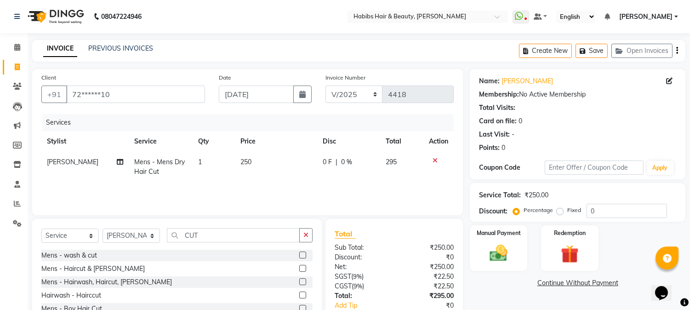
click at [677, 51] on icon "button" at bounding box center [678, 51] width 2 height 0
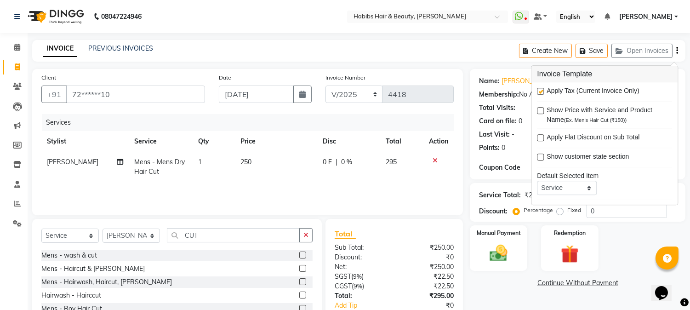
click at [540, 91] on label at bounding box center [540, 91] width 7 height 7
click at [540, 91] on input "checkbox" at bounding box center [540, 92] width 6 height 6
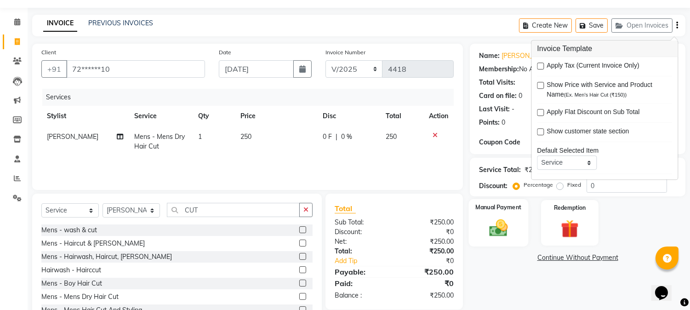
scroll to position [58, 0]
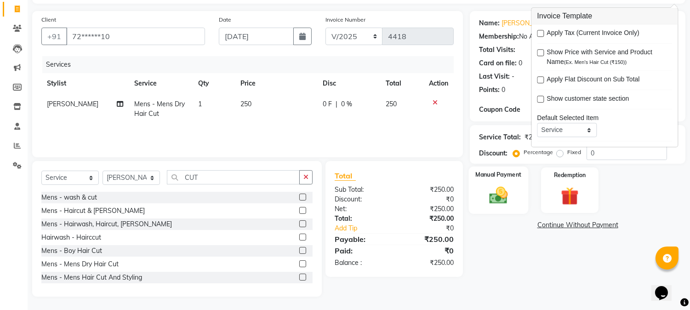
click at [505, 205] on img at bounding box center [499, 196] width 30 height 22
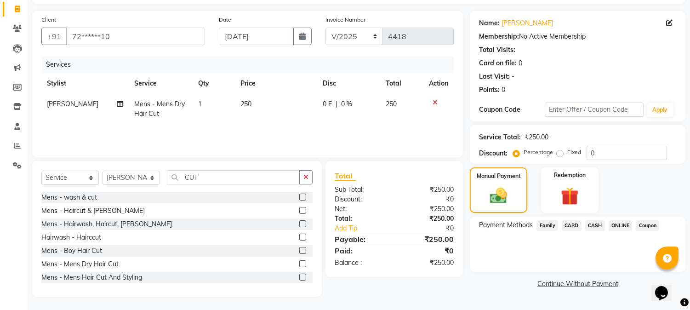
click at [629, 223] on span "ONLINE" at bounding box center [621, 225] width 24 height 11
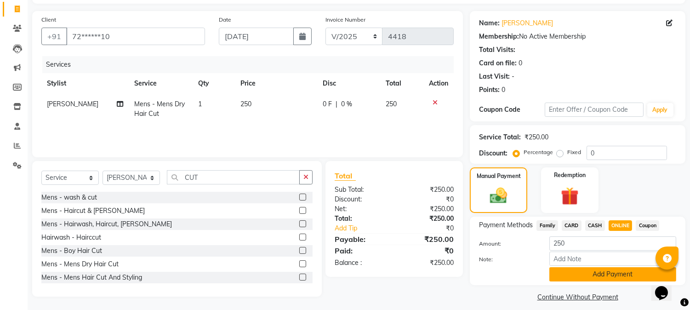
click at [582, 272] on button "Add Payment" at bounding box center [613, 274] width 127 height 14
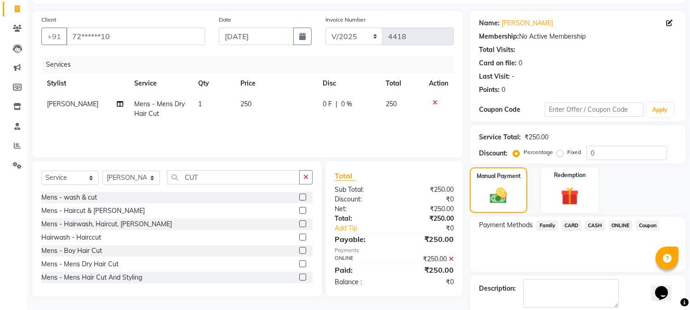
scroll to position [103, 0]
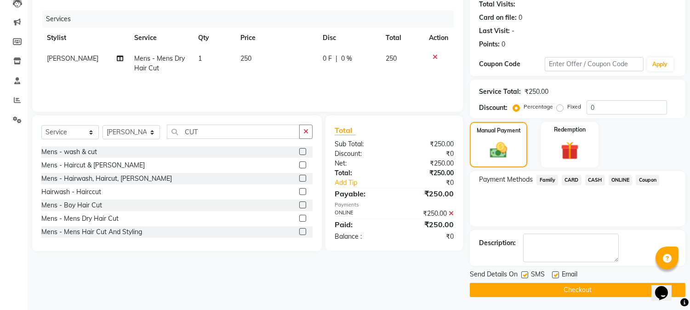
click at [571, 286] on button "Checkout" at bounding box center [578, 290] width 216 height 14
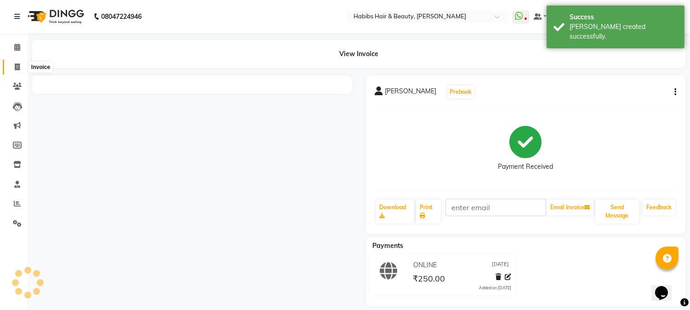
click at [20, 67] on span at bounding box center [17, 67] width 16 height 11
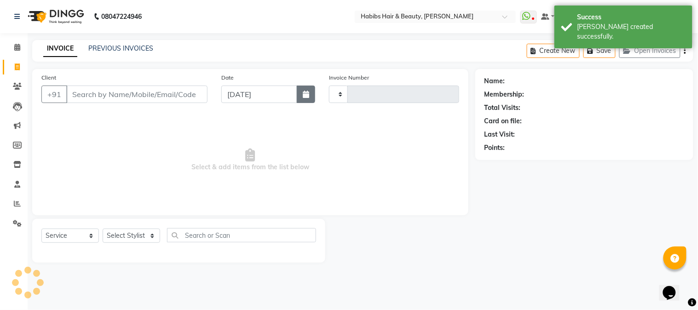
click at [309, 91] on icon "button" at bounding box center [306, 94] width 6 height 7
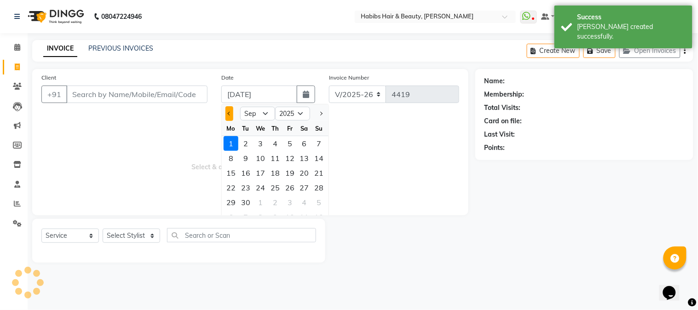
click at [229, 114] on span "Previous month" at bounding box center [230, 114] width 4 height 4
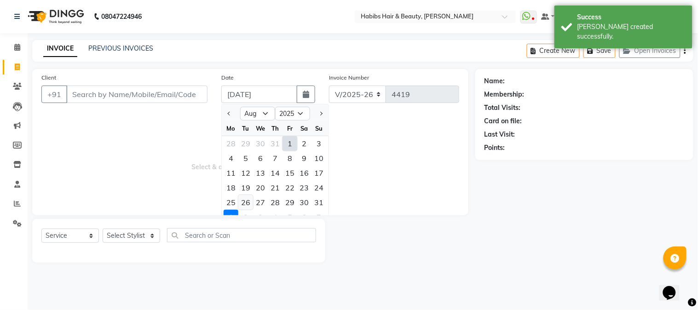
click at [249, 196] on div "26" at bounding box center [245, 202] width 15 height 15
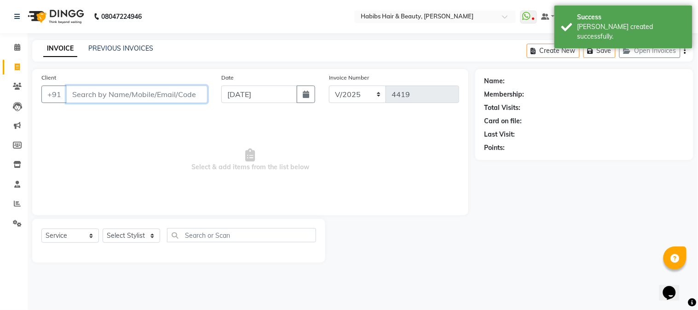
click at [190, 92] on input "Client" at bounding box center [136, 94] width 141 height 17
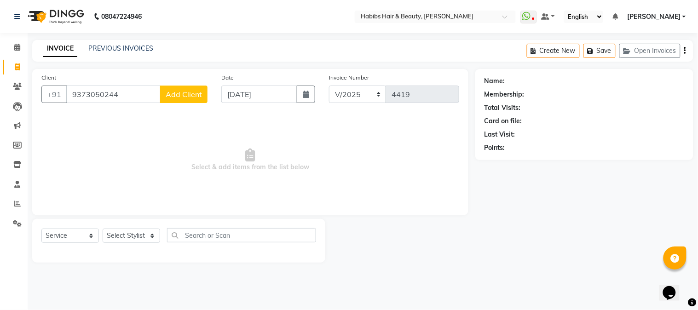
click at [198, 93] on span "Add Client" at bounding box center [184, 94] width 36 height 9
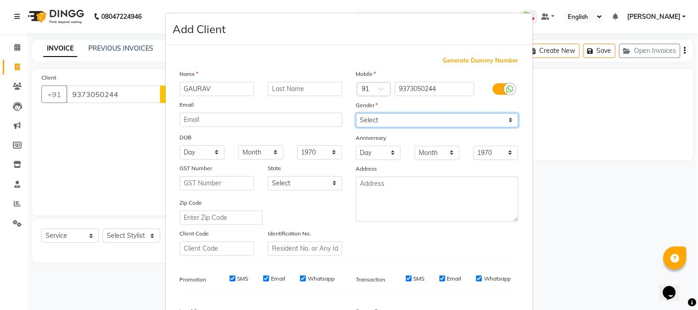
click at [421, 122] on select "Select [DEMOGRAPHIC_DATA] [DEMOGRAPHIC_DATA] Other Prefer Not To Say" at bounding box center [437, 120] width 162 height 14
click at [356, 113] on select "Select [DEMOGRAPHIC_DATA] [DEMOGRAPHIC_DATA] Other Prefer Not To Say" at bounding box center [437, 120] width 162 height 14
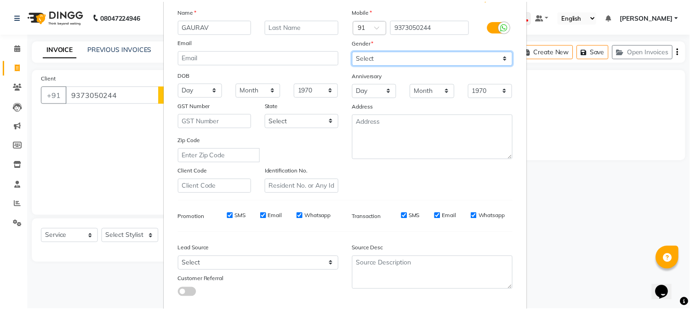
scroll to position [115, 0]
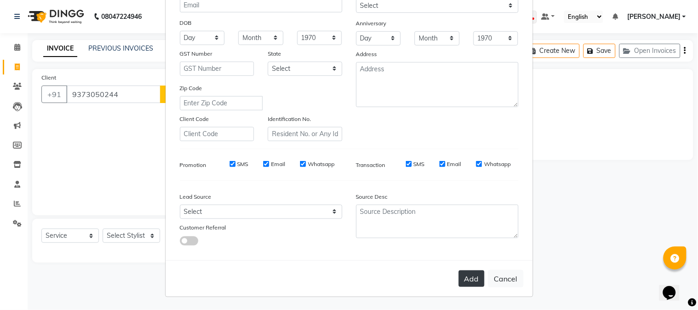
click at [465, 283] on button "Add" at bounding box center [472, 278] width 26 height 17
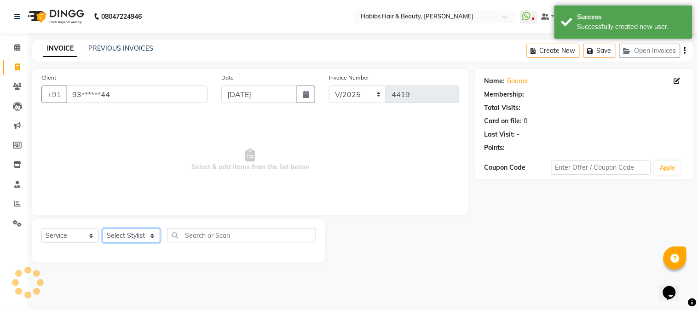
click at [124, 241] on select "Select Stylist Admin Akshay [PERSON_NAME] [PERSON_NAME] [PERSON_NAME] [PERSON_N…" at bounding box center [131, 236] width 57 height 14
click at [103, 229] on select "Select Stylist Admin Akshay [PERSON_NAME] [PERSON_NAME] [PERSON_NAME] [PERSON_N…" at bounding box center [131, 236] width 57 height 14
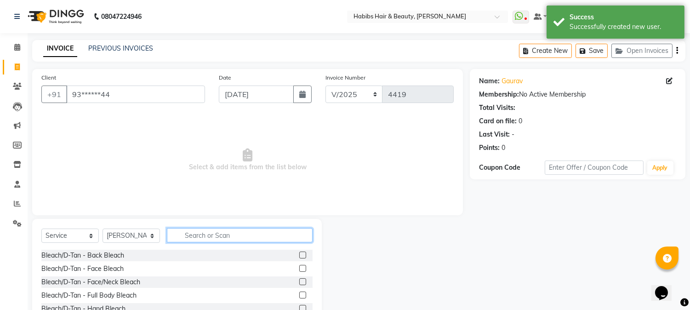
click at [228, 235] on input "text" at bounding box center [240, 235] width 146 height 14
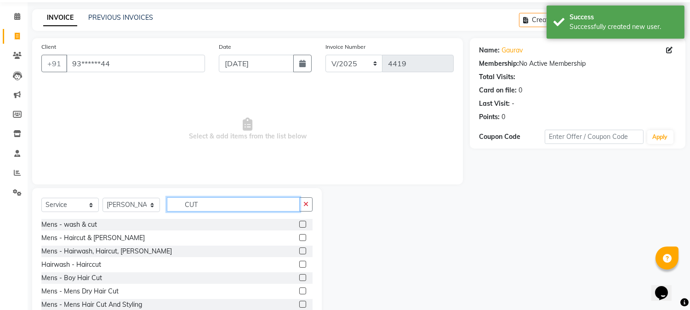
scroll to position [58, 0]
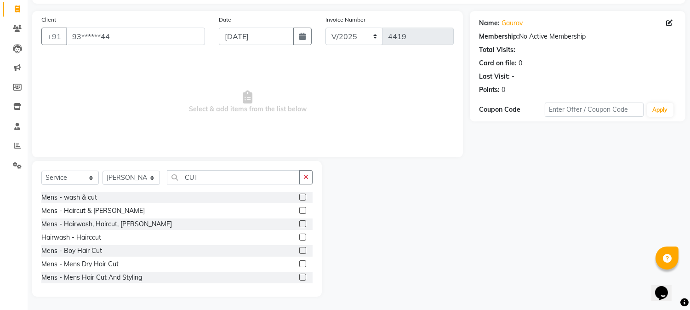
click at [299, 209] on label at bounding box center [302, 210] width 7 height 7
click at [299, 209] on input "checkbox" at bounding box center [302, 211] width 6 height 6
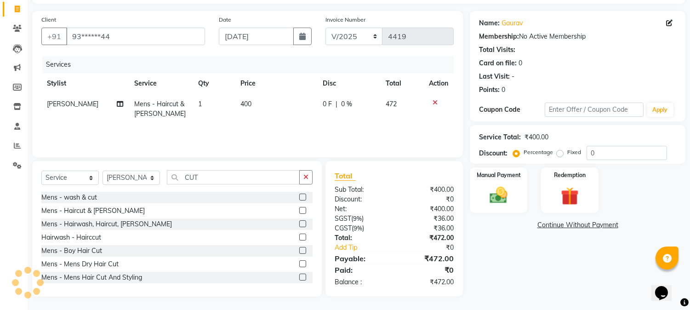
click at [242, 105] on span "400" at bounding box center [246, 104] width 11 height 8
click at [235, 105] on td "1" at bounding box center [214, 109] width 42 height 30
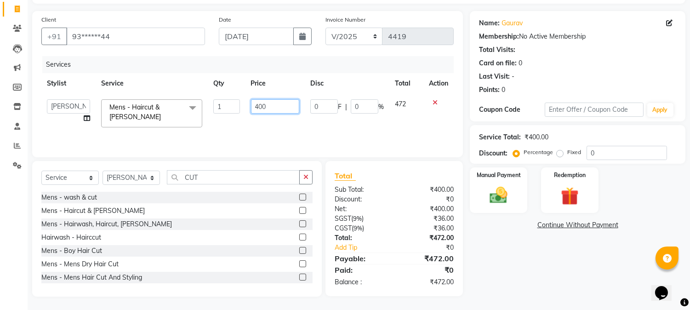
click at [262, 106] on input "400" at bounding box center [275, 106] width 48 height 14
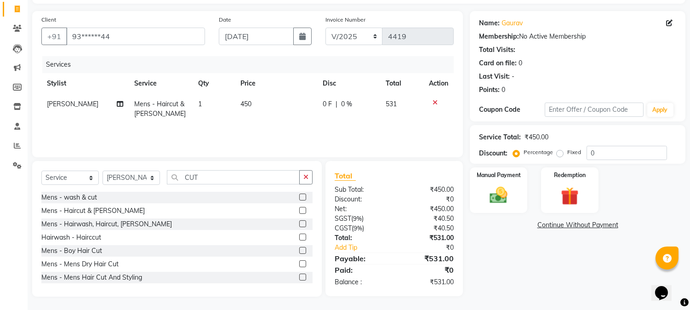
click at [302, 74] on th "Price" at bounding box center [276, 83] width 82 height 21
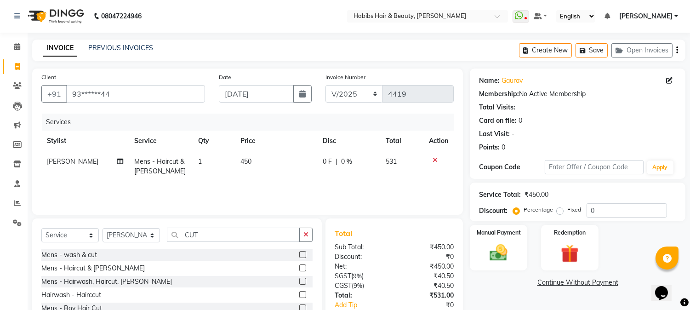
scroll to position [0, 0]
click at [677, 49] on button "button" at bounding box center [678, 51] width 2 height 22
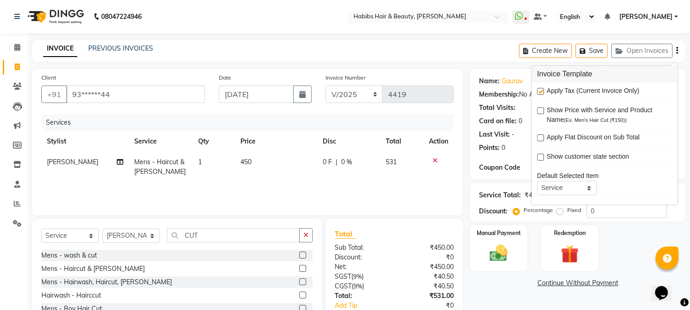
click at [543, 92] on label at bounding box center [540, 91] width 7 height 7
click at [543, 92] on input "checkbox" at bounding box center [540, 92] width 6 height 6
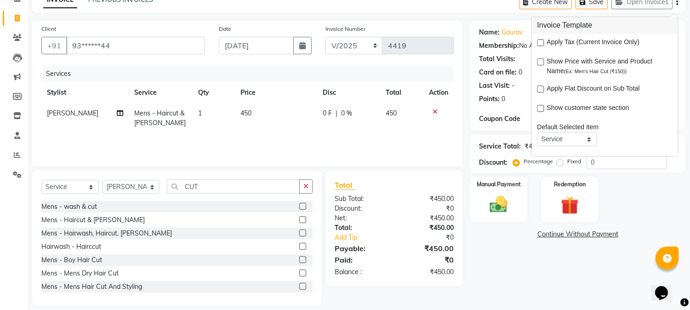
scroll to position [58, 0]
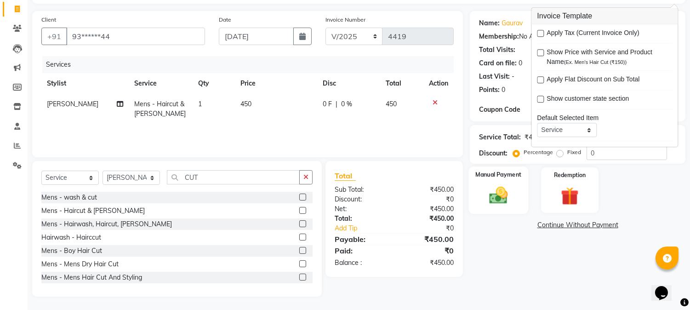
click at [504, 206] on div "Manual Payment" at bounding box center [499, 189] width 60 height 47
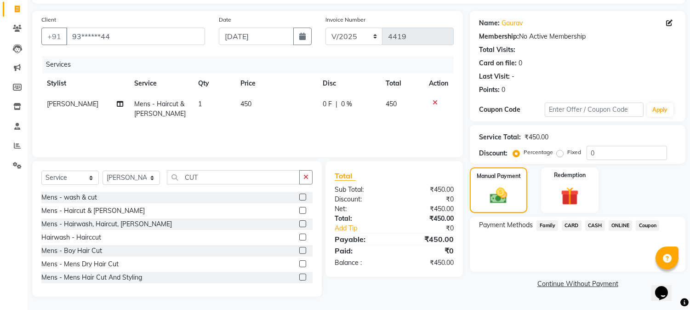
click at [620, 225] on span "ONLINE" at bounding box center [621, 225] width 24 height 11
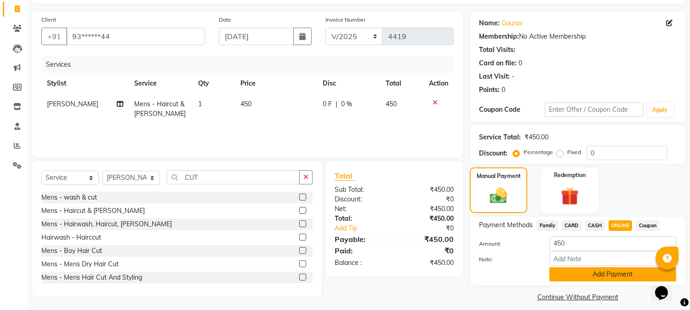
click at [603, 269] on button "Add Payment" at bounding box center [613, 274] width 127 height 14
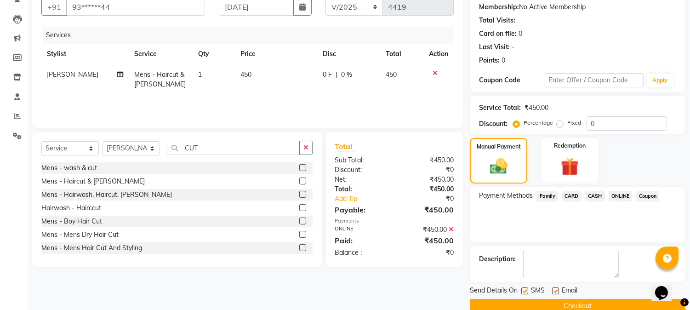
scroll to position [103, 0]
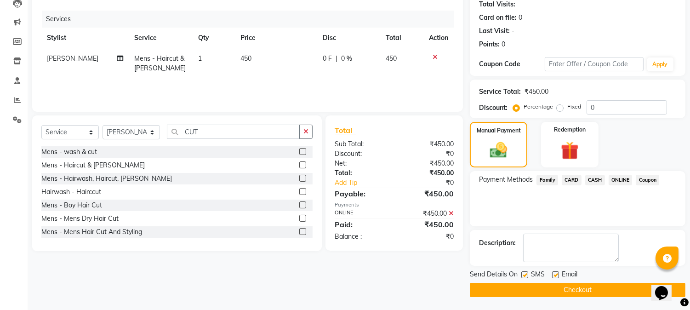
click at [584, 284] on button "Checkout" at bounding box center [578, 290] width 216 height 14
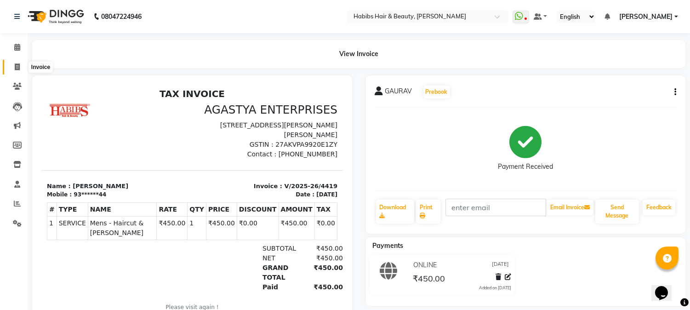
click at [15, 63] on icon at bounding box center [17, 66] width 5 height 7
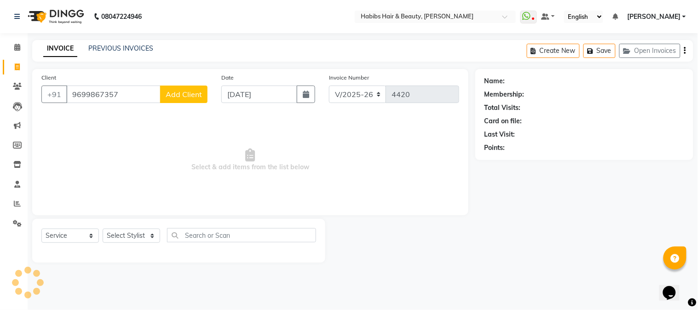
click at [188, 97] on span "Add Client" at bounding box center [184, 94] width 36 height 9
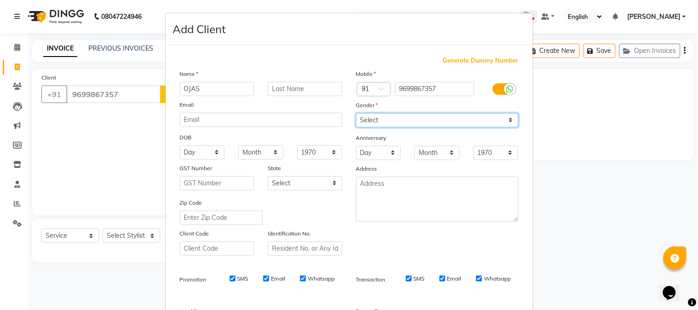
click at [368, 123] on select "Select [DEMOGRAPHIC_DATA] [DEMOGRAPHIC_DATA] Other Prefer Not To Say" at bounding box center [437, 120] width 162 height 14
click at [356, 113] on select "Select [DEMOGRAPHIC_DATA] [DEMOGRAPHIC_DATA] Other Prefer Not To Say" at bounding box center [437, 120] width 162 height 14
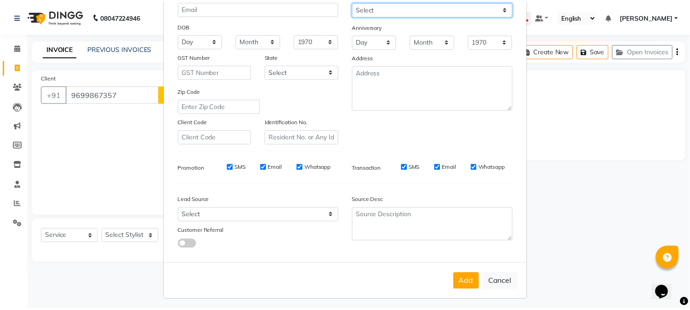
scroll to position [115, 0]
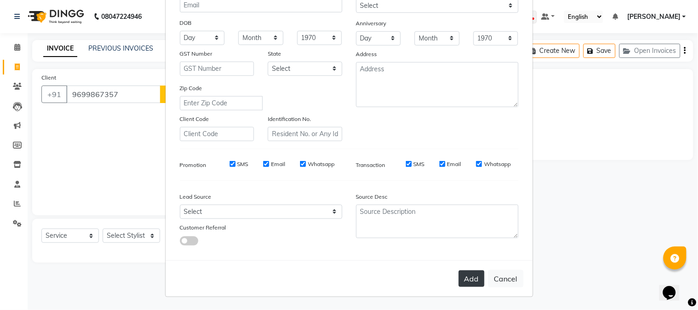
click at [468, 271] on button "Add" at bounding box center [472, 278] width 26 height 17
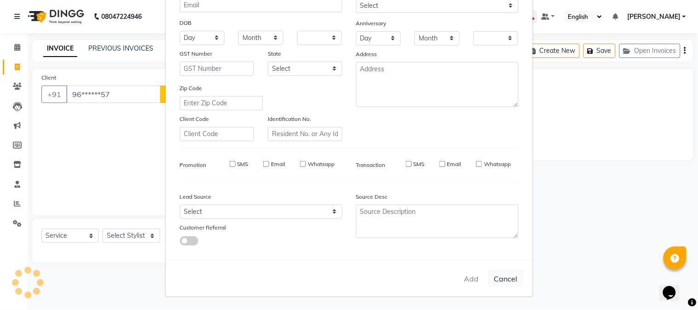
click at [122, 237] on ngb-modal-window "Add Client Generate Dummy Number Name Email DOB Day 01 02 03 04 05 06 07 08 09 …" at bounding box center [349, 155] width 698 height 310
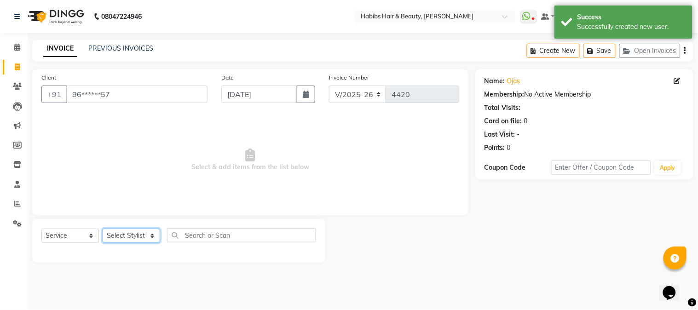
click at [139, 237] on select "Select Stylist Admin Akshay [PERSON_NAME] [PERSON_NAME] [PERSON_NAME] [PERSON_N…" at bounding box center [131, 236] width 57 height 14
click at [103, 229] on select "Select Stylist Admin Akshay [PERSON_NAME] [PERSON_NAME] [PERSON_NAME] [PERSON_N…" at bounding box center [131, 236] width 57 height 14
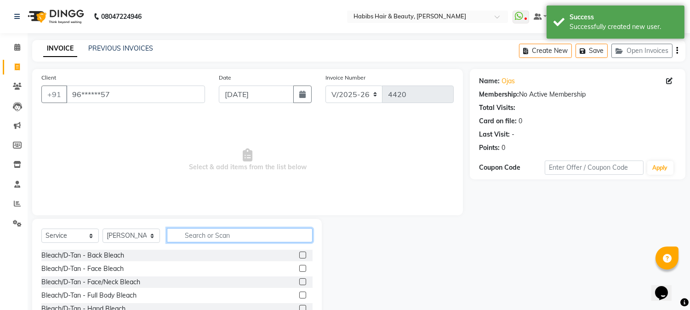
click at [199, 233] on input "text" at bounding box center [240, 235] width 146 height 14
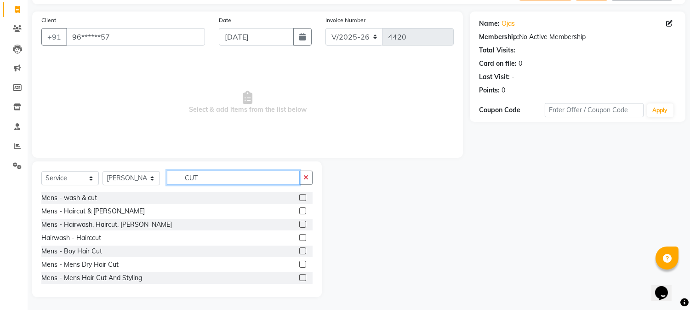
scroll to position [58, 0]
click at [299, 262] on label at bounding box center [302, 263] width 7 height 7
click at [299, 262] on input "checkbox" at bounding box center [302, 264] width 6 height 6
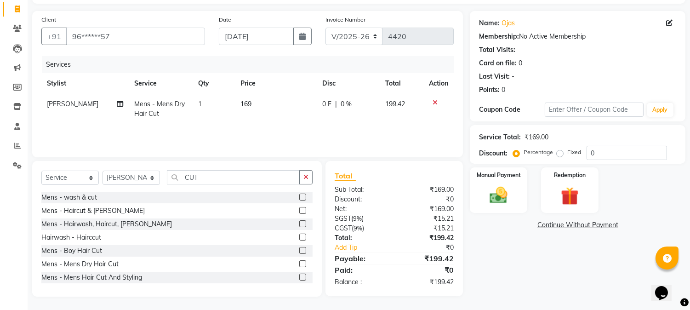
click at [241, 107] on span "169" at bounding box center [246, 104] width 11 height 8
click at [235, 107] on td "1" at bounding box center [214, 109] width 42 height 30
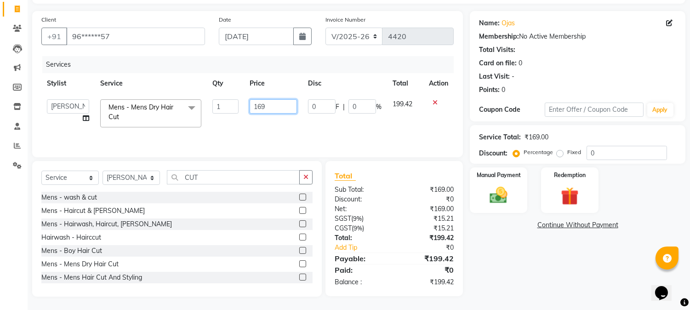
click at [260, 111] on input "169" at bounding box center [273, 106] width 47 height 14
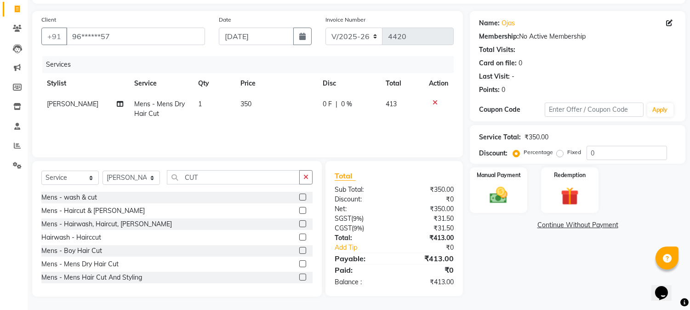
click at [293, 82] on th "Price" at bounding box center [276, 83] width 82 height 21
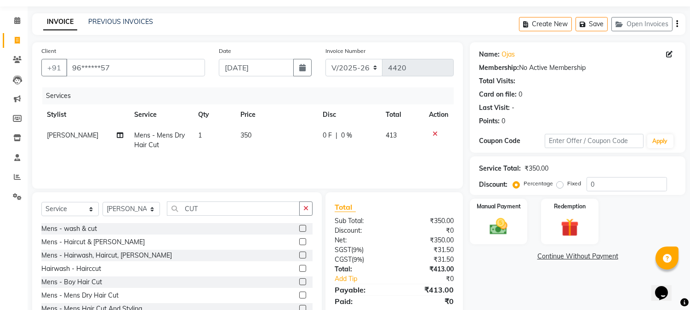
scroll to position [0, 0]
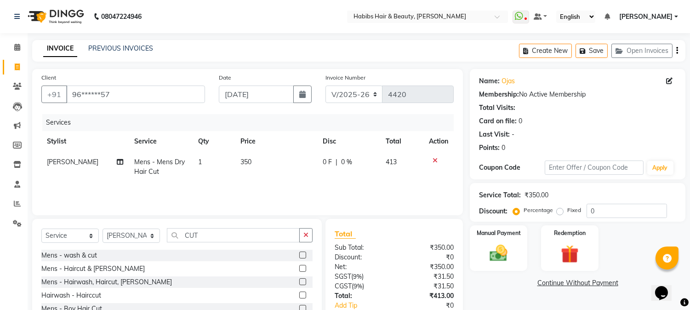
click at [678, 51] on icon "button" at bounding box center [678, 51] width 2 height 0
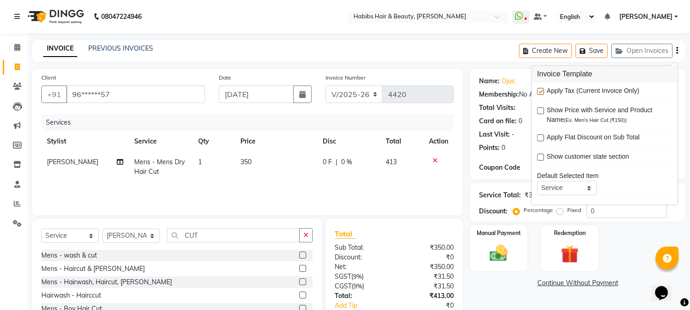
click at [543, 90] on label at bounding box center [540, 91] width 7 height 7
click at [543, 90] on input "checkbox" at bounding box center [540, 92] width 6 height 6
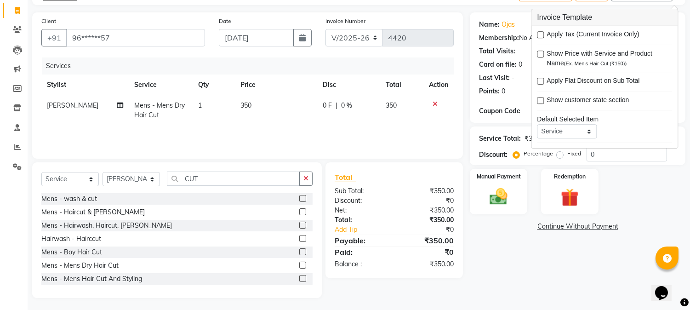
scroll to position [58, 0]
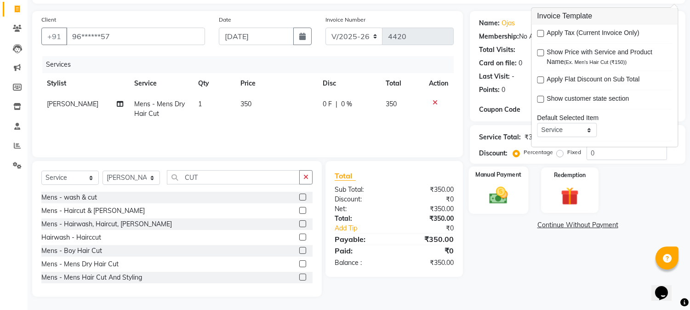
click at [513, 181] on div "Manual Payment" at bounding box center [499, 189] width 60 height 47
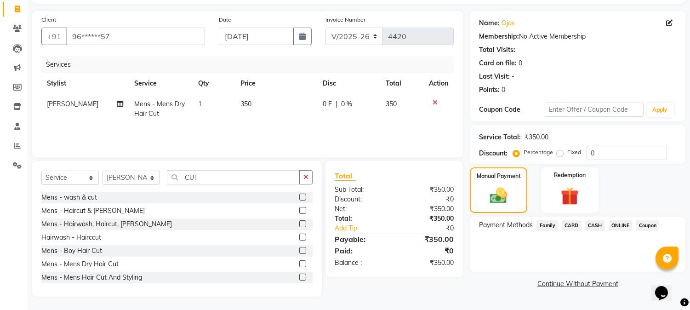
click at [595, 224] on span "CASH" at bounding box center [595, 225] width 20 height 11
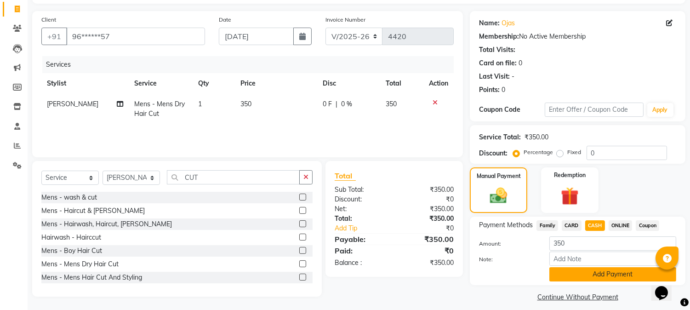
click at [586, 270] on button "Add Payment" at bounding box center [613, 274] width 127 height 14
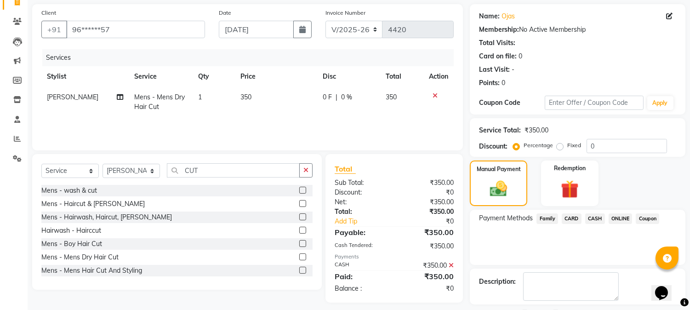
scroll to position [0, 0]
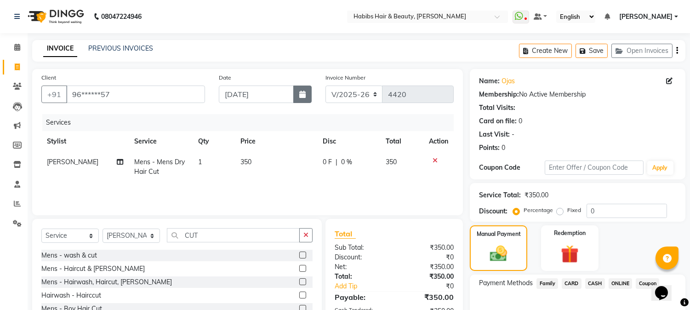
click at [307, 86] on button "button" at bounding box center [302, 94] width 18 height 17
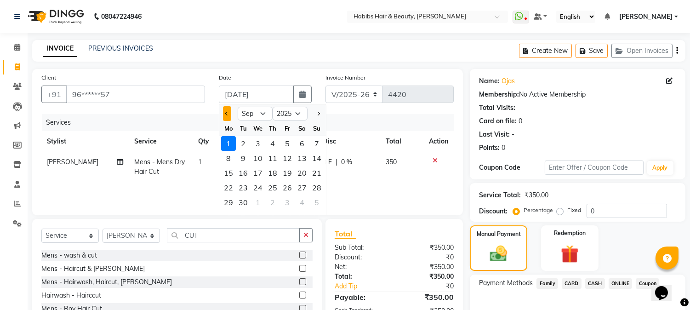
click at [227, 113] on span "Previous month" at bounding box center [227, 114] width 4 height 4
click at [247, 201] on div "26" at bounding box center [243, 202] width 15 height 15
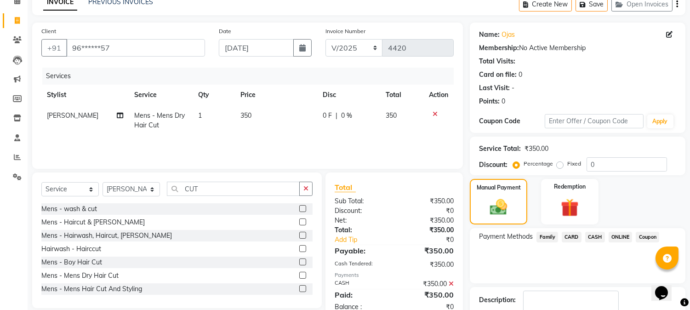
scroll to position [103, 0]
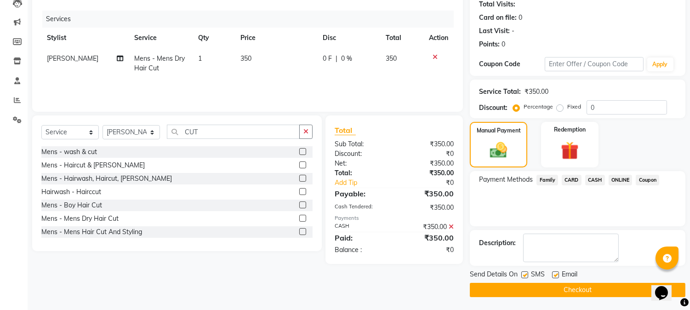
click at [560, 292] on button "Checkout" at bounding box center [578, 290] width 216 height 14
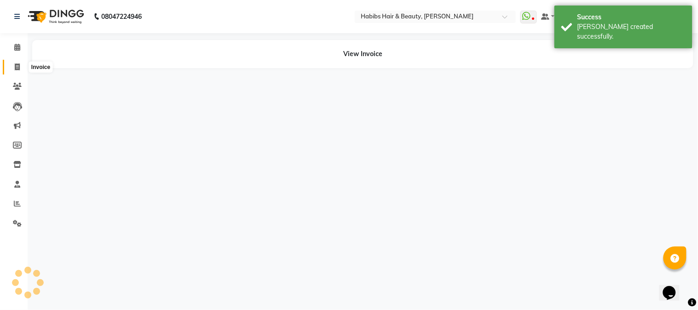
click at [19, 67] on icon at bounding box center [17, 66] width 5 height 7
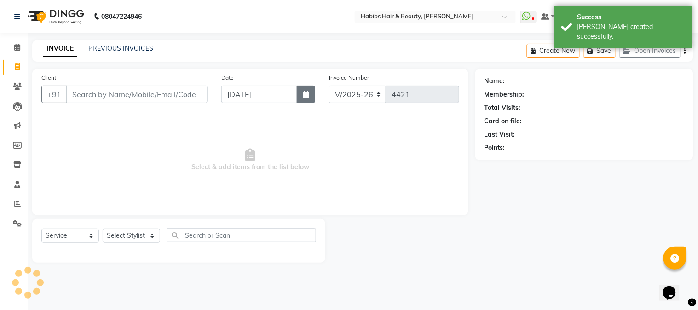
click at [309, 95] on icon "button" at bounding box center [306, 94] width 6 height 7
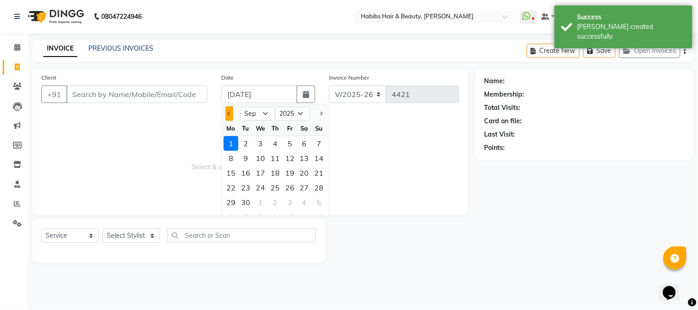
click at [230, 114] on span "Previous month" at bounding box center [230, 114] width 4 height 4
click at [250, 202] on div "26" at bounding box center [245, 202] width 15 height 15
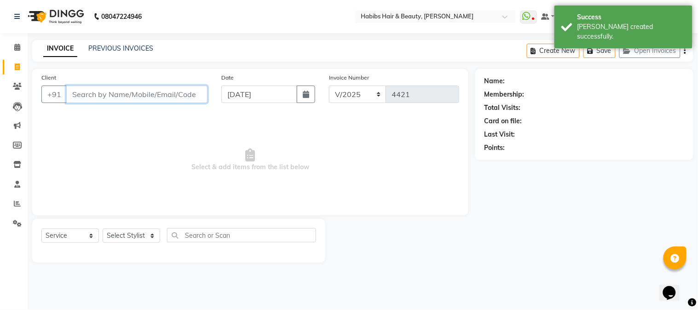
click at [149, 98] on input "Client" at bounding box center [136, 94] width 141 height 17
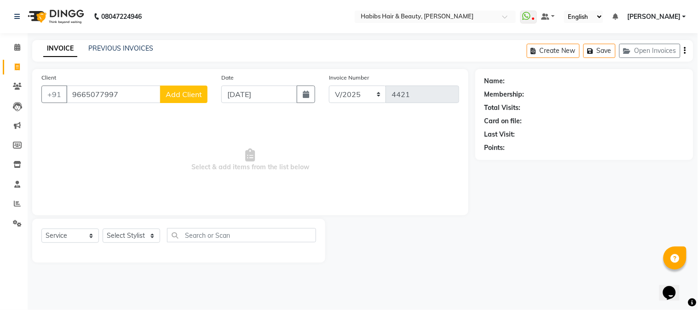
click at [182, 100] on button "Add Client" at bounding box center [183, 94] width 47 height 17
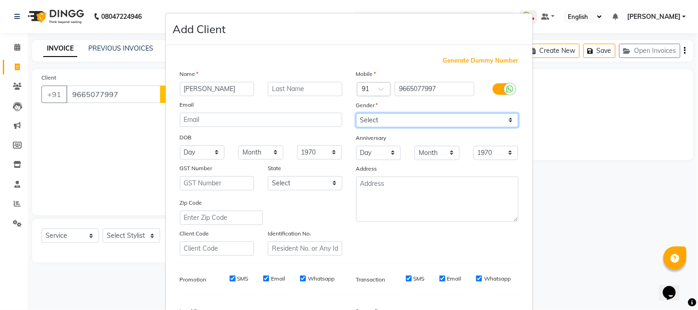
click at [360, 121] on select "Select [DEMOGRAPHIC_DATA] [DEMOGRAPHIC_DATA] Other Prefer Not To Say" at bounding box center [437, 120] width 162 height 14
click at [356, 113] on select "Select [DEMOGRAPHIC_DATA] [DEMOGRAPHIC_DATA] Other Prefer Not To Say" at bounding box center [437, 120] width 162 height 14
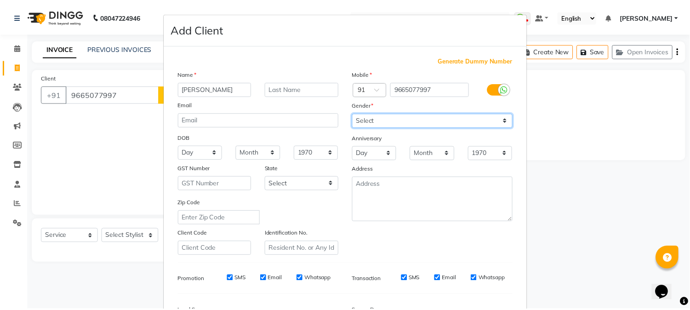
scroll to position [115, 0]
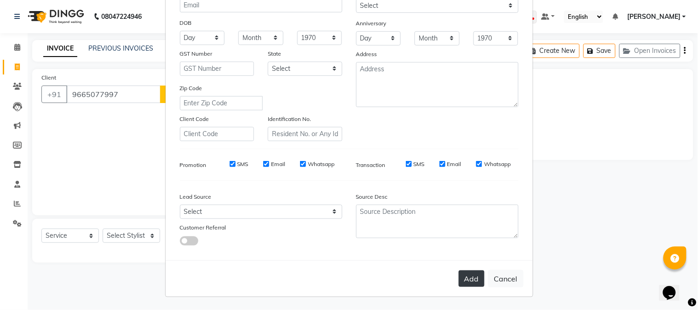
click at [466, 280] on button "Add" at bounding box center [472, 278] width 26 height 17
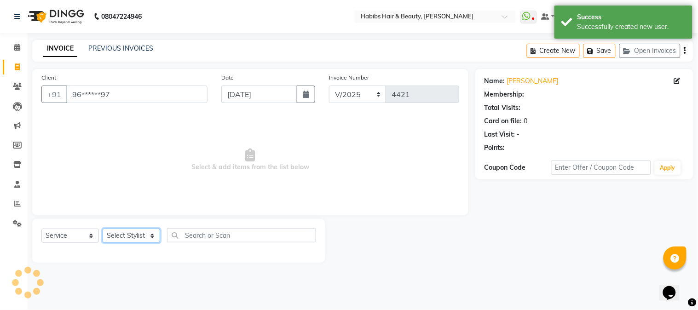
click at [117, 235] on select "Select Stylist Admin Akshay [PERSON_NAME] [PERSON_NAME] [PERSON_NAME] [PERSON_N…" at bounding box center [131, 236] width 57 height 14
click at [103, 229] on select "Select Stylist Admin Akshay [PERSON_NAME] [PERSON_NAME] [PERSON_NAME] [PERSON_N…" at bounding box center [131, 236] width 57 height 14
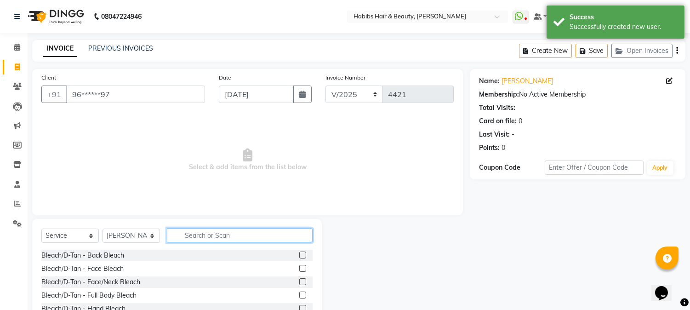
click at [252, 232] on input "text" at bounding box center [240, 235] width 146 height 14
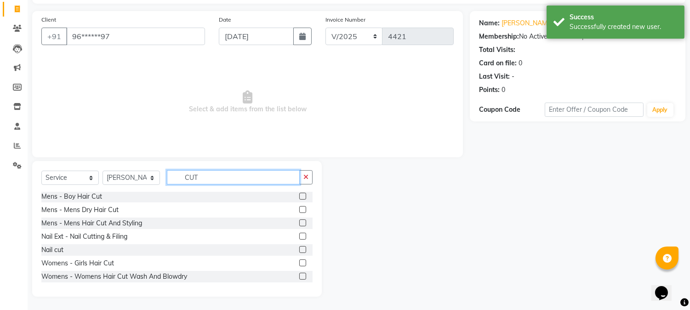
scroll to position [81, 0]
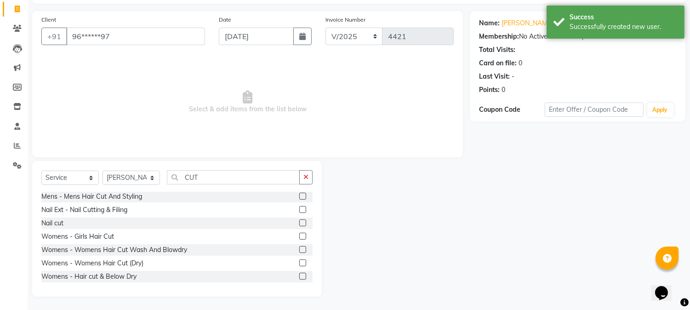
click at [299, 276] on label at bounding box center [302, 276] width 7 height 7
click at [299, 276] on input "checkbox" at bounding box center [302, 277] width 6 height 6
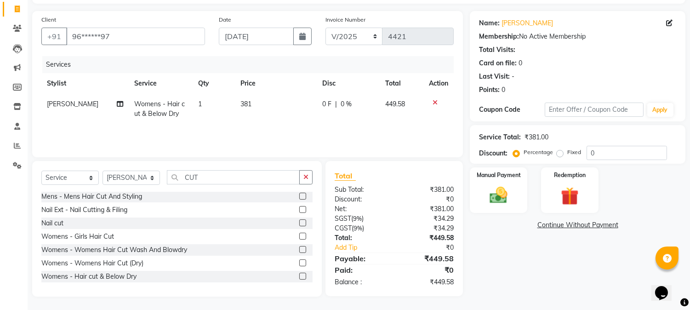
click at [244, 108] on td "381" at bounding box center [276, 109] width 82 height 30
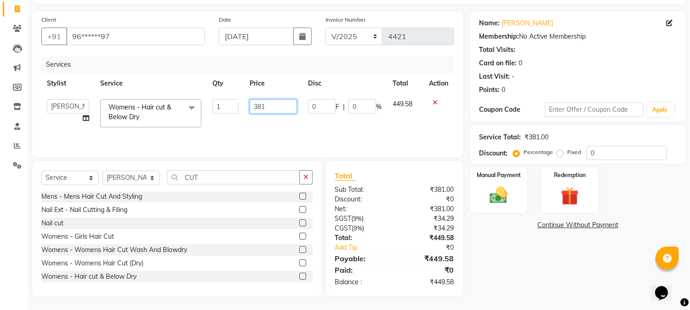
click at [254, 109] on input "381" at bounding box center [273, 106] width 47 height 14
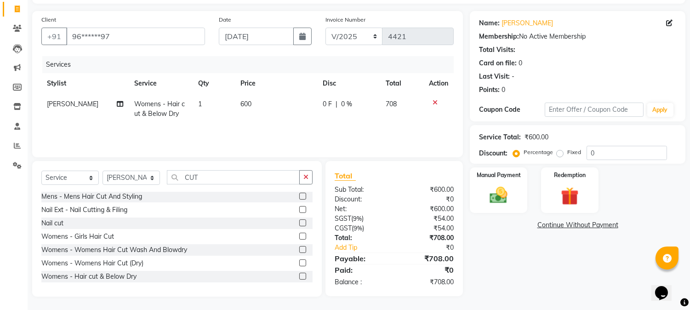
click at [274, 94] on td "600" at bounding box center [276, 109] width 82 height 30
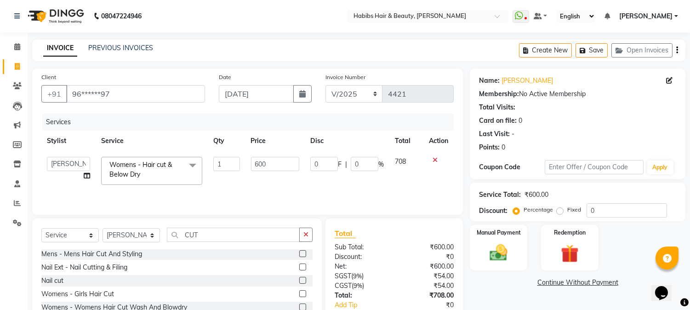
scroll to position [0, 0]
click at [677, 48] on button "button" at bounding box center [678, 51] width 2 height 22
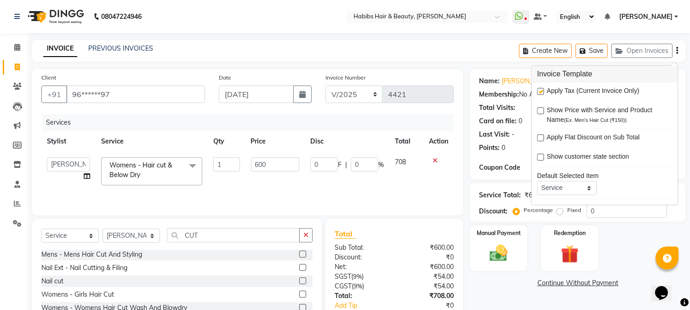
click at [677, 51] on icon "button" at bounding box center [678, 51] width 2 height 0
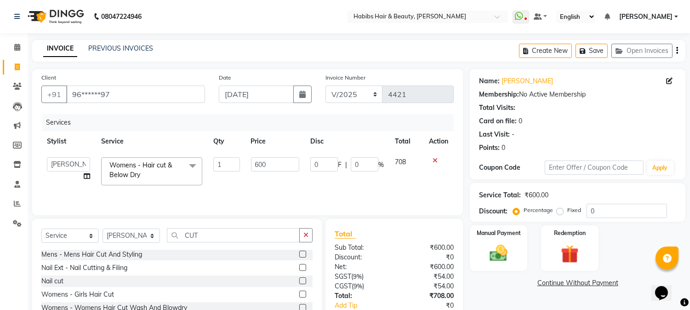
click at [678, 51] on icon "button" at bounding box center [678, 51] width 2 height 0
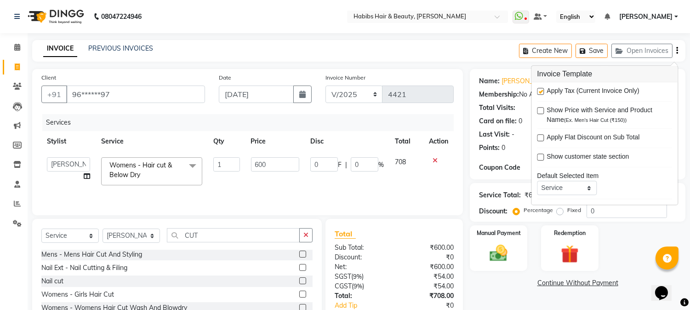
click at [540, 92] on label at bounding box center [540, 91] width 7 height 7
click at [540, 92] on input "checkbox" at bounding box center [540, 92] width 6 height 6
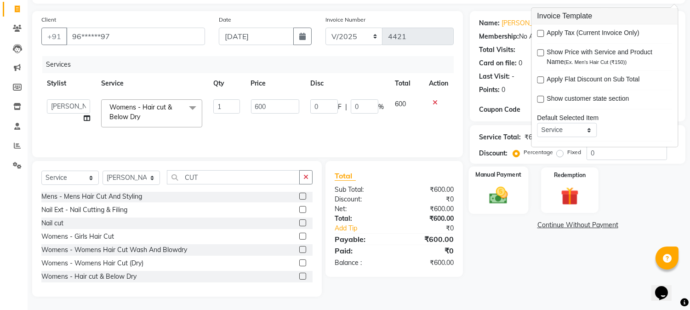
click at [504, 191] on img at bounding box center [499, 196] width 30 height 22
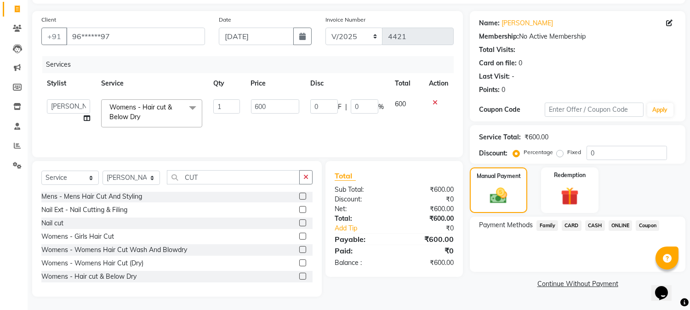
click at [620, 226] on span "ONLINE" at bounding box center [621, 225] width 24 height 11
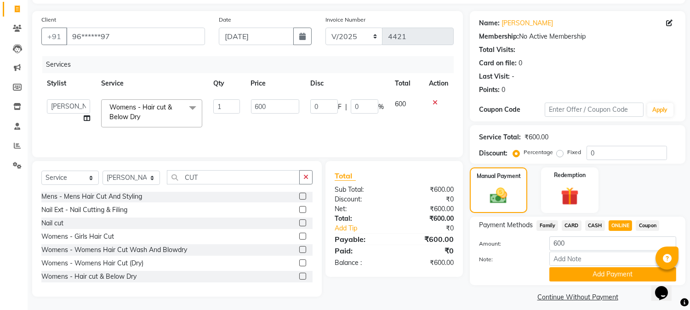
scroll to position [65, 0]
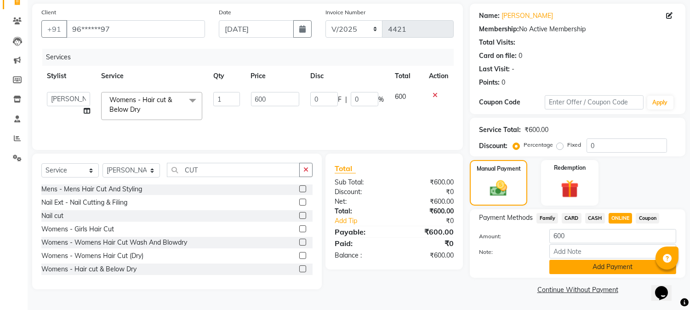
click at [611, 266] on button "Add Payment" at bounding box center [613, 267] width 127 height 14
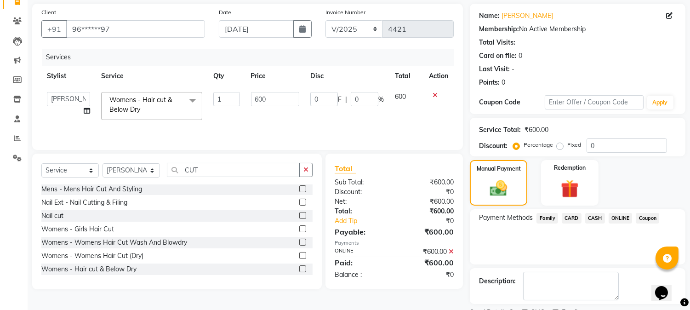
scroll to position [103, 0]
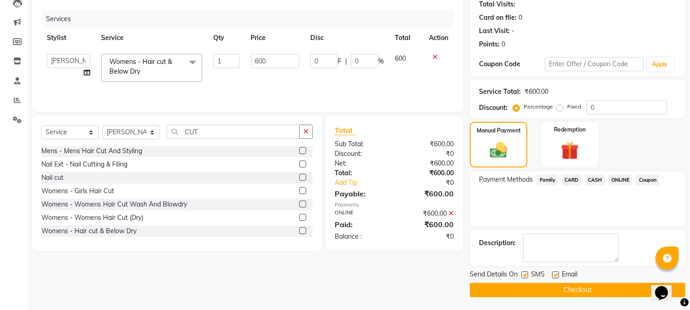
click at [586, 283] on button "Checkout" at bounding box center [578, 290] width 216 height 14
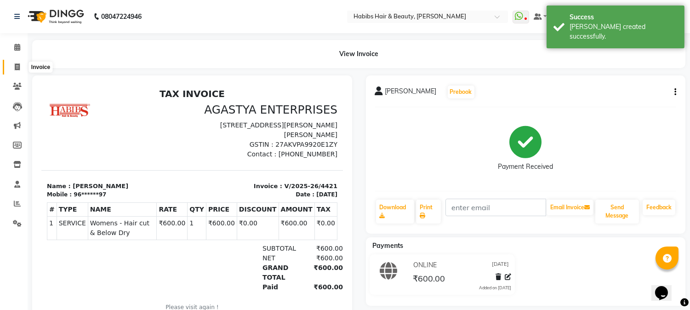
click at [15, 62] on span at bounding box center [17, 67] width 16 height 11
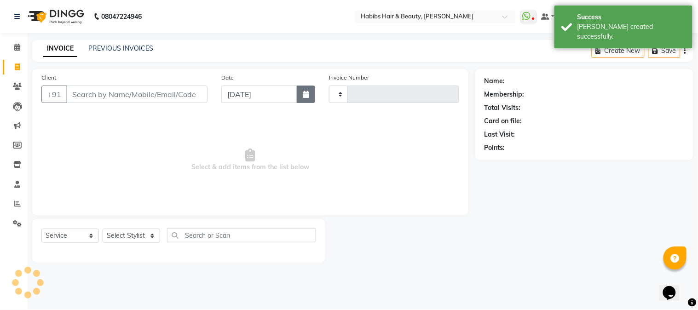
click at [299, 98] on button "button" at bounding box center [306, 94] width 18 height 17
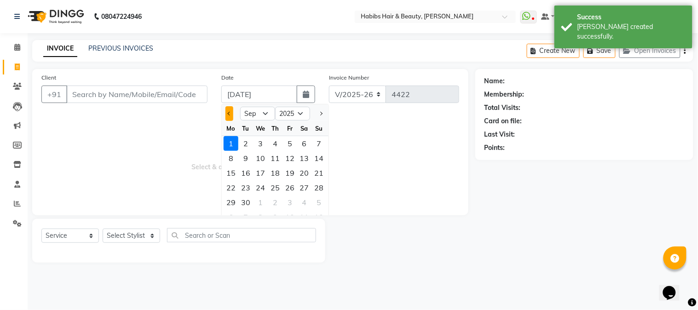
click at [230, 112] on span "Previous month" at bounding box center [230, 114] width 4 height 4
click at [247, 202] on div "26" at bounding box center [245, 202] width 15 height 15
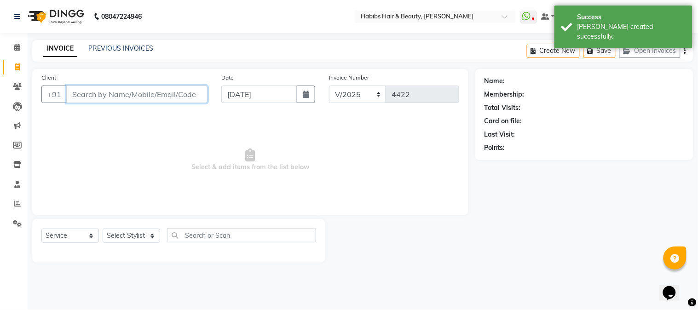
click at [172, 97] on input "Client" at bounding box center [136, 94] width 141 height 17
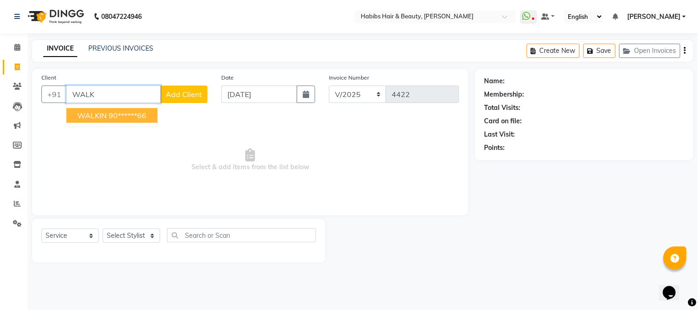
click at [141, 113] on ngb-highlight "90******66" at bounding box center [128, 115] width 38 height 9
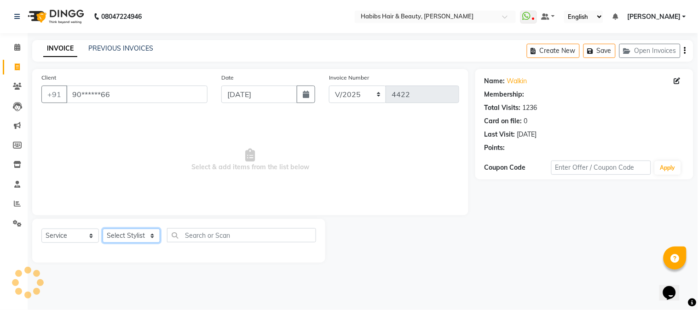
click at [137, 235] on select "Select Stylist Admin Akshay [PERSON_NAME] [PERSON_NAME] [PERSON_NAME] [PERSON_N…" at bounding box center [131, 236] width 57 height 14
click at [103, 229] on select "Select Stylist Admin Akshay [PERSON_NAME] [PERSON_NAME] [PERSON_NAME] [PERSON_N…" at bounding box center [131, 236] width 57 height 14
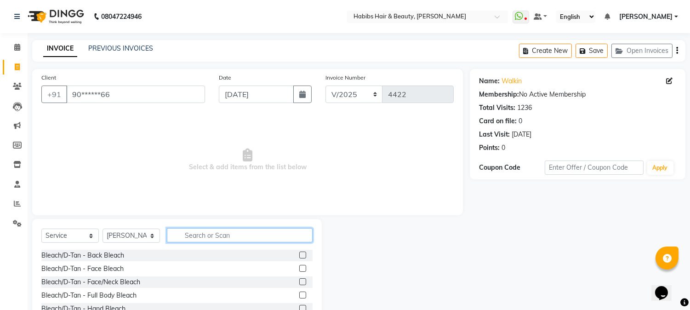
click at [200, 236] on input "text" at bounding box center [240, 235] width 146 height 14
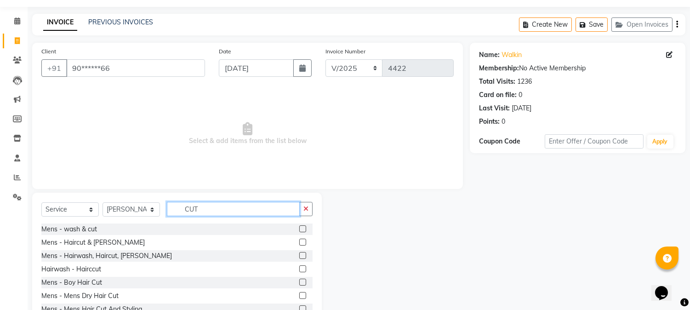
scroll to position [58, 0]
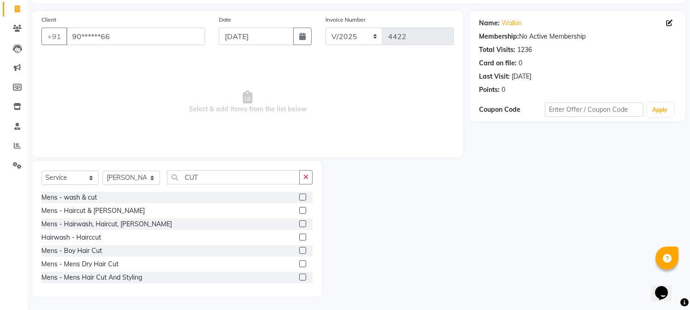
click at [299, 263] on label at bounding box center [302, 263] width 7 height 7
click at [299, 263] on input "checkbox" at bounding box center [302, 264] width 6 height 6
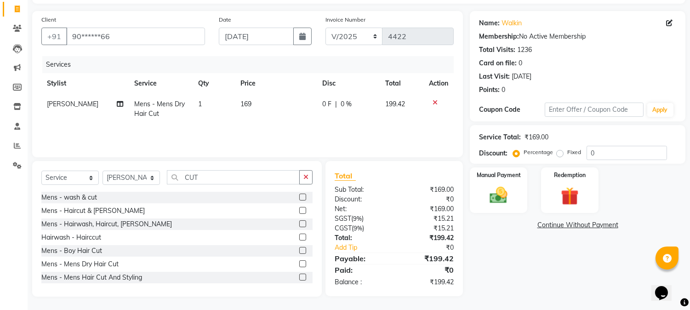
click at [242, 100] on span "169" at bounding box center [246, 104] width 11 height 8
click at [235, 99] on td "1" at bounding box center [214, 109] width 42 height 30
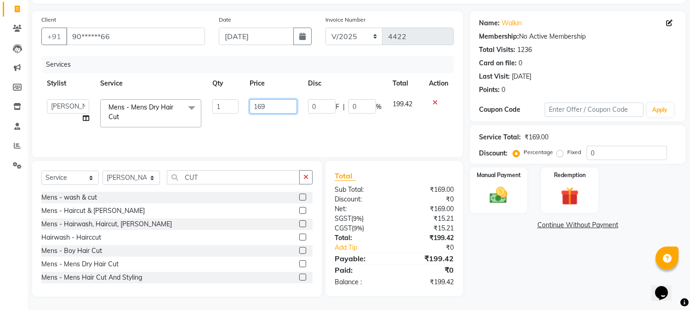
click at [254, 103] on input "169" at bounding box center [273, 106] width 47 height 14
click at [290, 74] on th "Price" at bounding box center [273, 83] width 58 height 21
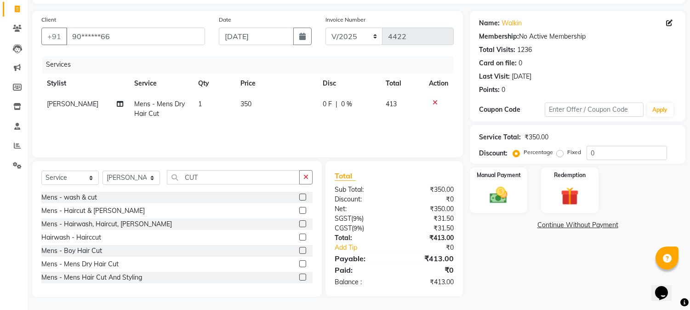
scroll to position [0, 0]
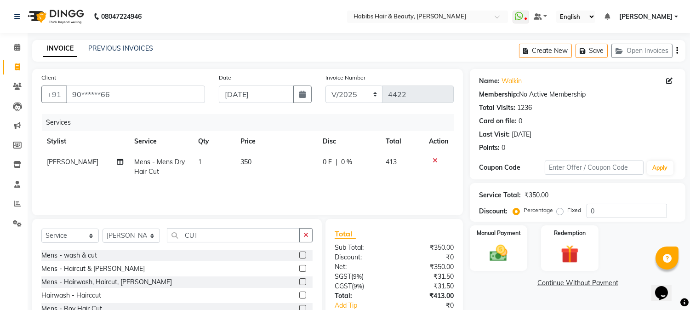
click at [677, 51] on icon "button" at bounding box center [678, 51] width 2 height 0
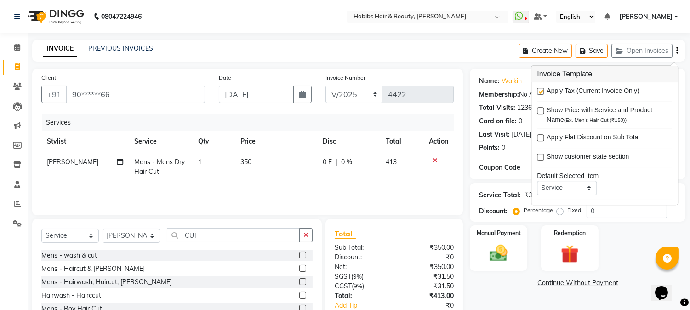
click at [539, 89] on label at bounding box center [540, 91] width 7 height 7
click at [539, 89] on input "checkbox" at bounding box center [540, 92] width 6 height 6
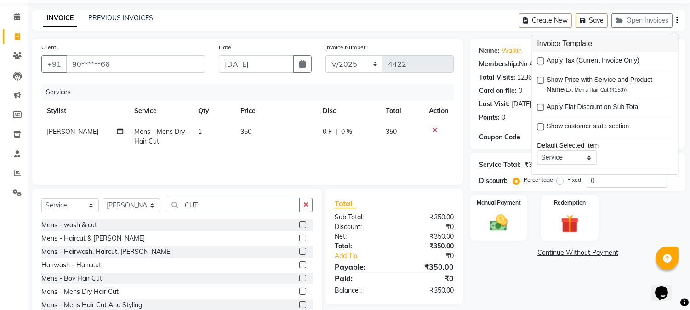
scroll to position [58, 0]
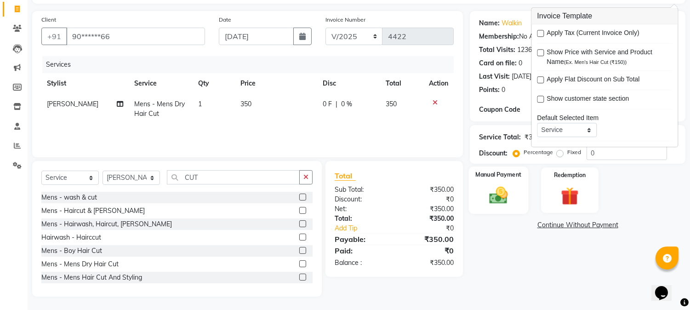
click at [502, 207] on div "Manual Payment" at bounding box center [499, 189] width 60 height 47
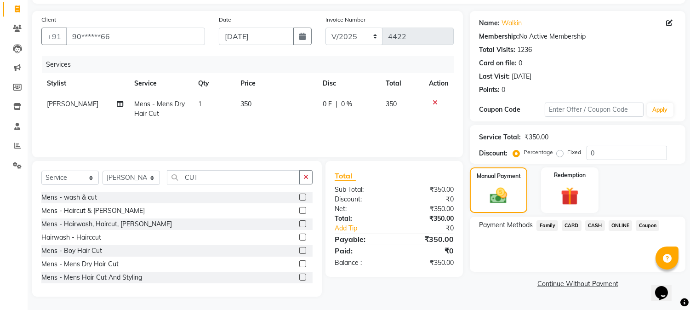
click at [617, 225] on span "ONLINE" at bounding box center [621, 225] width 24 height 11
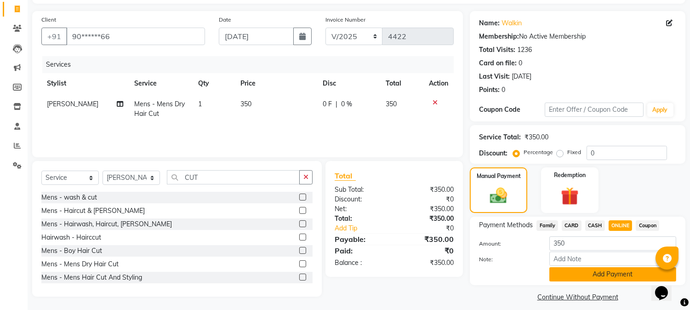
click at [579, 272] on button "Add Payment" at bounding box center [613, 274] width 127 height 14
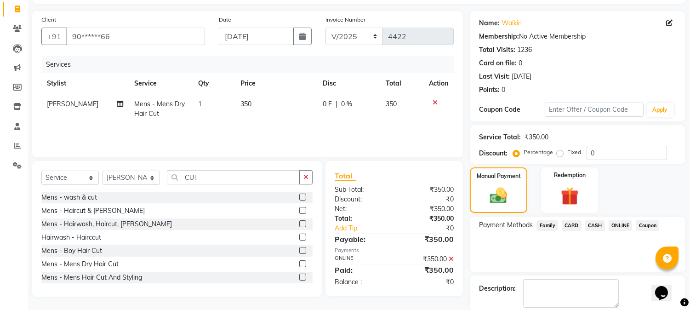
scroll to position [103, 0]
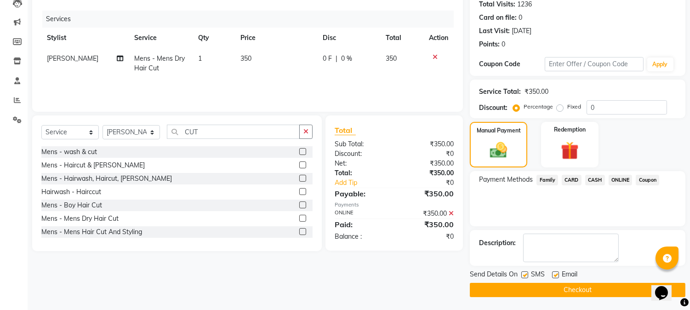
click at [567, 288] on button "Checkout" at bounding box center [578, 290] width 216 height 14
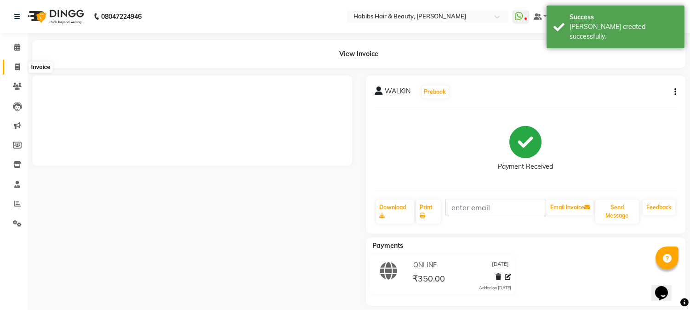
click at [12, 65] on span at bounding box center [17, 67] width 16 height 11
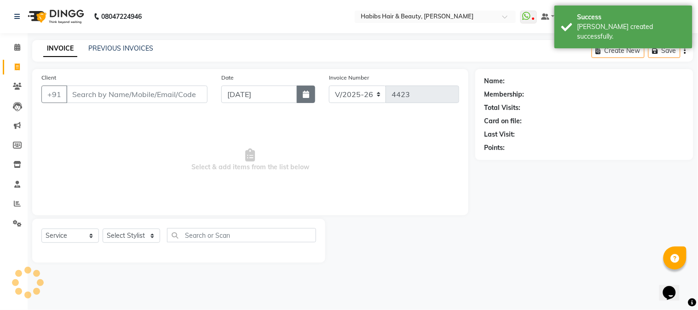
click at [300, 89] on button "button" at bounding box center [306, 94] width 18 height 17
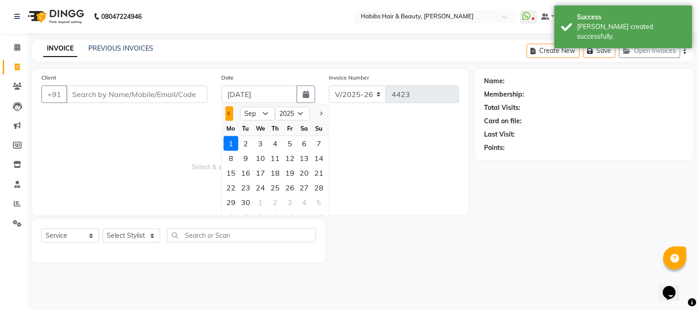
click at [229, 115] on button "Previous month" at bounding box center [229, 113] width 8 height 15
click at [249, 200] on div "26" at bounding box center [245, 202] width 15 height 15
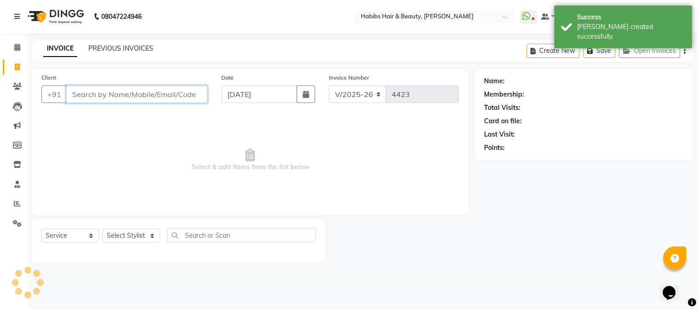
click at [185, 94] on input "Client" at bounding box center [136, 94] width 141 height 17
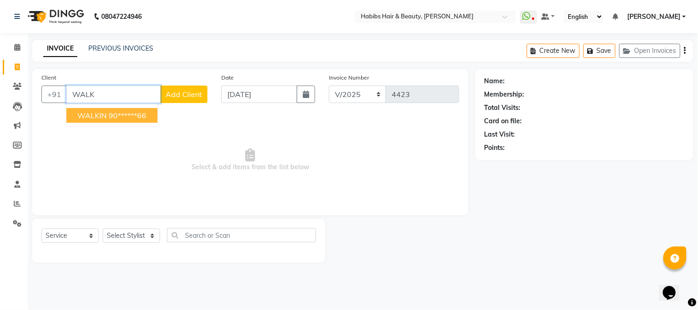
click at [143, 113] on ngb-highlight "90******66" at bounding box center [128, 115] width 38 height 9
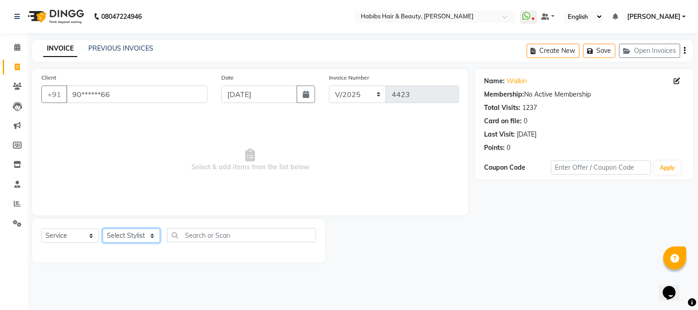
click at [122, 238] on select "Select Stylist Admin Akshay [PERSON_NAME] [PERSON_NAME] [PERSON_NAME] [PERSON_N…" at bounding box center [131, 236] width 57 height 14
click at [103, 229] on select "Select Stylist Admin Akshay [PERSON_NAME] [PERSON_NAME] [PERSON_NAME] [PERSON_N…" at bounding box center [131, 236] width 57 height 14
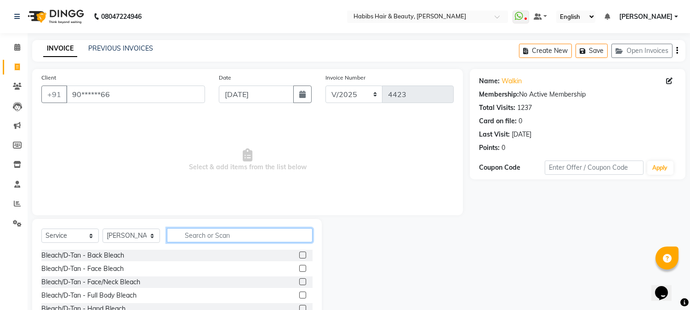
click at [186, 238] on input "text" at bounding box center [240, 235] width 146 height 14
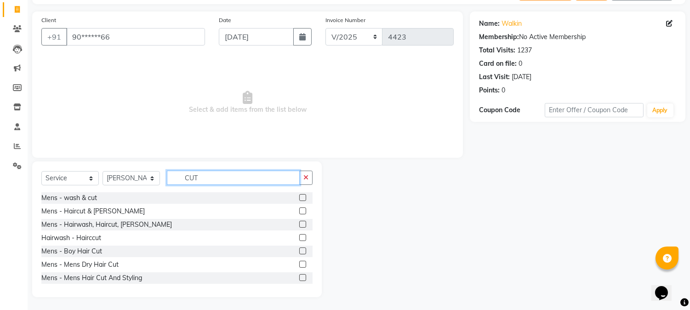
scroll to position [58, 0]
click at [299, 212] on label at bounding box center [302, 210] width 7 height 7
click at [299, 212] on input "checkbox" at bounding box center [302, 211] width 6 height 6
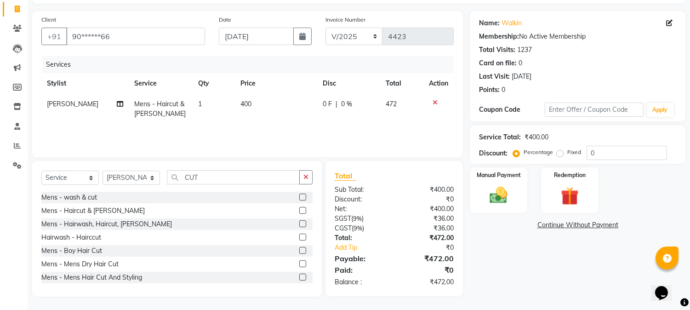
click at [250, 104] on td "400" at bounding box center [276, 109] width 82 height 30
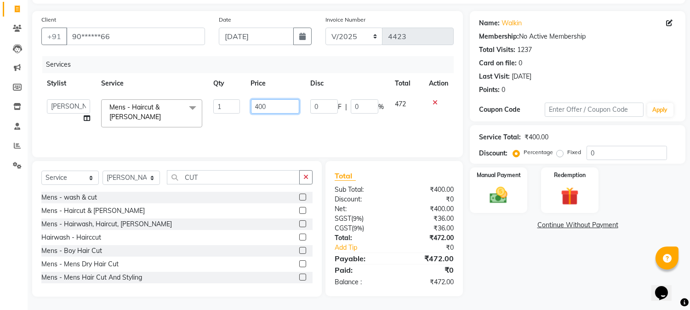
click at [259, 106] on input "400" at bounding box center [275, 106] width 48 height 14
click at [277, 88] on th "Price" at bounding box center [275, 83] width 59 height 21
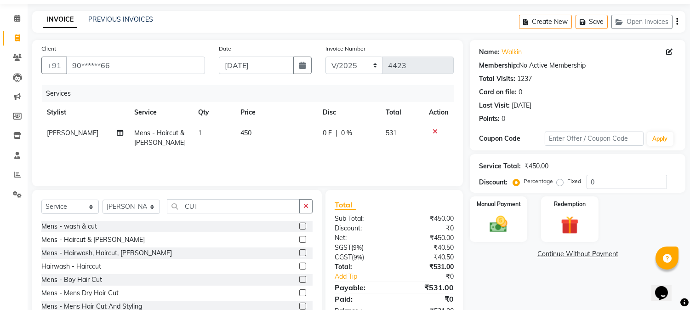
scroll to position [0, 0]
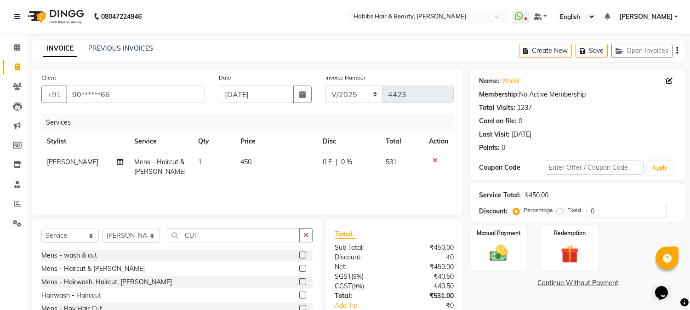
click at [677, 51] on icon "button" at bounding box center [678, 51] width 2 height 0
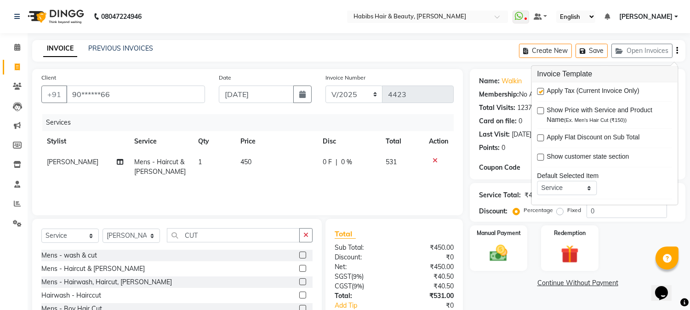
click at [539, 89] on label at bounding box center [540, 91] width 7 height 7
click at [539, 89] on input "checkbox" at bounding box center [540, 92] width 6 height 6
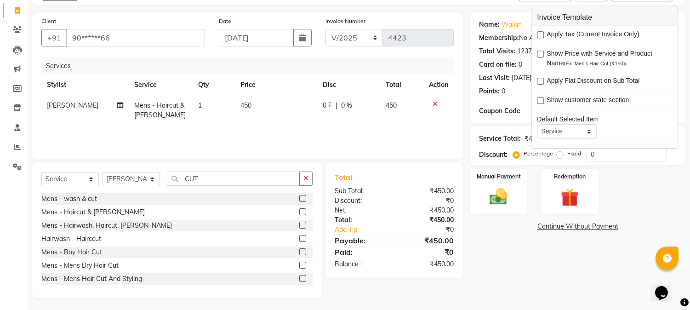
scroll to position [58, 0]
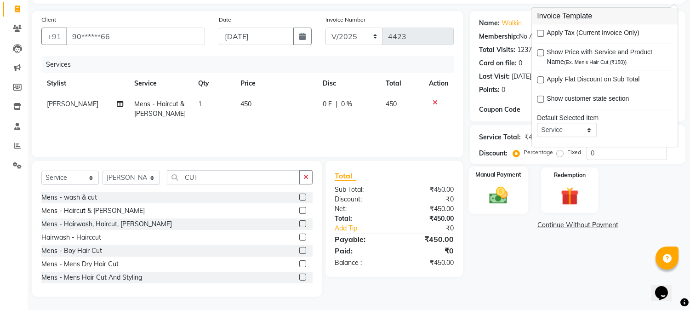
click at [501, 196] on img at bounding box center [499, 196] width 30 height 22
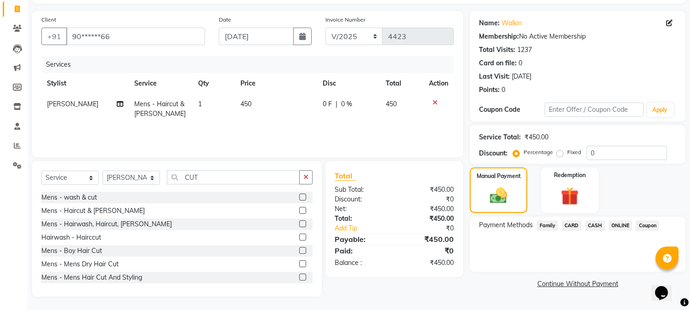
drag, startPoint x: 605, startPoint y: 226, endPoint x: 598, endPoint y: 226, distance: 7.4
click at [598, 226] on div "Payment Methods Family CARD CASH ONLINE Coupon" at bounding box center [577, 226] width 197 height 12
click at [598, 226] on span "CASH" at bounding box center [595, 225] width 20 height 11
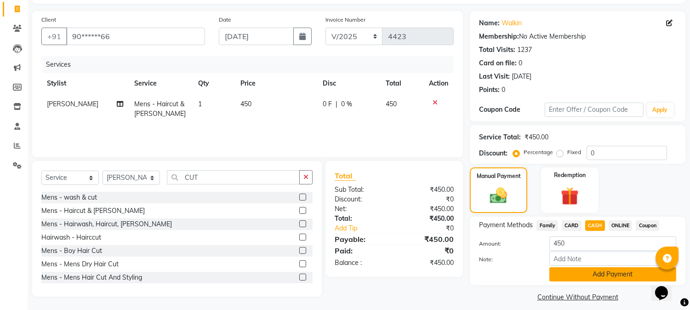
click at [595, 275] on button "Add Payment" at bounding box center [613, 274] width 127 height 14
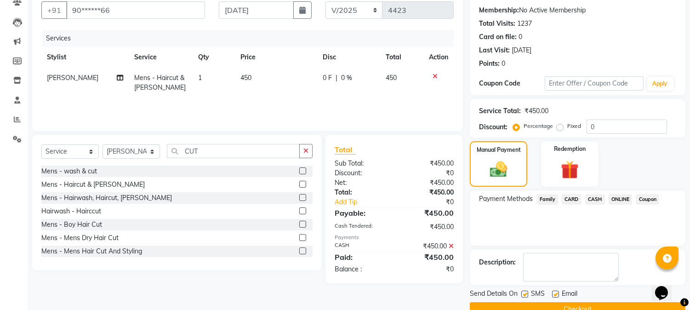
scroll to position [103, 0]
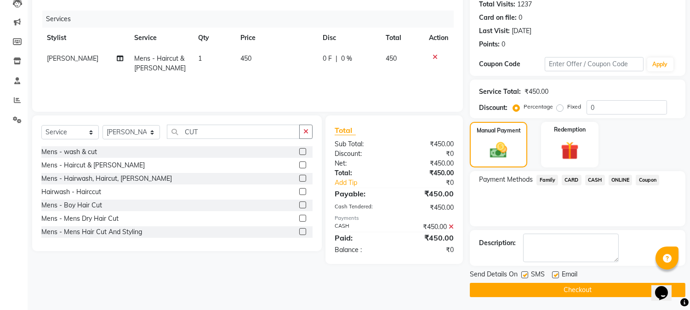
click at [587, 291] on button "Checkout" at bounding box center [578, 290] width 216 height 14
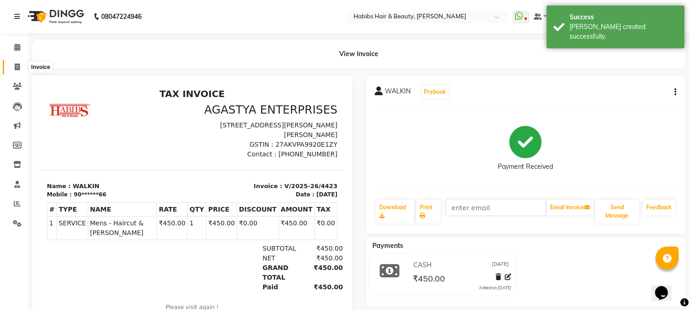
click at [17, 66] on icon at bounding box center [17, 66] width 5 height 7
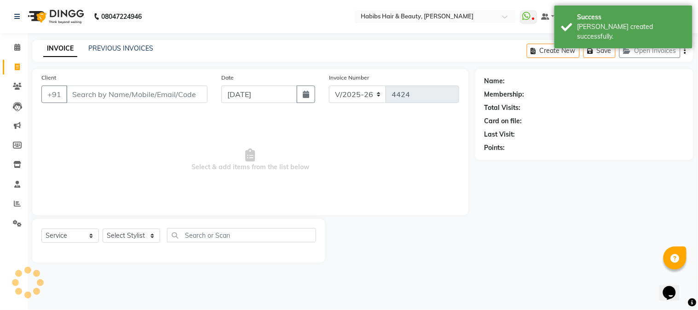
click at [122, 95] on input "Client" at bounding box center [136, 94] width 141 height 17
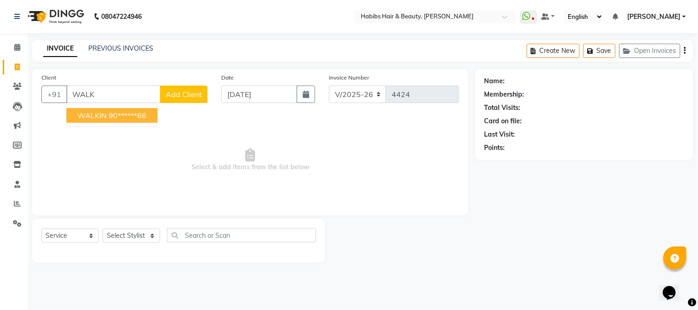
click at [117, 119] on ngb-highlight "90******66" at bounding box center [128, 115] width 38 height 9
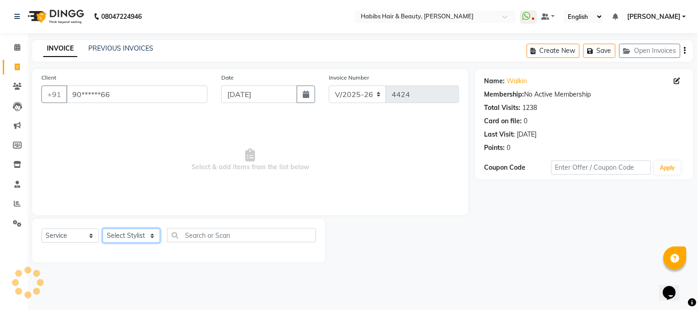
click at [125, 235] on select "Select Stylist Admin Akshay [PERSON_NAME] [PERSON_NAME] [PERSON_NAME] [PERSON_N…" at bounding box center [131, 236] width 57 height 14
click at [103, 229] on select "Select Stylist Admin Akshay [PERSON_NAME] [PERSON_NAME] [PERSON_NAME] [PERSON_N…" at bounding box center [131, 236] width 57 height 14
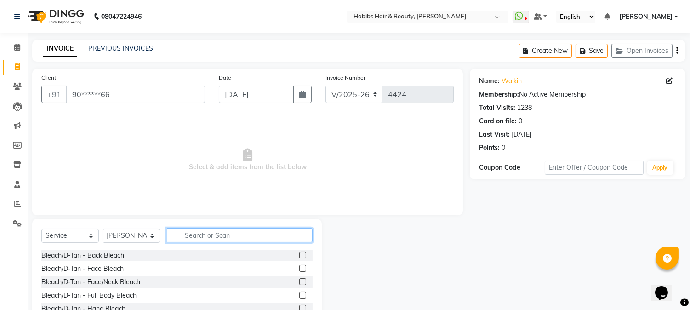
click at [197, 238] on input "text" at bounding box center [240, 235] width 146 height 14
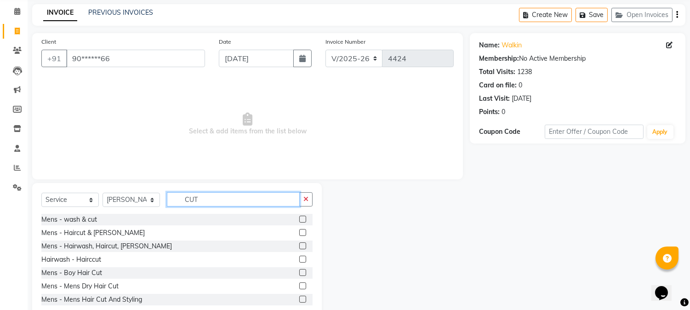
scroll to position [58, 0]
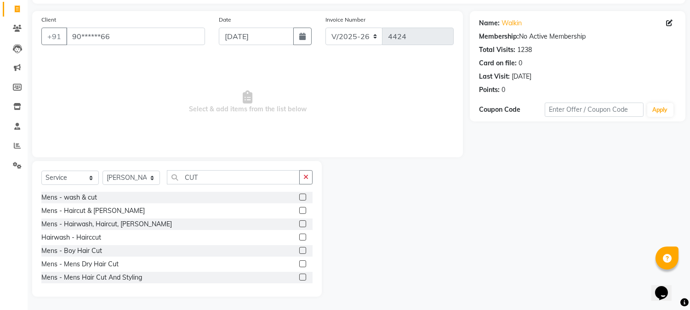
click at [299, 259] on div at bounding box center [305, 263] width 13 height 11
click at [299, 263] on label at bounding box center [302, 263] width 7 height 7
click at [299, 263] on input "checkbox" at bounding box center [302, 264] width 6 height 6
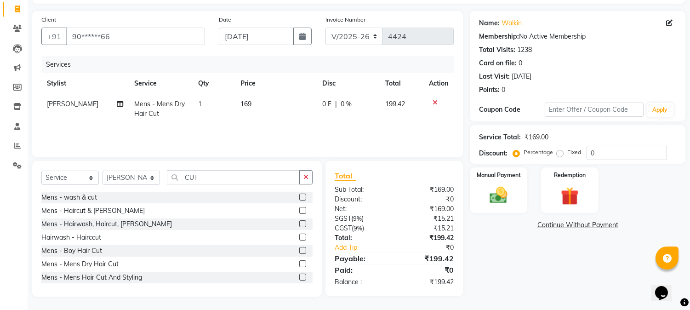
click at [248, 100] on span "169" at bounding box center [246, 104] width 11 height 8
click at [248, 99] on td "169" at bounding box center [276, 109] width 82 height 30
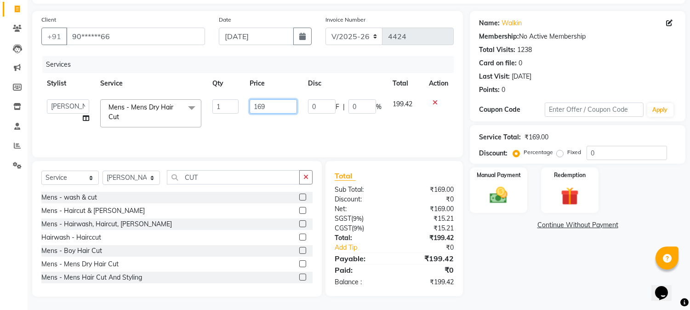
click at [254, 101] on input "169" at bounding box center [273, 106] width 47 height 14
click at [298, 79] on th "Price" at bounding box center [273, 83] width 58 height 21
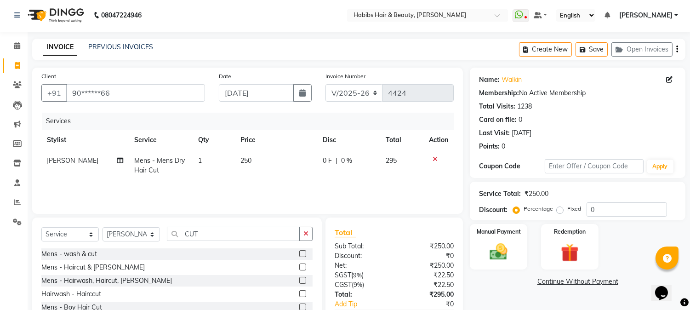
scroll to position [0, 0]
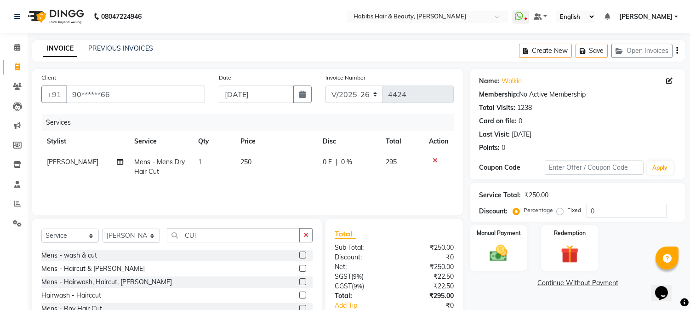
click at [677, 51] on icon "button" at bounding box center [678, 51] width 2 height 0
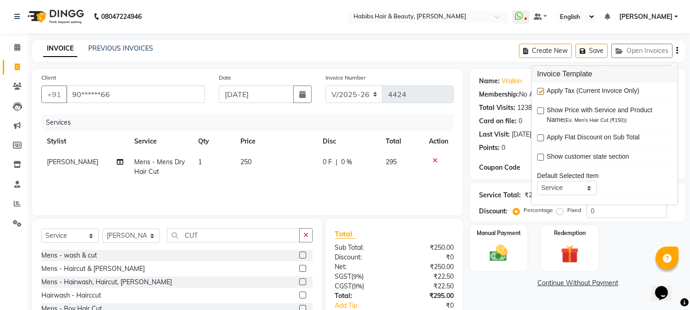
click at [545, 90] on div "Apply Tax (Current Invoice Only)" at bounding box center [604, 91] width 135 height 11
click at [538, 92] on label at bounding box center [540, 91] width 7 height 7
click at [538, 92] on input "checkbox" at bounding box center [540, 92] width 6 height 6
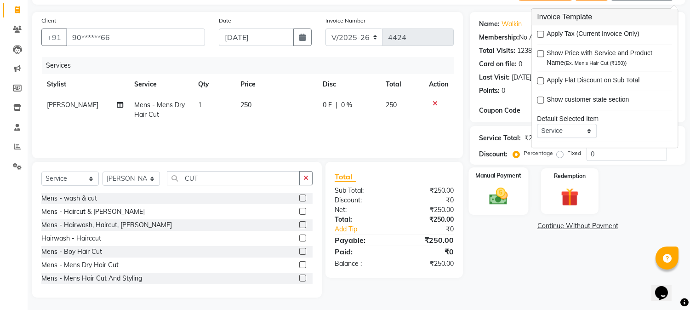
scroll to position [58, 0]
click at [495, 199] on img at bounding box center [499, 196] width 30 height 22
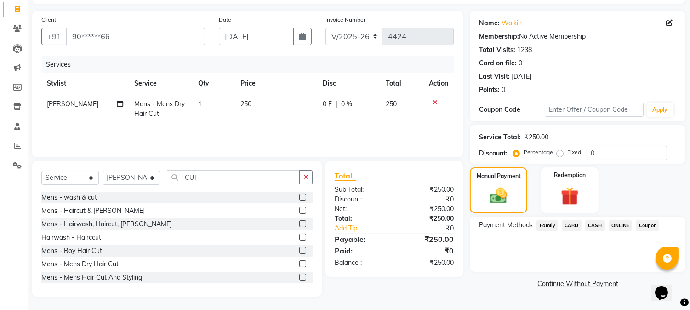
click at [621, 224] on span "ONLINE" at bounding box center [621, 225] width 24 height 11
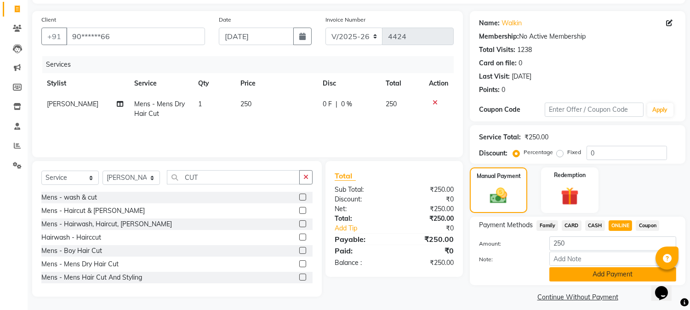
click at [604, 278] on button "Add Payment" at bounding box center [613, 274] width 127 height 14
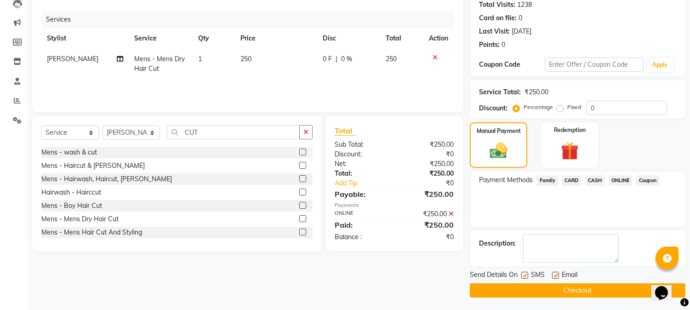
scroll to position [103, 0]
click at [589, 291] on button "Checkout" at bounding box center [578, 290] width 216 height 14
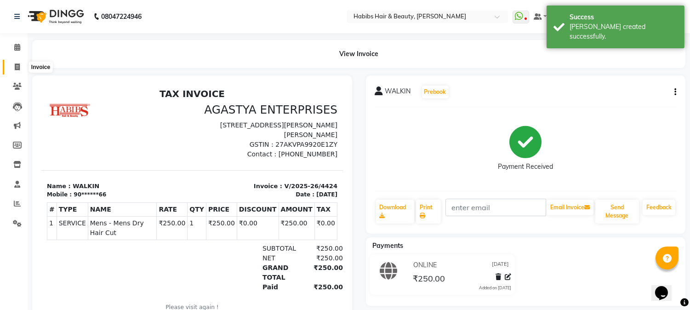
click at [17, 63] on icon at bounding box center [17, 66] width 5 height 7
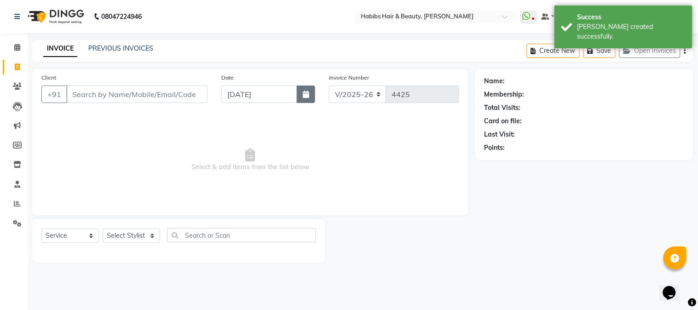
click at [304, 93] on icon "button" at bounding box center [306, 94] width 6 height 7
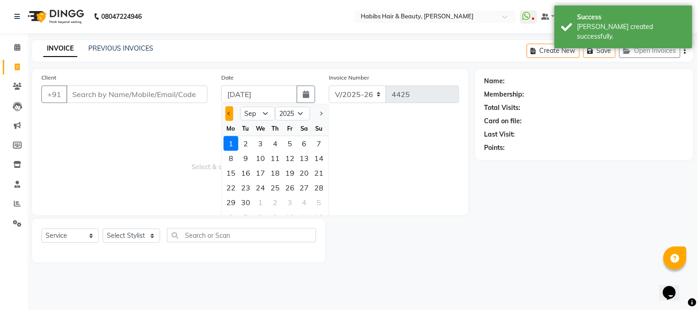
click at [230, 113] on span "Previous month" at bounding box center [230, 114] width 4 height 4
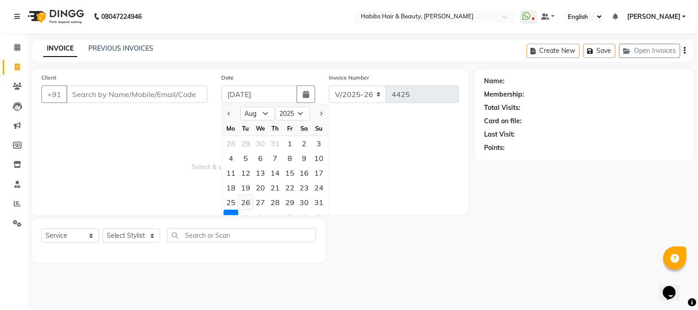
click at [246, 200] on div "26" at bounding box center [245, 202] width 15 height 15
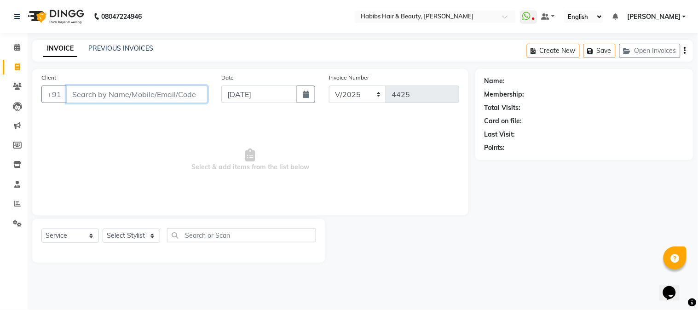
click at [143, 98] on input "Client" at bounding box center [136, 94] width 141 height 17
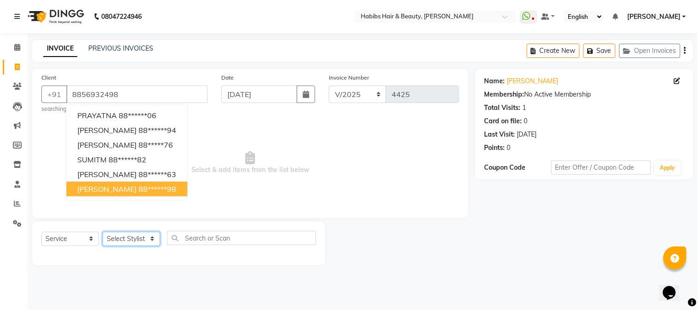
click at [139, 235] on select "Select Stylist Admin Akshay [PERSON_NAME] [PERSON_NAME] [PERSON_NAME] [PERSON_N…" at bounding box center [131, 239] width 57 height 14
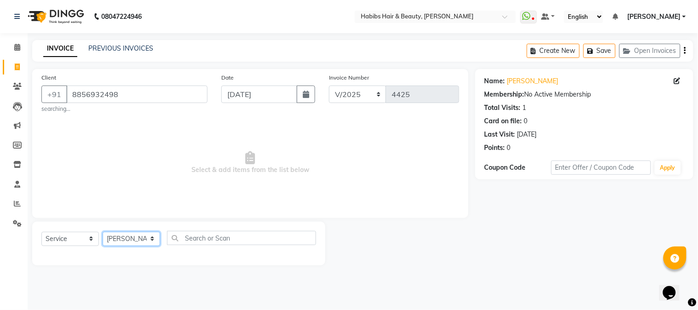
click at [103, 232] on select "Select Stylist Admin Akshay [PERSON_NAME] [PERSON_NAME] [PERSON_NAME] [PERSON_N…" at bounding box center [131, 239] width 57 height 14
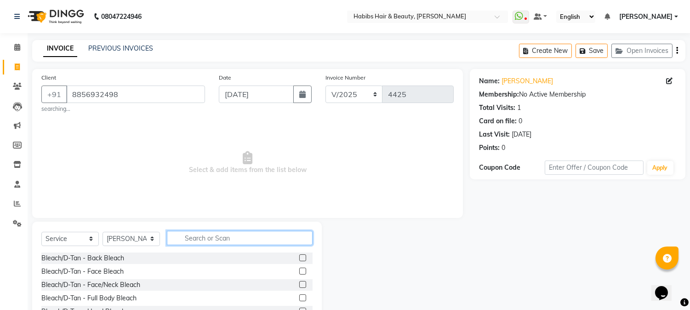
click at [224, 236] on input "text" at bounding box center [240, 238] width 146 height 14
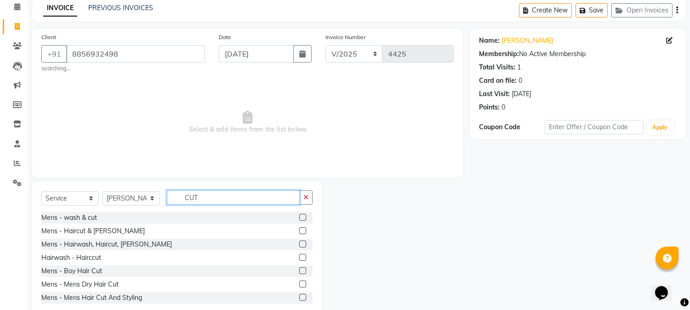
scroll to position [61, 0]
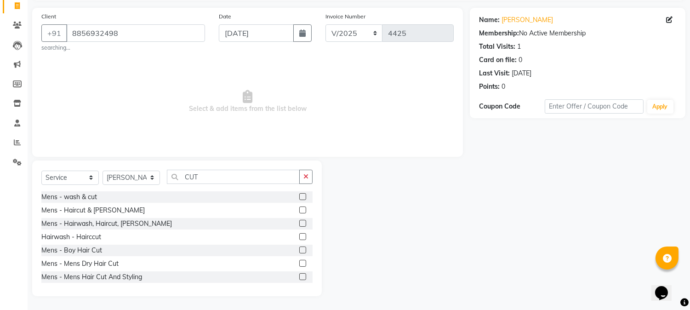
click at [299, 264] on label at bounding box center [302, 263] width 7 height 7
click at [299, 264] on input "checkbox" at bounding box center [302, 264] width 6 height 6
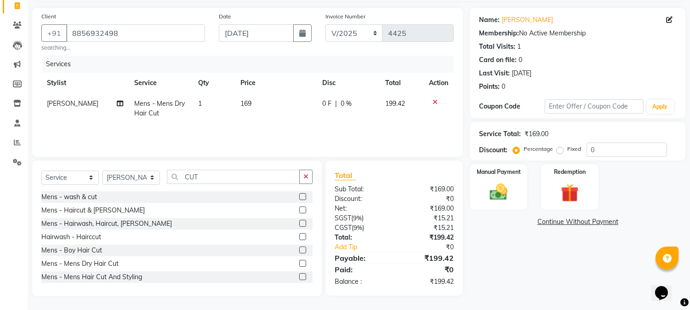
click at [250, 109] on td "169" at bounding box center [276, 108] width 82 height 30
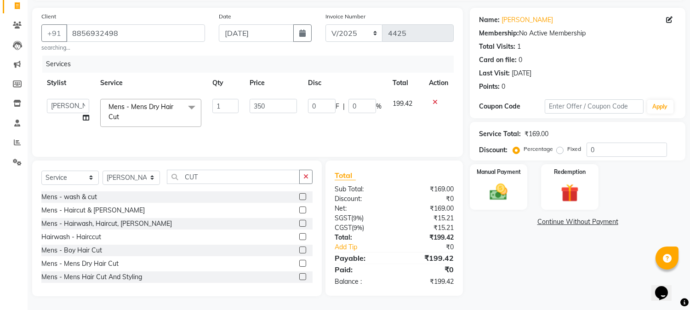
click at [287, 83] on th "Price" at bounding box center [273, 83] width 58 height 21
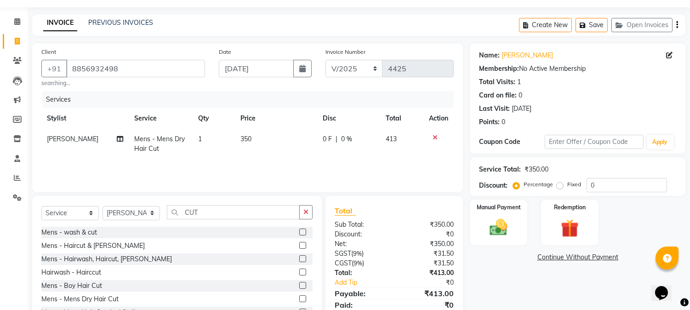
scroll to position [0, 0]
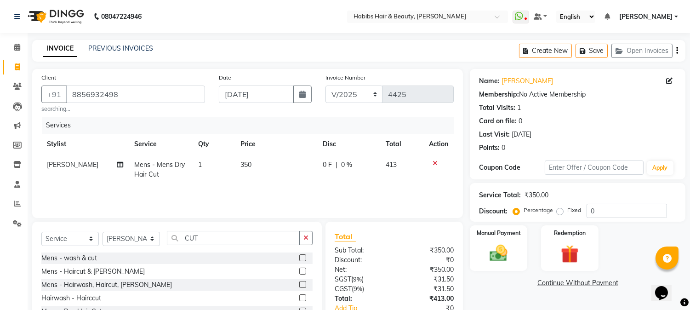
click at [677, 51] on icon "button" at bounding box center [678, 51] width 2 height 0
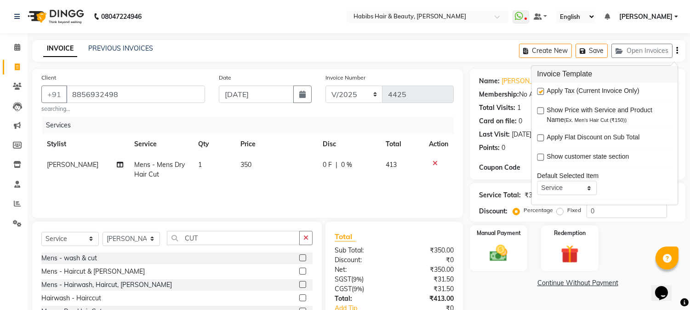
click at [542, 87] on div "Apply Tax (Current Invoice Only)" at bounding box center [604, 91] width 135 height 11
click at [541, 92] on label at bounding box center [540, 91] width 7 height 7
click at [541, 92] on input "checkbox" at bounding box center [540, 92] width 6 height 6
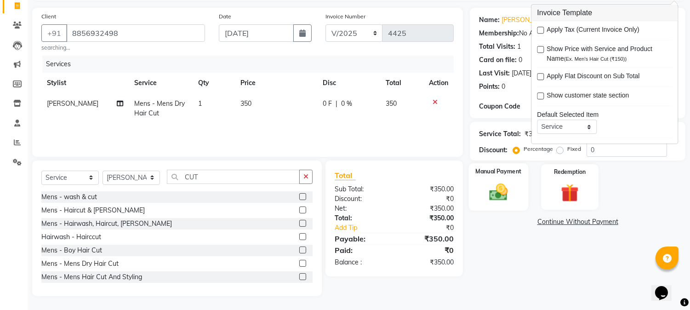
click at [489, 202] on img at bounding box center [499, 193] width 30 height 22
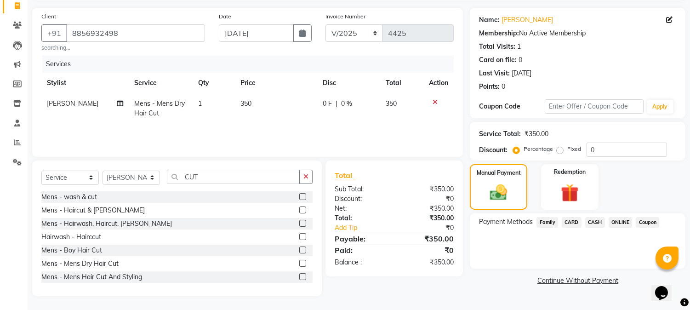
click at [622, 224] on span "ONLINE" at bounding box center [621, 222] width 24 height 11
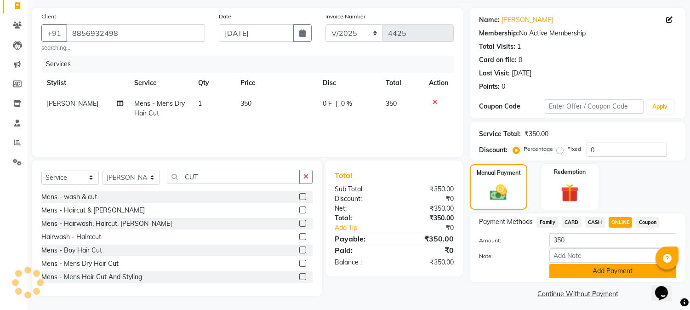
click at [608, 269] on button "Add Payment" at bounding box center [613, 271] width 127 height 14
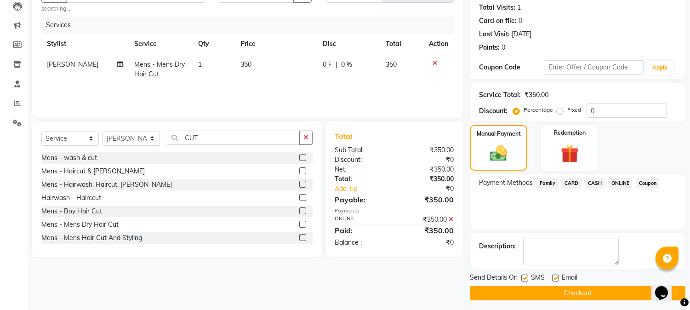
scroll to position [103, 0]
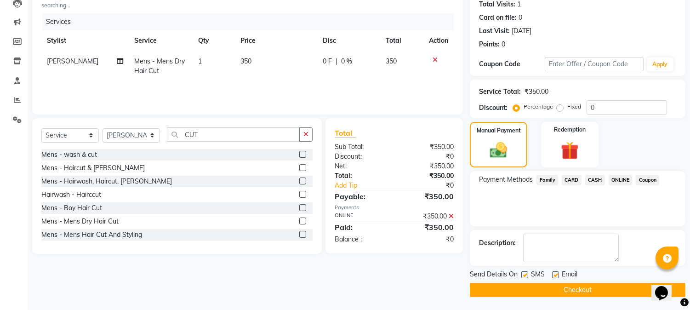
click at [588, 286] on button "Checkout" at bounding box center [578, 290] width 216 height 14
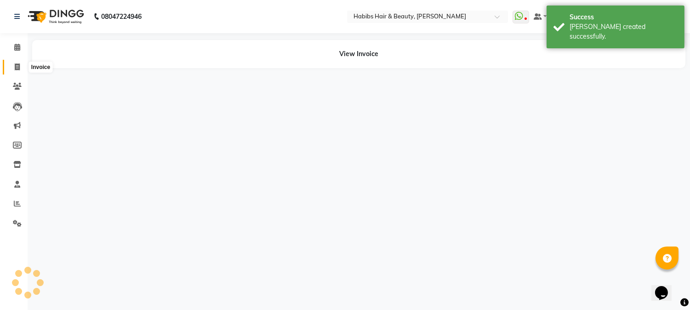
click at [19, 66] on icon at bounding box center [17, 66] width 5 height 7
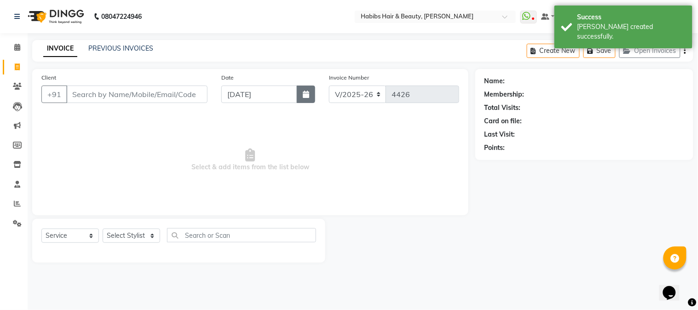
click at [303, 89] on button "button" at bounding box center [306, 94] width 18 height 17
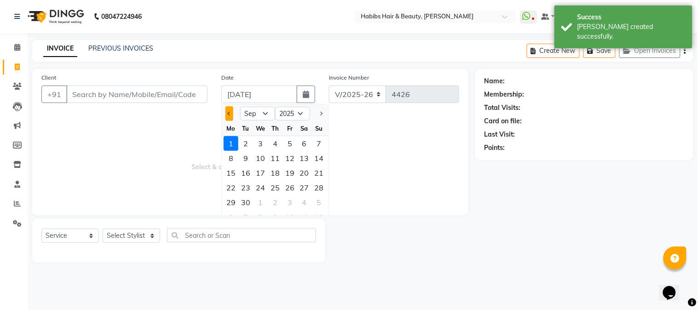
click at [229, 112] on span "Previous month" at bounding box center [230, 114] width 4 height 4
click at [245, 207] on div "26" at bounding box center [245, 202] width 15 height 15
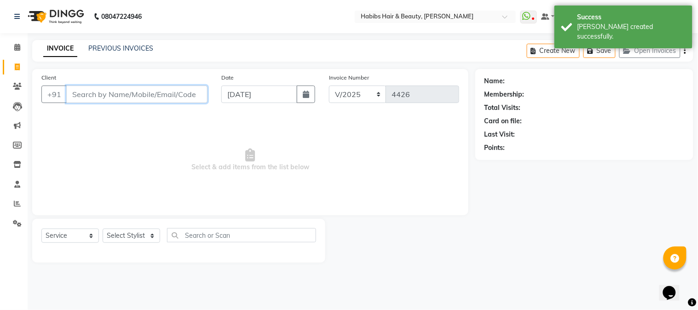
click at [149, 97] on input "Client" at bounding box center [136, 94] width 141 height 17
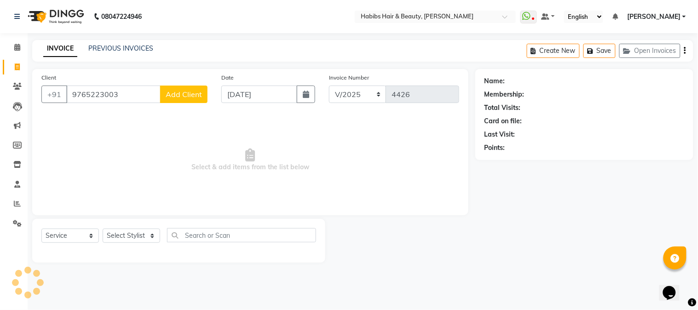
click at [175, 98] on span "Add Client" at bounding box center [184, 94] width 36 height 9
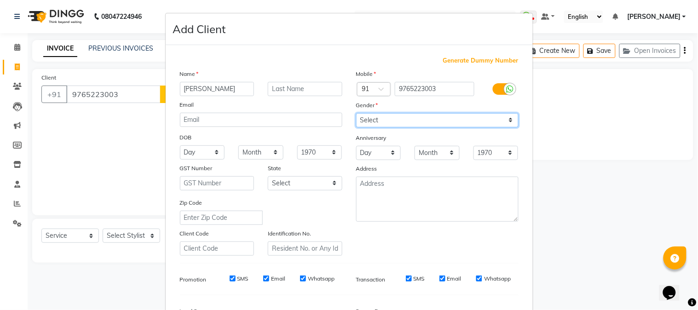
click at [415, 115] on select "Select [DEMOGRAPHIC_DATA] [DEMOGRAPHIC_DATA] Other Prefer Not To Say" at bounding box center [437, 120] width 162 height 14
click at [356, 113] on select "Select [DEMOGRAPHIC_DATA] [DEMOGRAPHIC_DATA] Other Prefer Not To Say" at bounding box center [437, 120] width 162 height 14
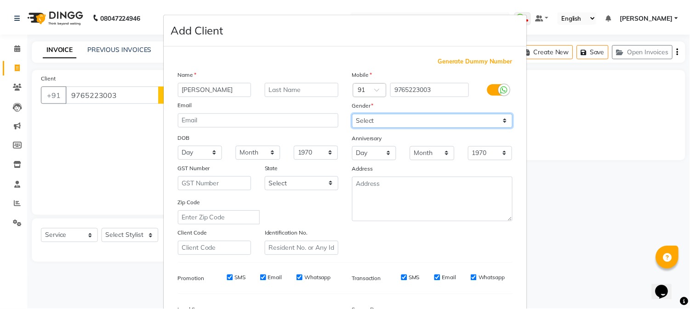
scroll to position [115, 0]
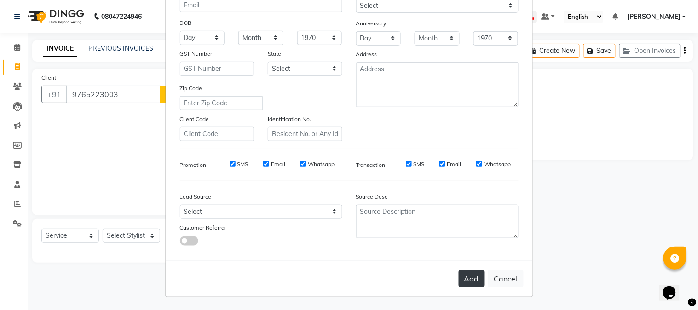
click at [473, 278] on button "Add" at bounding box center [472, 278] width 26 height 17
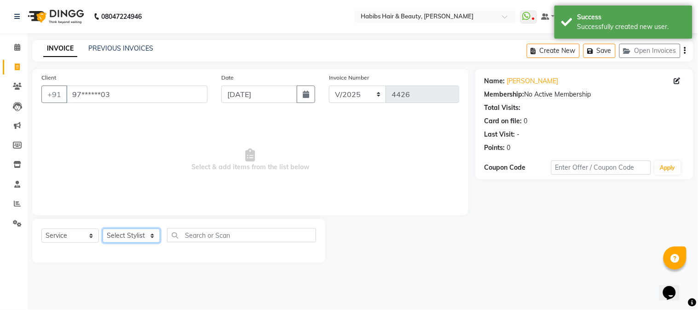
click at [127, 235] on select "Select Stylist Admin Akshay [PERSON_NAME] [PERSON_NAME] [PERSON_NAME] [PERSON_N…" at bounding box center [131, 236] width 57 height 14
click at [103, 229] on select "Select Stylist Admin Akshay [PERSON_NAME] [PERSON_NAME] [PERSON_NAME] [PERSON_N…" at bounding box center [131, 236] width 57 height 14
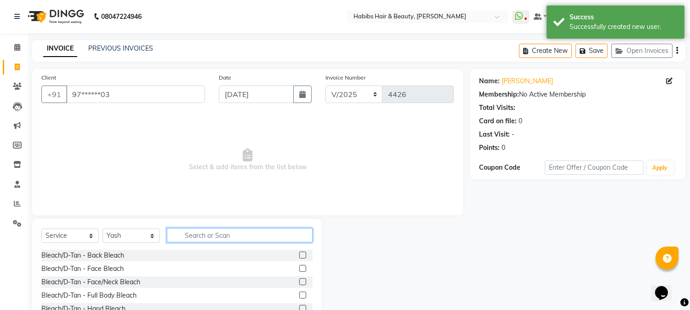
click at [250, 232] on input "text" at bounding box center [240, 235] width 146 height 14
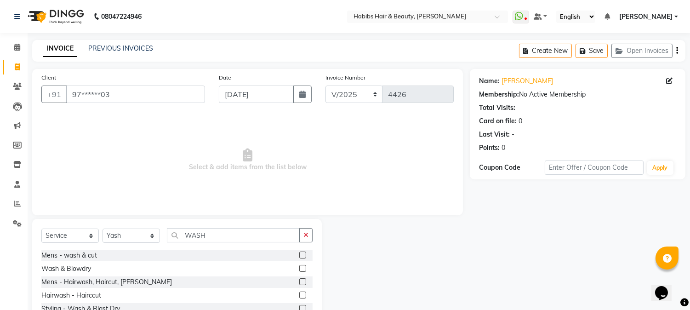
click at [299, 267] on label at bounding box center [302, 268] width 7 height 7
click at [299, 267] on input "checkbox" at bounding box center [302, 269] width 6 height 6
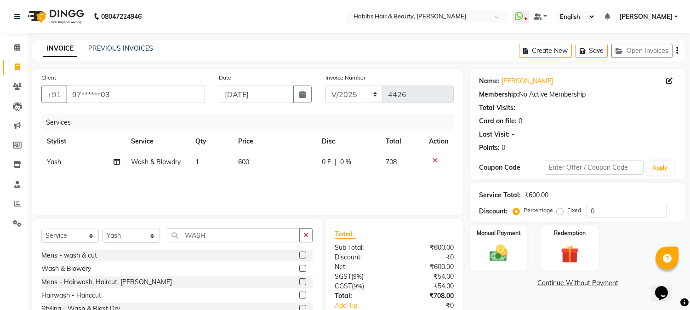
click at [677, 51] on icon "button" at bounding box center [678, 51] width 2 height 0
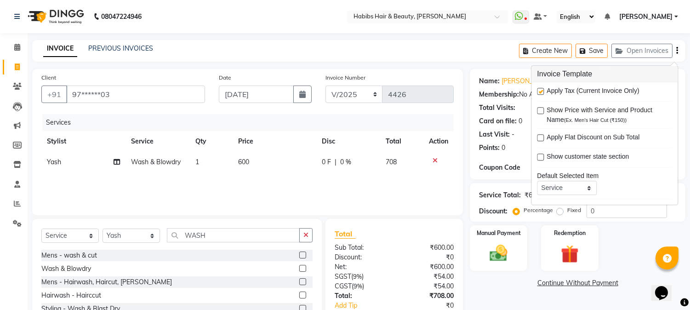
click at [541, 91] on label at bounding box center [540, 91] width 7 height 7
click at [541, 91] on input "checkbox" at bounding box center [540, 92] width 6 height 6
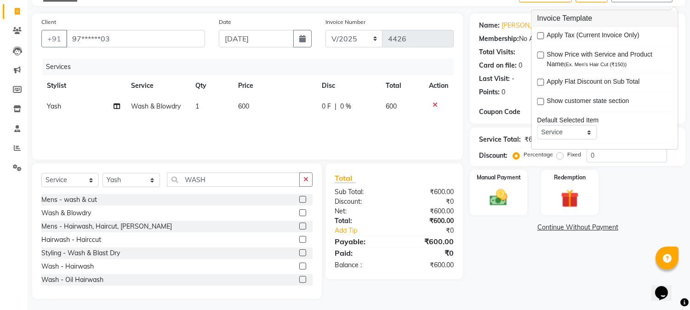
scroll to position [58, 0]
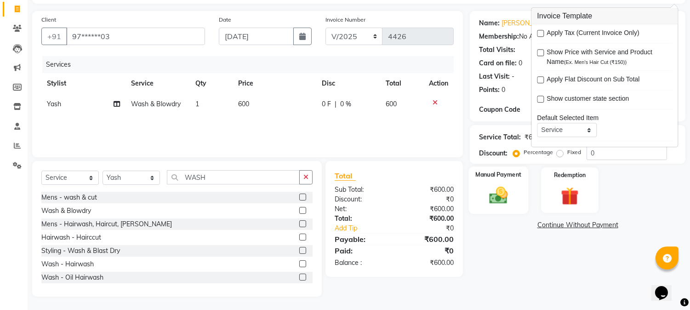
click at [492, 189] on img at bounding box center [499, 196] width 30 height 22
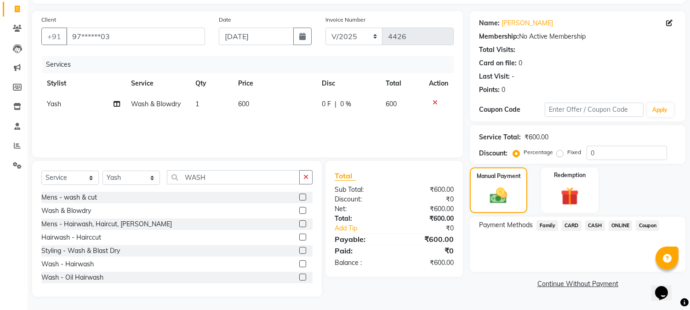
click at [241, 106] on span "600" at bounding box center [243, 104] width 11 height 8
click at [233, 106] on td "1" at bounding box center [211, 104] width 43 height 21
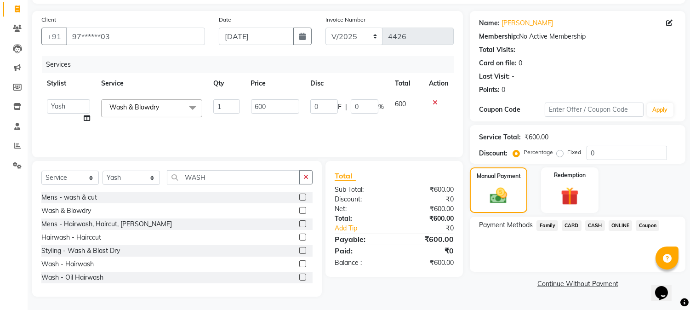
click at [250, 107] on td "600" at bounding box center [275, 111] width 59 height 35
click at [257, 104] on input "600" at bounding box center [275, 106] width 48 height 14
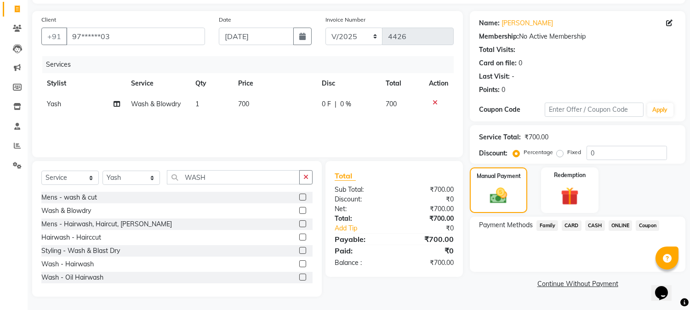
click at [260, 86] on th "Price" at bounding box center [275, 83] width 84 height 21
click at [621, 221] on span "ONLINE" at bounding box center [621, 225] width 24 height 11
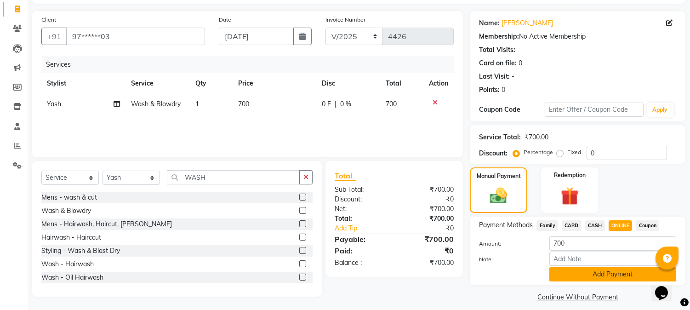
click at [568, 278] on button "Add Payment" at bounding box center [613, 274] width 127 height 14
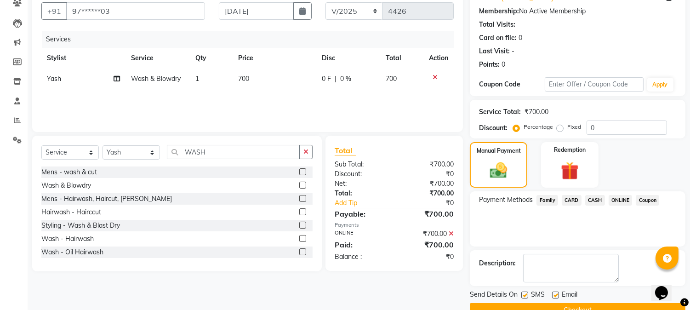
scroll to position [103, 0]
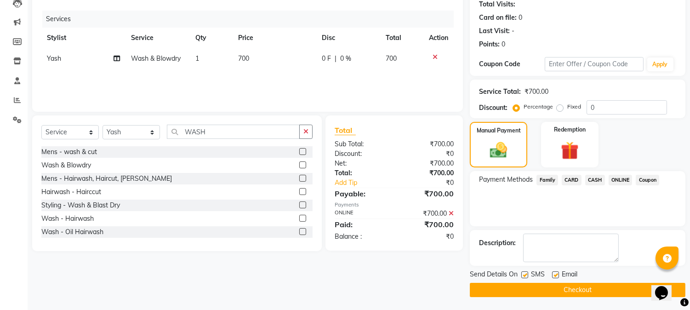
click at [557, 284] on button "Checkout" at bounding box center [578, 290] width 216 height 14
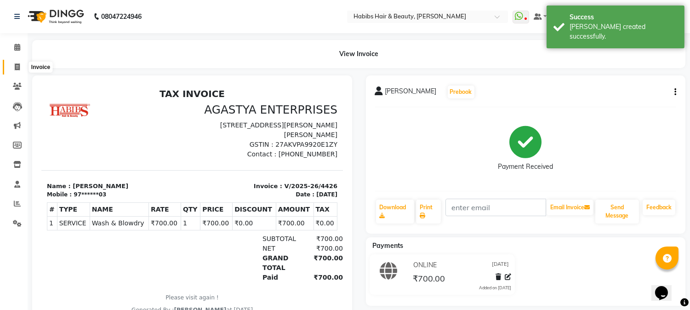
click at [12, 70] on span at bounding box center [17, 67] width 16 height 11
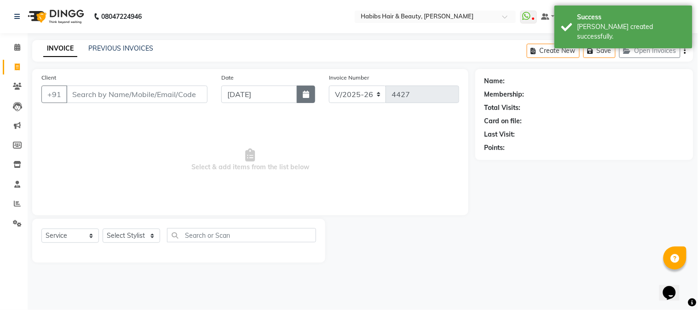
click at [304, 88] on button "button" at bounding box center [306, 94] width 18 height 17
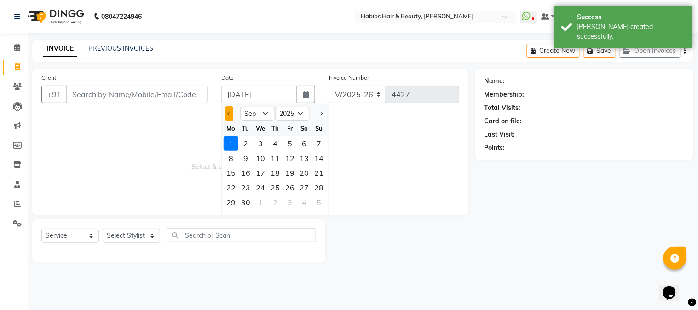
click at [229, 120] on button "Previous month" at bounding box center [229, 113] width 8 height 15
click at [248, 199] on div "26" at bounding box center [245, 202] width 15 height 15
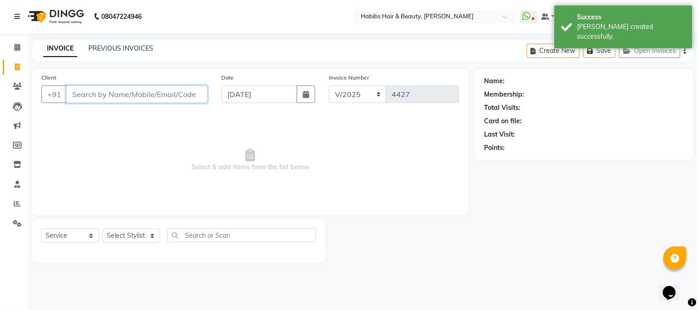
click at [146, 91] on input "Client" at bounding box center [136, 94] width 141 height 17
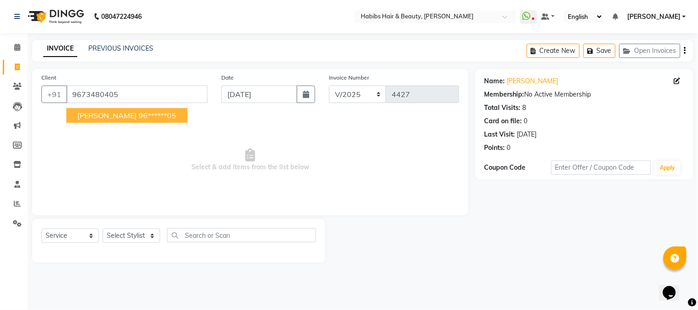
click at [138, 115] on ngb-highlight "96******05" at bounding box center [157, 115] width 38 height 9
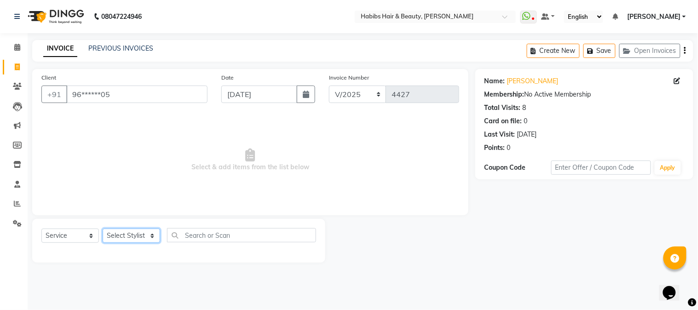
click at [135, 236] on select "Select Stylist Admin Akshay [PERSON_NAME] [PERSON_NAME] [PERSON_NAME] [PERSON_N…" at bounding box center [131, 236] width 57 height 14
click at [103, 229] on select "Select Stylist Admin Akshay [PERSON_NAME] [PERSON_NAME] [PERSON_NAME] [PERSON_N…" at bounding box center [131, 236] width 57 height 14
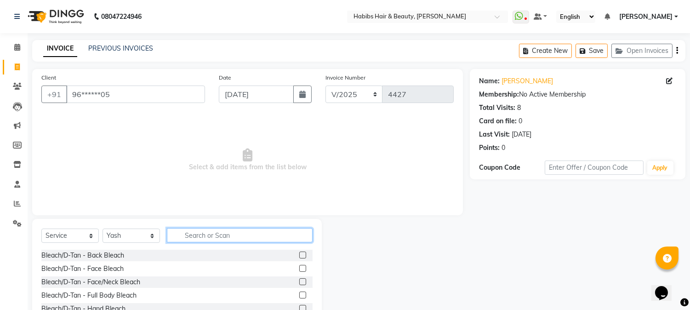
click at [209, 231] on input "text" at bounding box center [240, 235] width 146 height 14
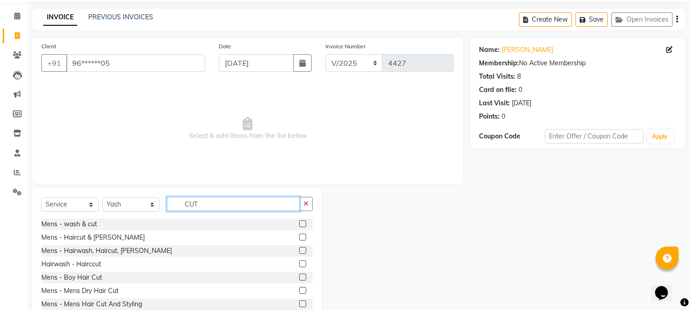
scroll to position [58, 0]
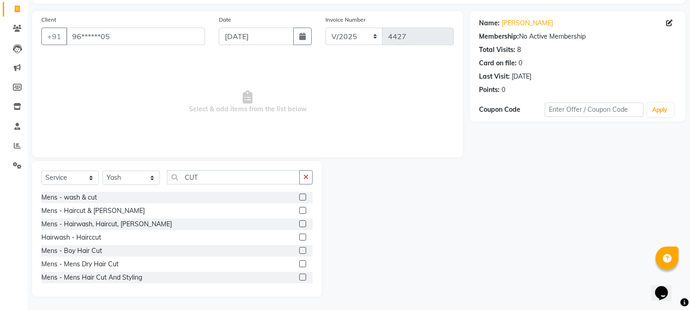
click at [299, 211] on label at bounding box center [302, 210] width 7 height 7
click at [299, 211] on input "checkbox" at bounding box center [302, 211] width 6 height 6
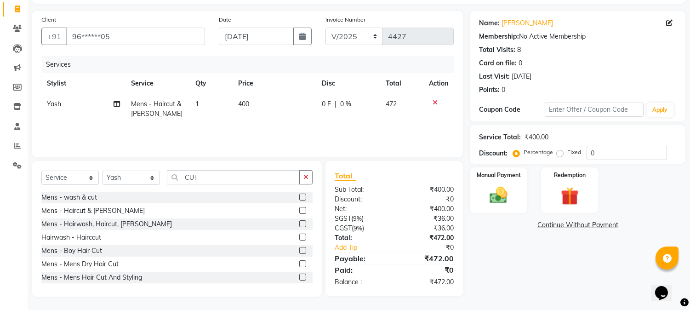
click at [245, 107] on span "400" at bounding box center [243, 104] width 11 height 8
click at [245, 107] on td "400" at bounding box center [275, 109] width 84 height 30
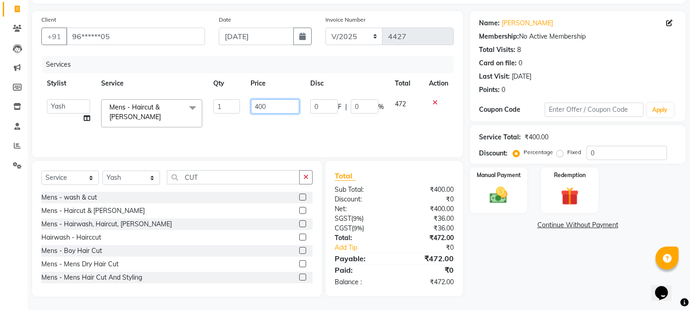
click at [254, 106] on input "400" at bounding box center [275, 106] width 48 height 14
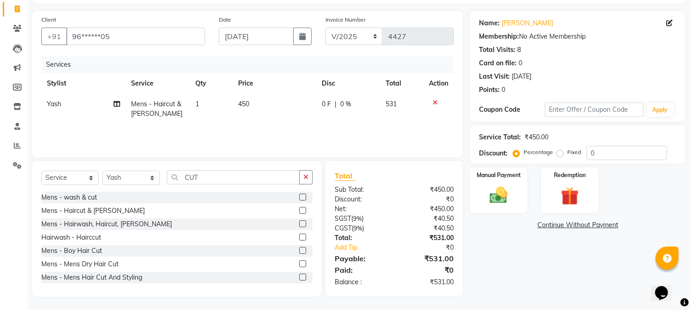
click at [282, 83] on th "Price" at bounding box center [275, 83] width 84 height 21
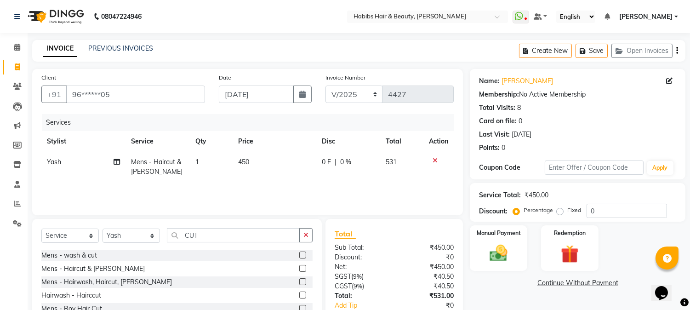
click at [677, 51] on icon "button" at bounding box center [678, 51] width 2 height 0
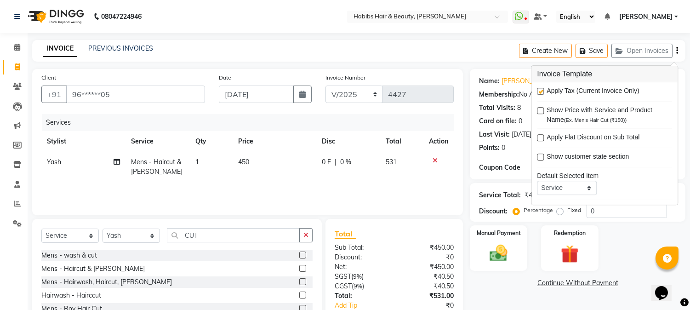
click at [541, 91] on label at bounding box center [540, 91] width 7 height 7
click at [541, 91] on input "checkbox" at bounding box center [540, 92] width 6 height 6
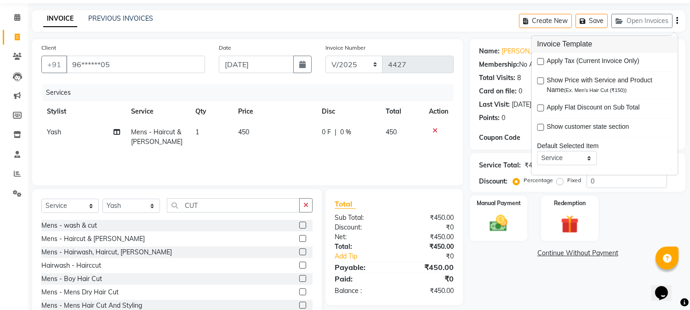
scroll to position [58, 0]
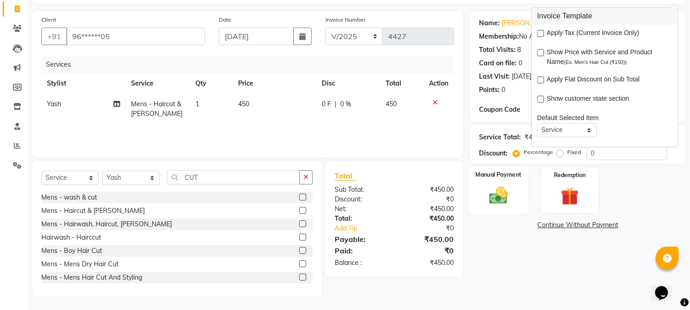
click at [482, 195] on div "Manual Payment" at bounding box center [499, 189] width 60 height 47
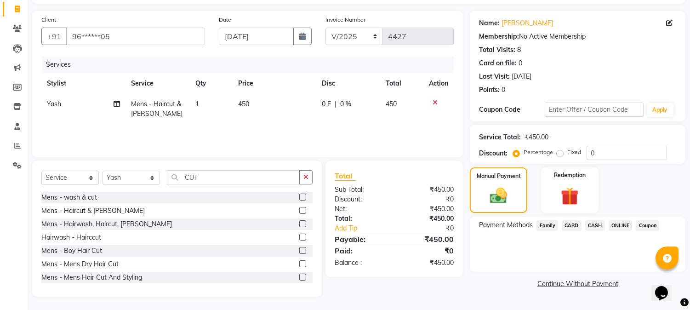
click at [616, 227] on span "ONLINE" at bounding box center [621, 225] width 24 height 11
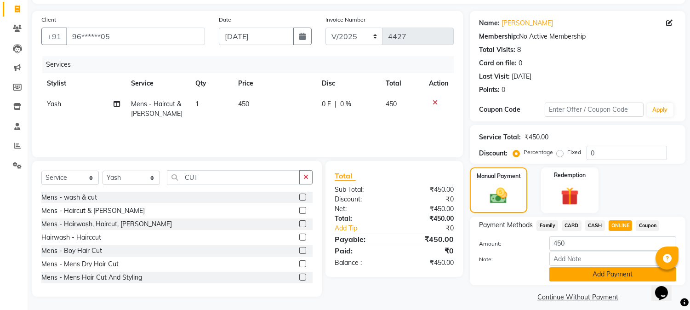
click at [601, 271] on button "Add Payment" at bounding box center [613, 274] width 127 height 14
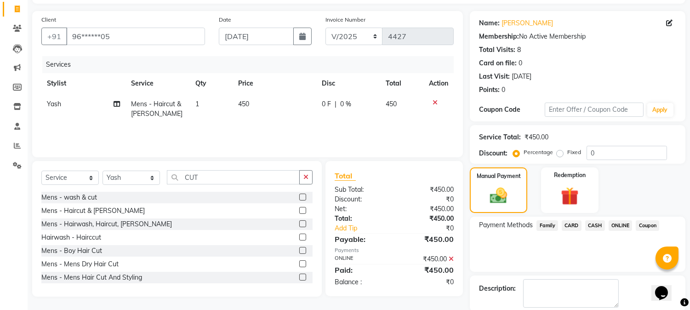
scroll to position [103, 0]
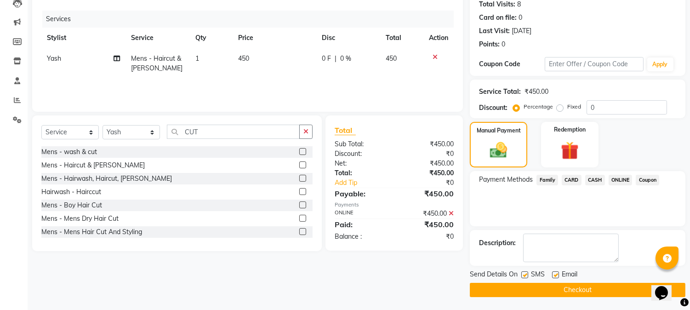
click at [585, 287] on button "Checkout" at bounding box center [578, 290] width 216 height 14
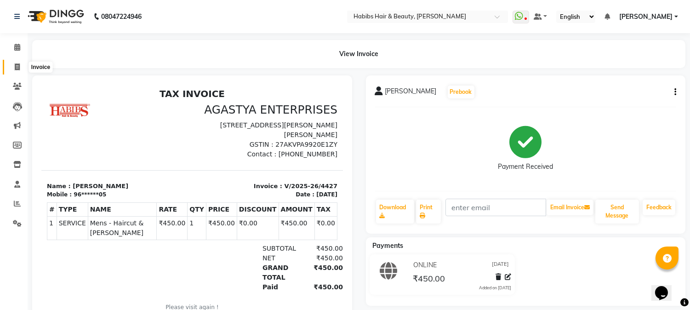
click at [15, 67] on icon at bounding box center [17, 66] width 5 height 7
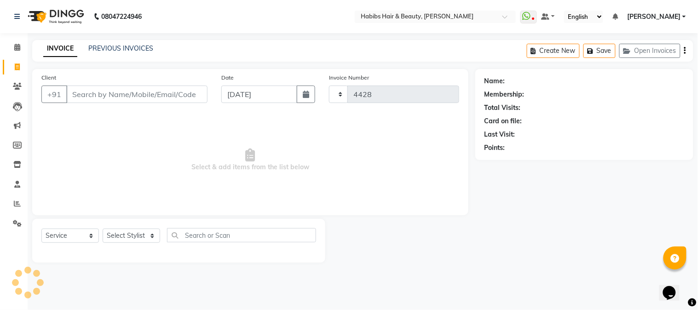
click at [91, 97] on input "Client" at bounding box center [136, 94] width 141 height 17
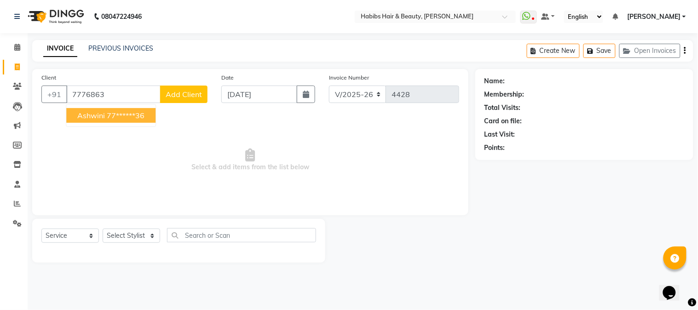
click at [116, 112] on ngb-highlight "77******36" at bounding box center [126, 115] width 38 height 9
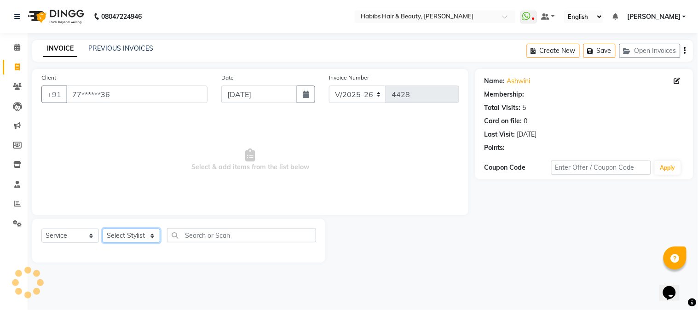
click at [122, 236] on select "Select Stylist Admin Akshay [PERSON_NAME] [PERSON_NAME] [PERSON_NAME] [PERSON_N…" at bounding box center [131, 236] width 57 height 14
click at [103, 229] on select "Select Stylist Admin Akshay [PERSON_NAME] [PERSON_NAME] [PERSON_NAME] [PERSON_N…" at bounding box center [131, 236] width 57 height 14
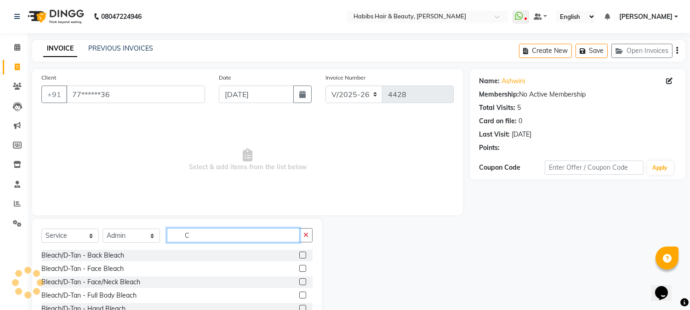
click at [228, 241] on input "C" at bounding box center [233, 235] width 133 height 14
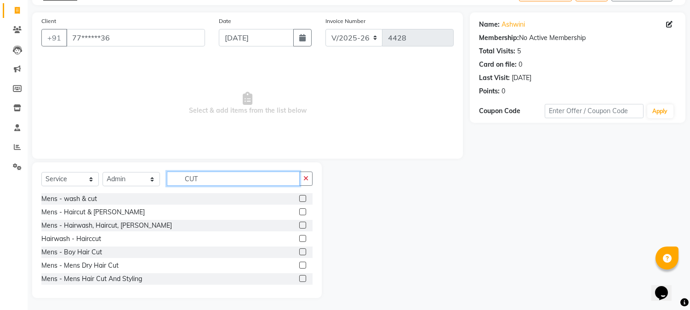
scroll to position [58, 0]
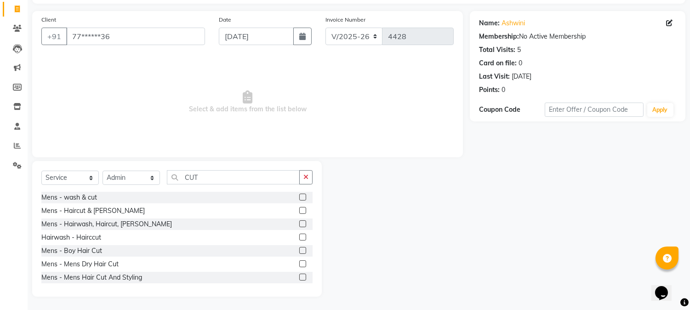
click at [299, 265] on label at bounding box center [302, 263] width 7 height 7
click at [299, 265] on input "checkbox" at bounding box center [302, 264] width 6 height 6
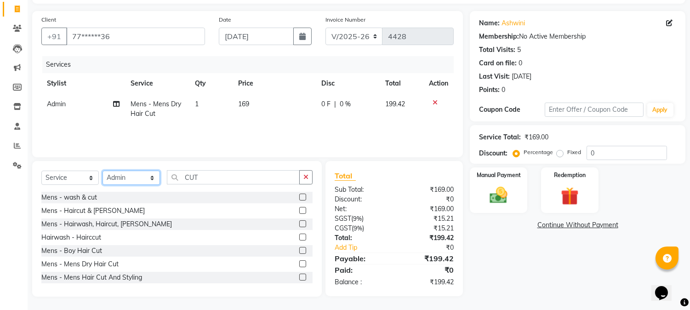
click at [136, 178] on select "Select Stylist Admin Akshay [PERSON_NAME] [PERSON_NAME] [PERSON_NAME] [PERSON_N…" at bounding box center [131, 178] width 57 height 14
click at [103, 171] on select "Select Stylist Admin Akshay [PERSON_NAME] [PERSON_NAME] [PERSON_NAME] [PERSON_N…" at bounding box center [131, 178] width 57 height 14
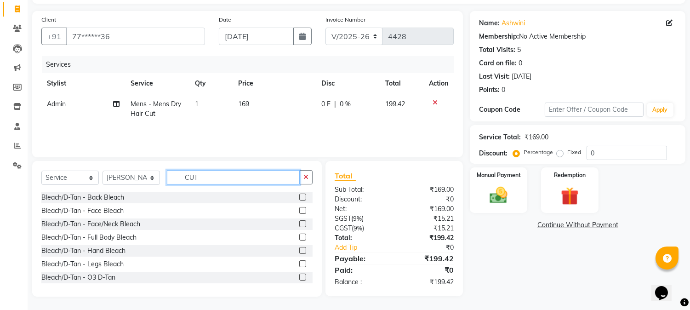
click at [192, 179] on input "CUT" at bounding box center [233, 177] width 133 height 14
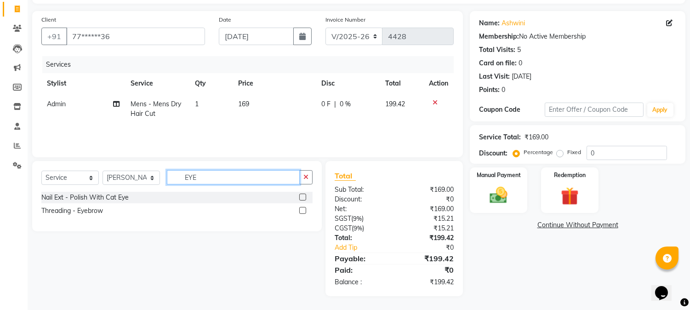
scroll to position [57, 0]
click at [299, 208] on label at bounding box center [302, 210] width 7 height 7
click at [299, 208] on input "checkbox" at bounding box center [302, 211] width 6 height 6
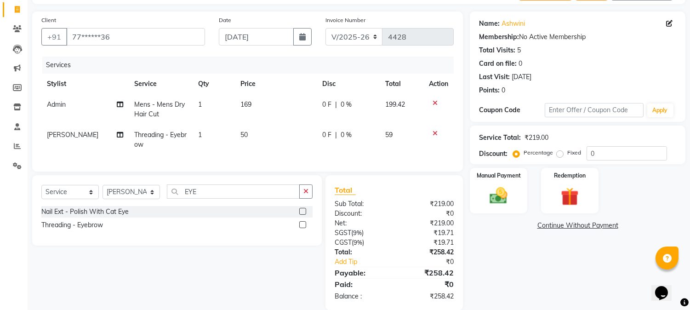
click at [245, 139] on td "50" at bounding box center [276, 140] width 82 height 30
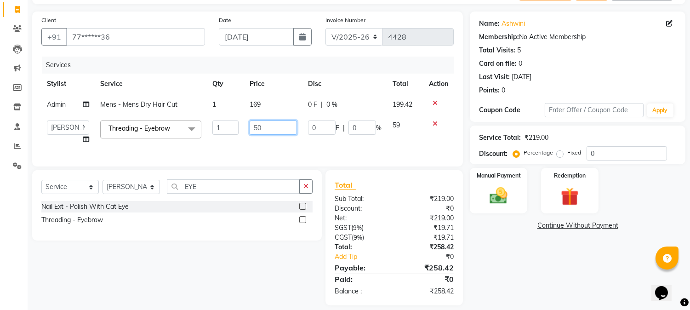
click at [255, 132] on input "50" at bounding box center [273, 128] width 47 height 14
click at [255, 111] on td "169" at bounding box center [273, 104] width 58 height 21
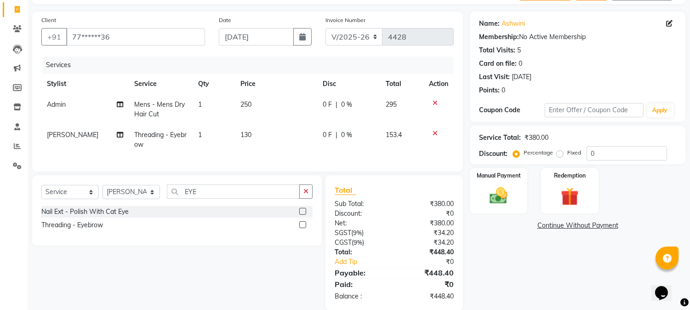
click at [301, 65] on div "Services" at bounding box center [251, 65] width 419 height 17
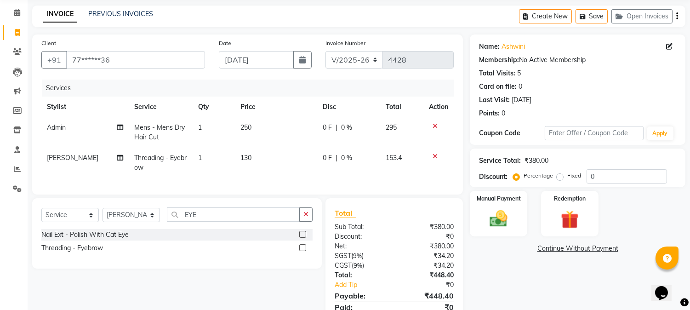
scroll to position [0, 0]
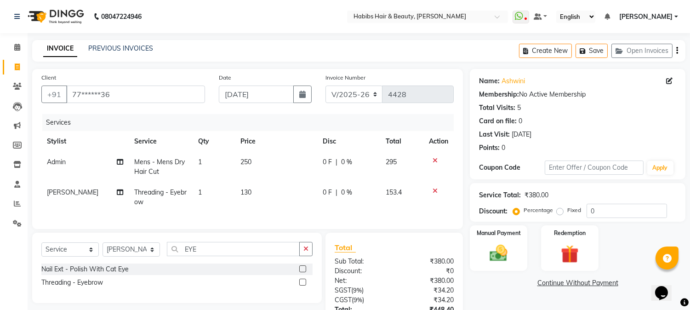
click at [677, 51] on icon "button" at bounding box center [678, 51] width 2 height 0
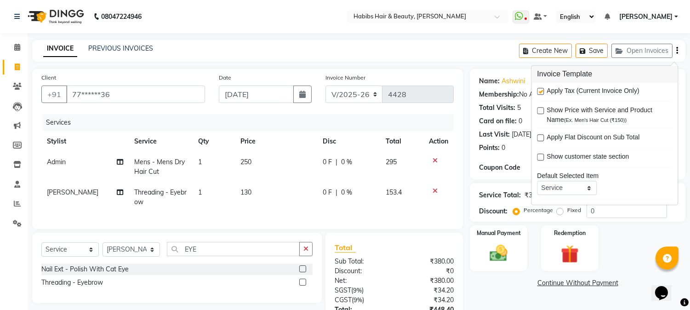
click at [541, 91] on label at bounding box center [540, 91] width 7 height 7
click at [541, 91] on input "checkbox" at bounding box center [540, 92] width 6 height 6
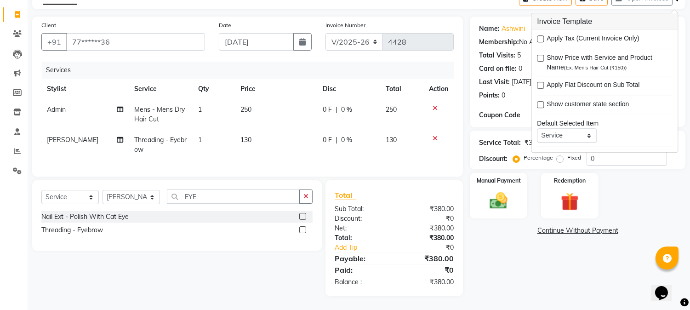
scroll to position [60, 0]
click at [493, 191] on img at bounding box center [499, 201] width 30 height 22
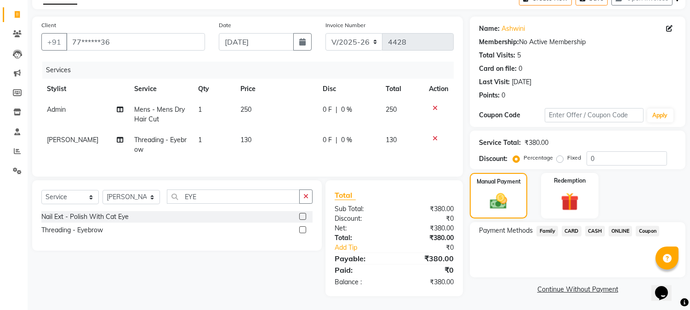
click at [614, 226] on span "ONLINE" at bounding box center [621, 231] width 24 height 11
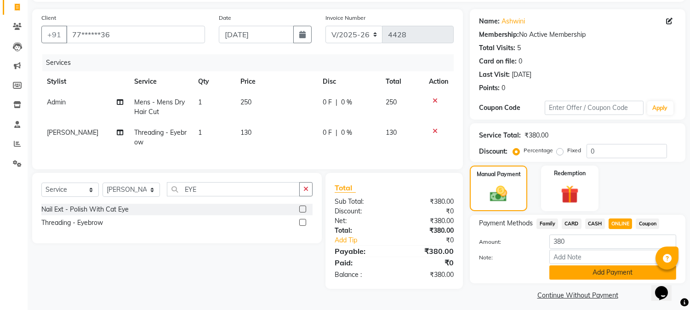
click at [587, 272] on button "Add Payment" at bounding box center [613, 272] width 127 height 14
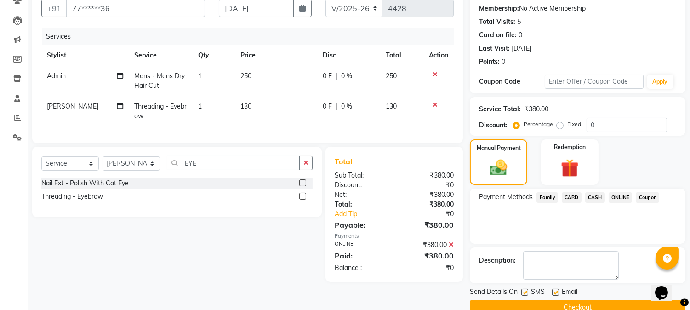
scroll to position [103, 0]
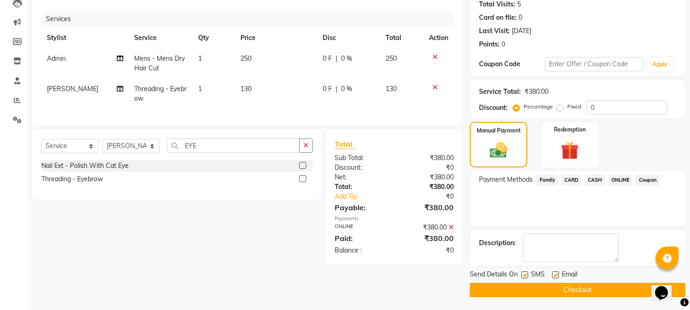
click at [566, 286] on button "Checkout" at bounding box center [578, 290] width 216 height 14
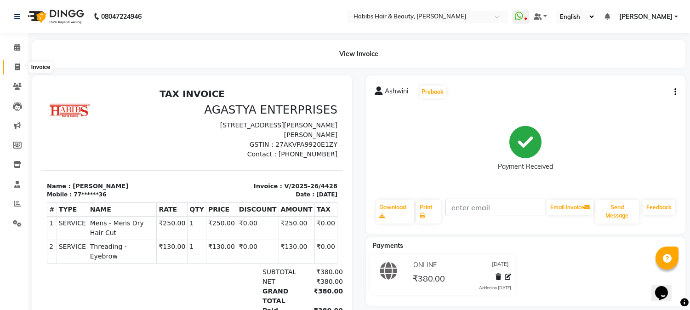
click at [16, 63] on span at bounding box center [17, 67] width 16 height 11
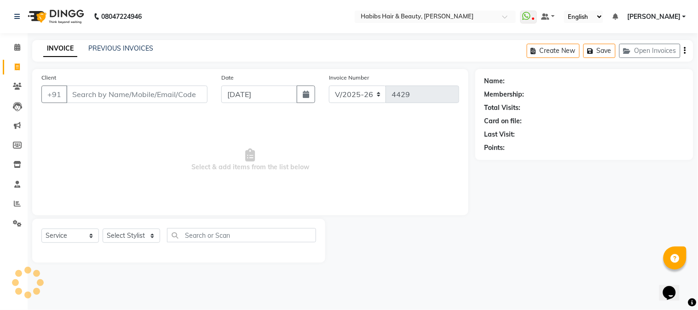
click at [97, 93] on input "Client" at bounding box center [136, 94] width 141 height 17
click at [188, 94] on span "Add Client" at bounding box center [184, 94] width 36 height 9
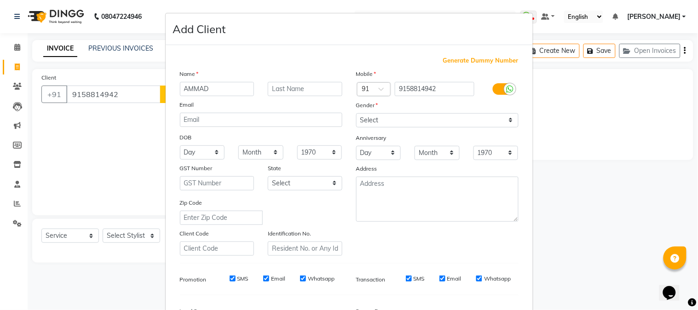
click at [180, 93] on input "AMMAD" at bounding box center [217, 89] width 75 height 14
click at [368, 121] on select "Select [DEMOGRAPHIC_DATA] [DEMOGRAPHIC_DATA] Other Prefer Not To Say" at bounding box center [437, 120] width 162 height 14
click at [356, 113] on select "Select [DEMOGRAPHIC_DATA] [DEMOGRAPHIC_DATA] Other Prefer Not To Say" at bounding box center [437, 120] width 162 height 14
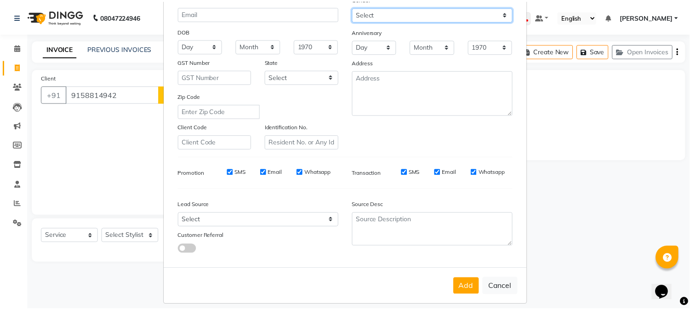
scroll to position [115, 0]
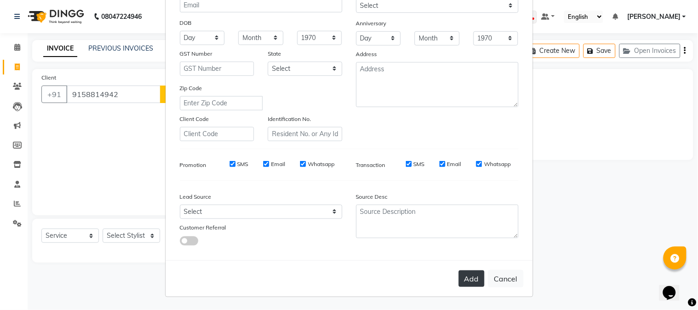
click at [470, 279] on button "Add" at bounding box center [472, 278] width 26 height 17
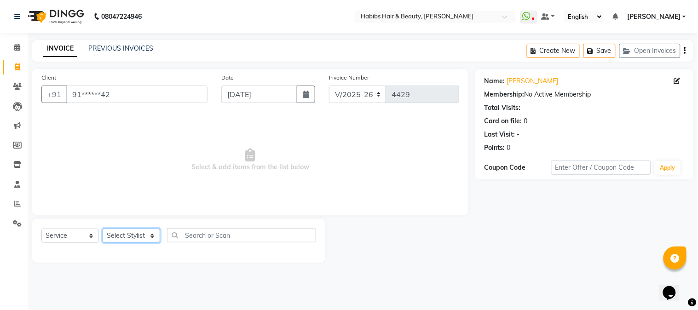
click at [142, 236] on select "Select Stylist Admin Akshay [PERSON_NAME] [PERSON_NAME] [PERSON_NAME] [PERSON_N…" at bounding box center [131, 236] width 57 height 14
click at [103, 229] on select "Select Stylist Admin Akshay [PERSON_NAME] [PERSON_NAME] [PERSON_NAME] [PERSON_N…" at bounding box center [131, 236] width 57 height 14
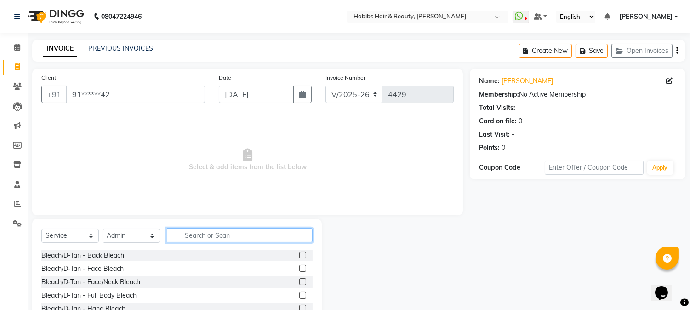
click at [203, 234] on input "text" at bounding box center [240, 235] width 146 height 14
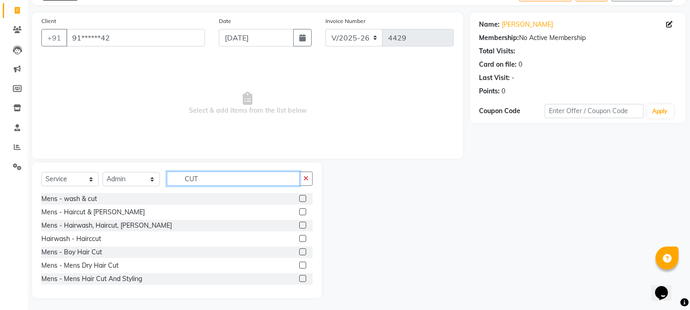
scroll to position [58, 0]
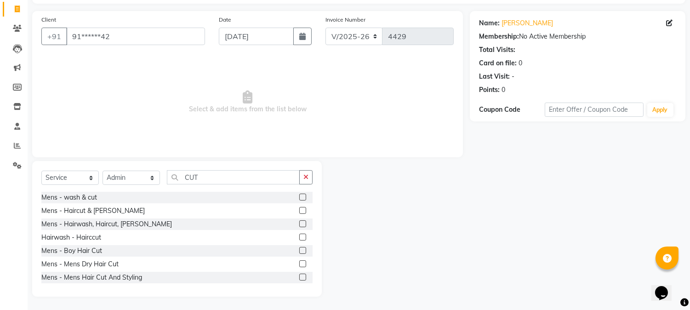
click at [291, 264] on div "Mens - Mens Dry Hair Cut" at bounding box center [176, 263] width 271 height 11
click at [299, 263] on label at bounding box center [302, 263] width 7 height 7
click at [299, 263] on input "checkbox" at bounding box center [302, 264] width 6 height 6
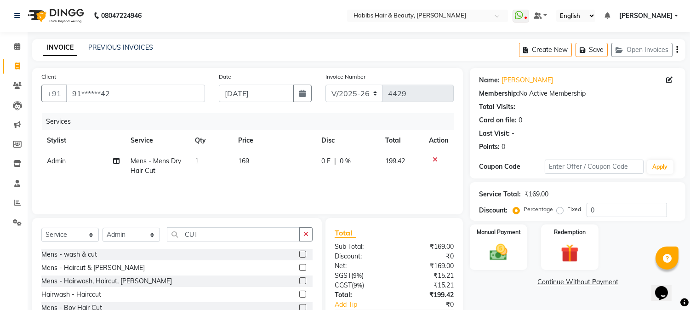
scroll to position [0, 0]
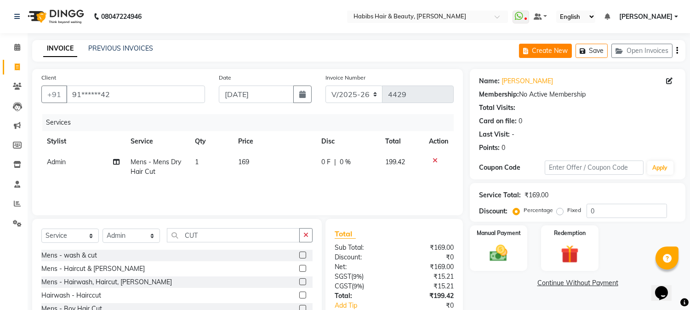
click at [539, 46] on button "Create New" at bounding box center [545, 51] width 53 height 14
click at [595, 47] on button "Save" at bounding box center [592, 51] width 32 height 14
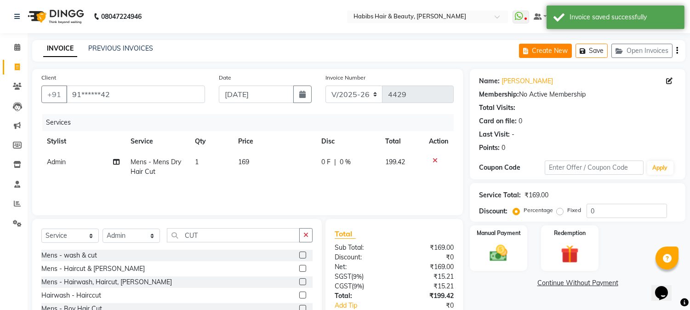
click at [542, 46] on button "Create New" at bounding box center [545, 51] width 53 height 14
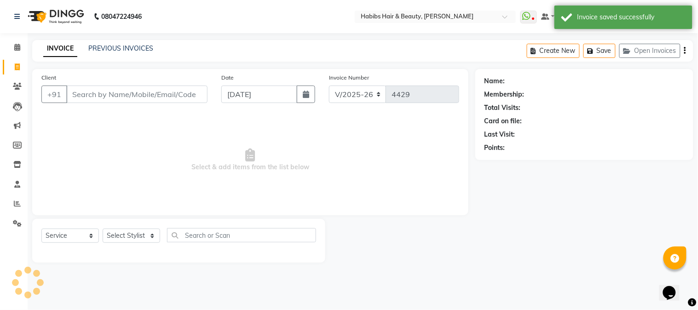
click at [143, 95] on input "Client" at bounding box center [136, 94] width 141 height 17
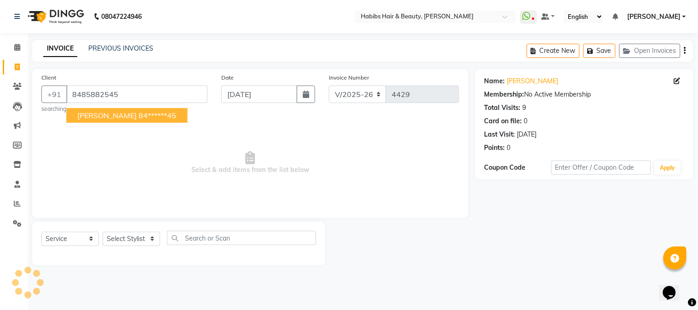
click at [138, 112] on ngb-highlight "84******45" at bounding box center [157, 115] width 38 height 9
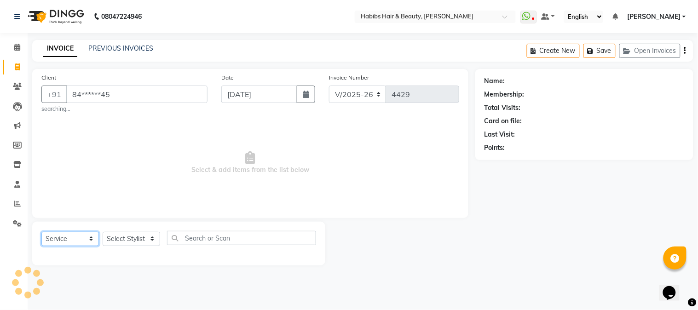
click at [69, 246] on select "Select Service Product Membership Package Voucher Prepaid Gift Card" at bounding box center [69, 239] width 57 height 14
click at [41, 232] on select "Select Service Product Membership Package Voucher Prepaid Gift Card" at bounding box center [69, 239] width 57 height 14
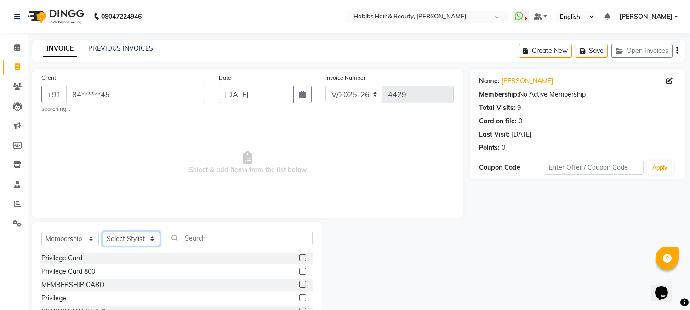
click at [138, 240] on select "Select Stylist Admin Akshay [PERSON_NAME] [PERSON_NAME] [PERSON_NAME] [PERSON_N…" at bounding box center [131, 239] width 57 height 14
click at [103, 232] on select "Select Stylist Admin Akshay [PERSON_NAME] [PERSON_NAME] [PERSON_NAME] [PERSON_N…" at bounding box center [131, 239] width 57 height 14
click at [299, 272] on label at bounding box center [302, 271] width 7 height 7
click at [299, 272] on input "checkbox" at bounding box center [302, 272] width 6 height 6
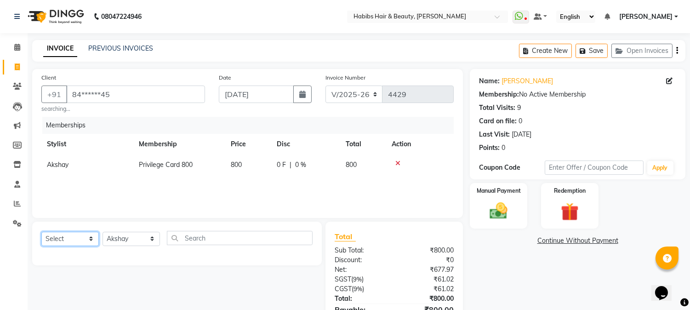
click at [68, 242] on select "Select Service Product Package Voucher Prepaid Gift Card" at bounding box center [69, 239] width 57 height 14
click at [41, 232] on select "Select Service Product Package Voucher Prepaid Gift Card" at bounding box center [69, 239] width 57 height 14
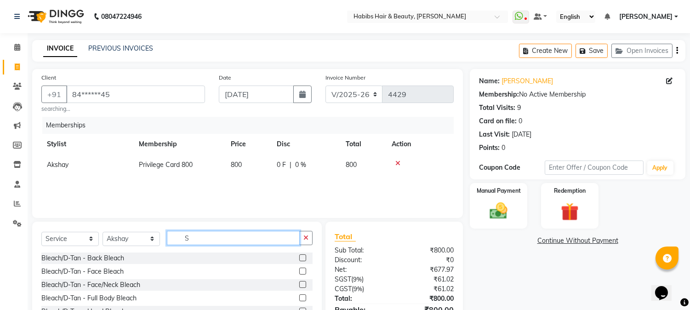
click at [191, 241] on input "S" at bounding box center [233, 238] width 133 height 14
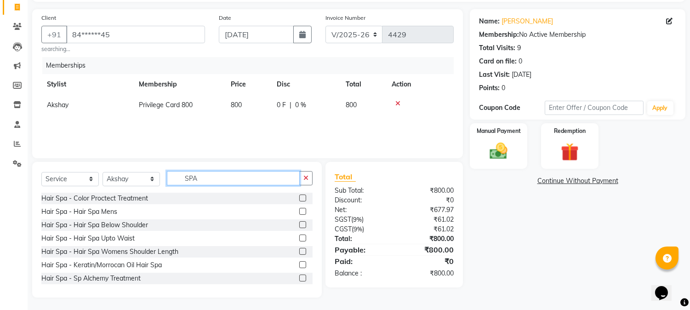
scroll to position [61, 0]
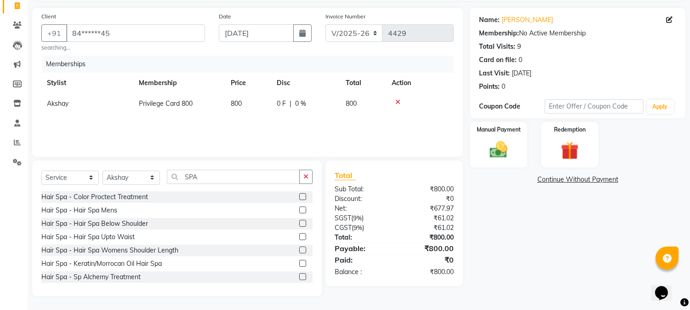
click at [299, 263] on label at bounding box center [302, 263] width 7 height 7
click at [299, 263] on input "checkbox" at bounding box center [302, 264] width 6 height 6
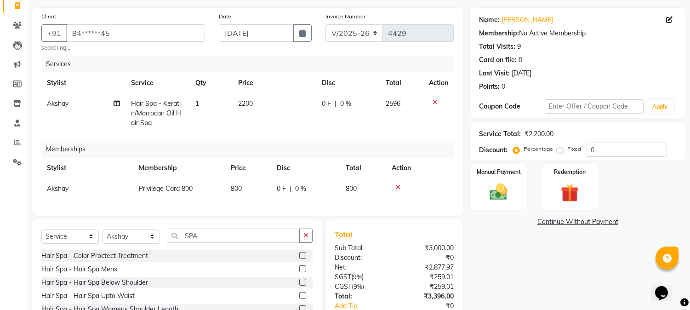
click at [246, 108] on td "2200" at bounding box center [274, 113] width 83 height 40
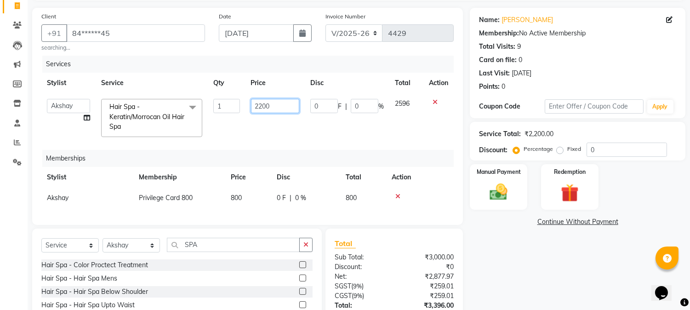
click at [257, 106] on input "2200" at bounding box center [275, 106] width 48 height 14
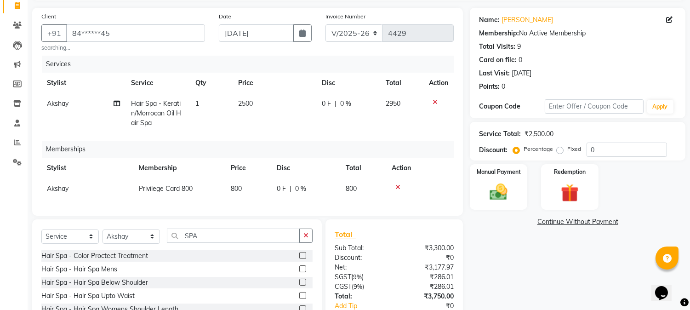
click at [277, 85] on th "Price" at bounding box center [274, 83] width 83 height 21
click at [185, 243] on input "SPA" at bounding box center [233, 236] width 133 height 14
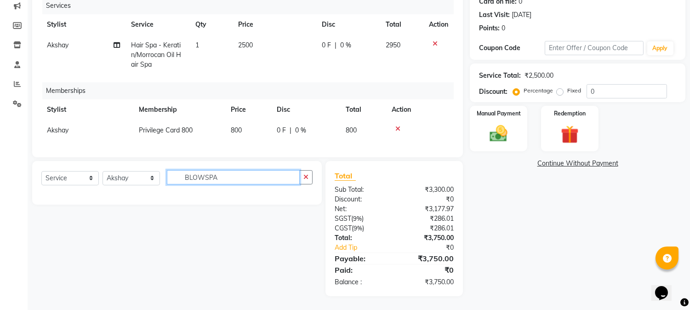
scroll to position [127, 0]
click at [240, 182] on input "BLOWSPA" at bounding box center [233, 177] width 133 height 14
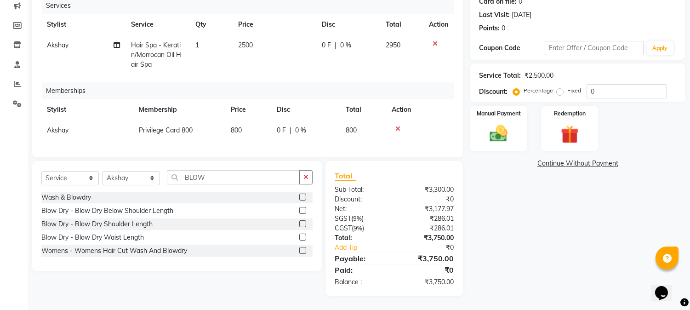
click at [301, 240] on label at bounding box center [302, 237] width 7 height 7
click at [301, 240] on input "checkbox" at bounding box center [302, 238] width 6 height 6
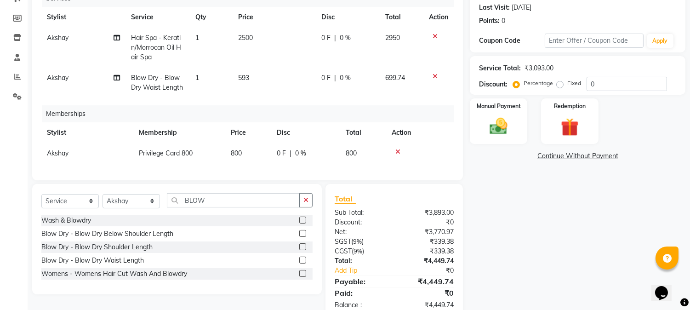
click at [247, 79] on span "593" at bounding box center [243, 78] width 11 height 8
click at [247, 79] on td "593" at bounding box center [274, 83] width 83 height 30
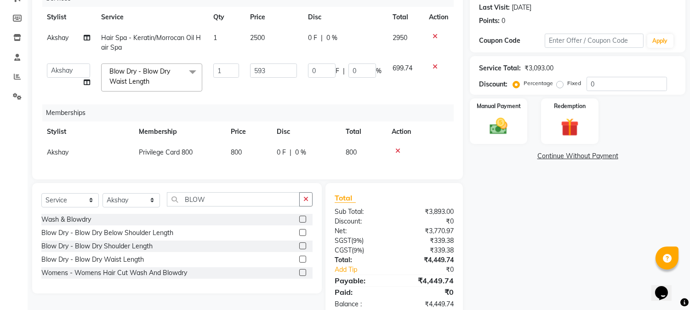
click at [258, 79] on td "593" at bounding box center [274, 77] width 58 height 39
click at [258, 75] on input "593" at bounding box center [273, 70] width 47 height 14
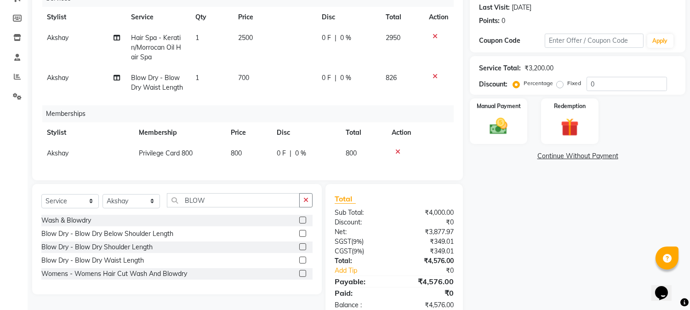
click at [281, 43] on td "2500" at bounding box center [274, 48] width 83 height 40
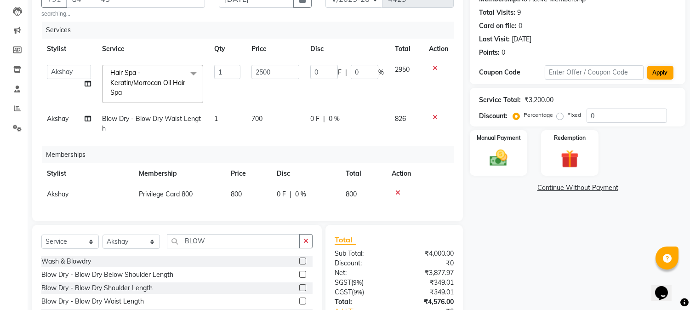
scroll to position [0, 0]
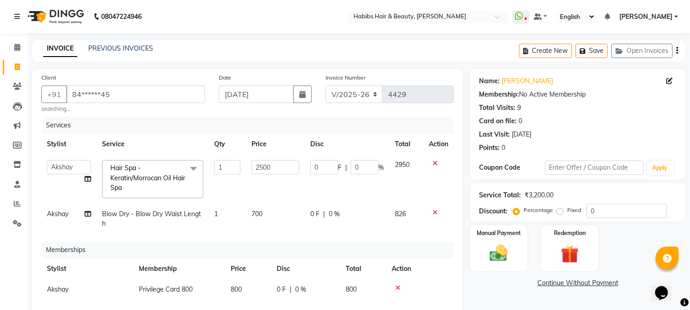
click at [677, 50] on button "button" at bounding box center [678, 51] width 2 height 22
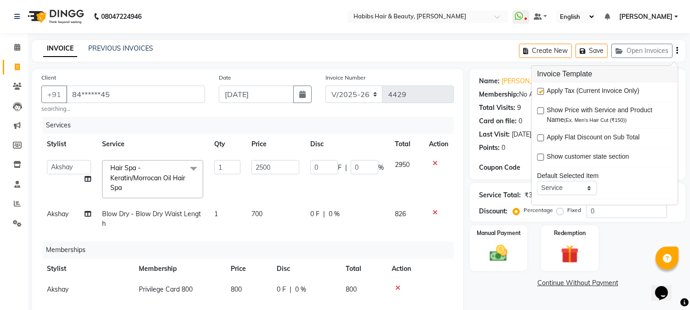
click at [541, 91] on label at bounding box center [540, 91] width 7 height 7
click at [541, 91] on input "checkbox" at bounding box center [540, 92] width 6 height 6
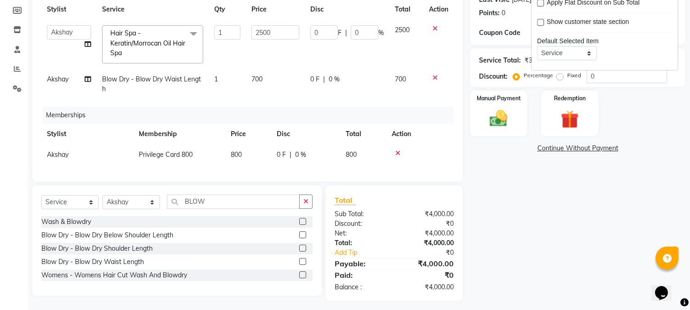
scroll to position [147, 0]
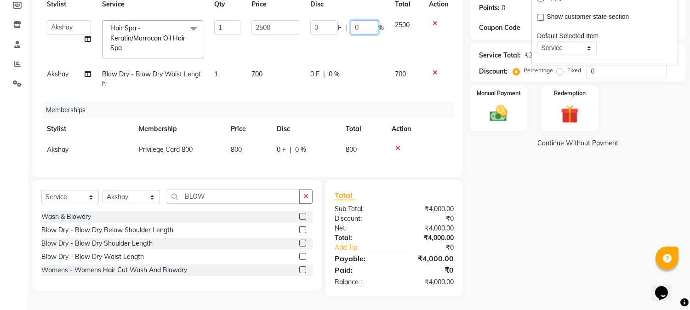
click at [353, 20] on input "0" at bounding box center [365, 27] width 28 height 14
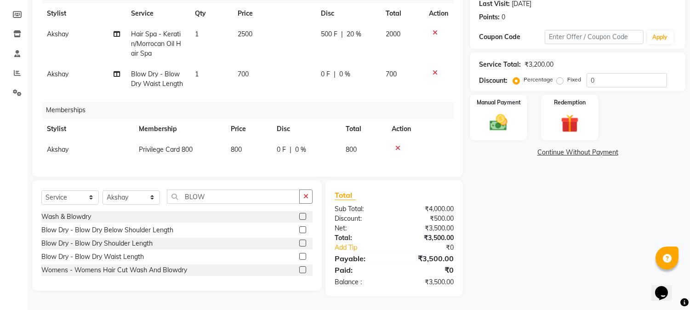
click at [330, 69] on div "0 F | 0 %" at bounding box center [348, 74] width 54 height 10
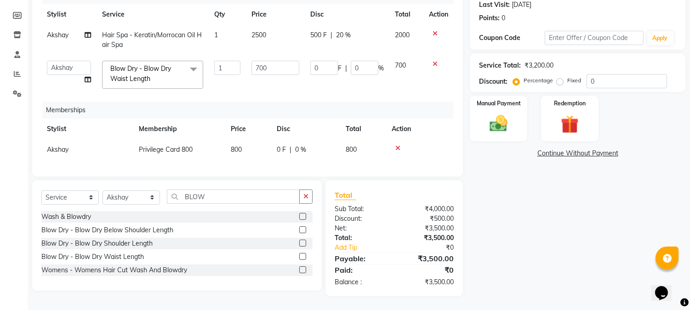
scroll to position [137, 0]
click at [351, 61] on input "0" at bounding box center [365, 68] width 28 height 14
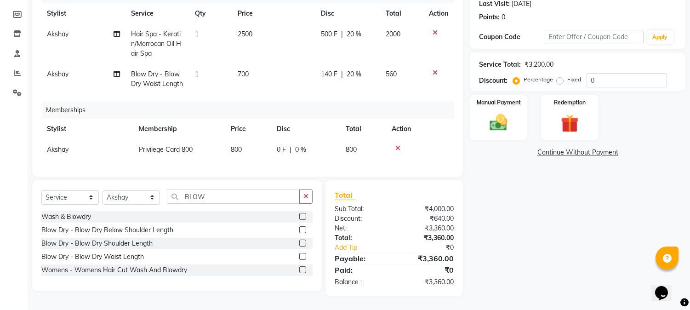
click at [364, 35] on td "500 F | 20 %" at bounding box center [348, 44] width 65 height 40
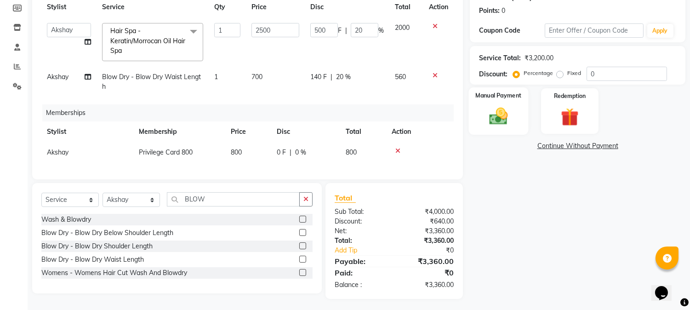
click at [512, 118] on img at bounding box center [499, 117] width 30 height 22
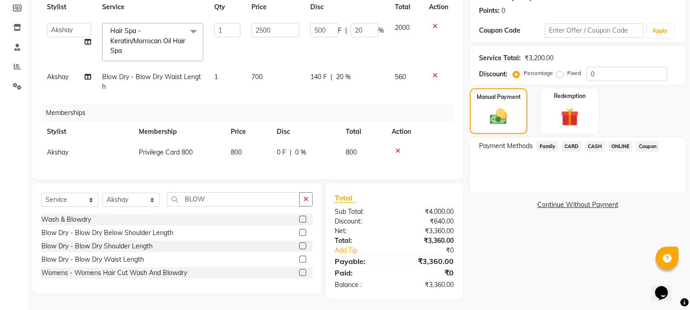
click at [616, 144] on span "ONLINE" at bounding box center [621, 146] width 24 height 11
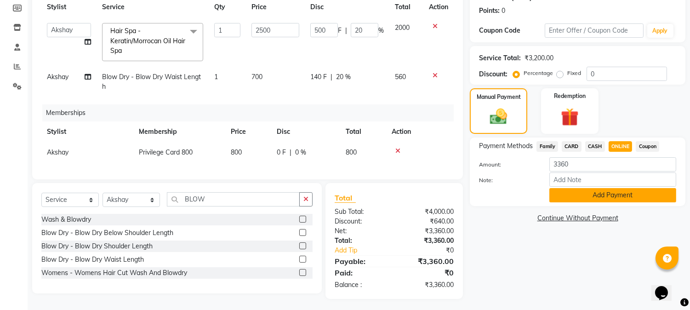
click at [592, 194] on button "Add Payment" at bounding box center [613, 195] width 127 height 14
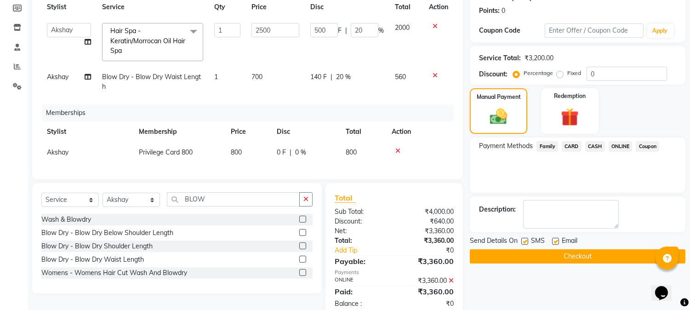
scroll to position [166, 0]
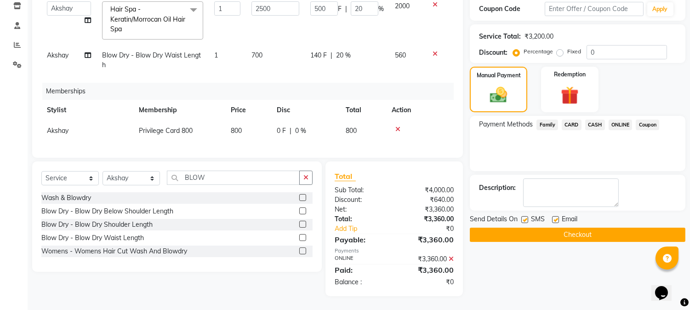
click at [573, 228] on button "Checkout" at bounding box center [578, 235] width 216 height 14
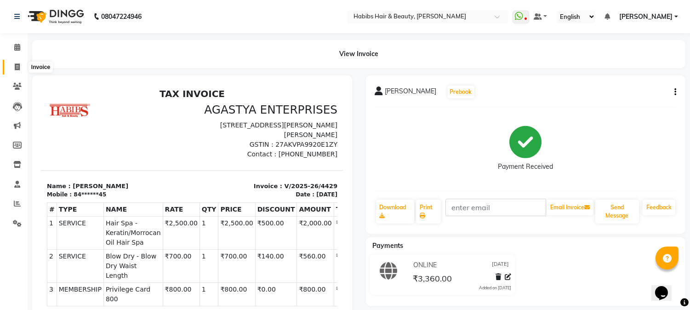
click at [20, 70] on span at bounding box center [17, 67] width 16 height 11
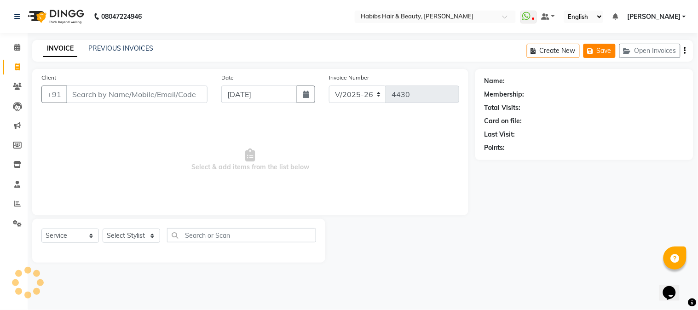
click at [665, 50] on div "Create New Save Open Invoices" at bounding box center [610, 51] width 166 height 22
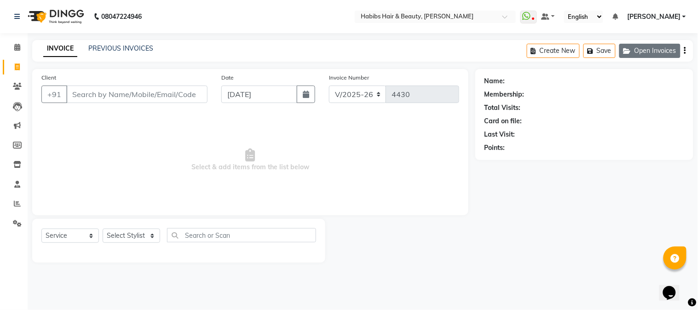
click at [655, 48] on button "Open Invoices" at bounding box center [649, 51] width 61 height 14
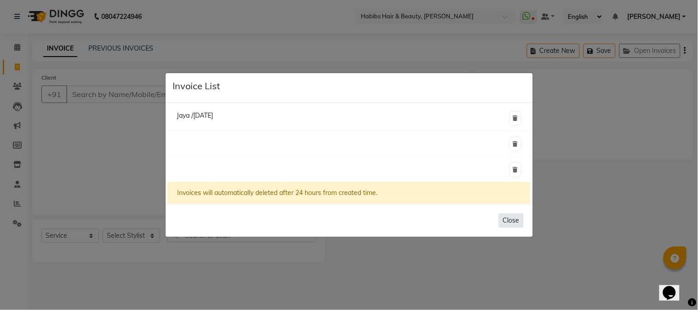
click at [502, 221] on button "Close" at bounding box center [511, 220] width 25 height 14
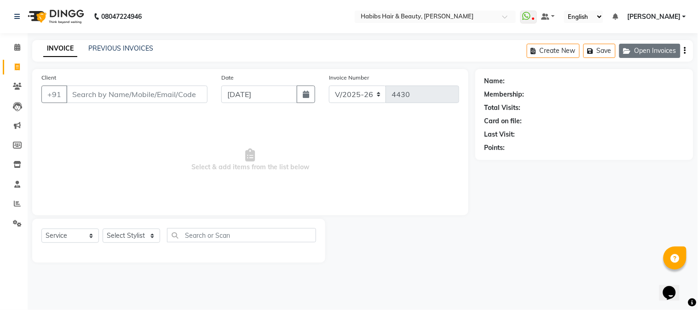
click at [660, 48] on button "Open Invoices" at bounding box center [649, 51] width 61 height 14
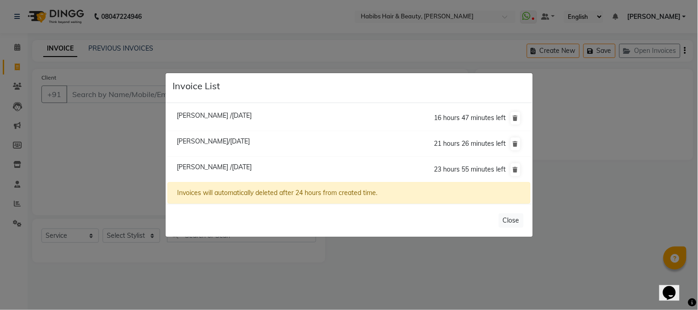
click at [224, 167] on span "[PERSON_NAME] /[DATE]" at bounding box center [214, 167] width 75 height 8
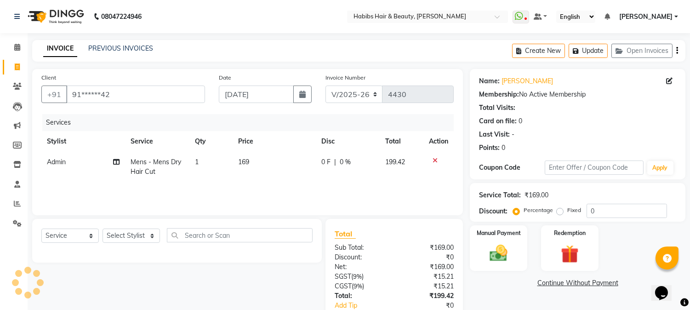
click at [244, 163] on span "169" at bounding box center [243, 162] width 11 height 8
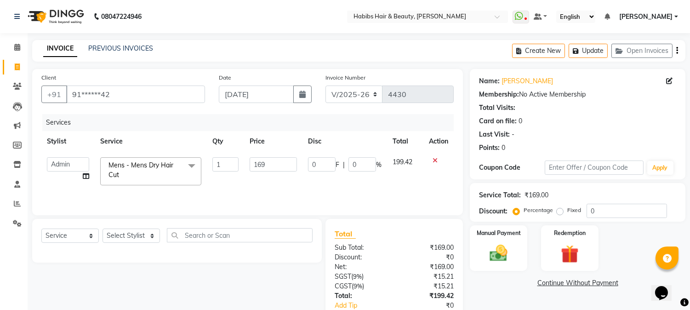
click at [244, 163] on td "169" at bounding box center [273, 171] width 58 height 39
click at [264, 165] on input "169" at bounding box center [273, 164] width 47 height 14
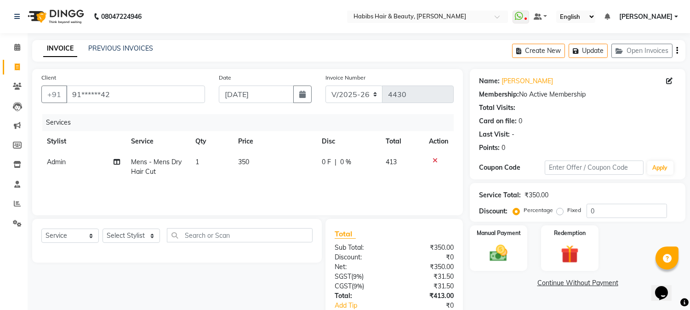
click at [287, 144] on th "Price" at bounding box center [275, 141] width 84 height 21
click at [677, 51] on icon "button" at bounding box center [678, 51] width 2 height 0
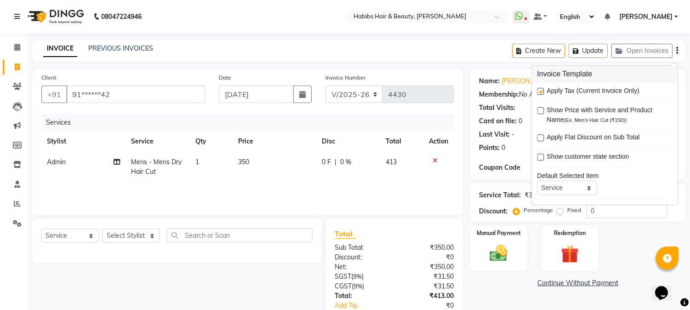
click at [541, 92] on label at bounding box center [540, 91] width 7 height 7
click at [541, 92] on input "checkbox" at bounding box center [540, 92] width 6 height 6
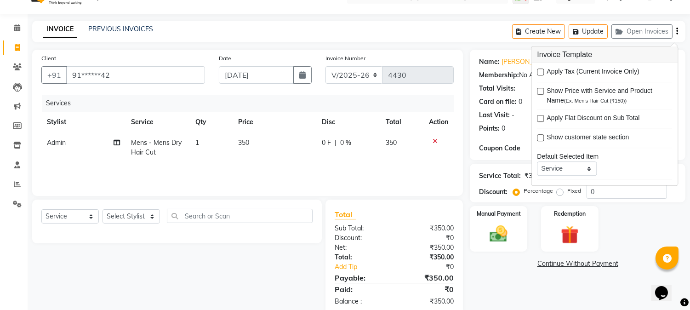
scroll to position [39, 0]
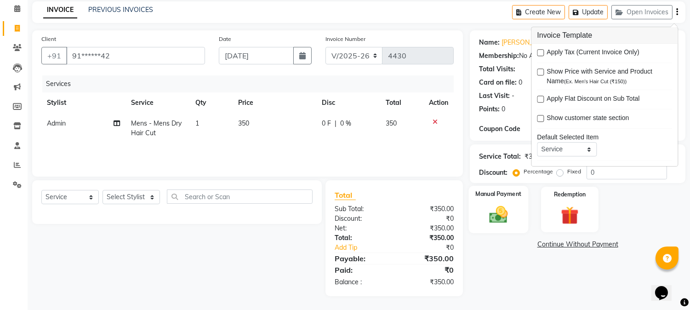
click at [506, 204] on img at bounding box center [499, 215] width 30 height 22
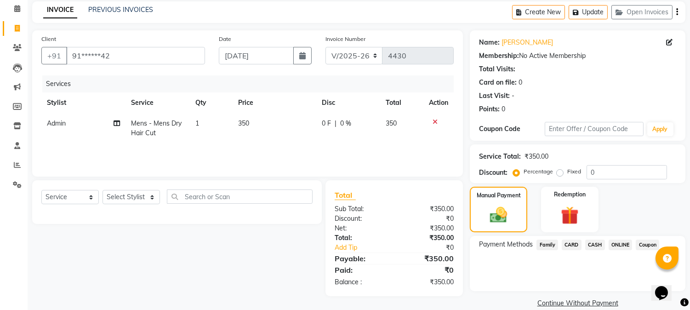
click at [620, 240] on span "ONLINE" at bounding box center [621, 245] width 24 height 11
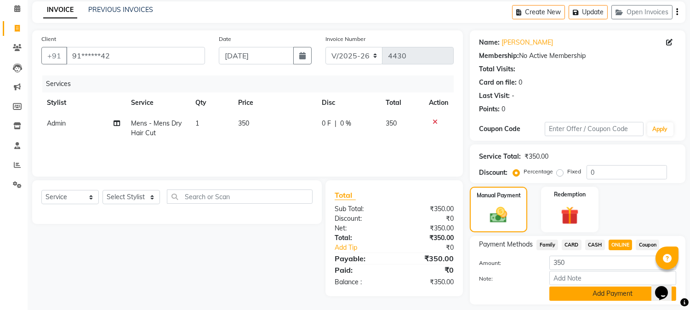
click at [595, 299] on button "Add Payment" at bounding box center [613, 294] width 127 height 14
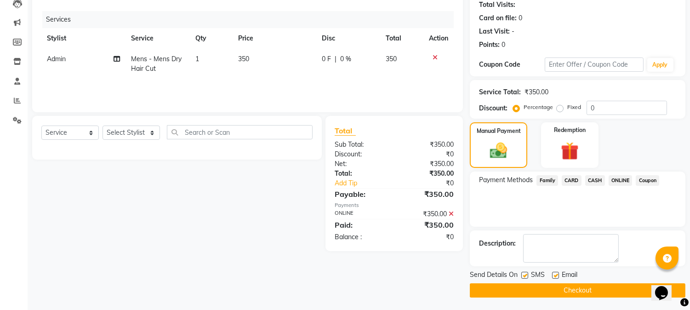
scroll to position [103, 0]
click at [585, 288] on button "Checkout" at bounding box center [578, 290] width 216 height 14
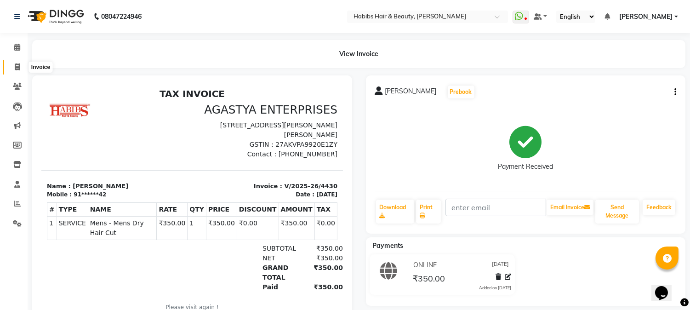
click at [20, 68] on span at bounding box center [17, 67] width 16 height 11
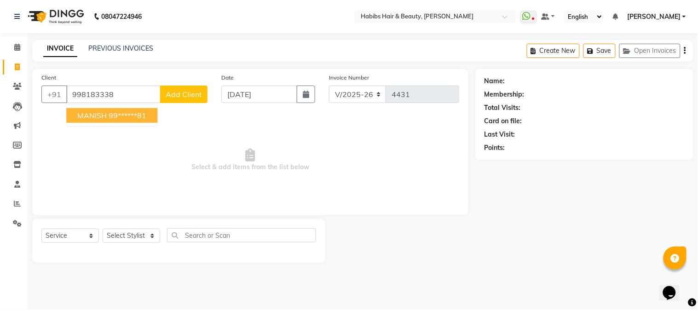
click at [136, 118] on ngb-highlight "99******81" at bounding box center [128, 115] width 38 height 9
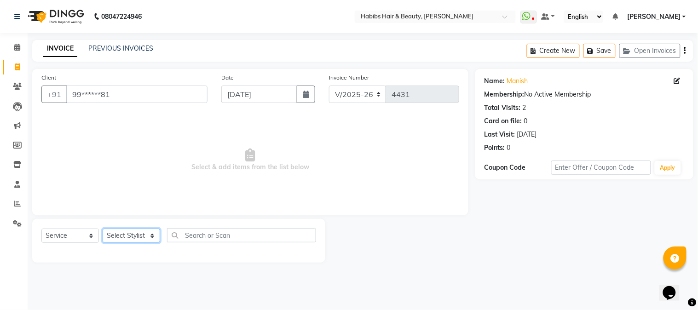
click at [127, 238] on select "Select Stylist Admin Akshay [PERSON_NAME] [PERSON_NAME] [PERSON_NAME] [PERSON_N…" at bounding box center [131, 236] width 57 height 14
click at [103, 229] on select "Select Stylist Admin Akshay [PERSON_NAME] [PERSON_NAME] [PERSON_NAME] [PERSON_N…" at bounding box center [131, 236] width 57 height 14
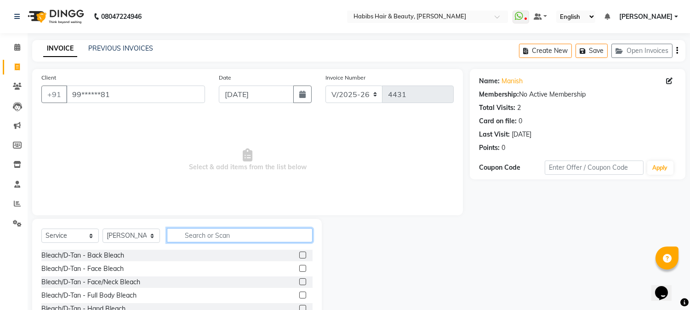
click at [186, 233] on input "text" at bounding box center [240, 235] width 146 height 14
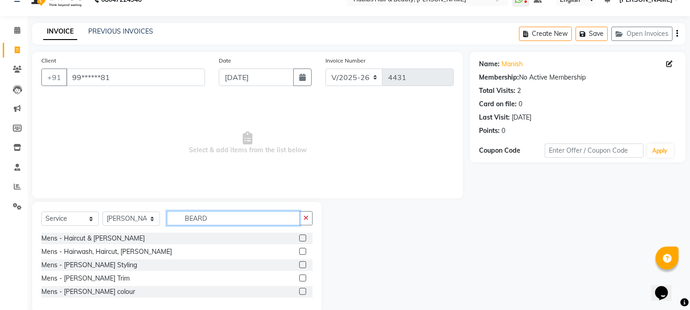
scroll to position [33, 0]
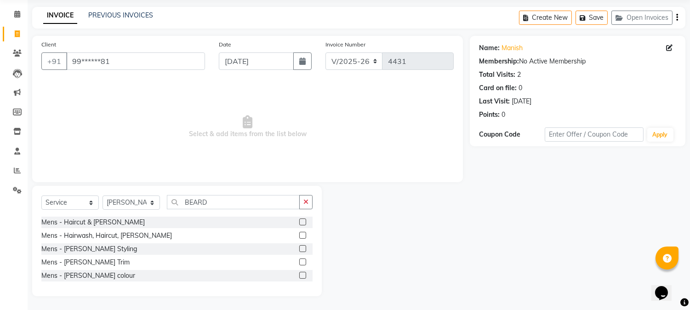
click at [301, 264] on label at bounding box center [302, 261] width 7 height 7
click at [301, 264] on input "checkbox" at bounding box center [302, 262] width 6 height 6
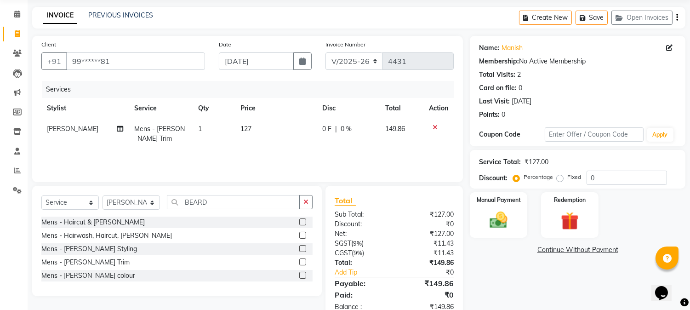
click at [301, 275] on label at bounding box center [302, 275] width 7 height 7
click at [301, 275] on input "checkbox" at bounding box center [302, 276] width 6 height 6
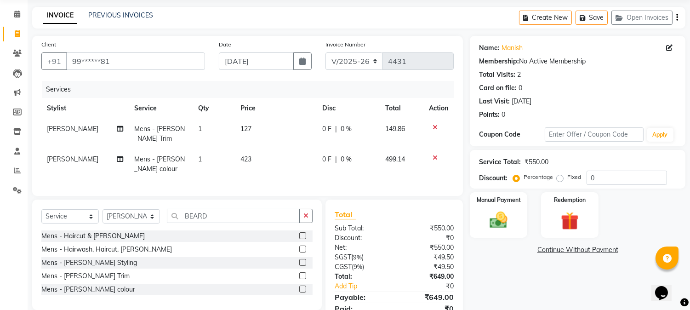
click at [241, 127] on span "127" at bounding box center [246, 129] width 11 height 8
click at [235, 127] on td "1" at bounding box center [214, 134] width 42 height 30
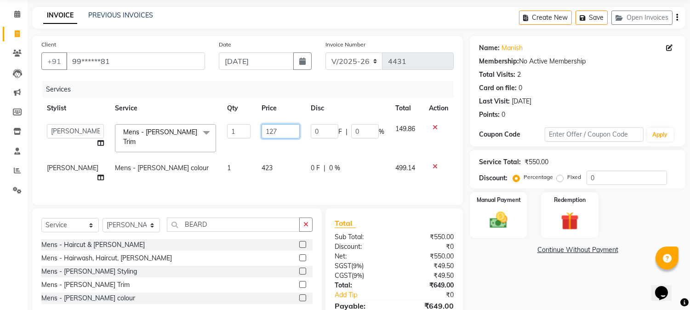
click at [262, 130] on input "127" at bounding box center [281, 131] width 38 height 14
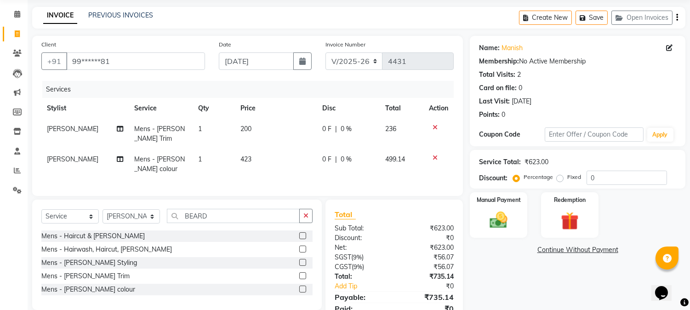
click at [255, 158] on td "423" at bounding box center [276, 164] width 82 height 30
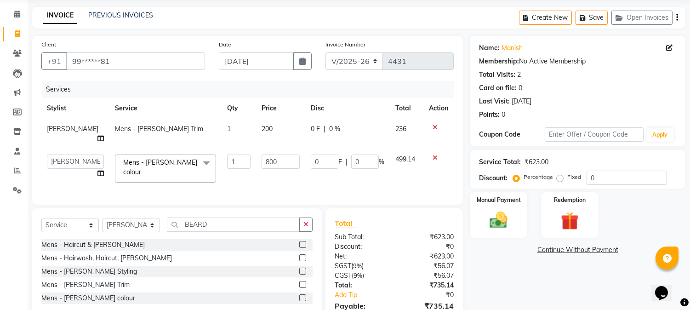
click at [365, 95] on div "Services" at bounding box center [251, 89] width 419 height 17
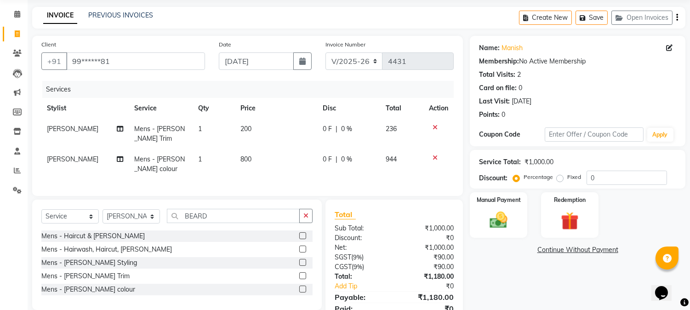
click at [677, 17] on icon "button" at bounding box center [678, 17] width 2 height 0
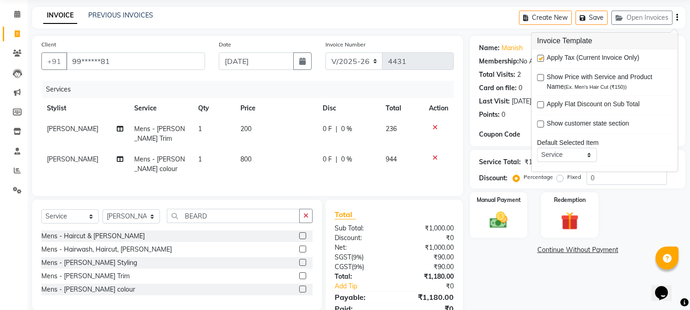
click at [541, 56] on label at bounding box center [540, 58] width 7 height 7
click at [541, 56] on input "checkbox" at bounding box center [540, 59] width 6 height 6
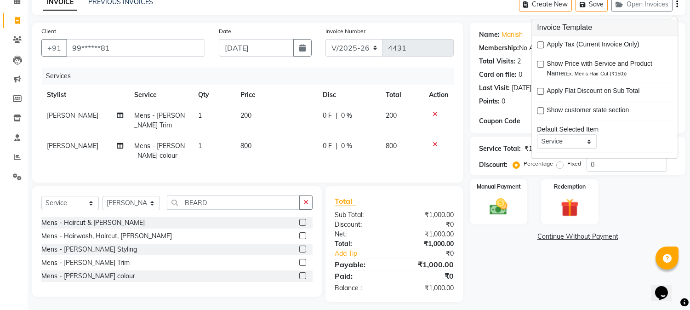
scroll to position [60, 0]
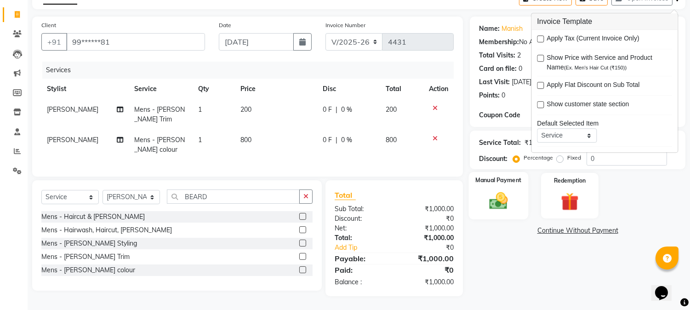
click at [516, 194] on div "Manual Payment" at bounding box center [499, 195] width 60 height 47
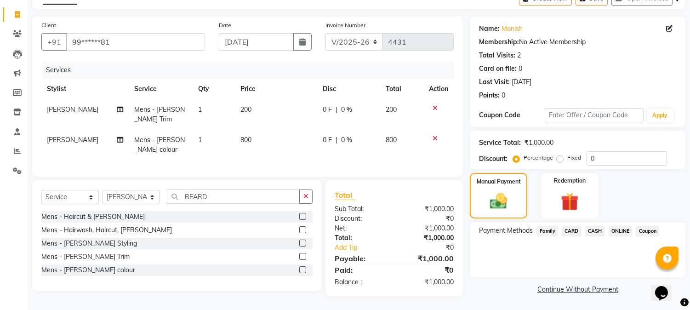
click at [614, 226] on span "ONLINE" at bounding box center [621, 231] width 24 height 11
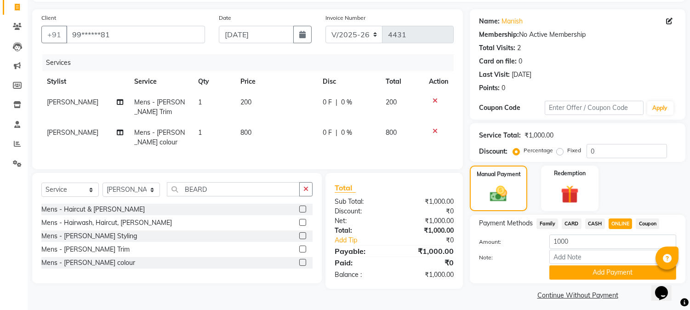
scroll to position [65, 0]
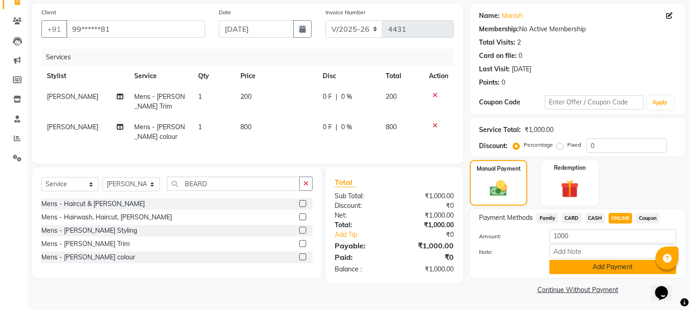
click at [615, 264] on button "Add Payment" at bounding box center [613, 267] width 127 height 14
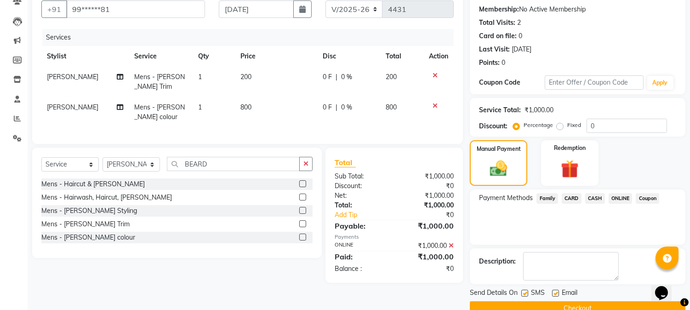
scroll to position [103, 0]
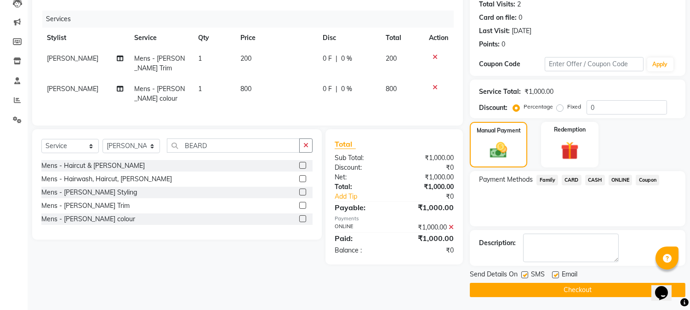
click at [583, 287] on button "Checkout" at bounding box center [578, 290] width 216 height 14
